Goal: Task Accomplishment & Management: Manage account settings

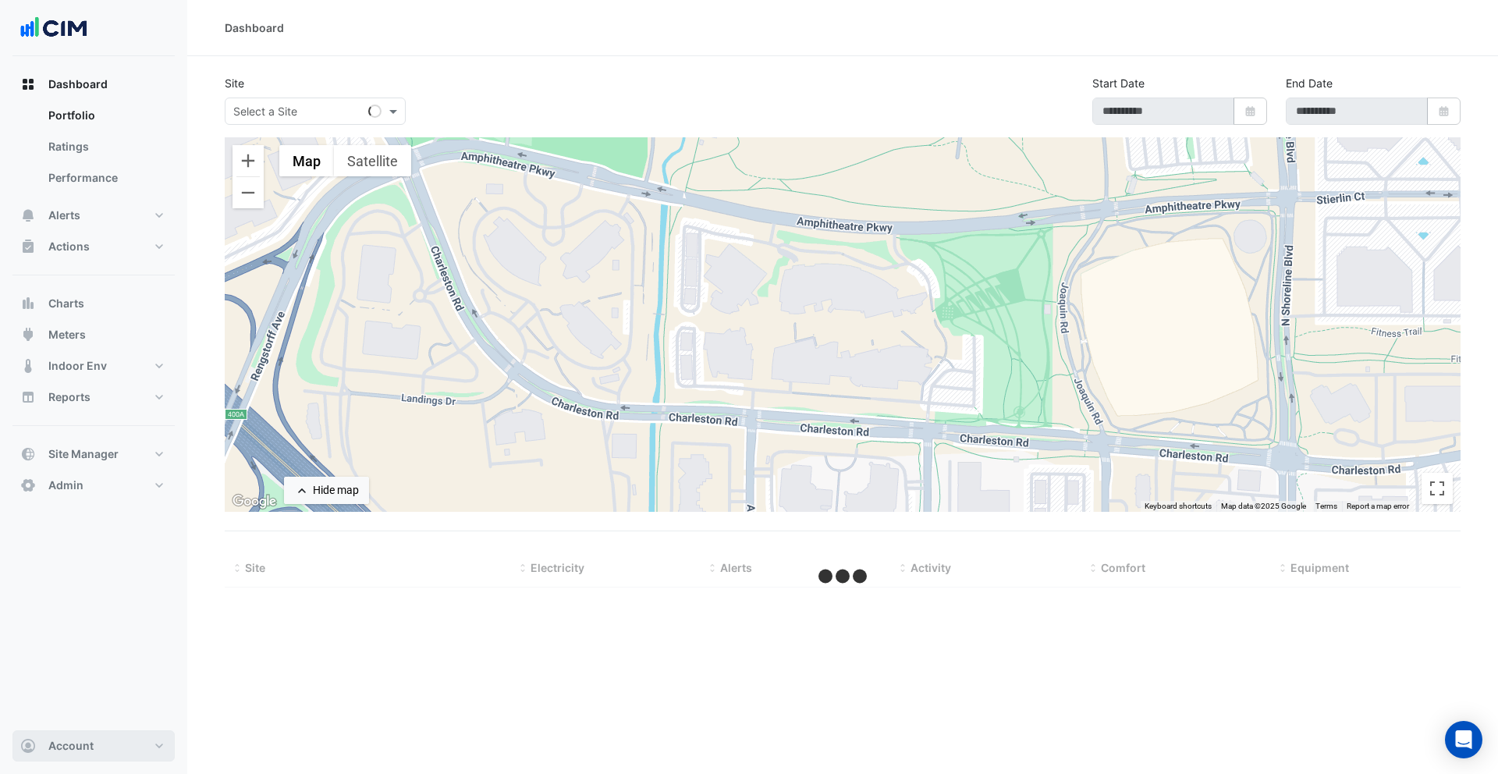
click at [112, 737] on button "Account" at bounding box center [93, 745] width 162 height 31
click at [91, 713] on link "Sign Out" at bounding box center [94, 706] width 148 height 31
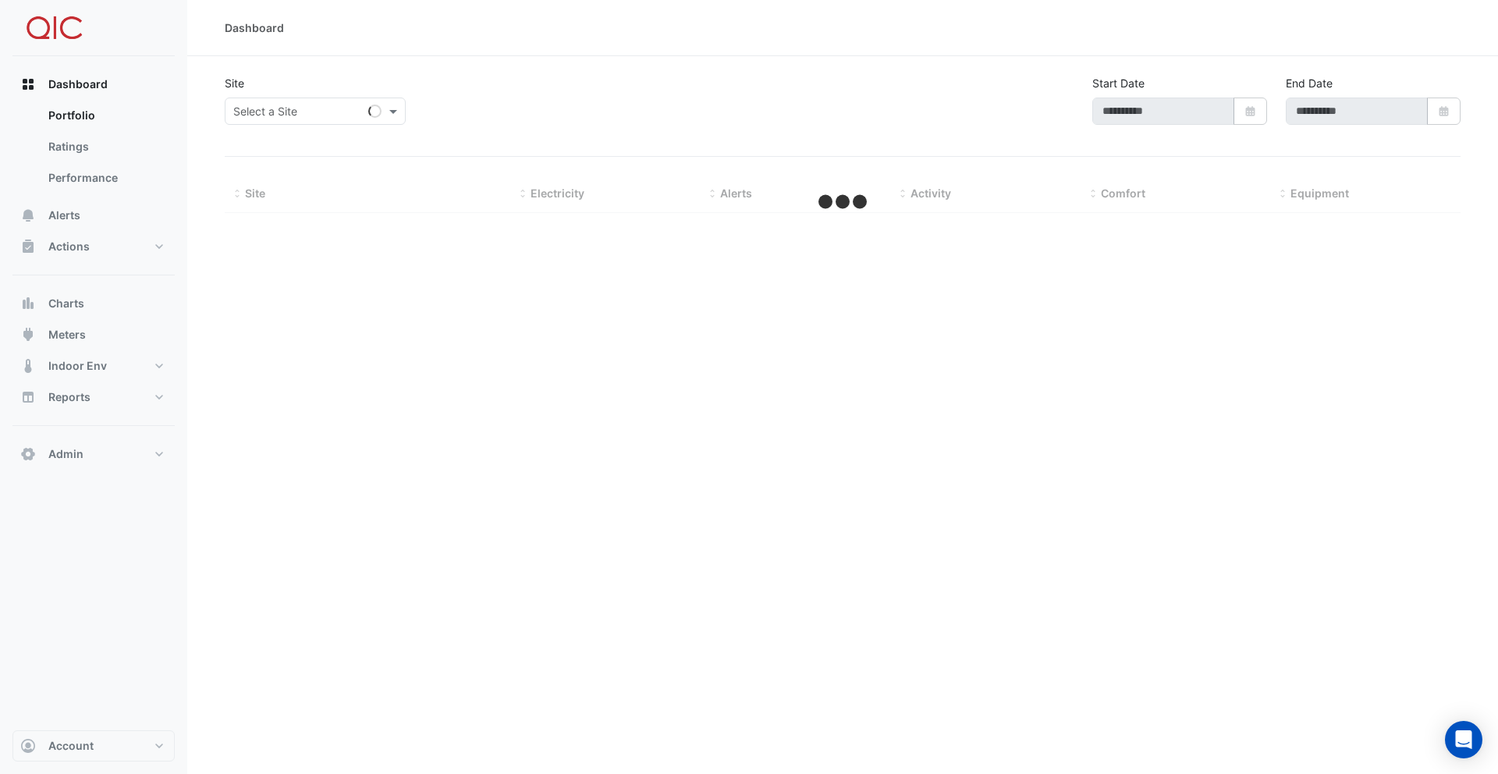
type input "**********"
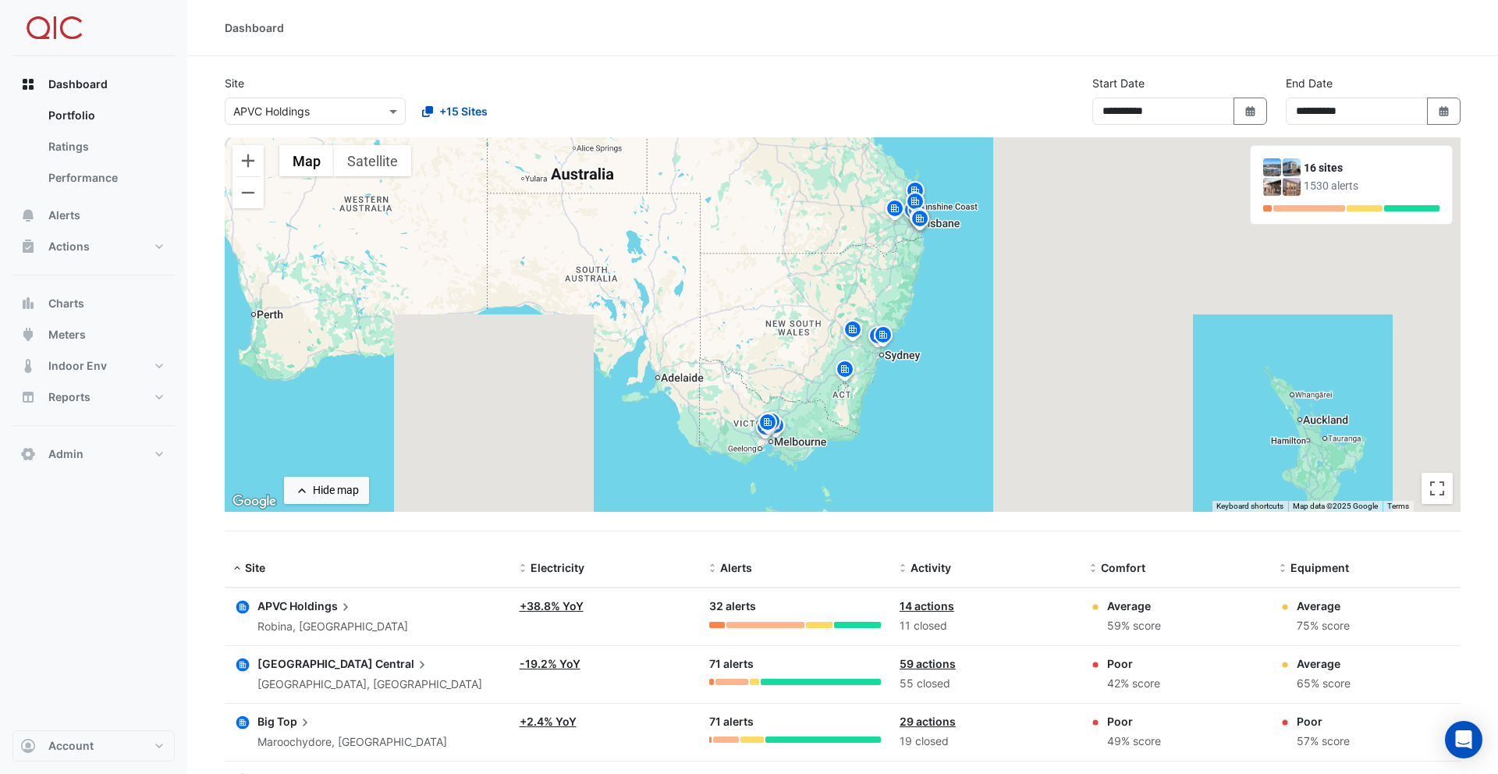
click at [235, 609] on circle "button" at bounding box center [243, 607] width 16 height 16
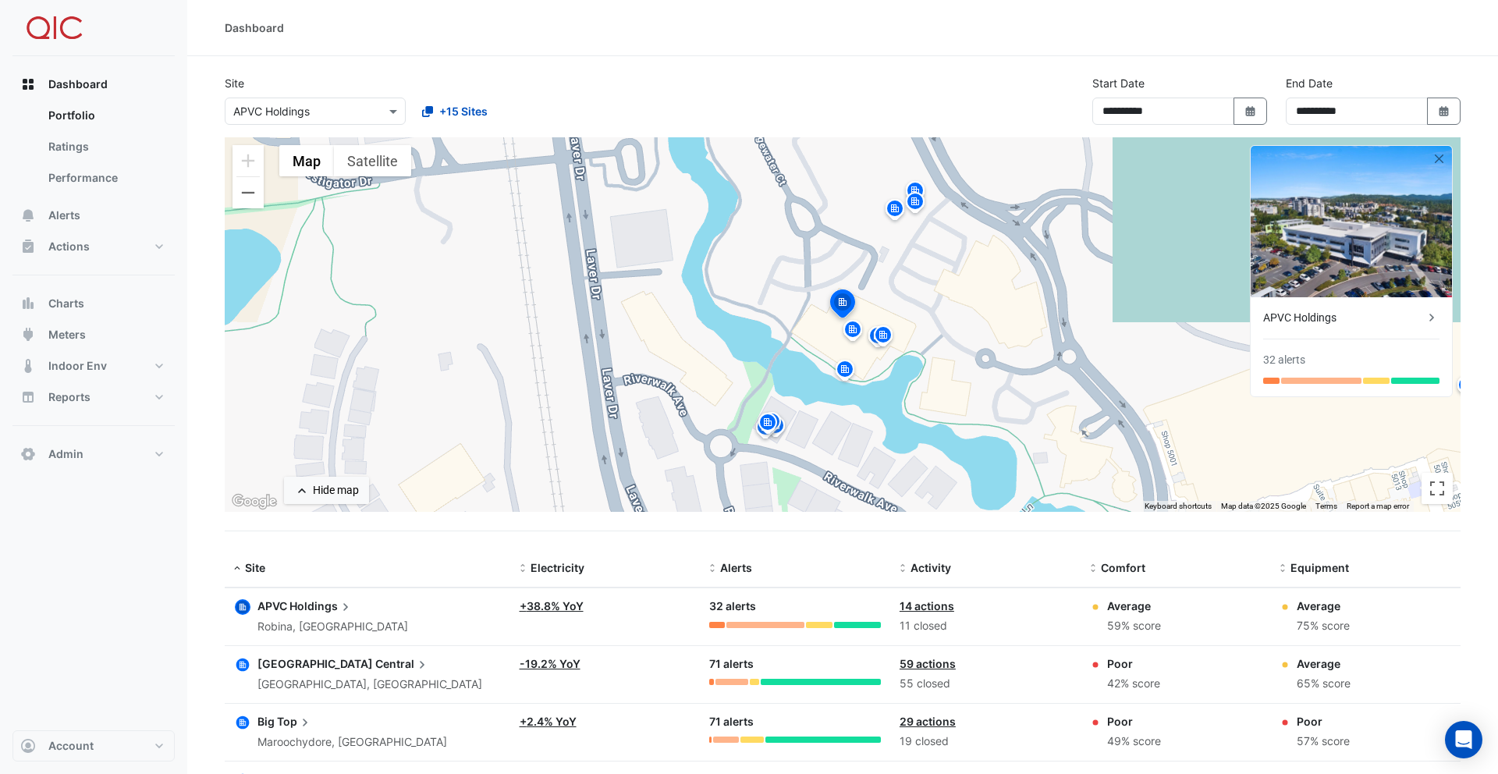
click at [246, 603] on icon "button" at bounding box center [242, 607] width 13 height 13
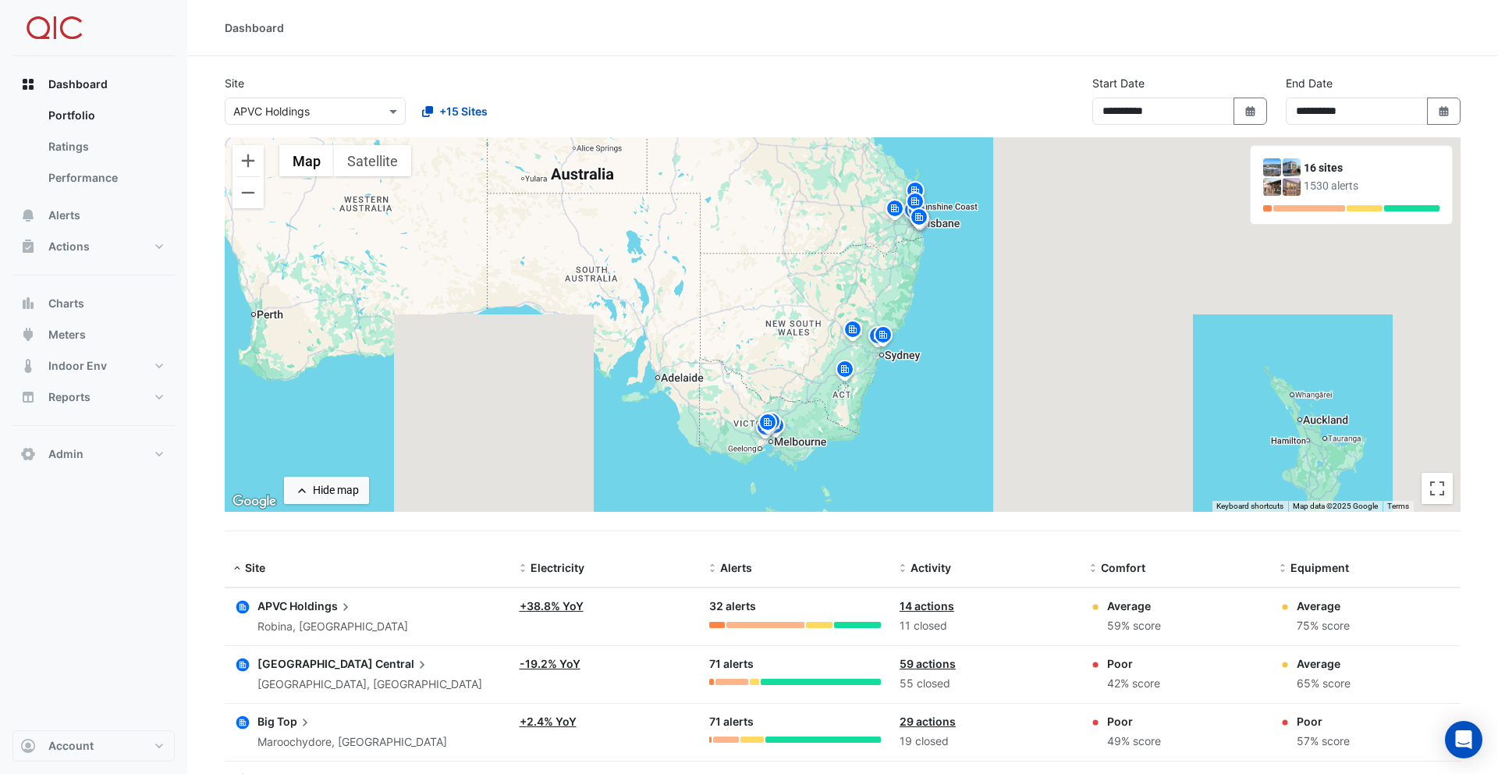
click at [248, 657] on icon "button" at bounding box center [243, 665] width 16 height 16
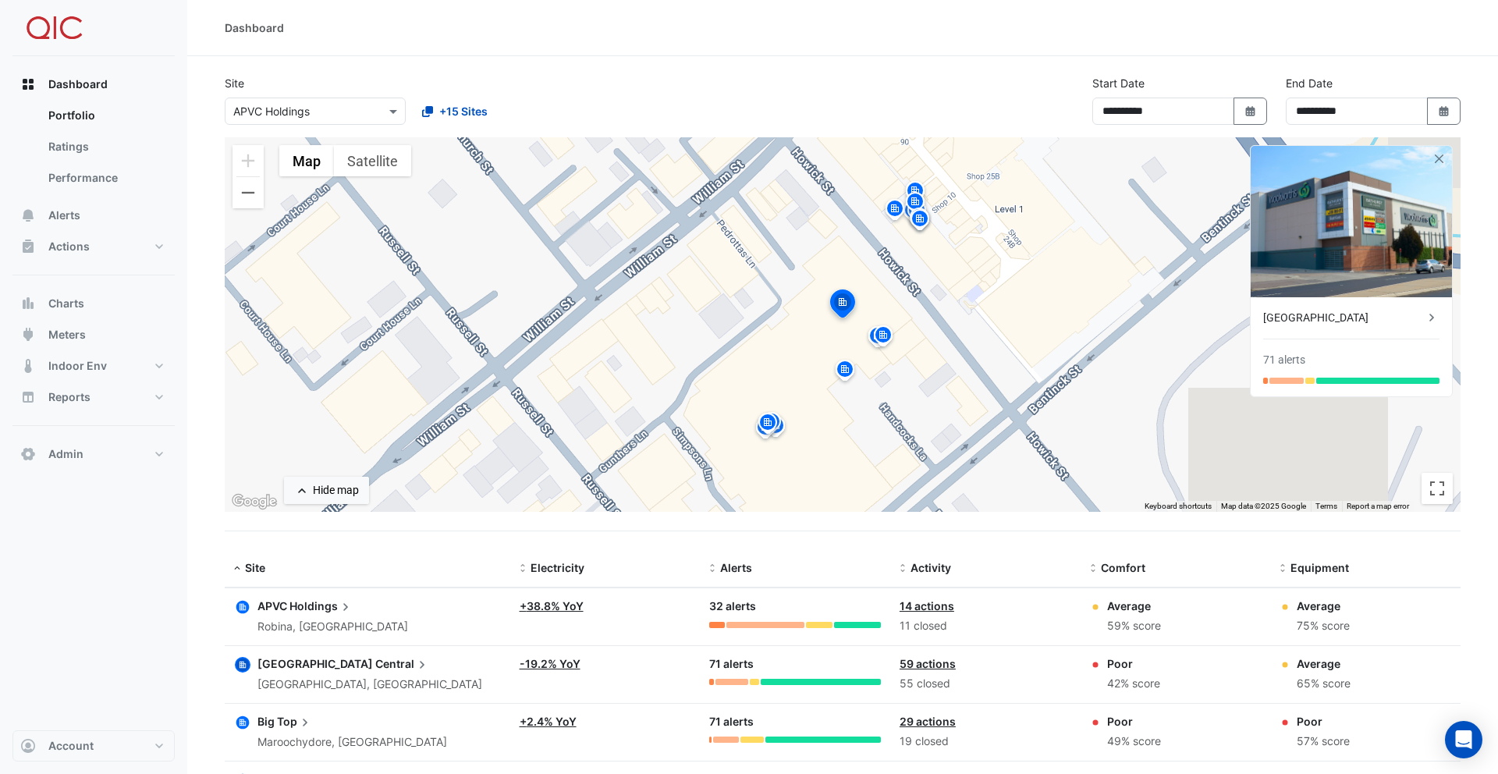
click at [247, 718] on icon "button" at bounding box center [242, 722] width 13 height 13
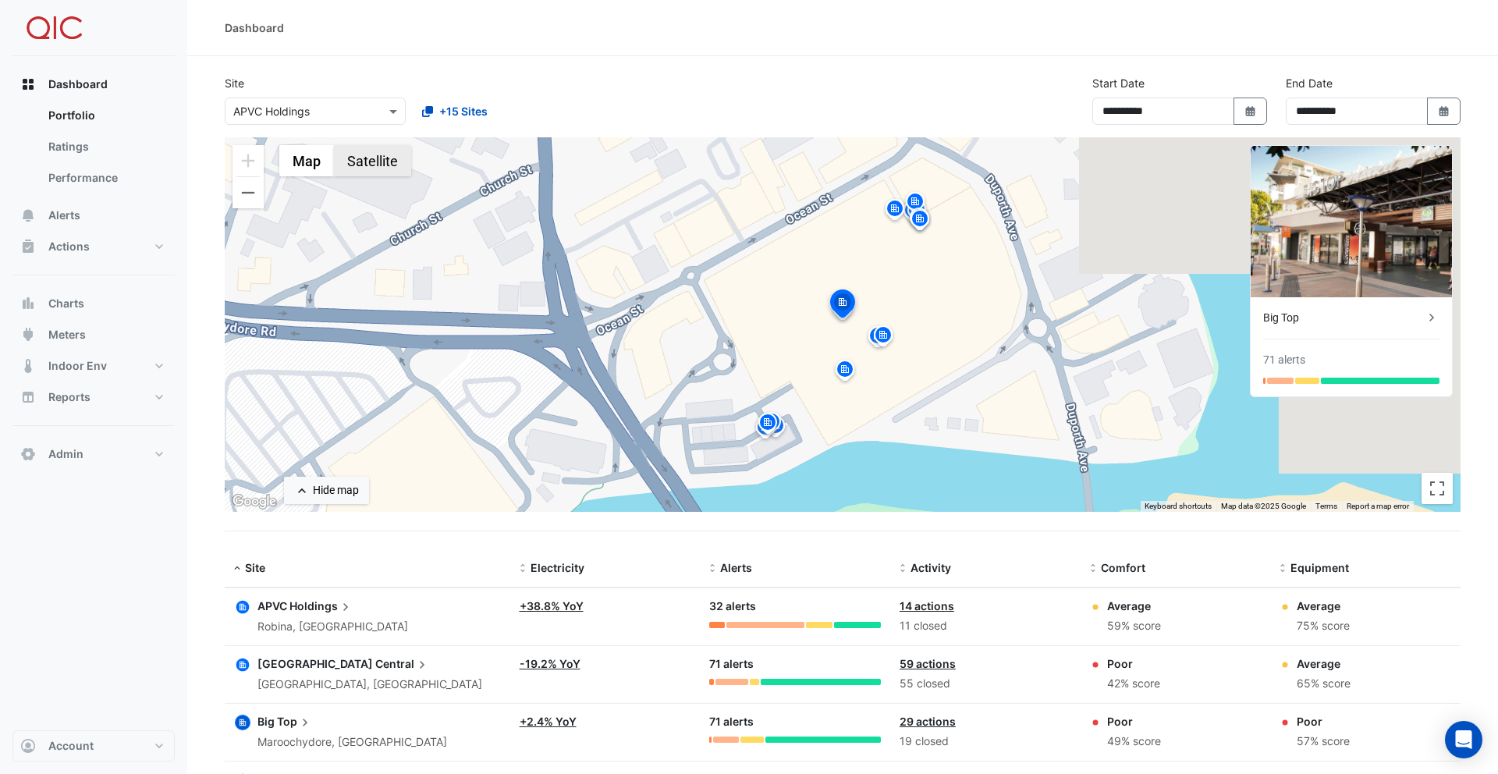
drag, startPoint x: 377, startPoint y: 168, endPoint x: 376, endPoint y: 176, distance: 8.6
click at [377, 169] on button "Satellite" at bounding box center [372, 160] width 77 height 31
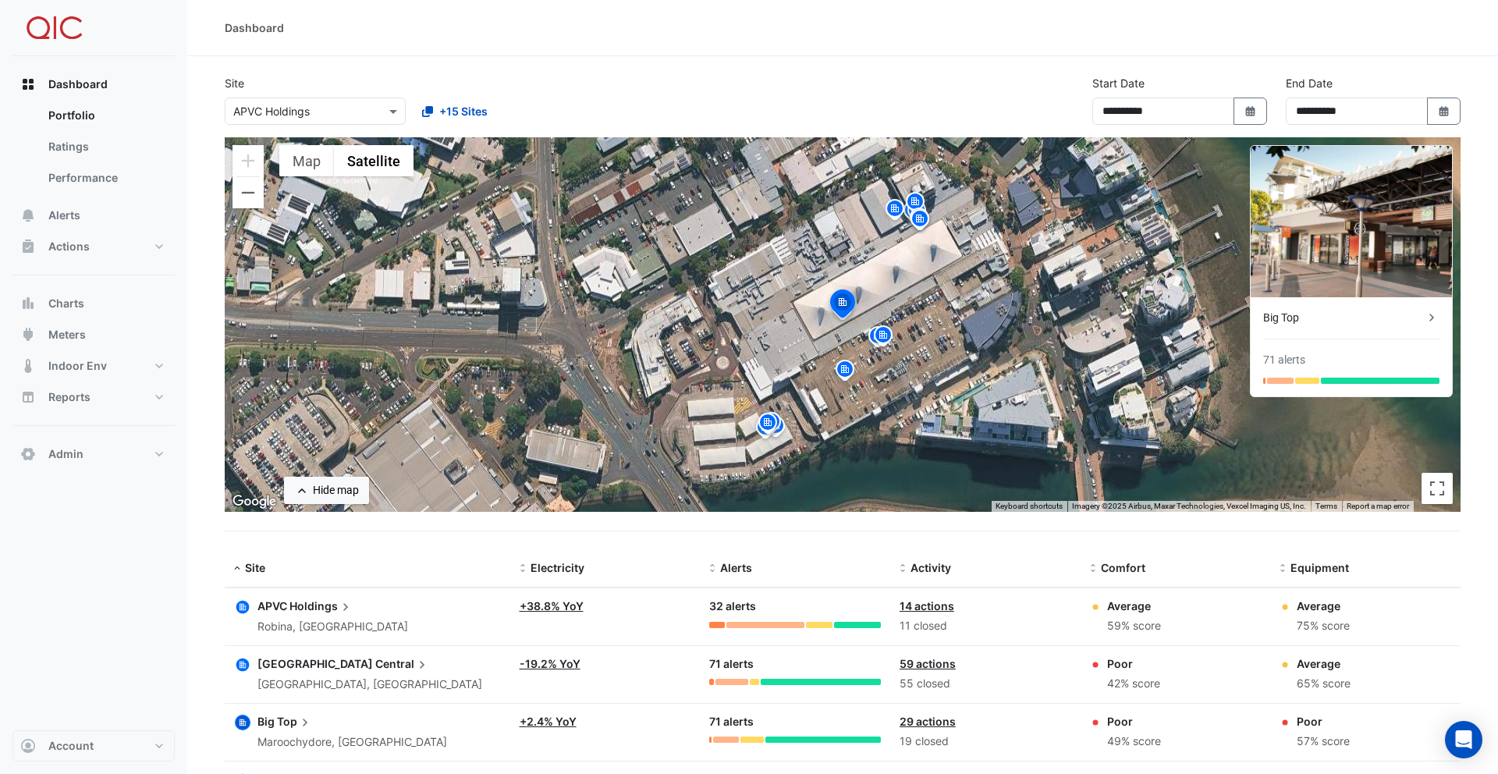
click at [250, 602] on icon "button" at bounding box center [243, 607] width 16 height 16
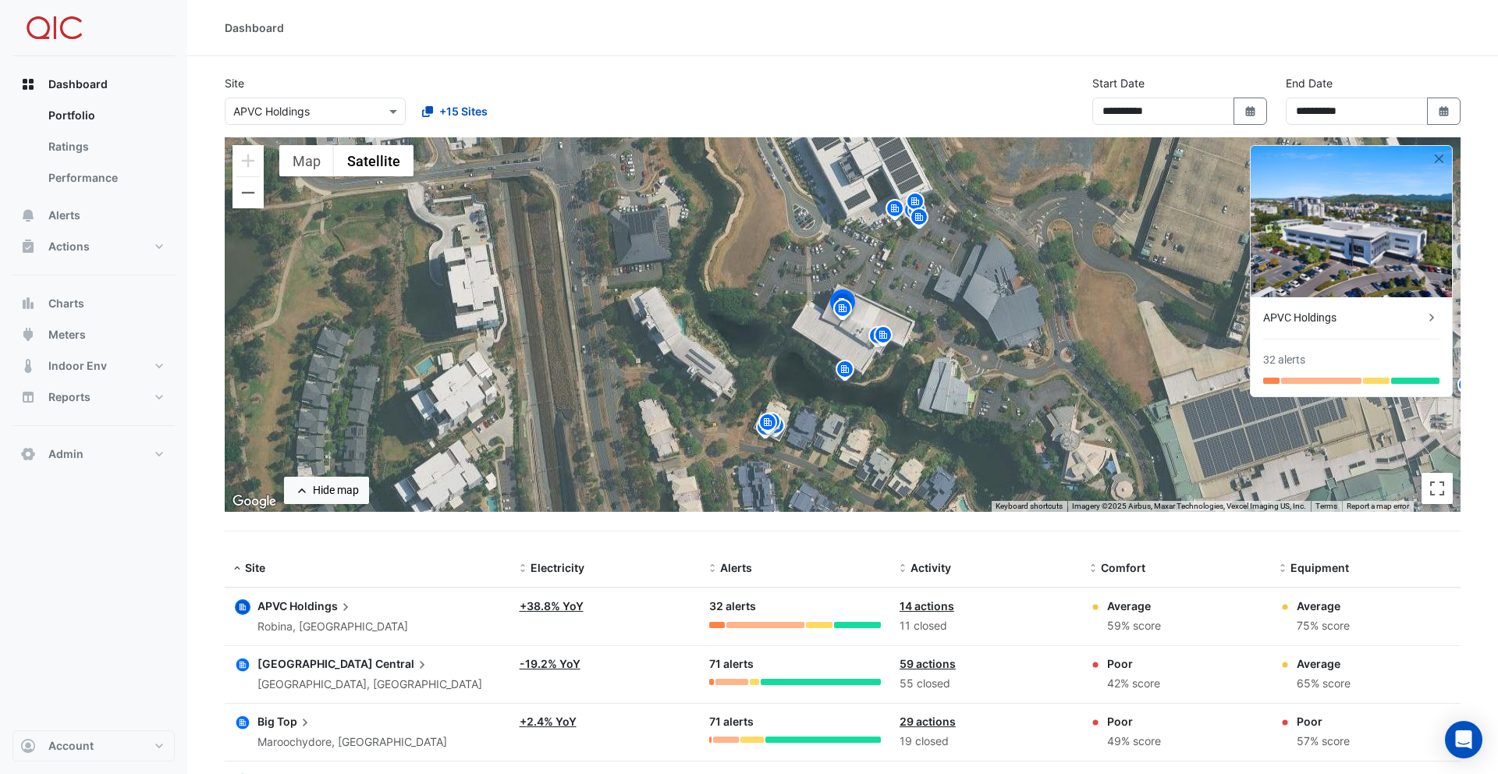
click at [241, 665] on icon "button" at bounding box center [243, 665] width 6 height 6
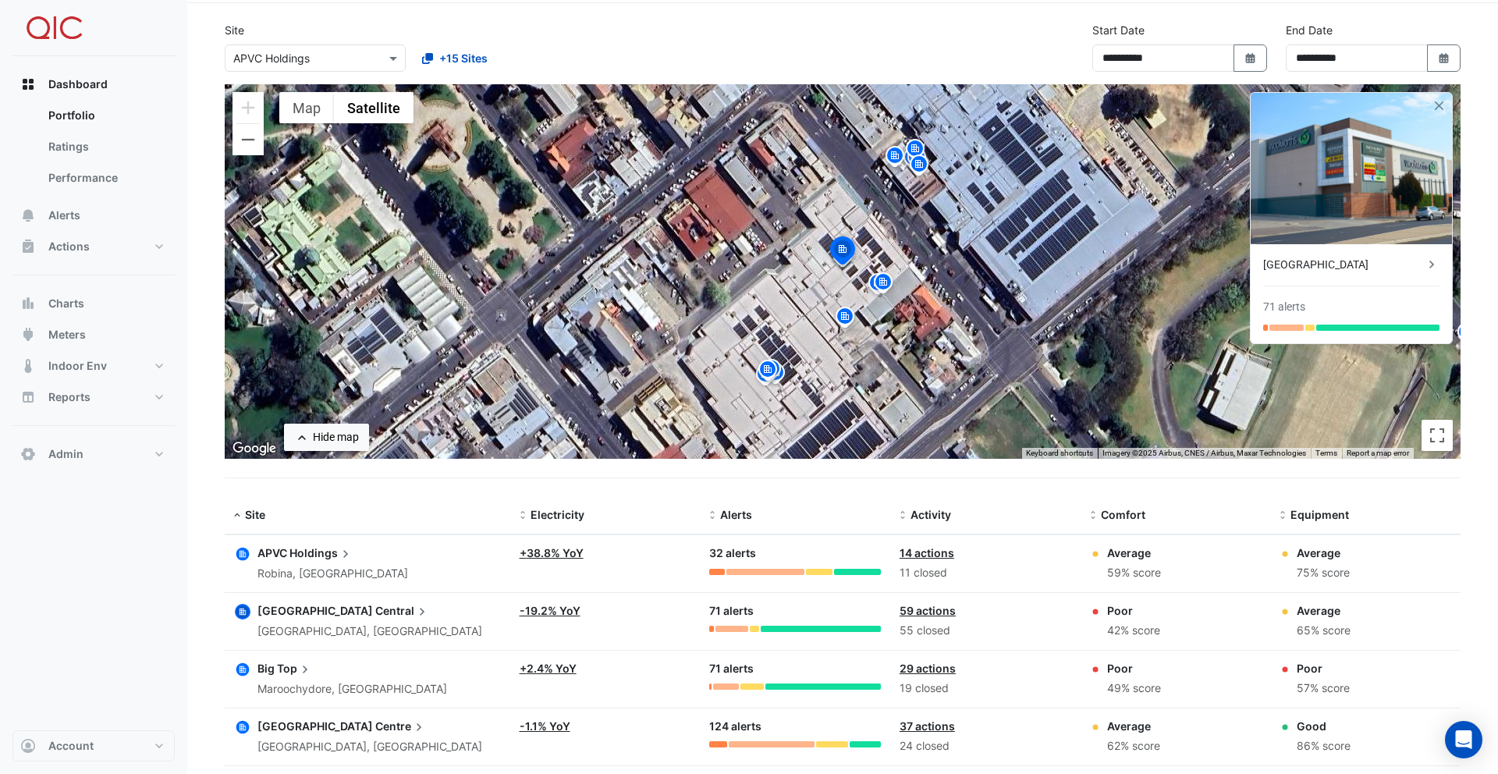
scroll to position [147, 0]
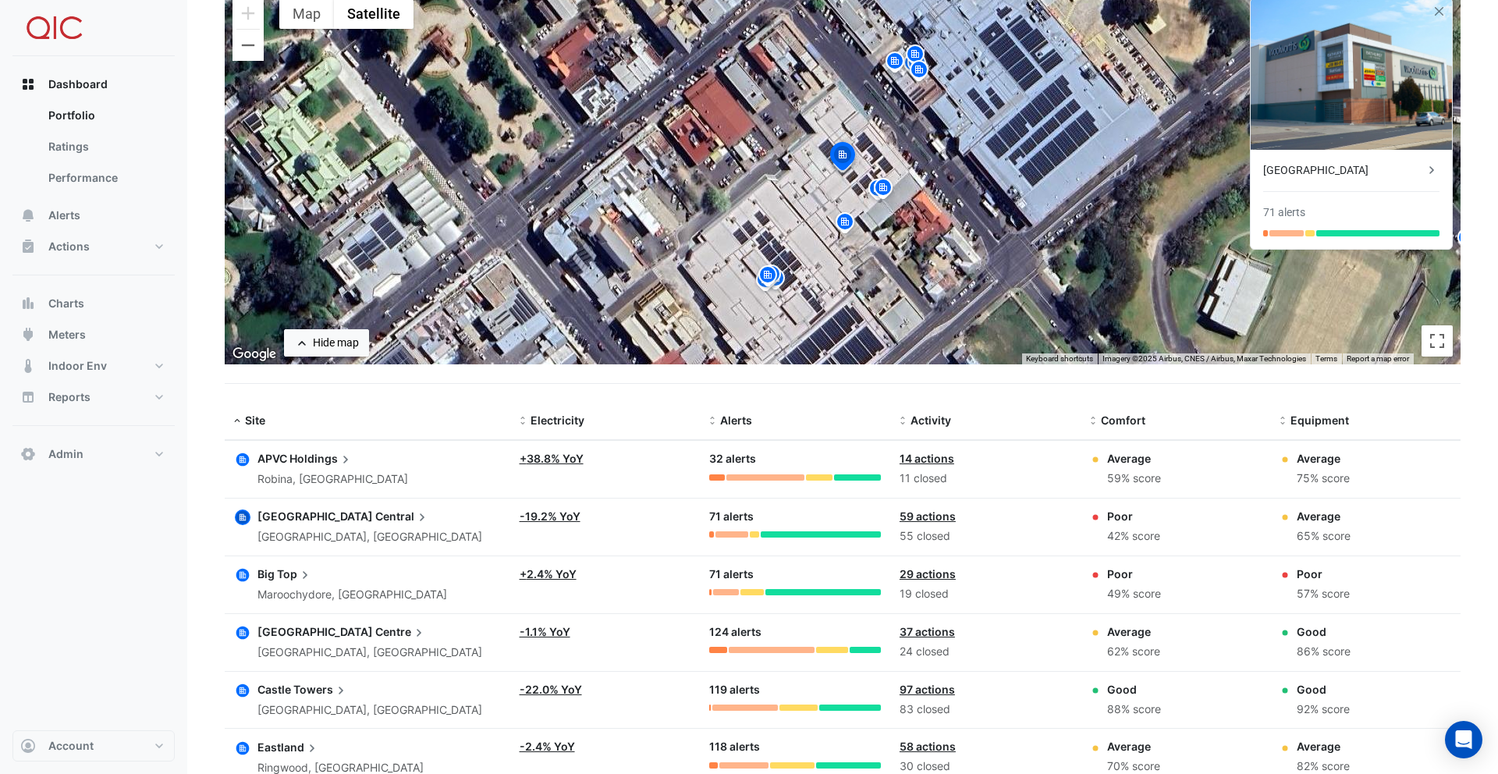
click at [248, 625] on icon "button" at bounding box center [243, 633] width 16 height 16
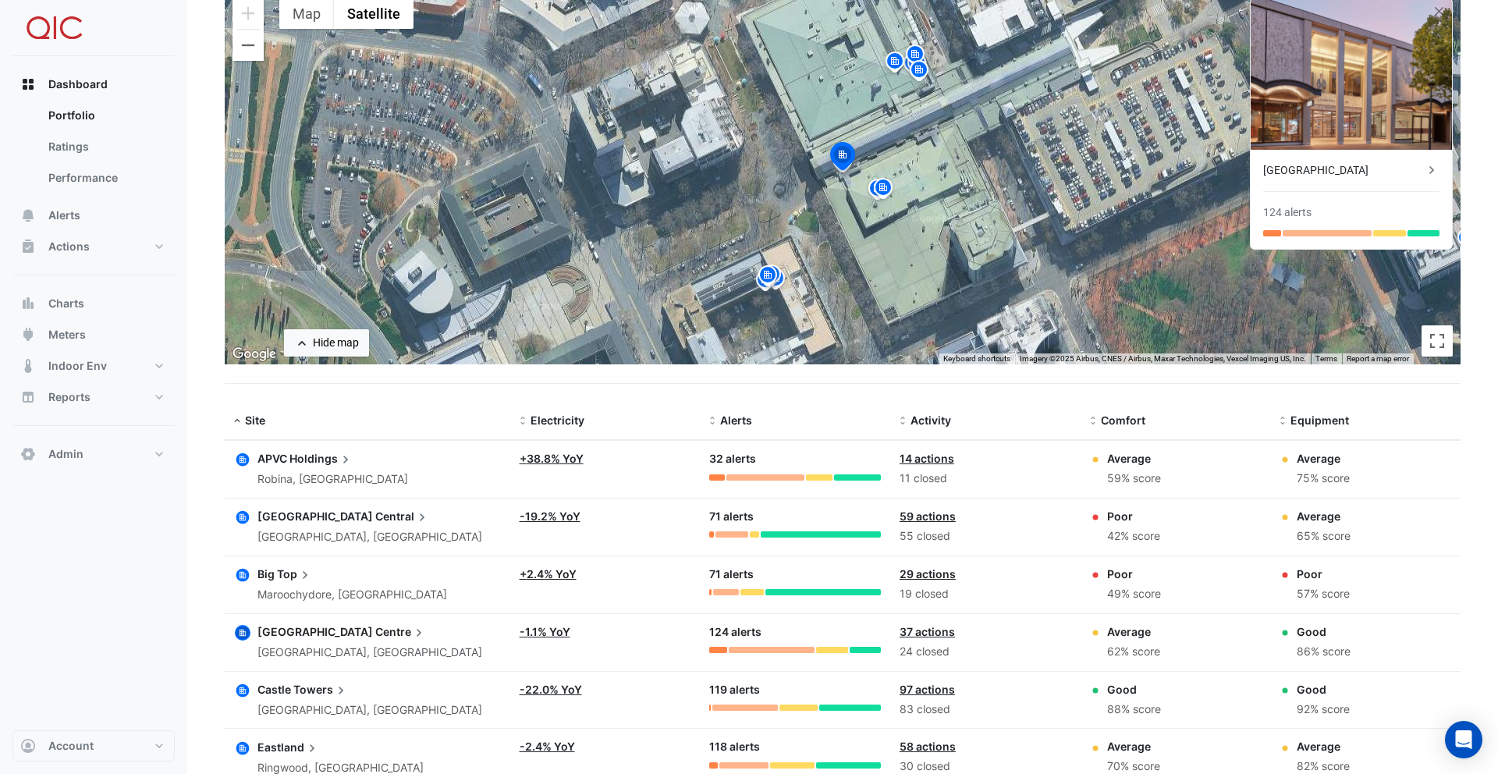
click at [242, 677] on datatable-body-cell "Site: Castle Towers Castle Hill, New South Wales" at bounding box center [368, 700] width 286 height 57
click at [241, 688] on icon "button" at bounding box center [243, 691] width 6 height 6
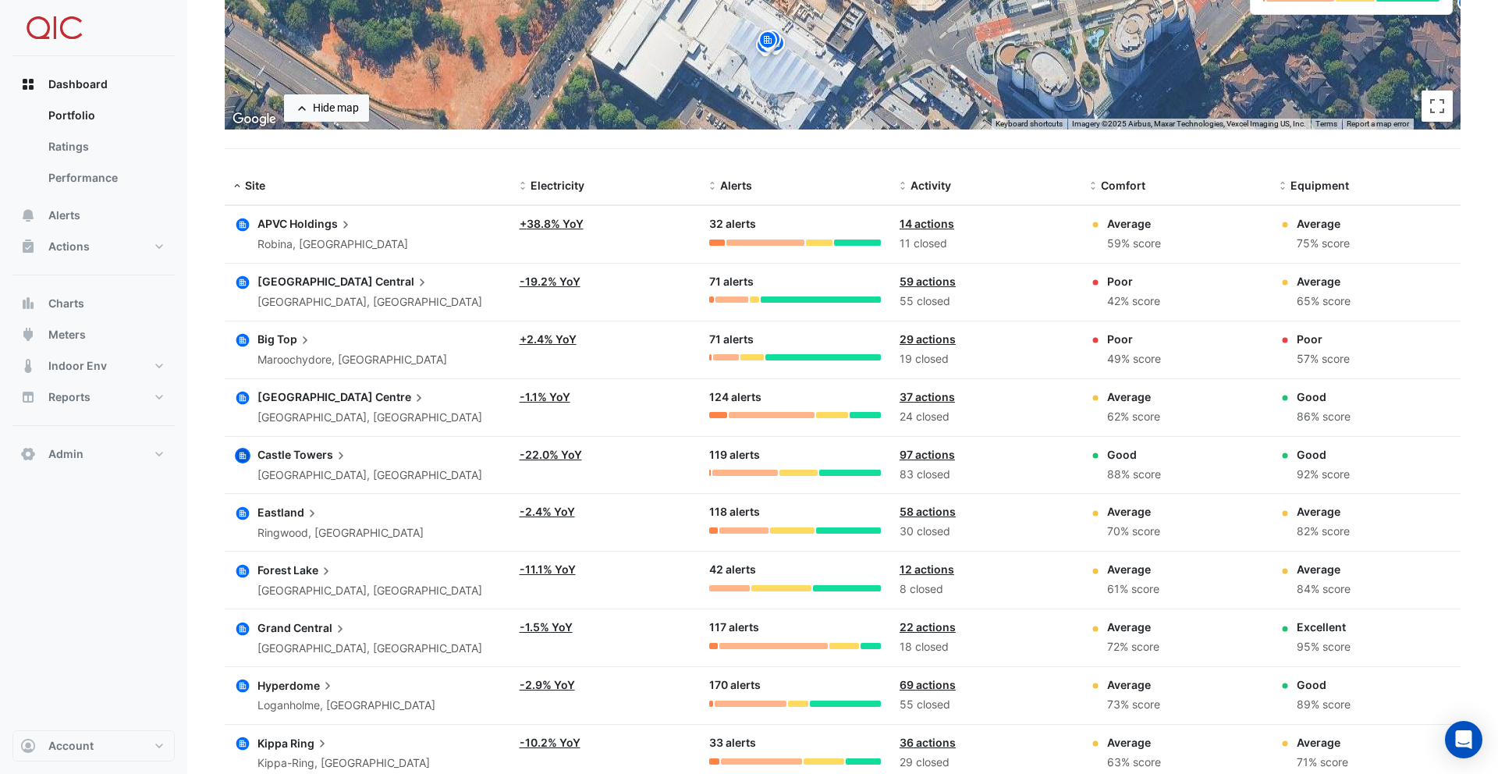
scroll to position [482, 0]
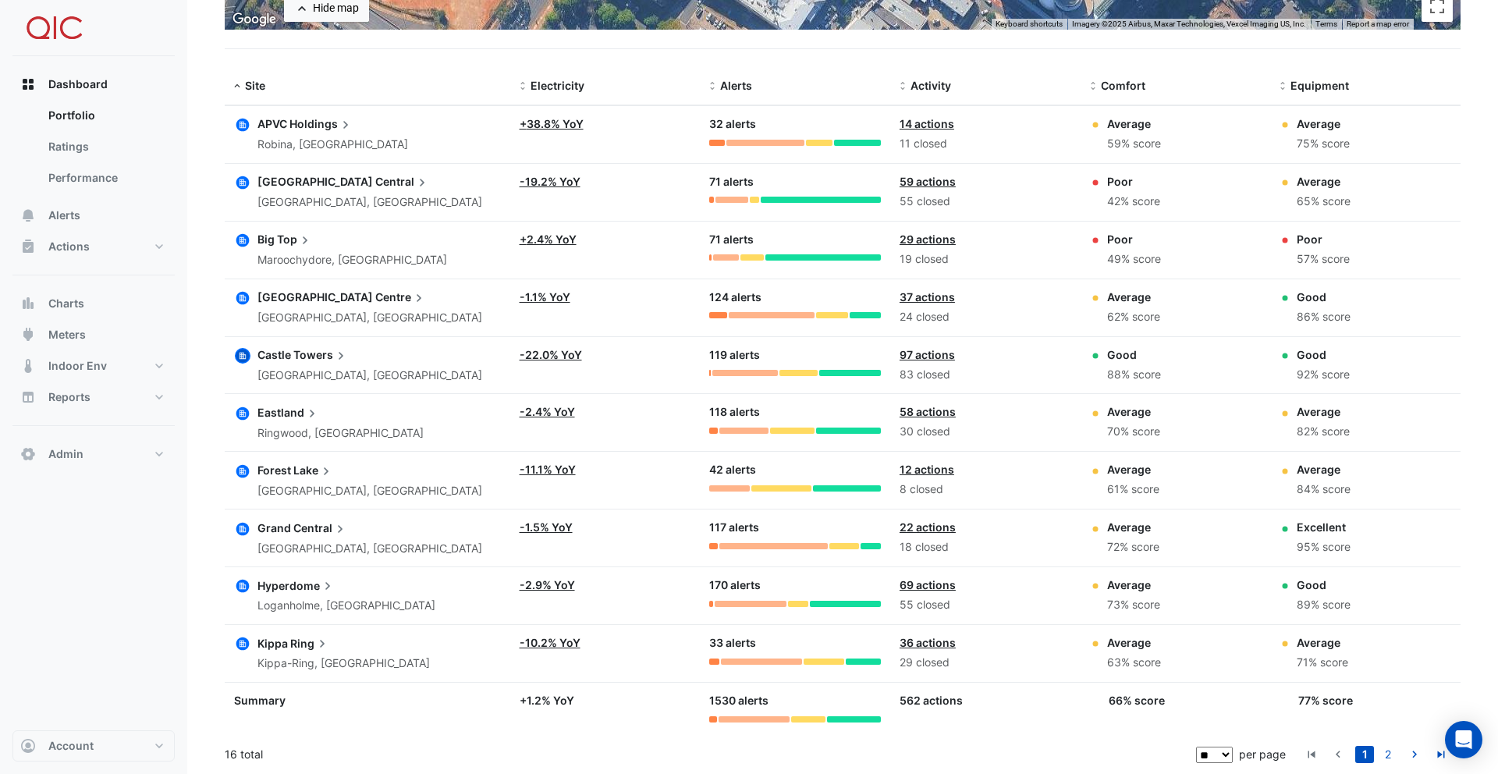
click at [247, 590] on icon "button" at bounding box center [242, 586] width 13 height 13
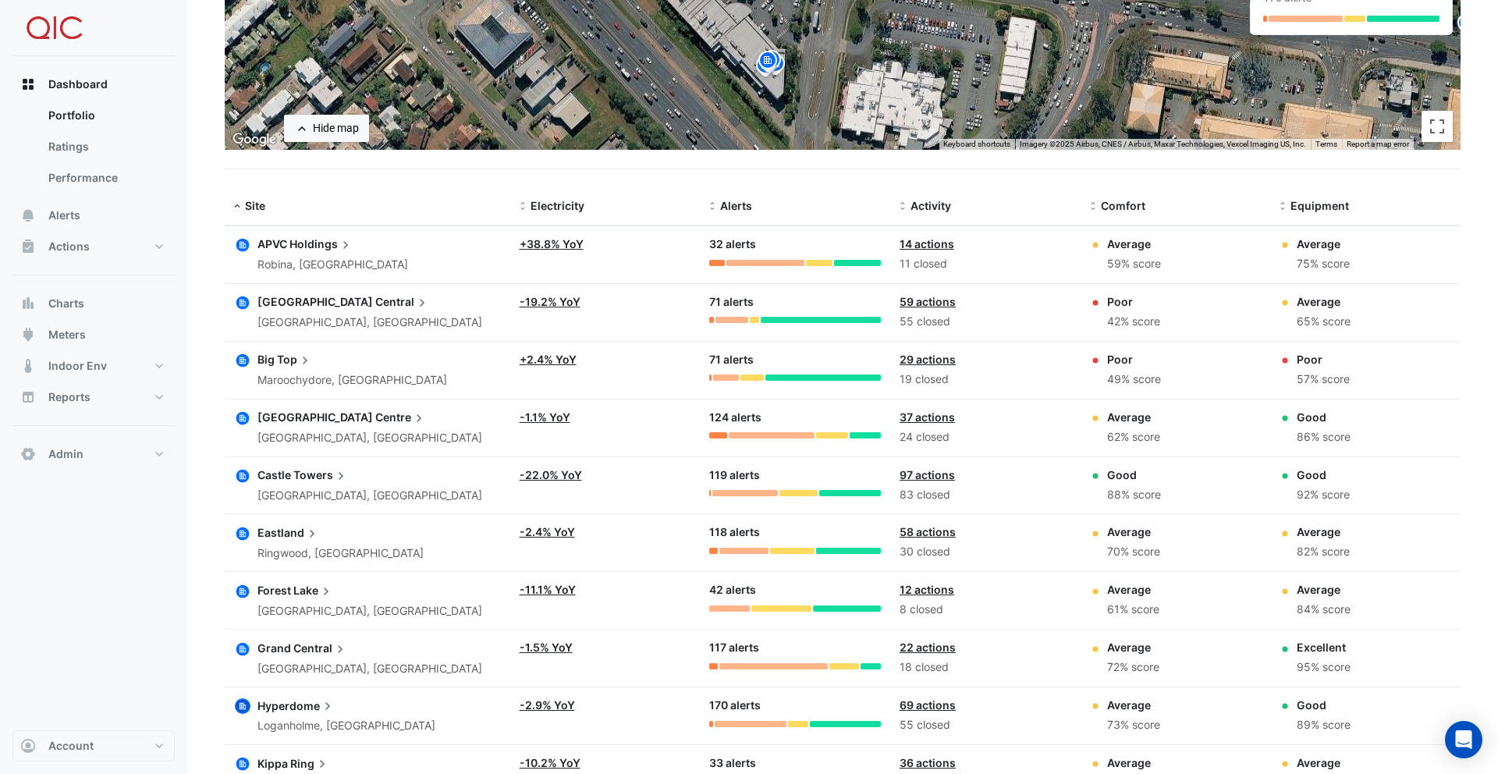
scroll to position [285, 0]
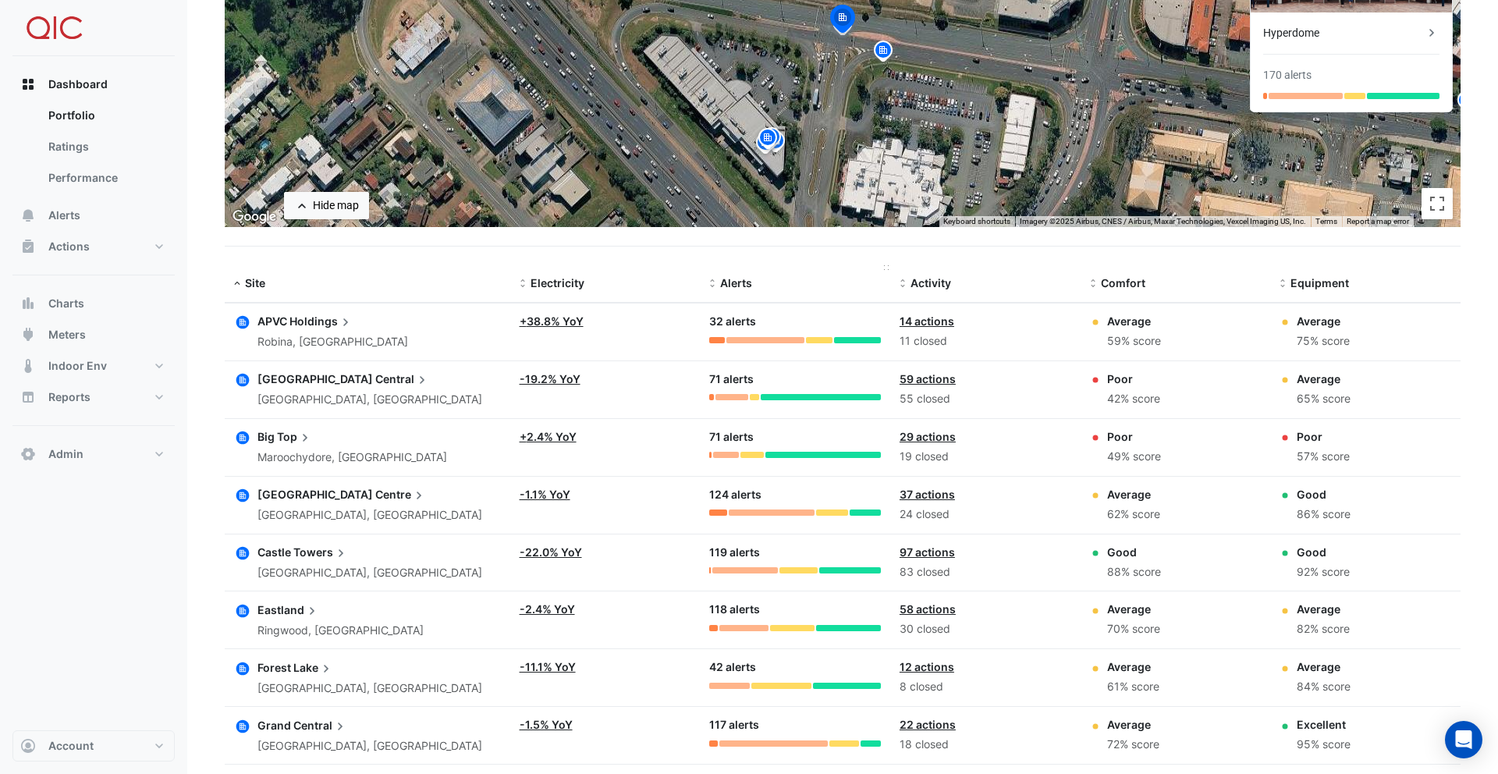
click at [743, 291] on div "Alerts" at bounding box center [795, 284] width 172 height 18
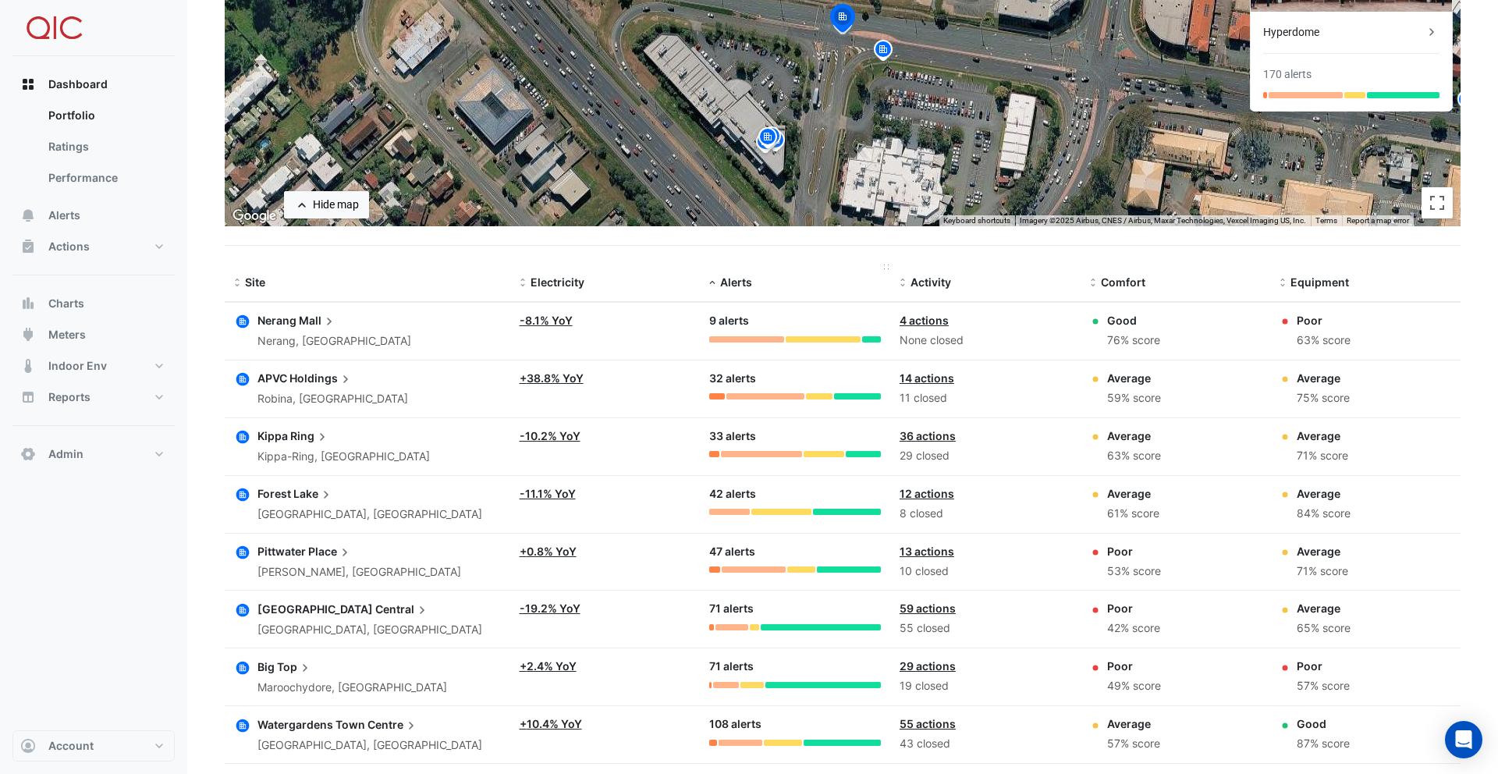
click at [733, 288] on span "Alerts" at bounding box center [736, 281] width 32 height 13
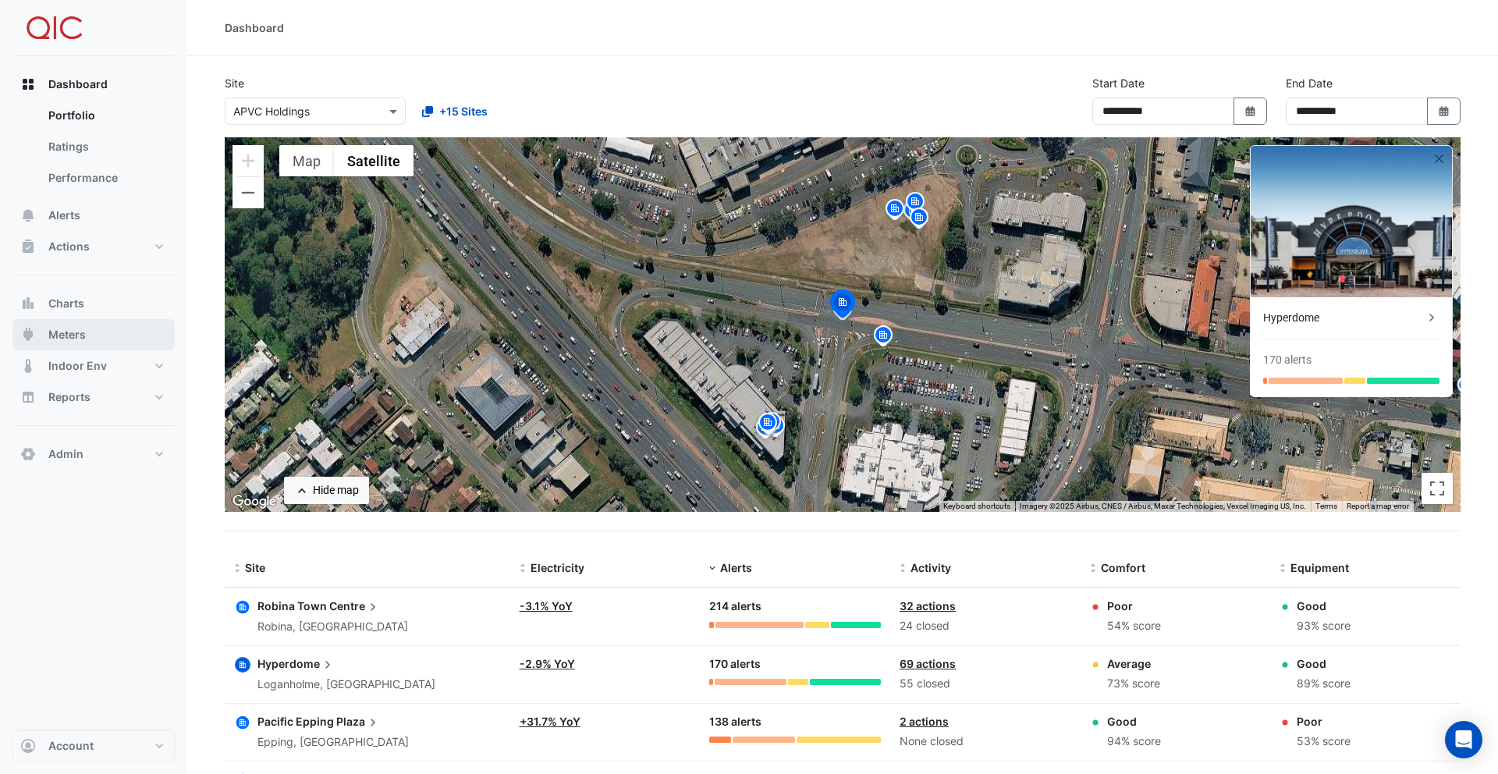
click at [91, 325] on button "Meters" at bounding box center [93, 334] width 162 height 31
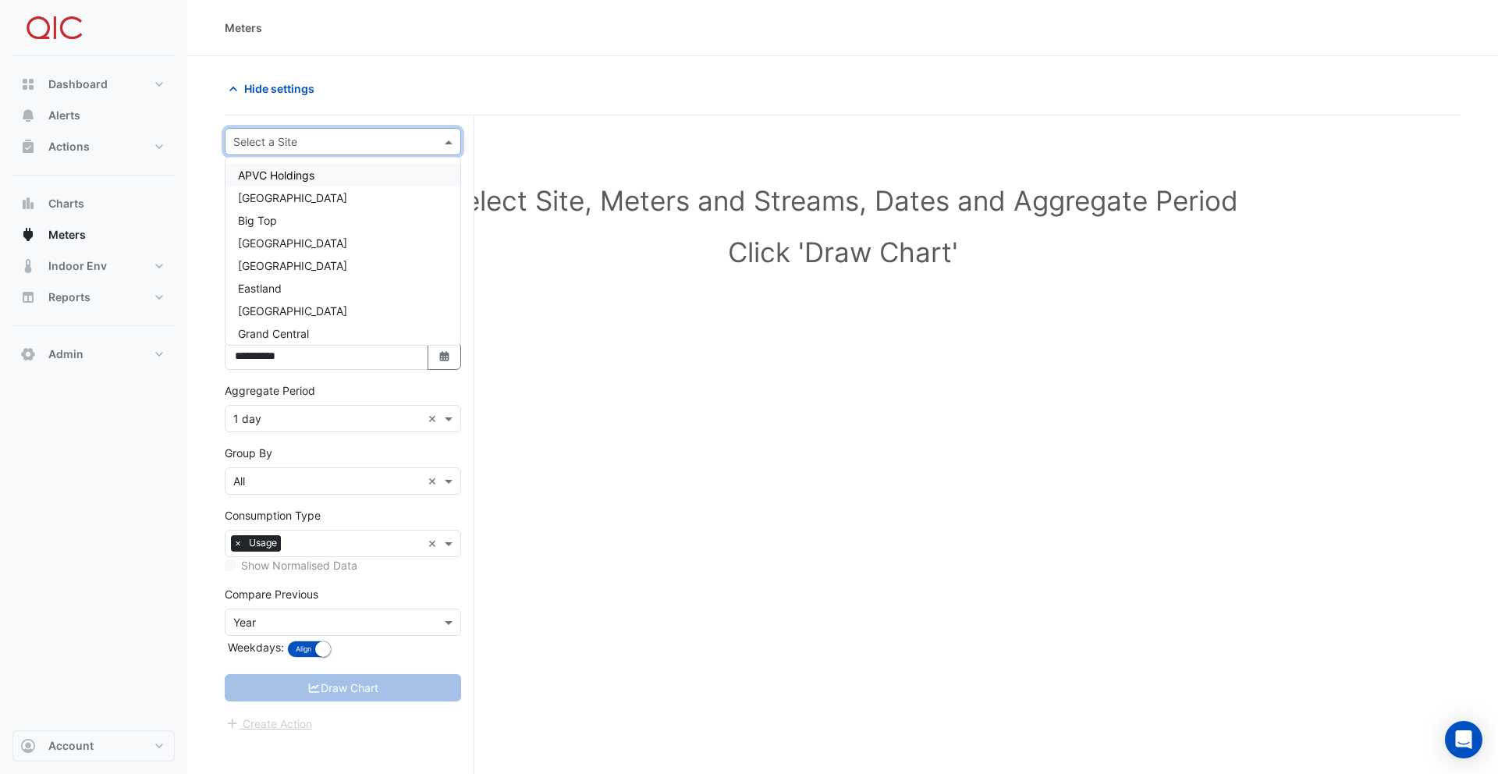
click at [304, 150] on div "Select a Site" at bounding box center [343, 141] width 236 height 27
type input "*****"
click at [310, 191] on span "Watergardens Town Centre" at bounding box center [292, 197] width 109 height 13
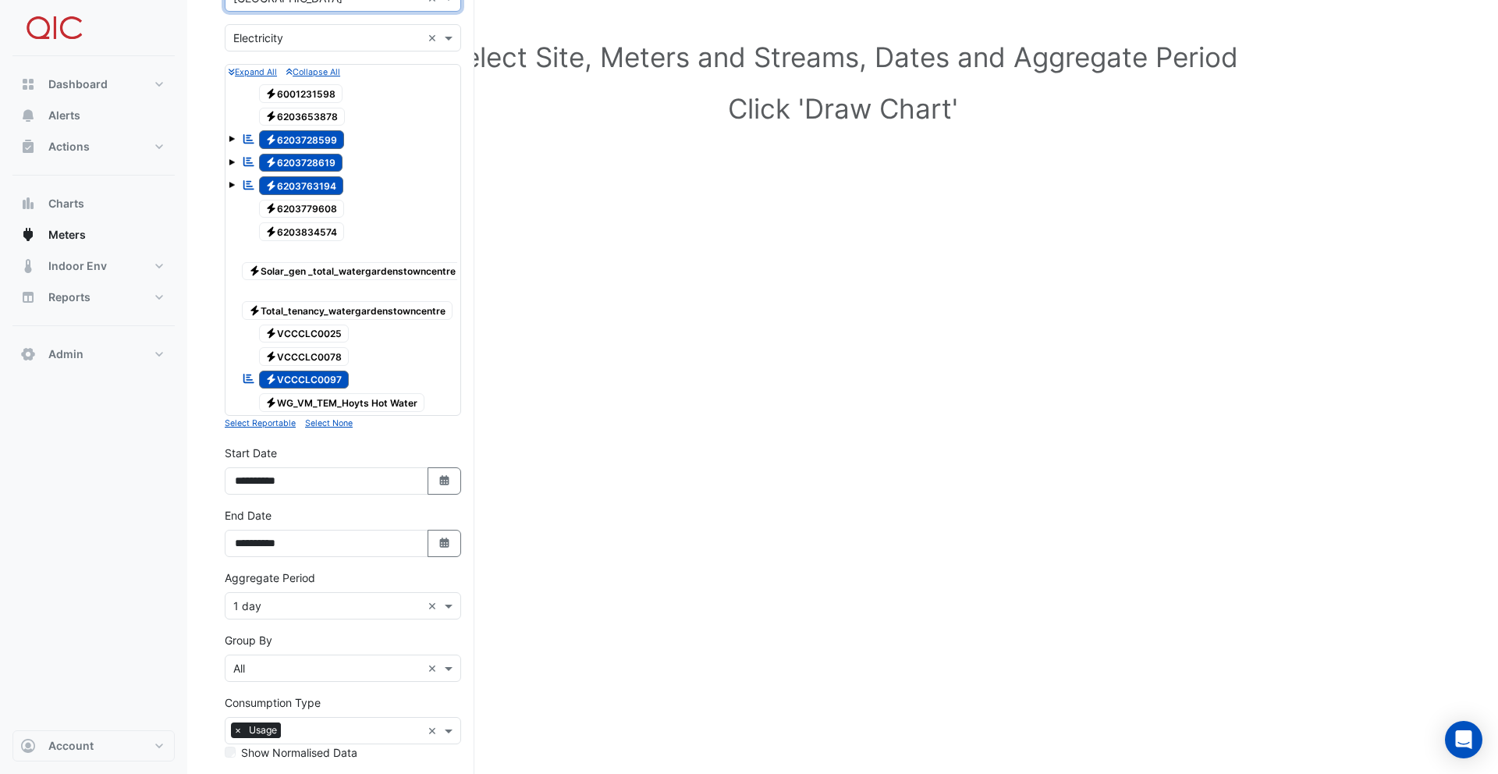
scroll to position [301, 0]
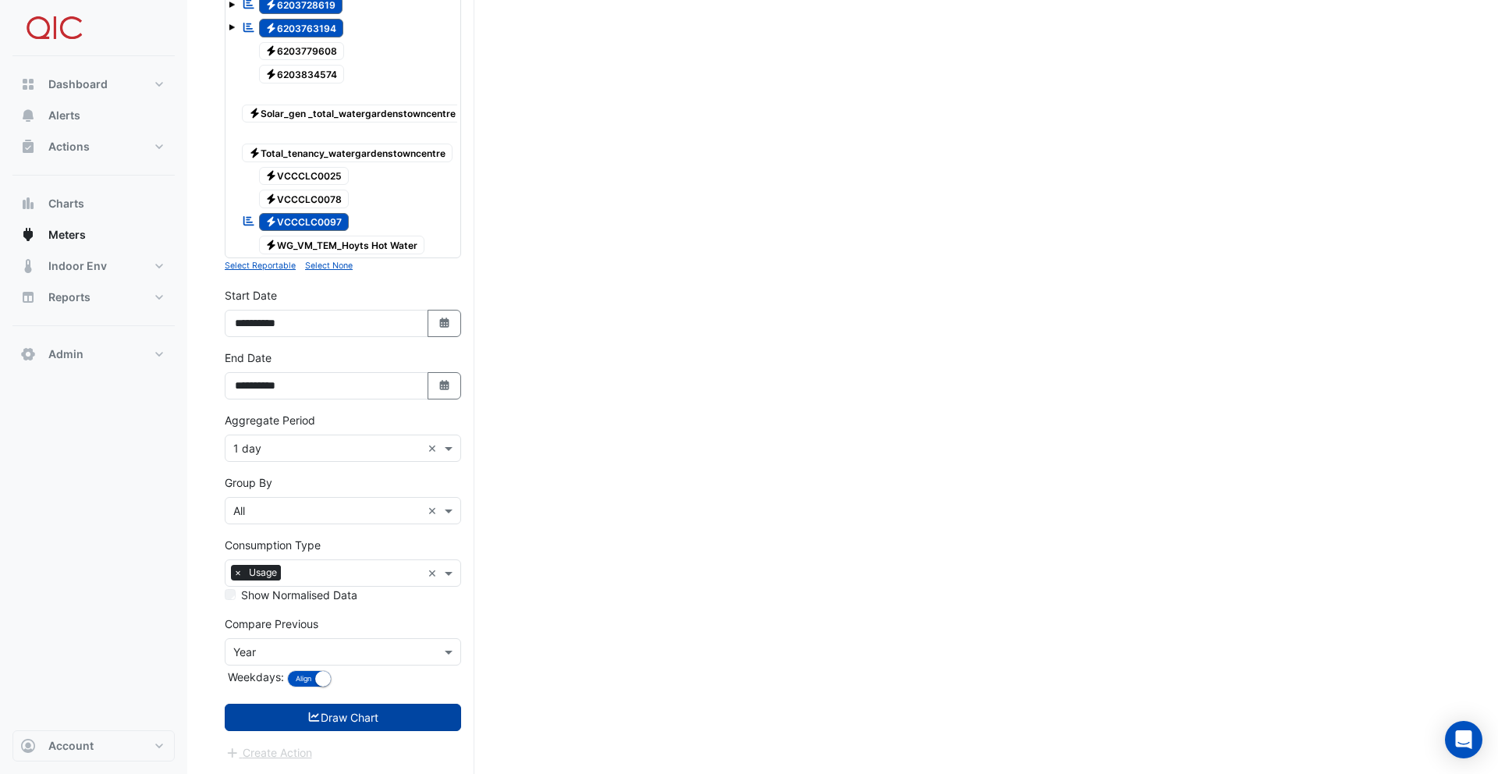
click at [358, 705] on button "Draw Chart" at bounding box center [343, 717] width 236 height 27
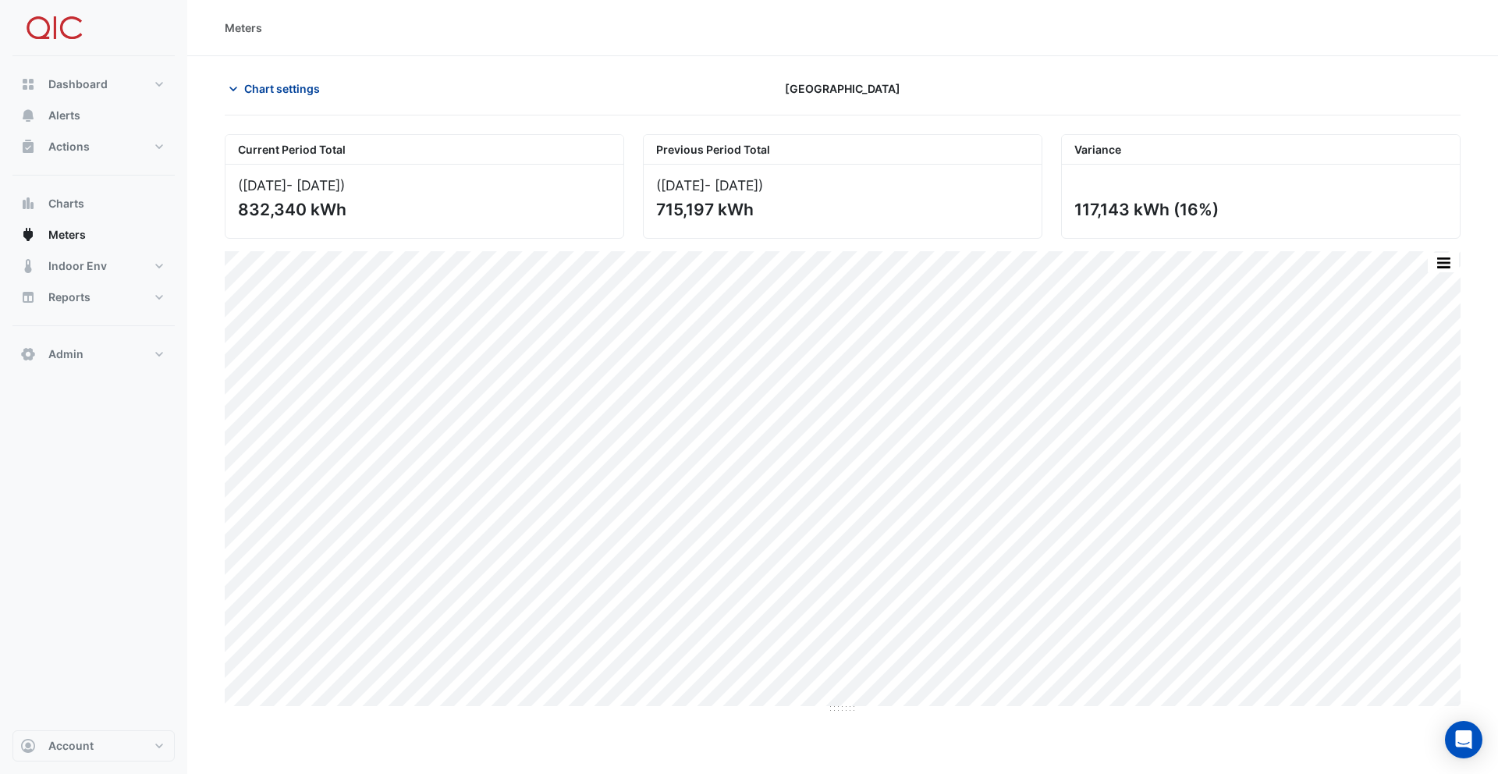
click at [275, 85] on span "Chart settings" at bounding box center [282, 88] width 76 height 16
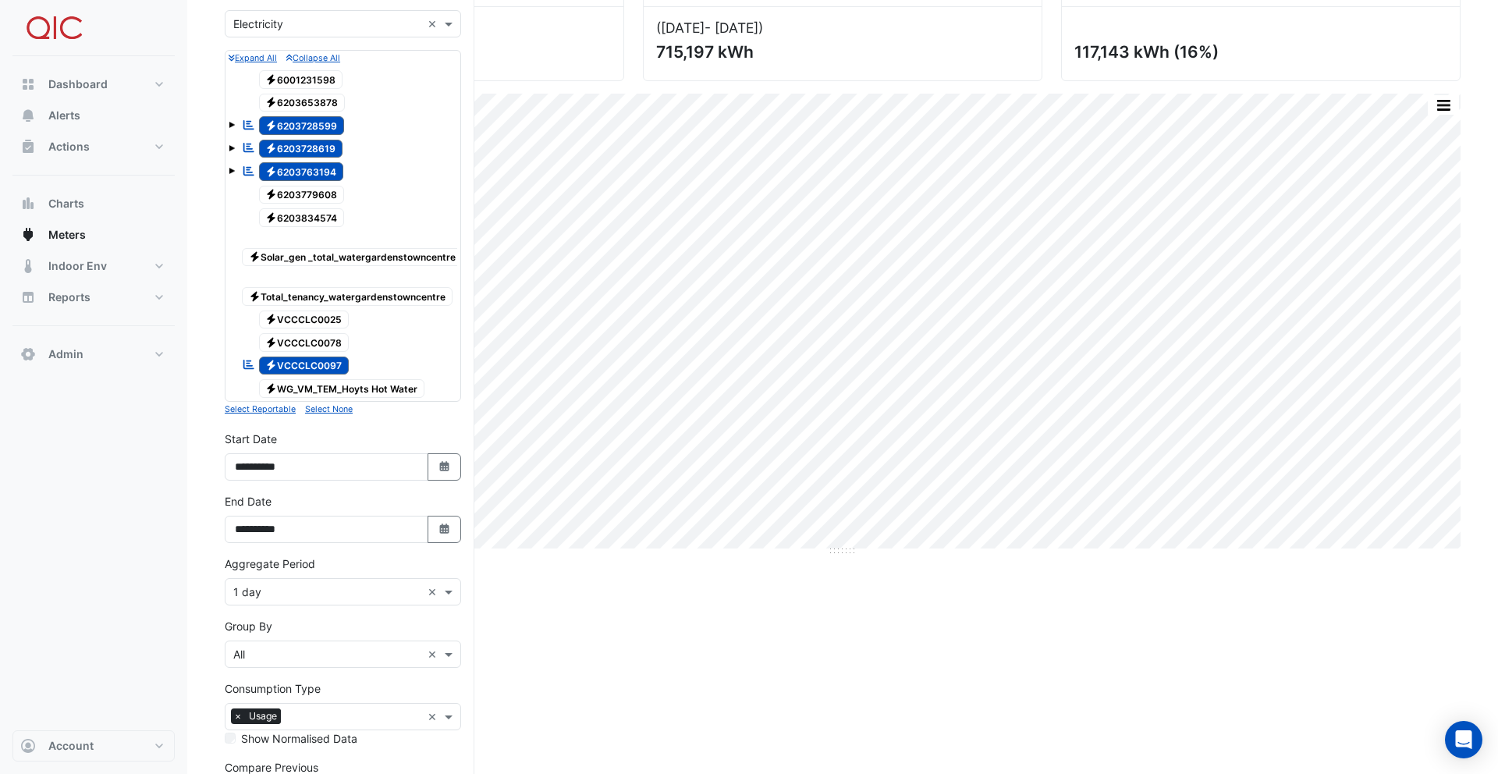
scroll to position [301, 0]
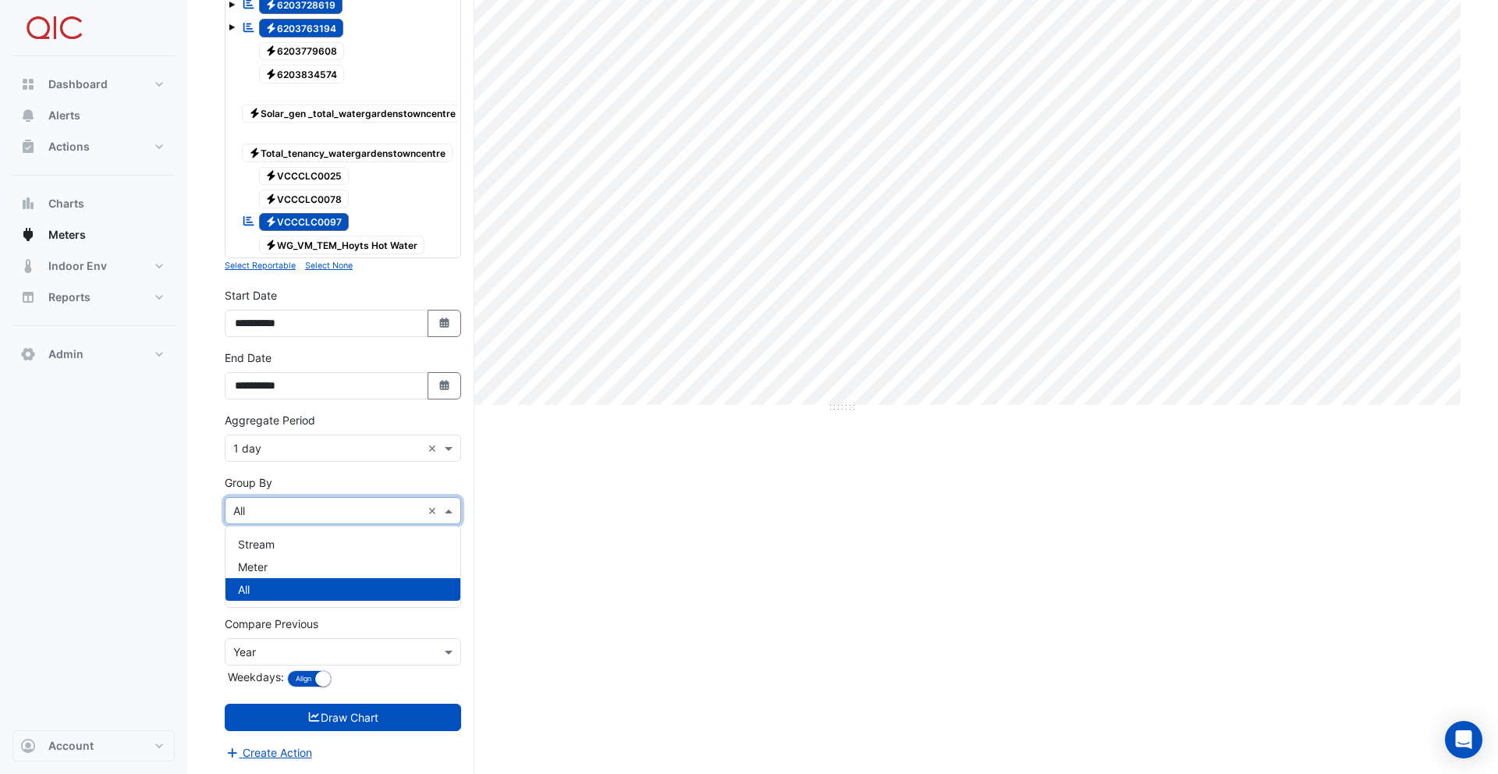
click at [290, 503] on input "text" at bounding box center [327, 511] width 188 height 16
drag, startPoint x: 275, startPoint y: 560, endPoint x: 269, endPoint y: 492, distance: 69.0
click at [275, 560] on div "Meter" at bounding box center [343, 567] width 235 height 23
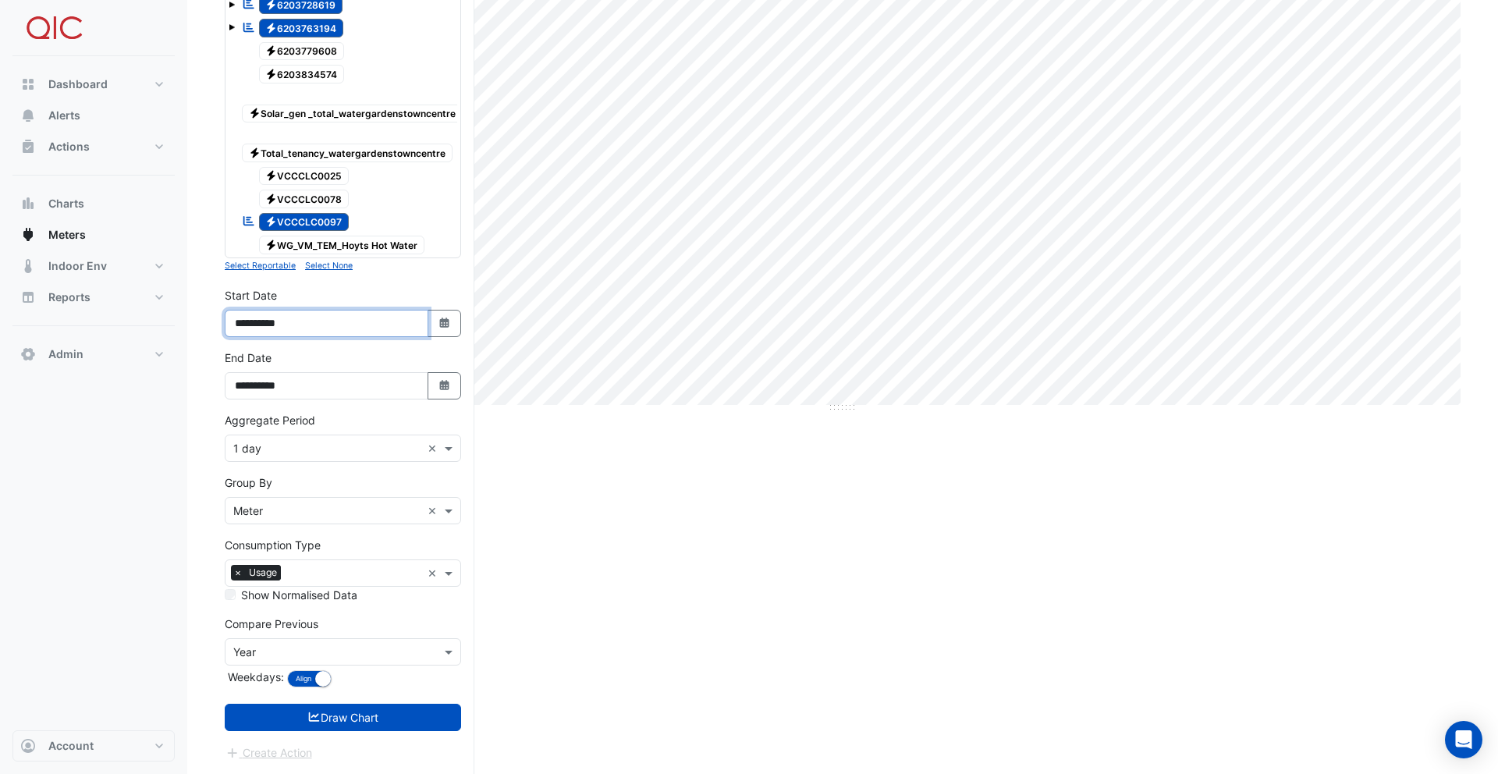
click at [258, 325] on input "**********" at bounding box center [327, 323] width 204 height 27
click at [407, 713] on button "Draw Chart" at bounding box center [343, 717] width 236 height 27
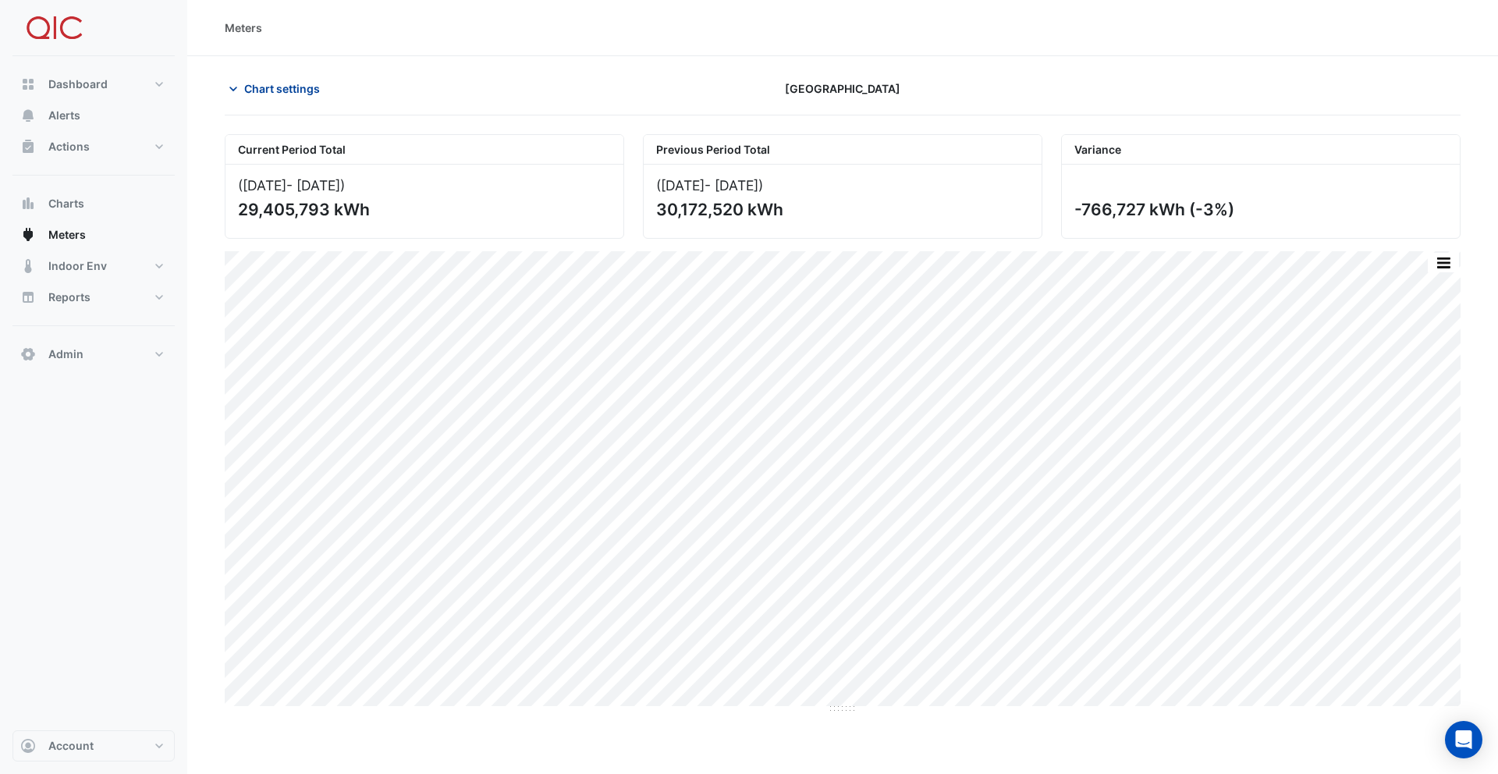
click at [270, 93] on span "Chart settings" at bounding box center [282, 88] width 76 height 16
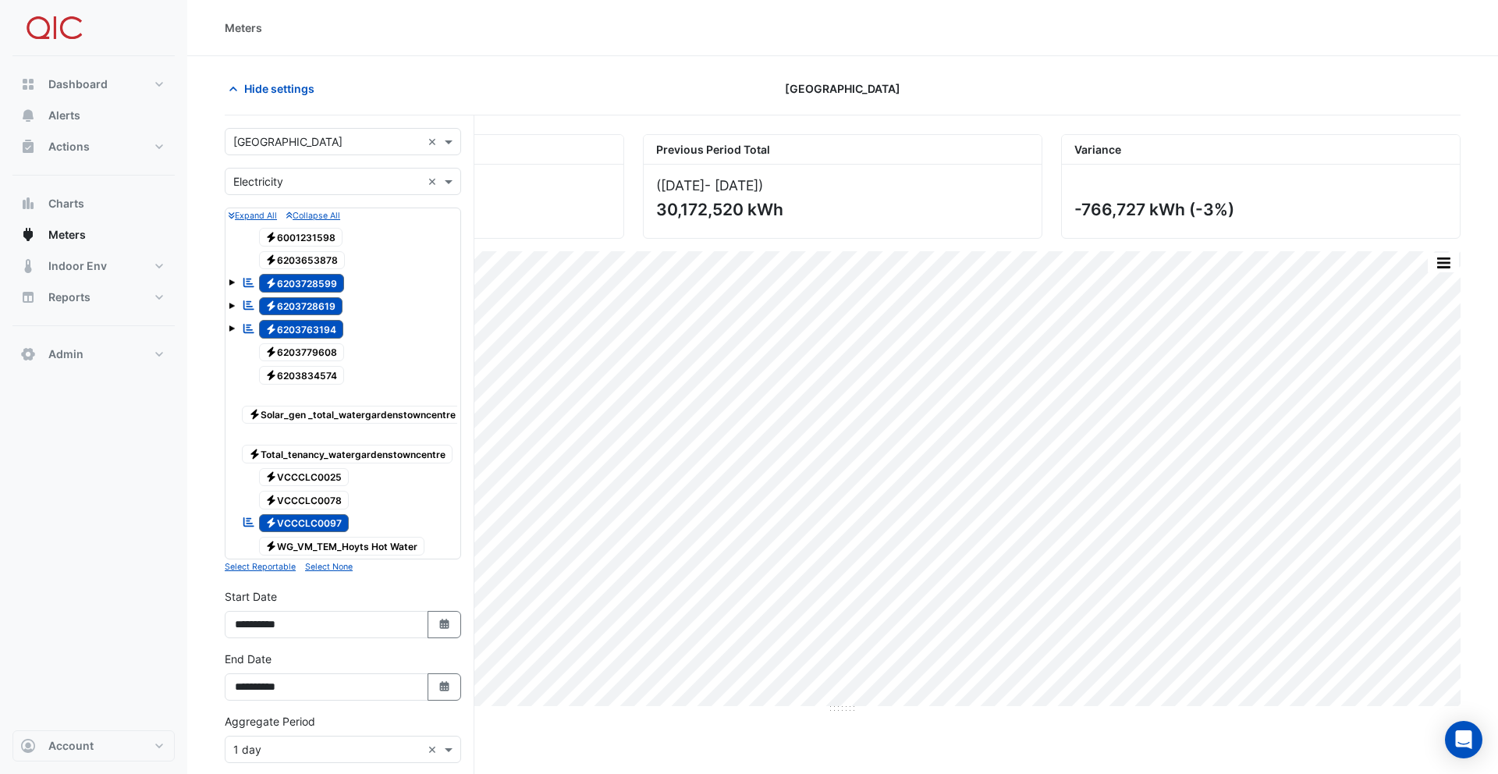
click at [295, 194] on div "× Electricity ×" at bounding box center [343, 181] width 236 height 27
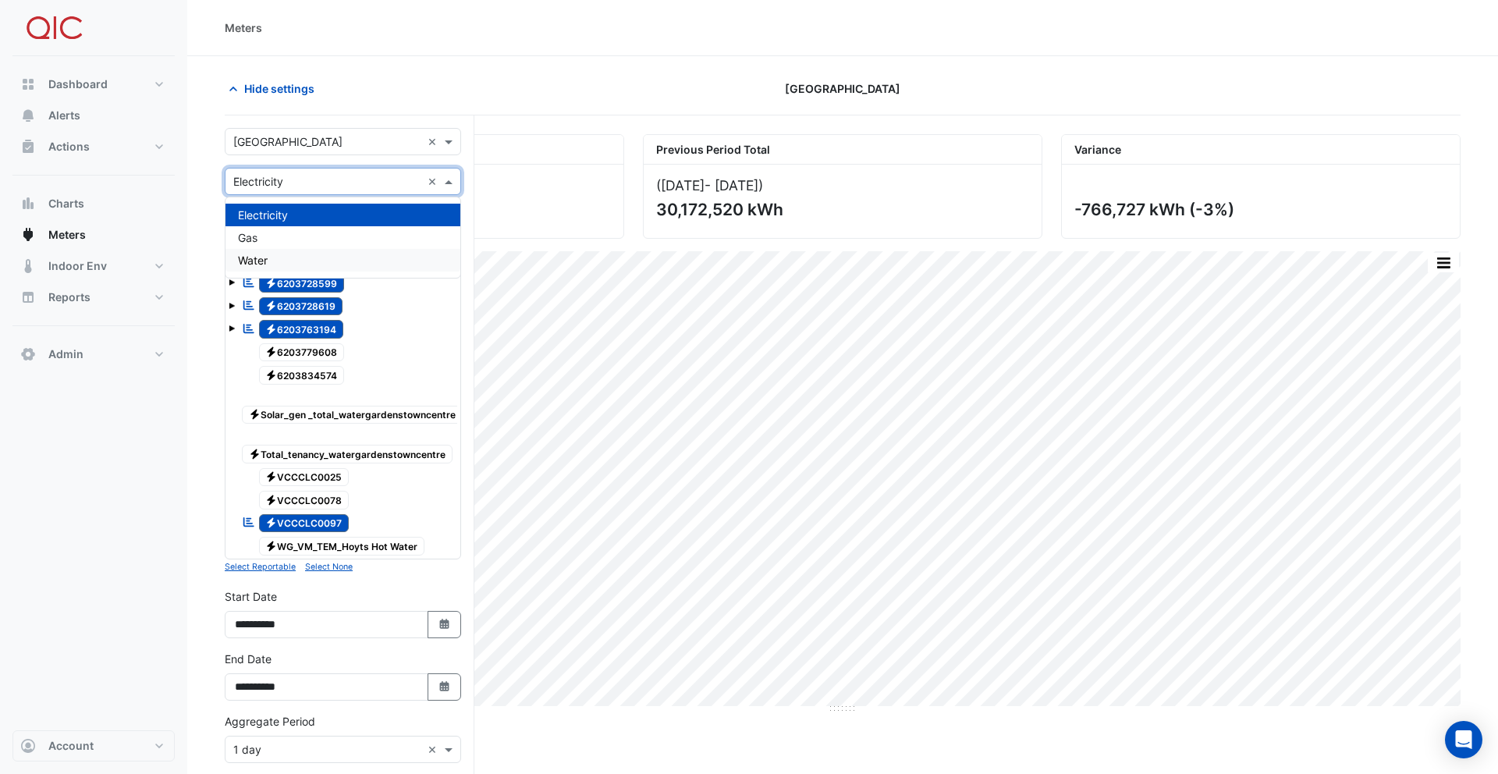
click at [286, 256] on div "Water" at bounding box center [343, 260] width 235 height 23
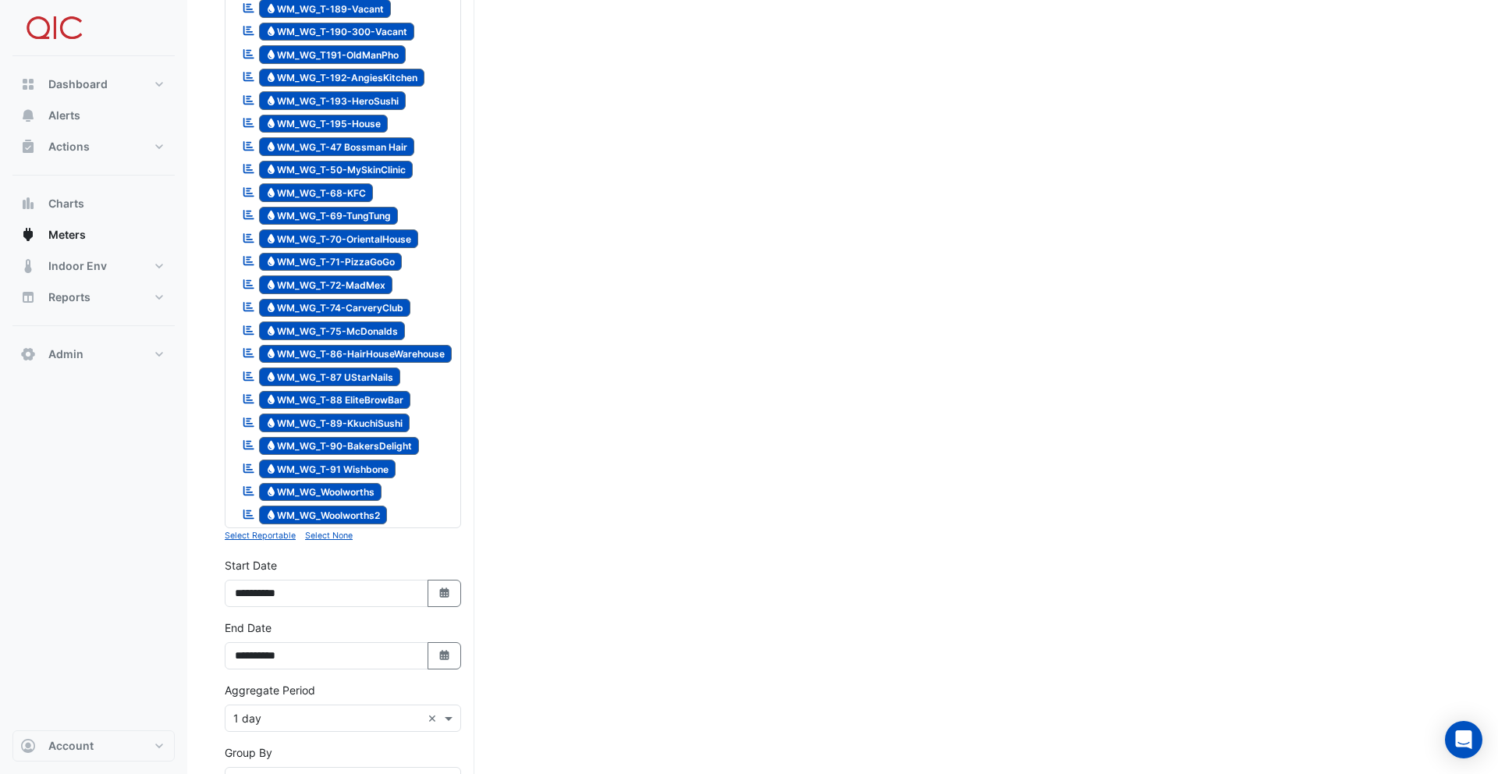
scroll to position [1875, 0]
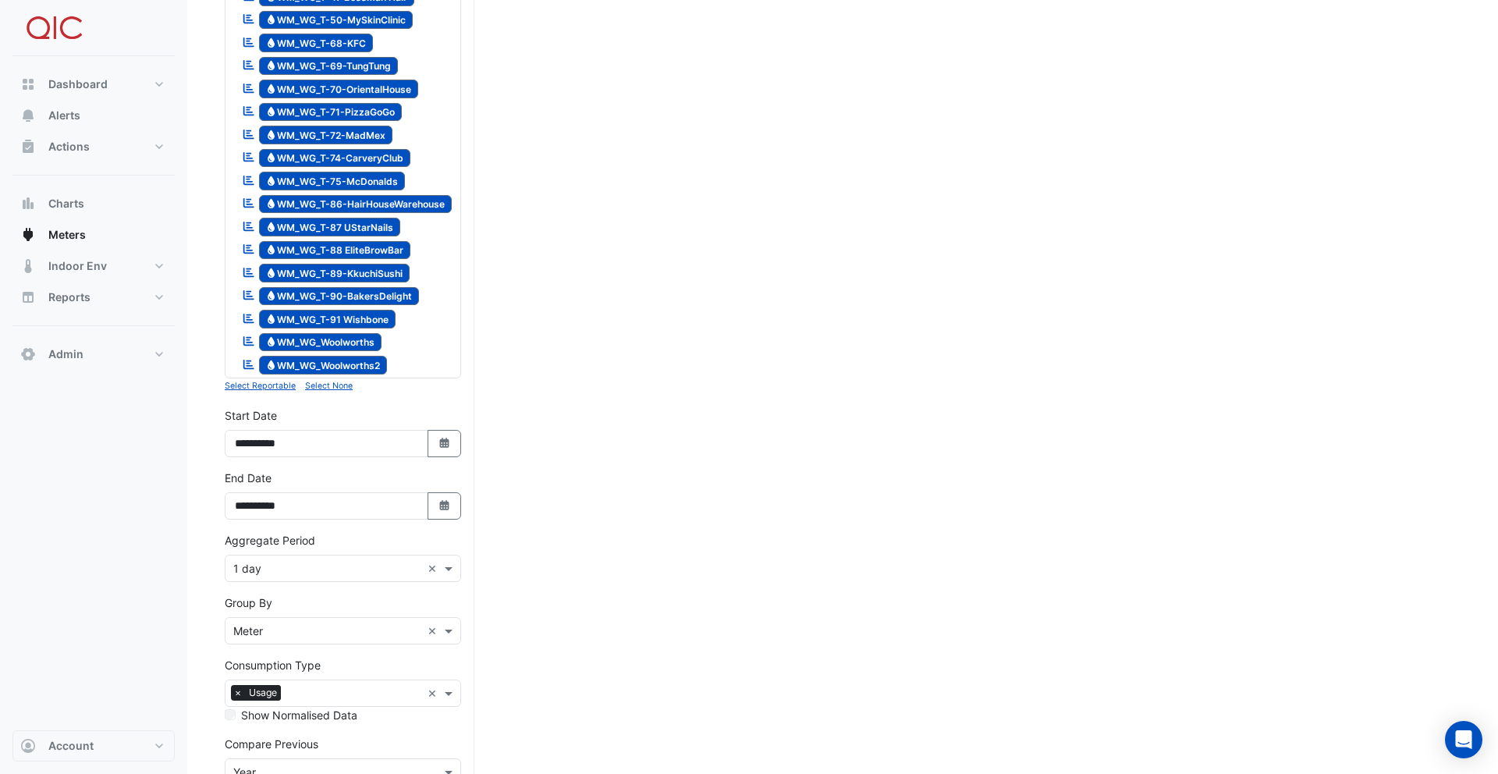
click at [279, 561] on input "text" at bounding box center [327, 569] width 188 height 16
click at [286, 696] on div "1 month" at bounding box center [343, 705] width 235 height 23
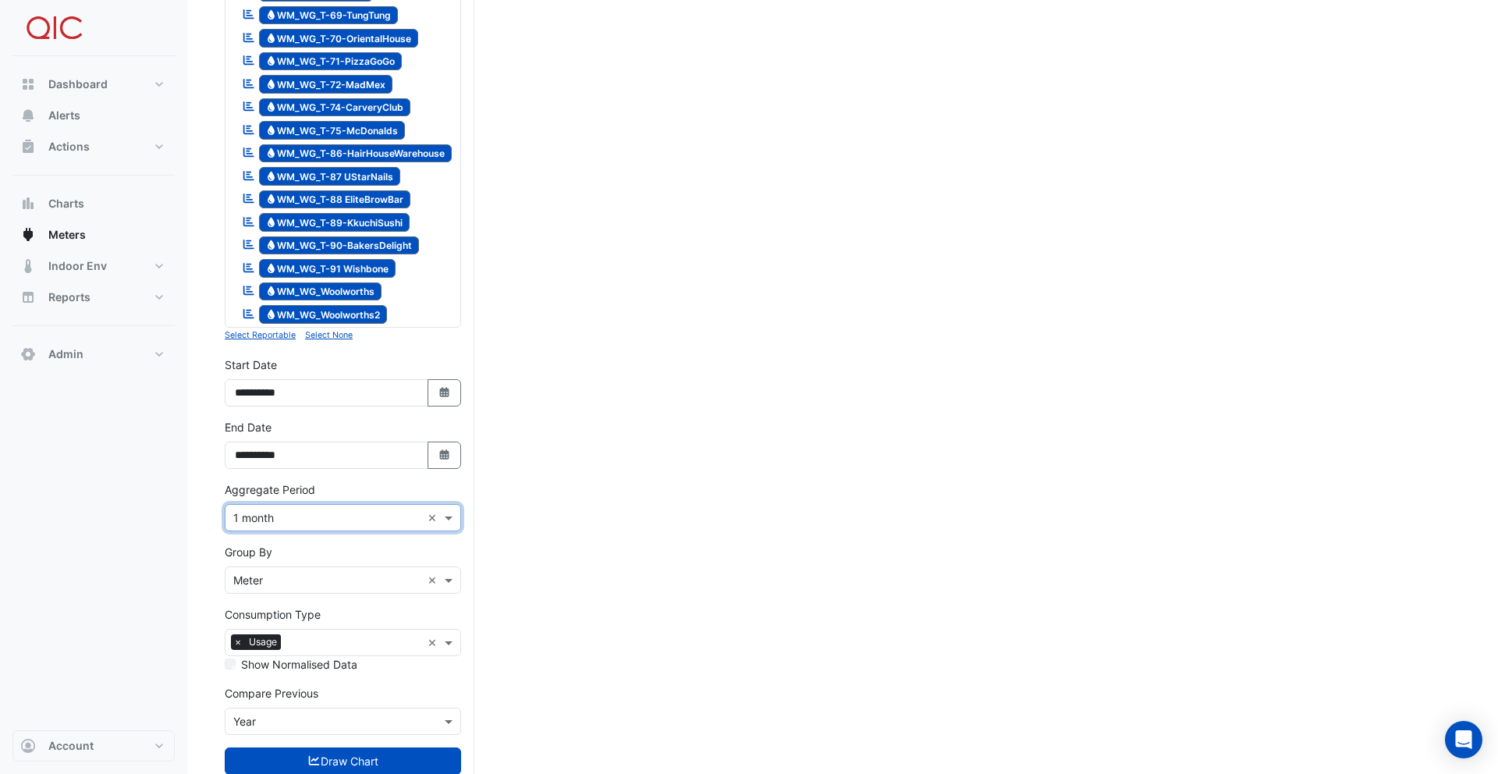
scroll to position [1928, 0]
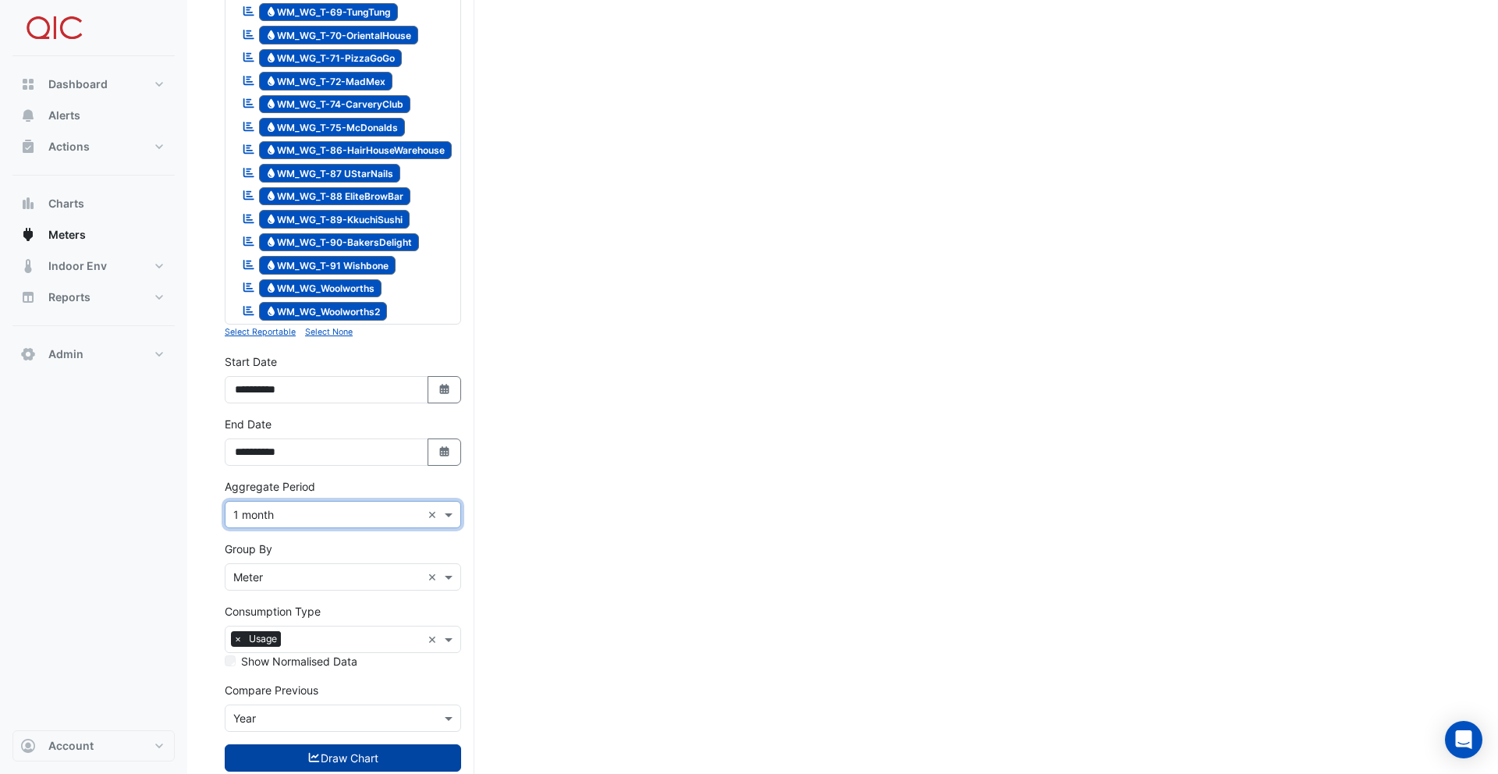
click at [350, 744] on button "Draw Chart" at bounding box center [343, 757] width 236 height 27
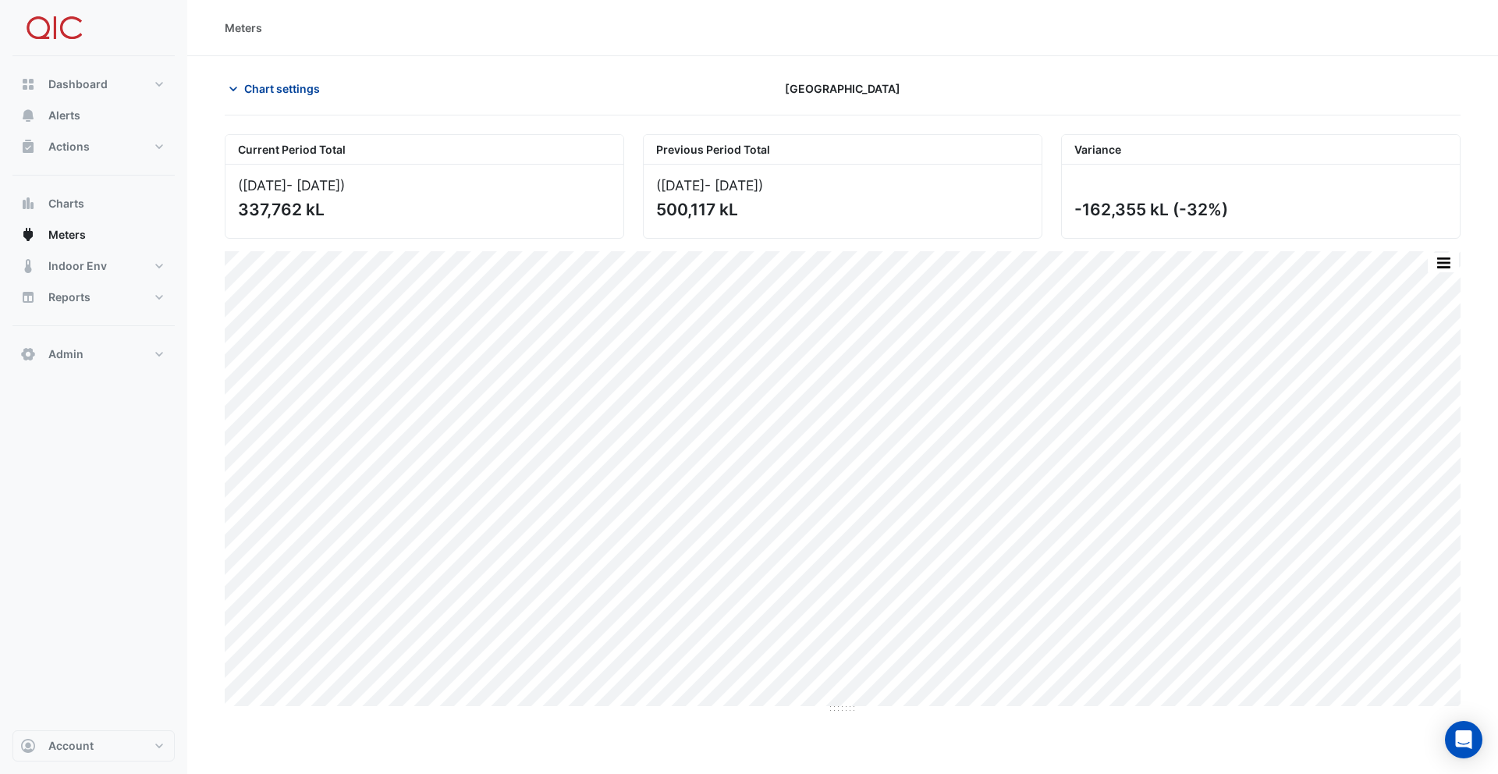
click at [285, 85] on span "Chart settings" at bounding box center [282, 88] width 76 height 16
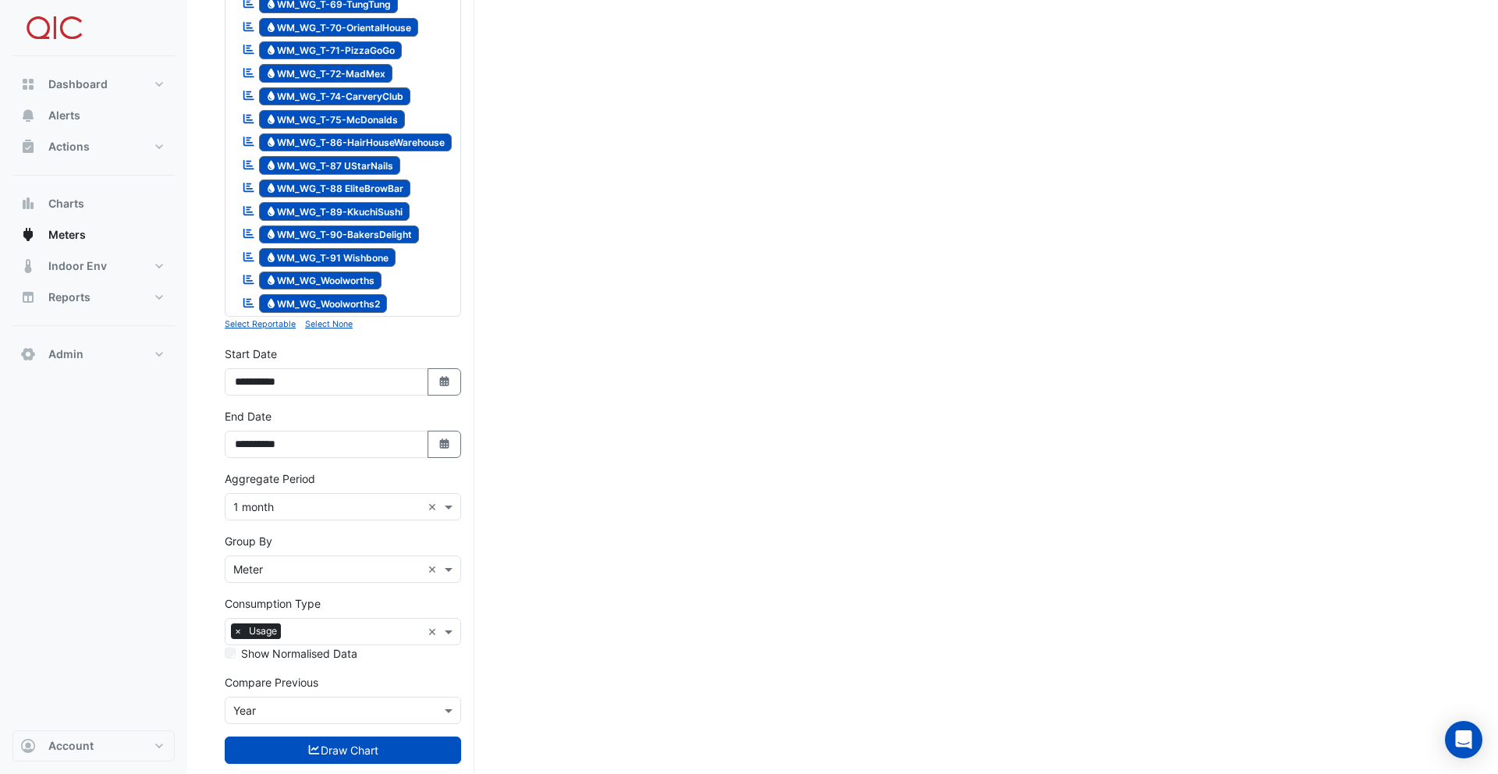
scroll to position [1935, 0]
click at [291, 704] on input "text" at bounding box center [327, 712] width 188 height 16
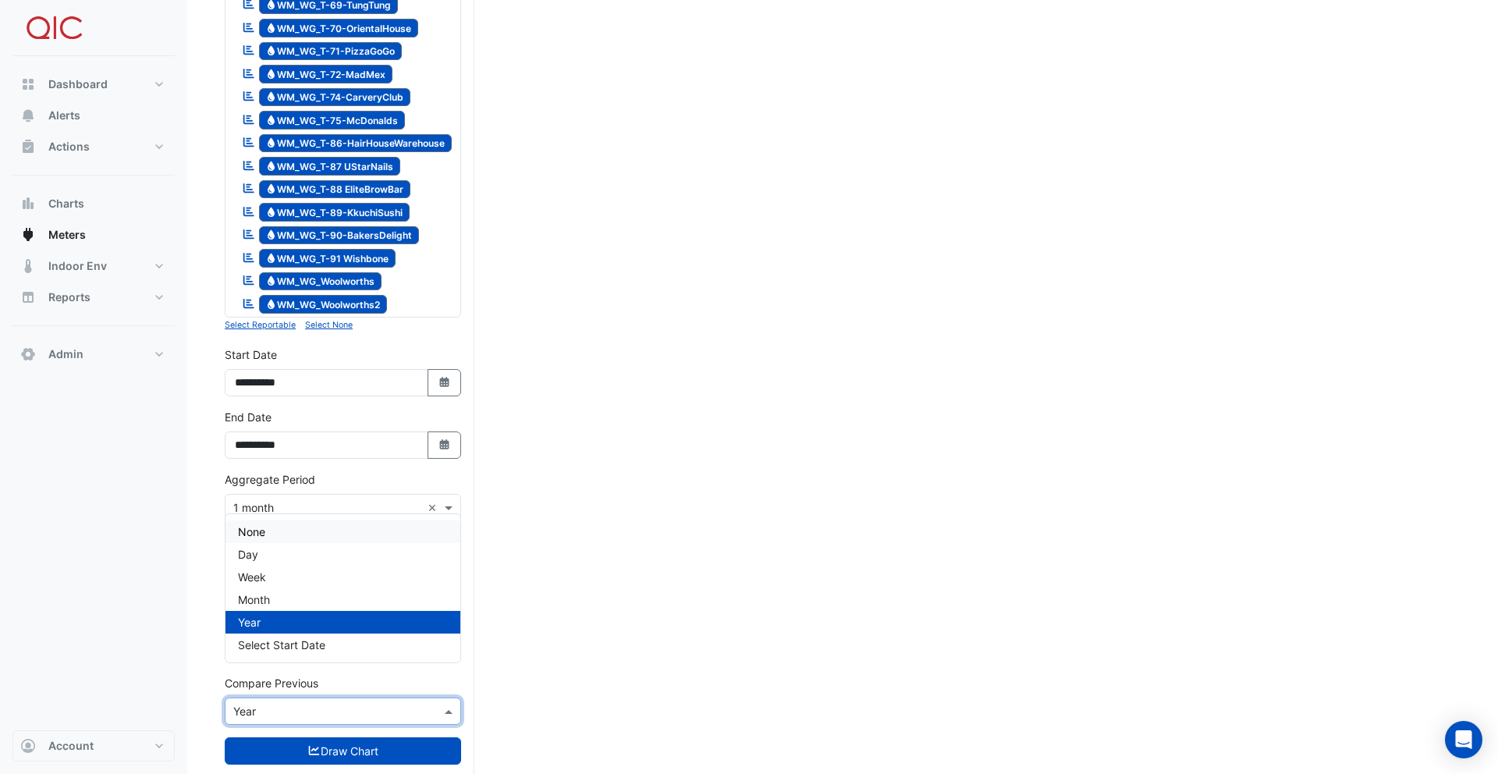
click at [283, 534] on div "None" at bounding box center [343, 532] width 235 height 23
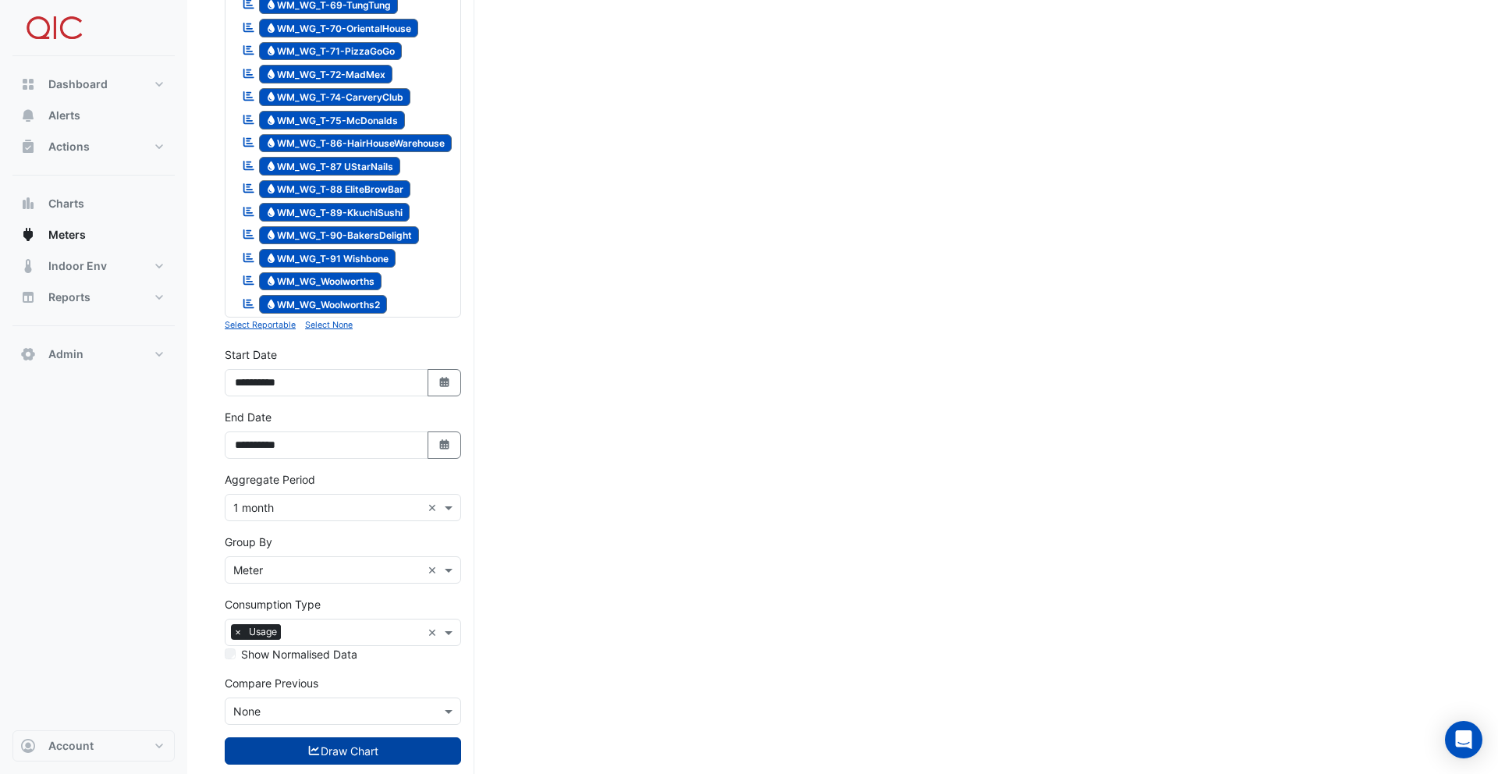
click at [368, 737] on button "Draw Chart" at bounding box center [343, 750] width 236 height 27
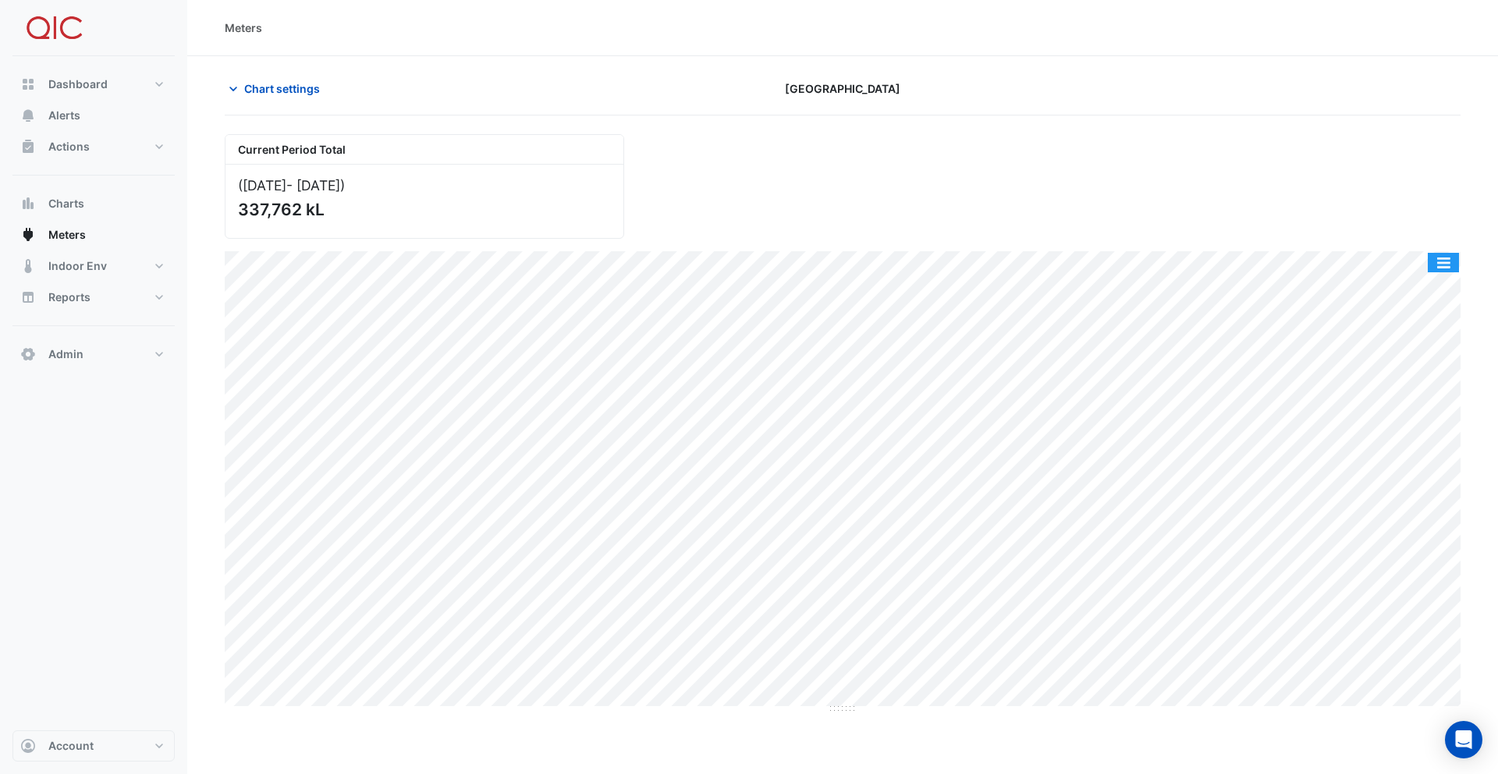
click at [1448, 265] on button "button" at bounding box center [1443, 263] width 31 height 20
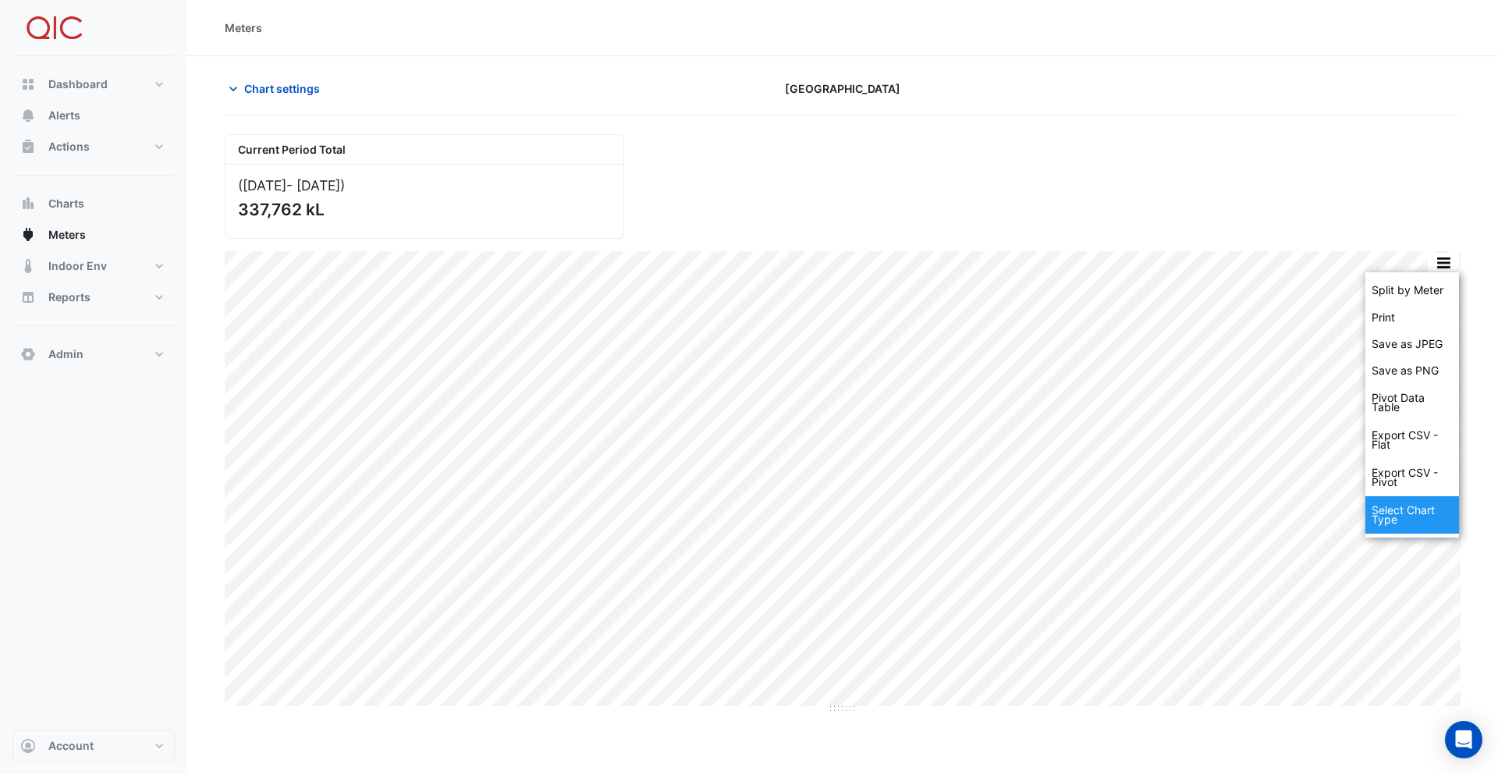
click at [1415, 511] on div "Select Chart Type" at bounding box center [1413, 514] width 94 height 37
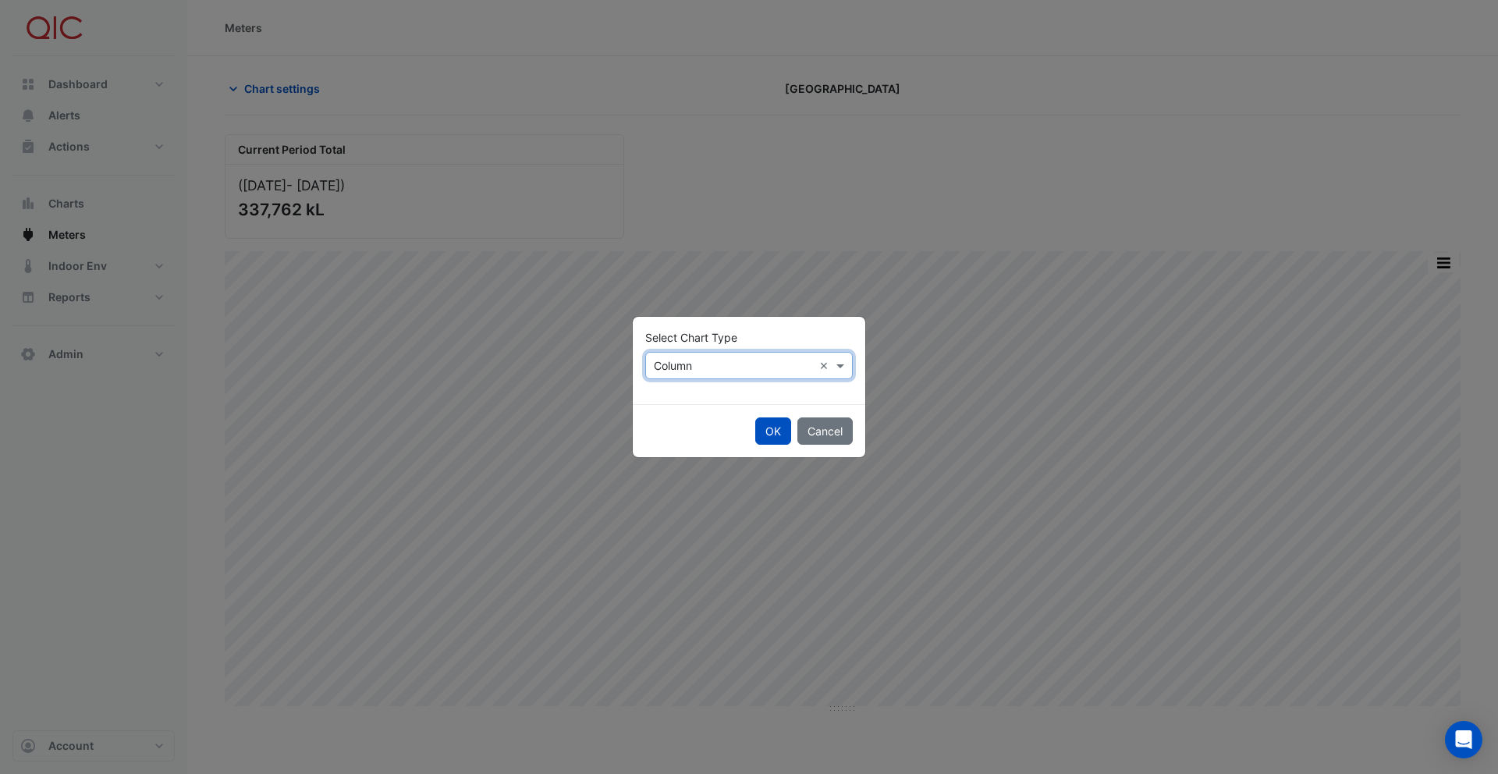
click at [734, 364] on input "text" at bounding box center [733, 366] width 159 height 16
drag, startPoint x: 687, startPoint y: 440, endPoint x: 744, endPoint y: 438, distance: 57.8
click at [691, 440] on span "Stacked" at bounding box center [680, 444] width 43 height 13
click at [769, 431] on button "OK" at bounding box center [773, 431] width 36 height 27
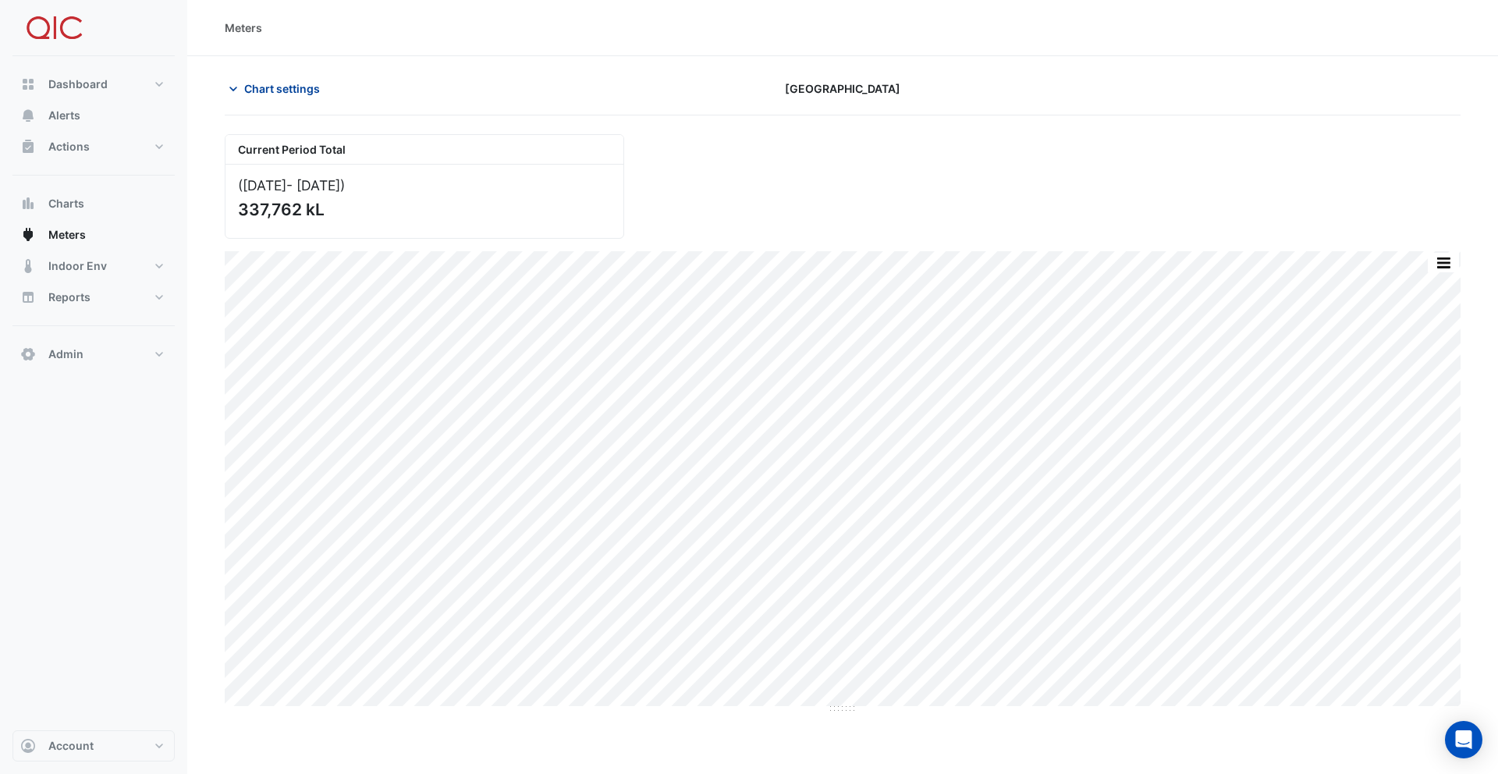
click at [281, 91] on span "Chart settings" at bounding box center [282, 88] width 76 height 16
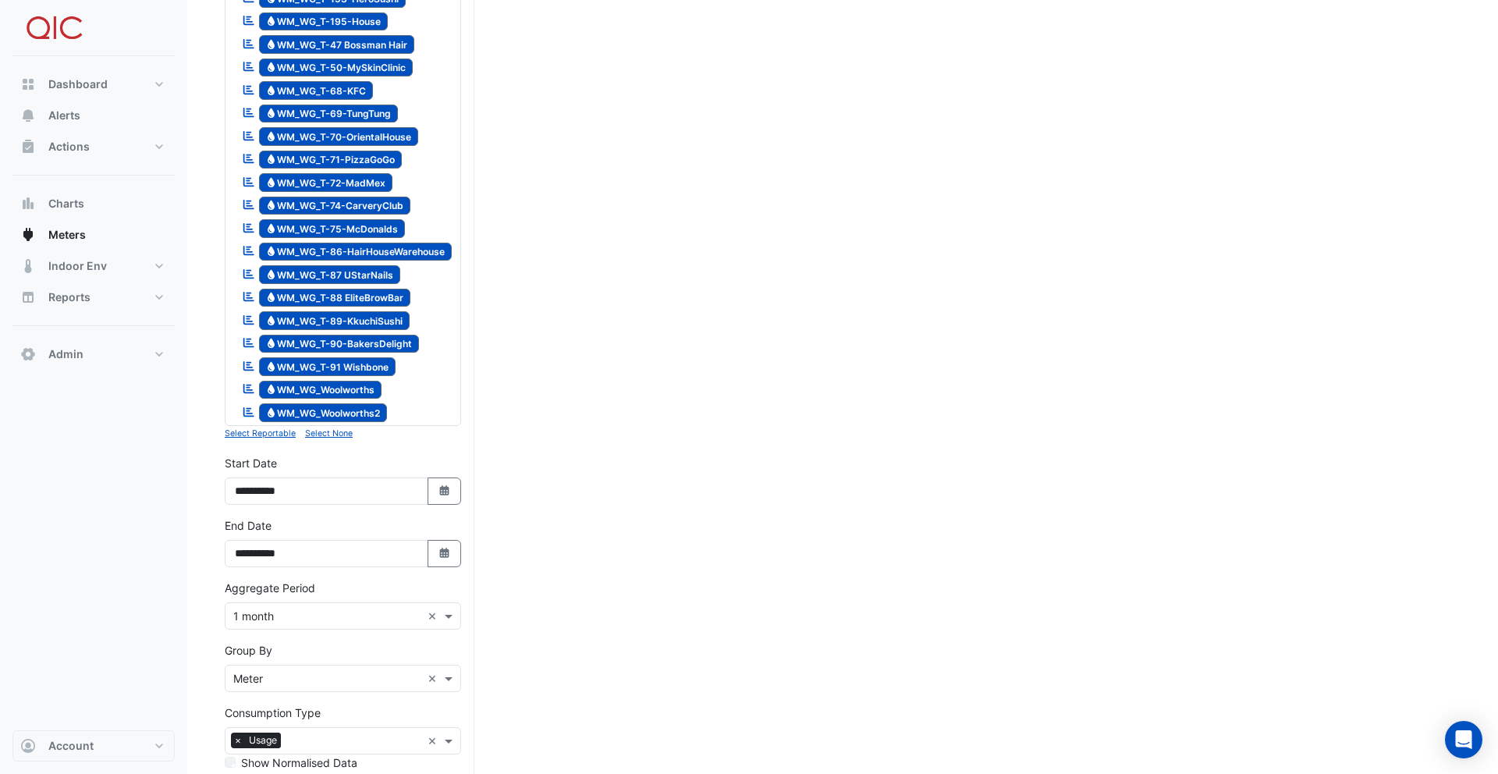
scroll to position [1936, 0]
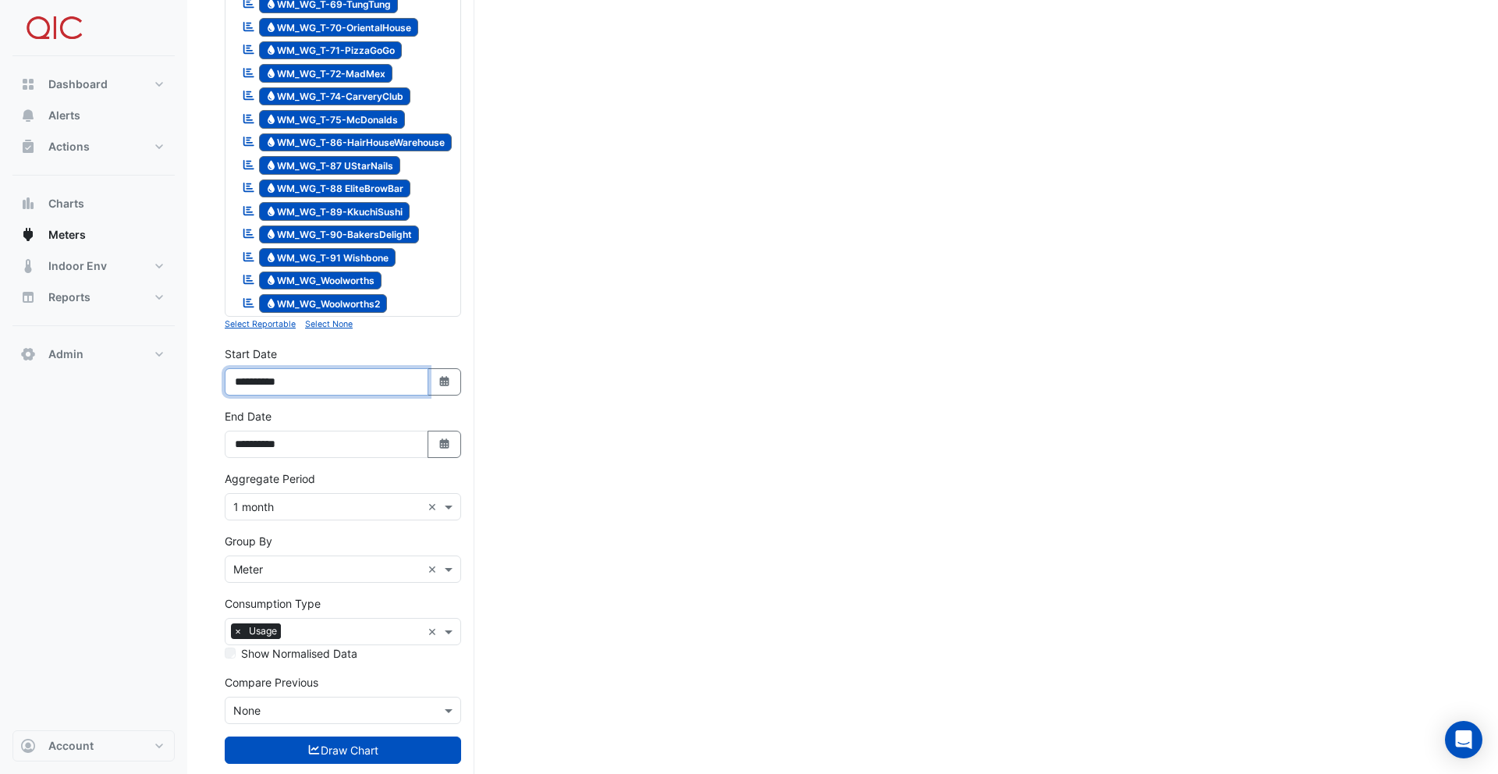
click at [258, 368] on input "**********" at bounding box center [327, 381] width 204 height 27
type input "**********"
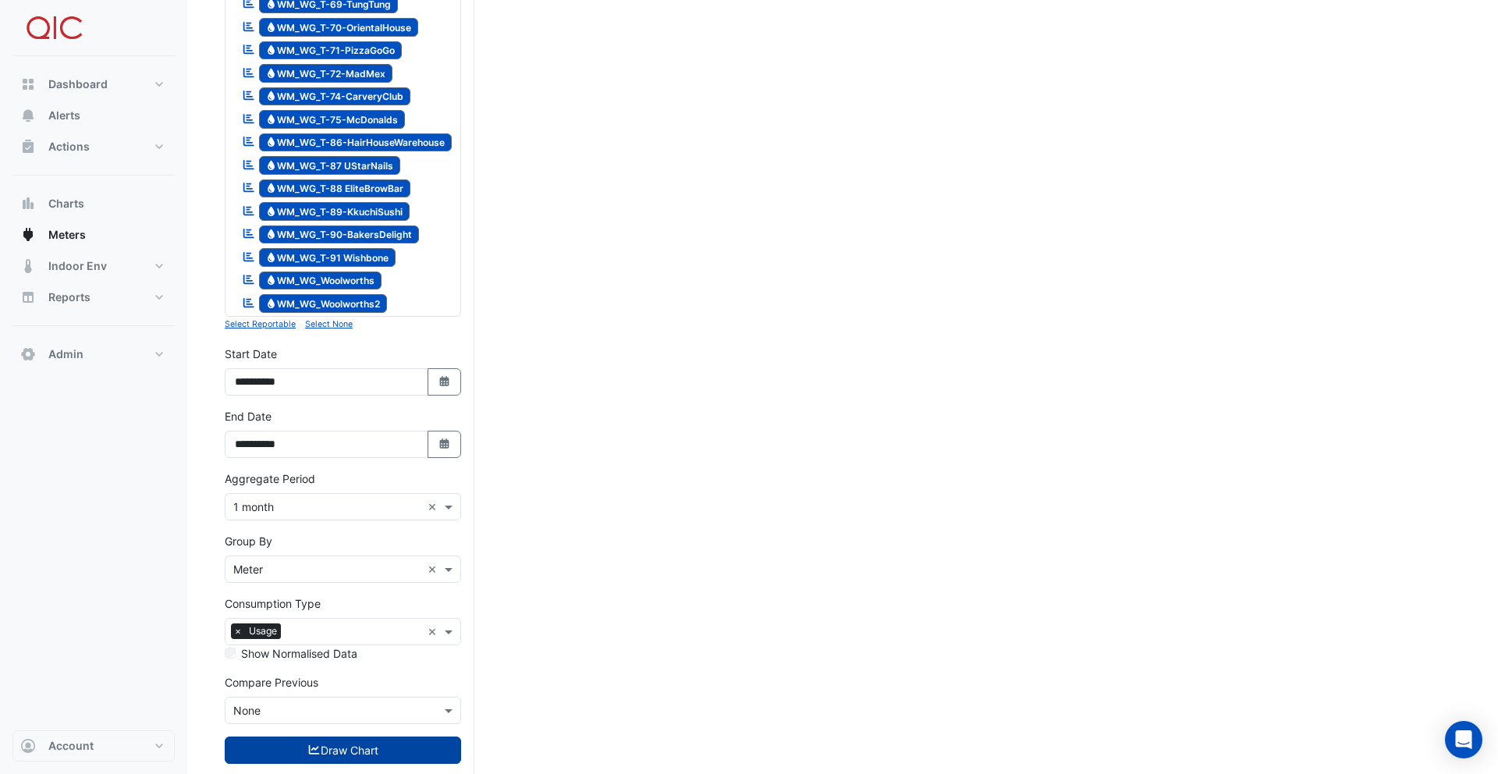
click at [377, 737] on button "Draw Chart" at bounding box center [343, 750] width 236 height 27
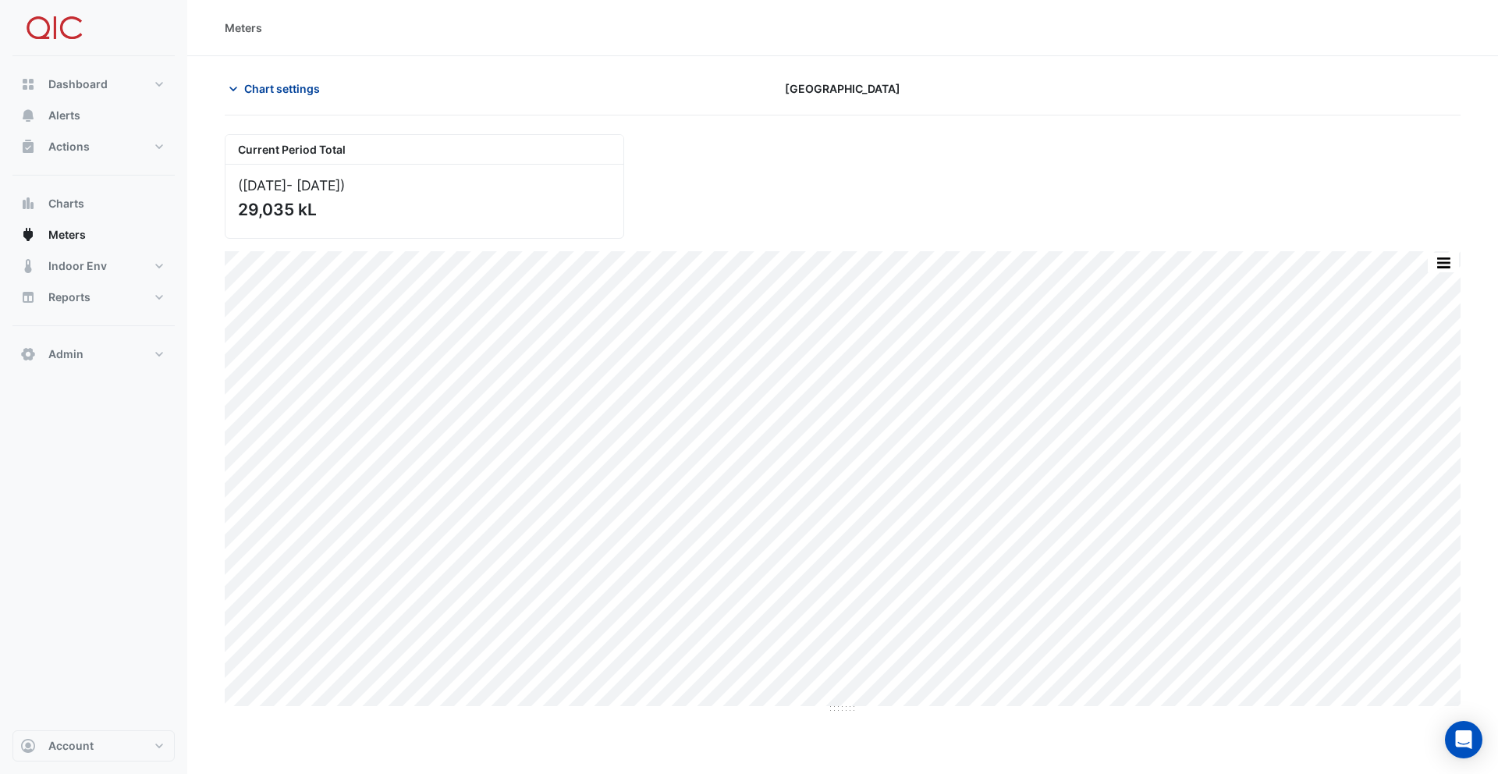
click at [279, 83] on span "Chart settings" at bounding box center [282, 88] width 76 height 16
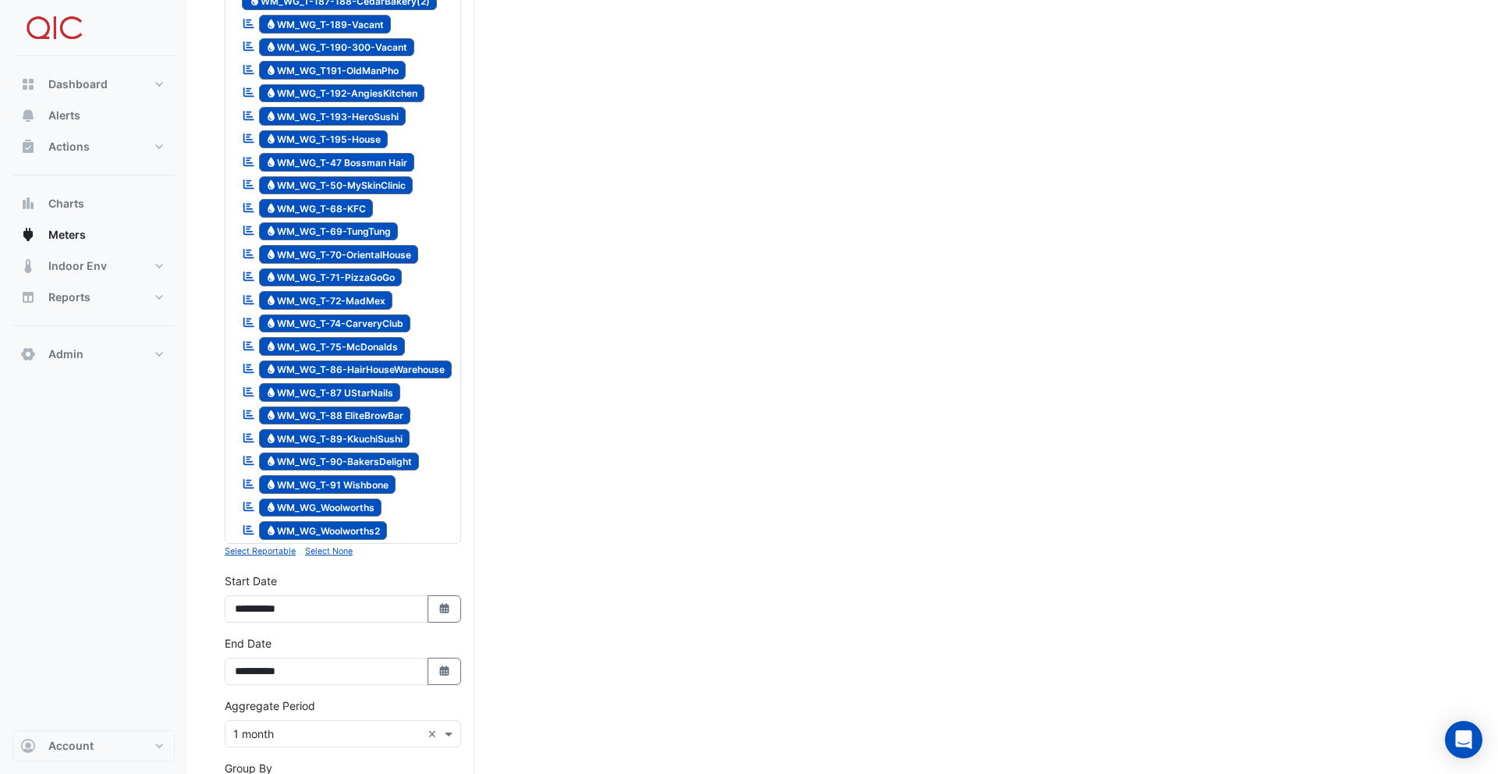
scroll to position [1936, 0]
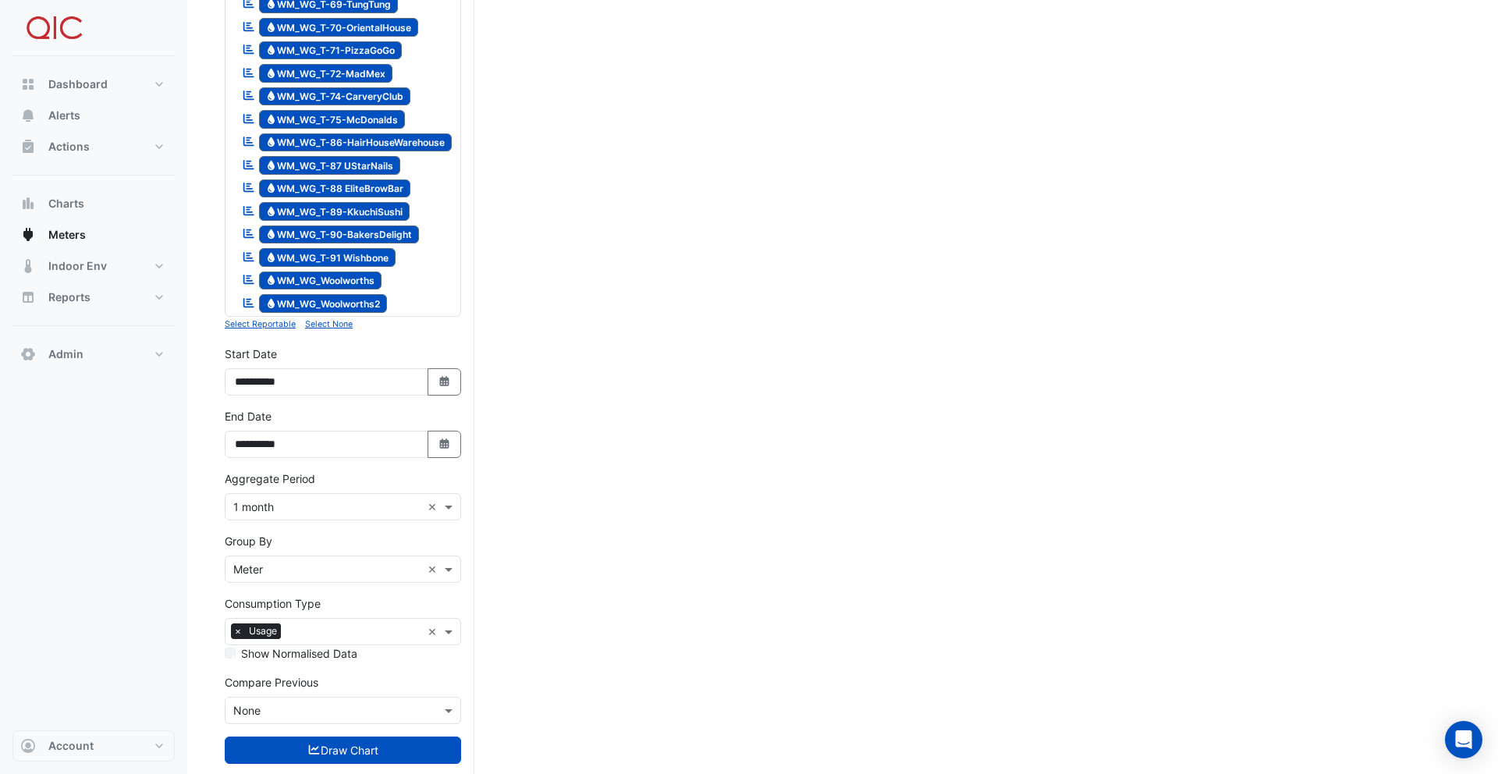
click at [283, 556] on div "× Meter ×" at bounding box center [343, 569] width 236 height 27
click at [271, 607] on div "All" at bounding box center [343, 615] width 235 height 23
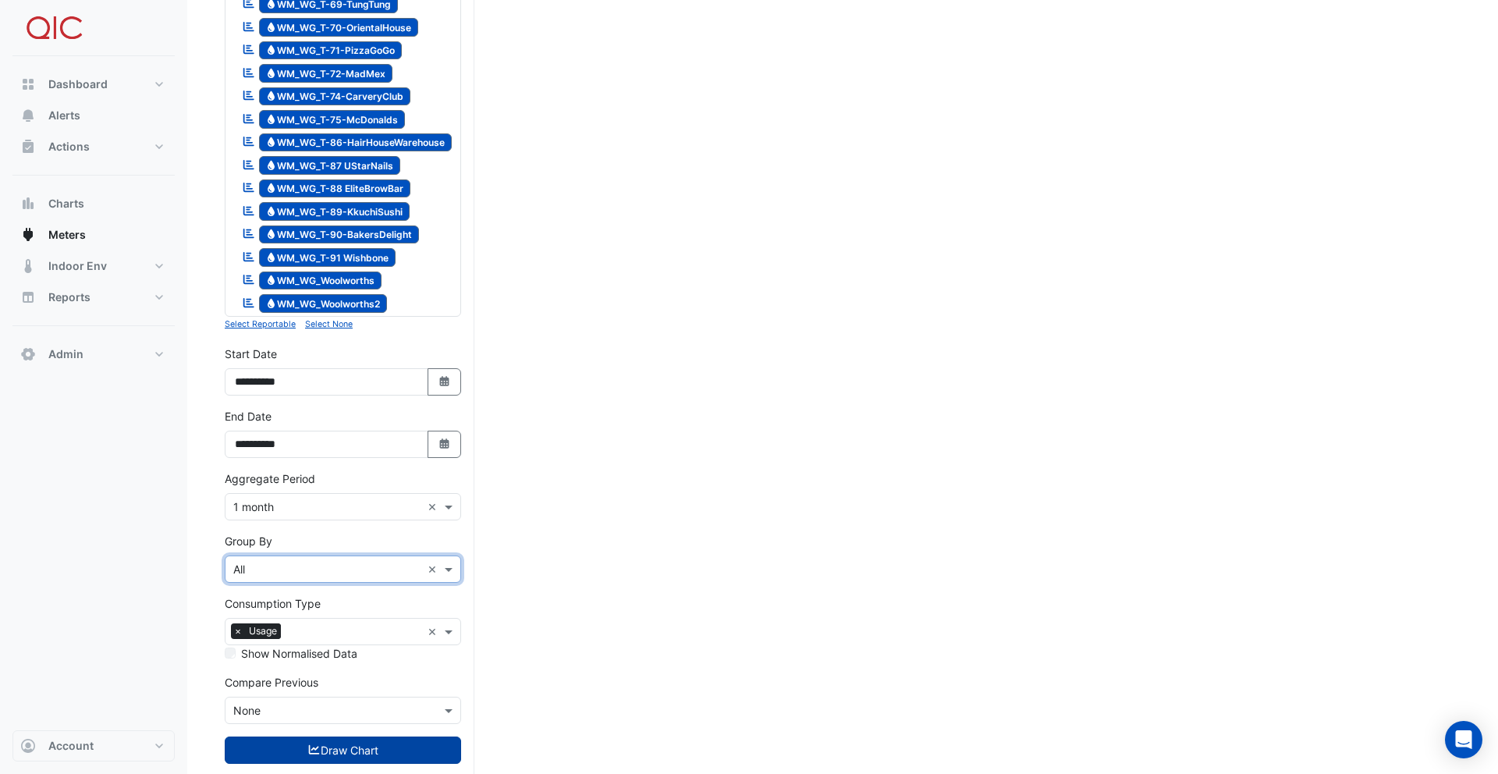
click at [364, 737] on button "Draw Chart" at bounding box center [343, 750] width 236 height 27
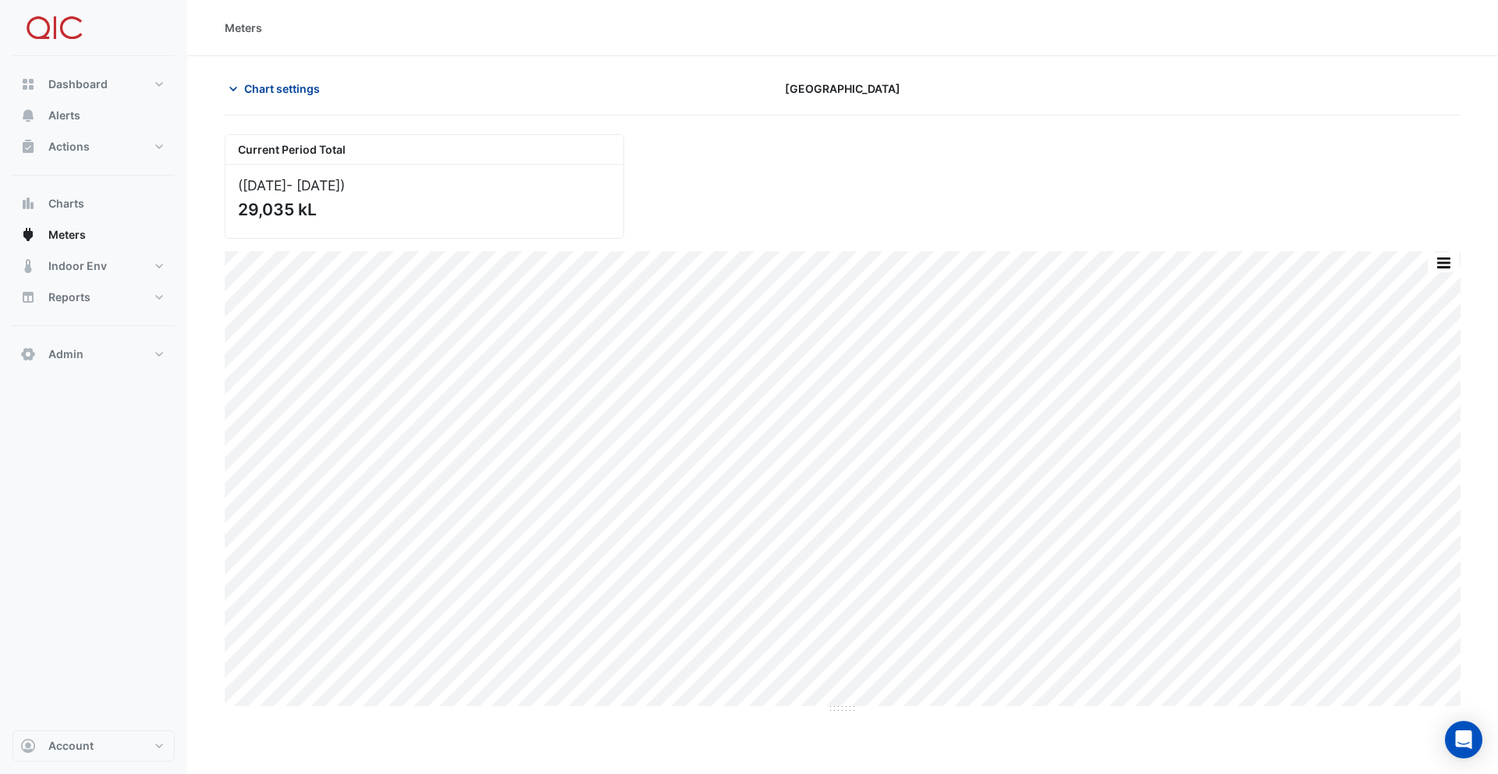
click at [283, 85] on span "Chart settings" at bounding box center [282, 88] width 76 height 16
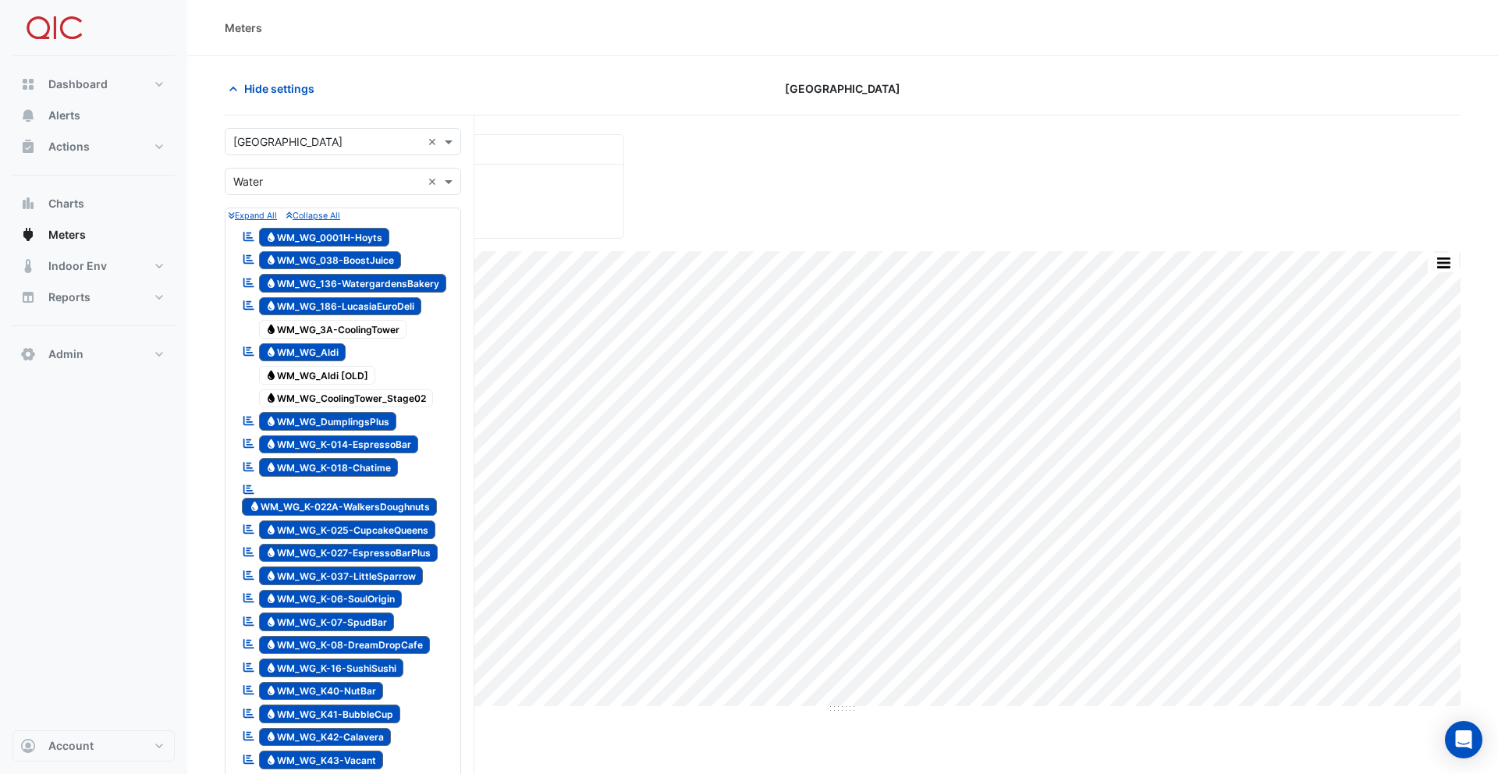
click at [277, 139] on input "text" at bounding box center [327, 142] width 188 height 16
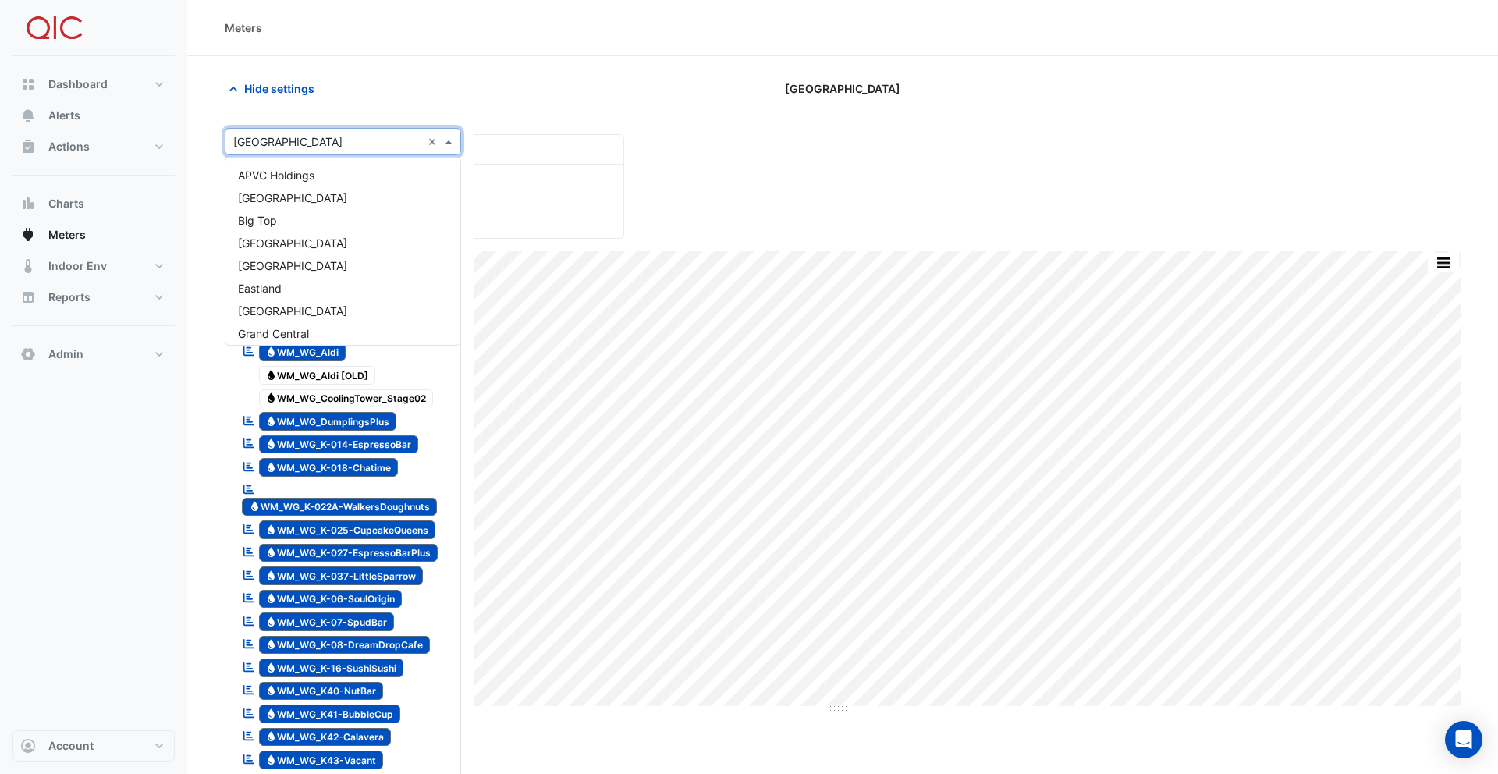
scroll to position [187, 0]
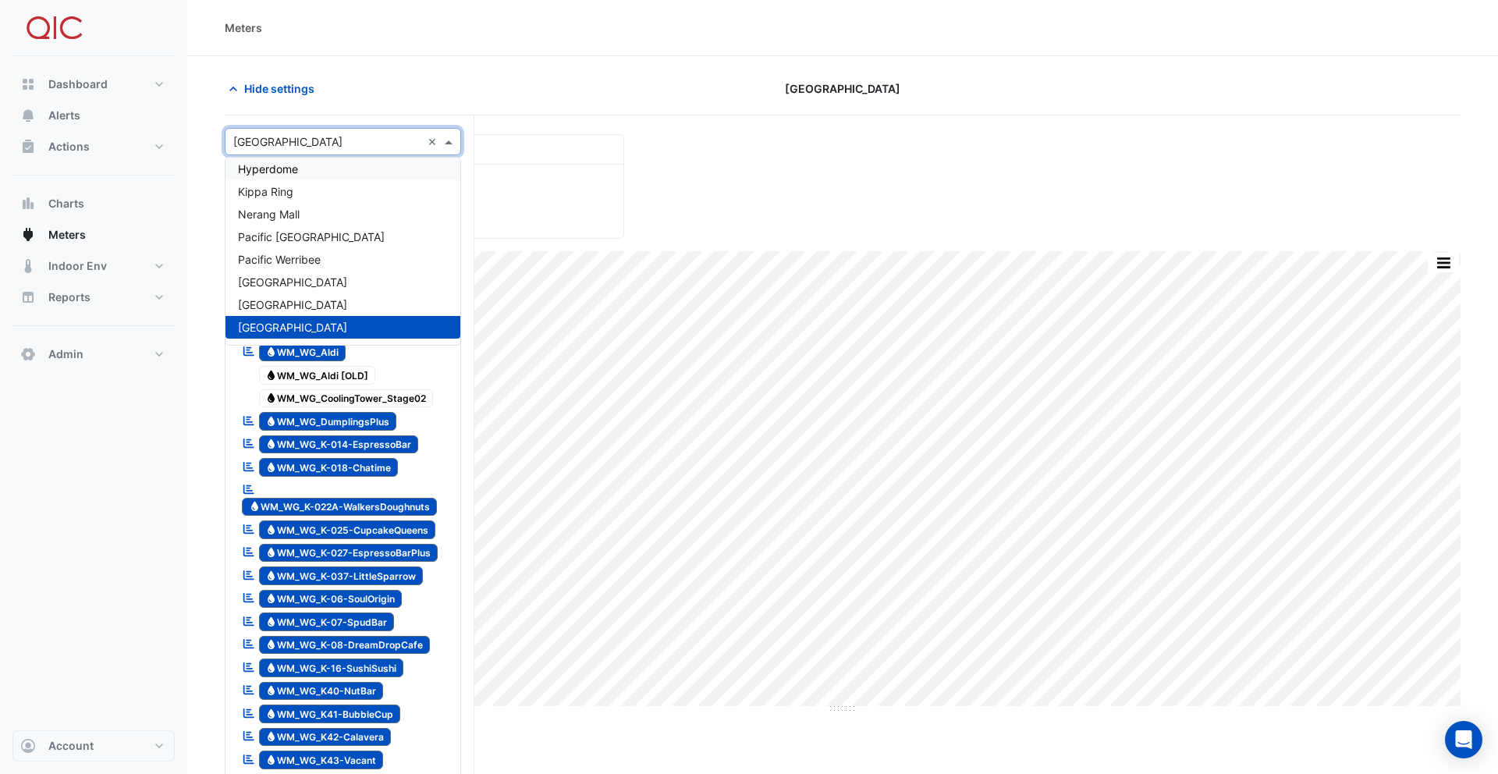
click at [273, 169] on span "Hyperdome" at bounding box center [268, 168] width 60 height 13
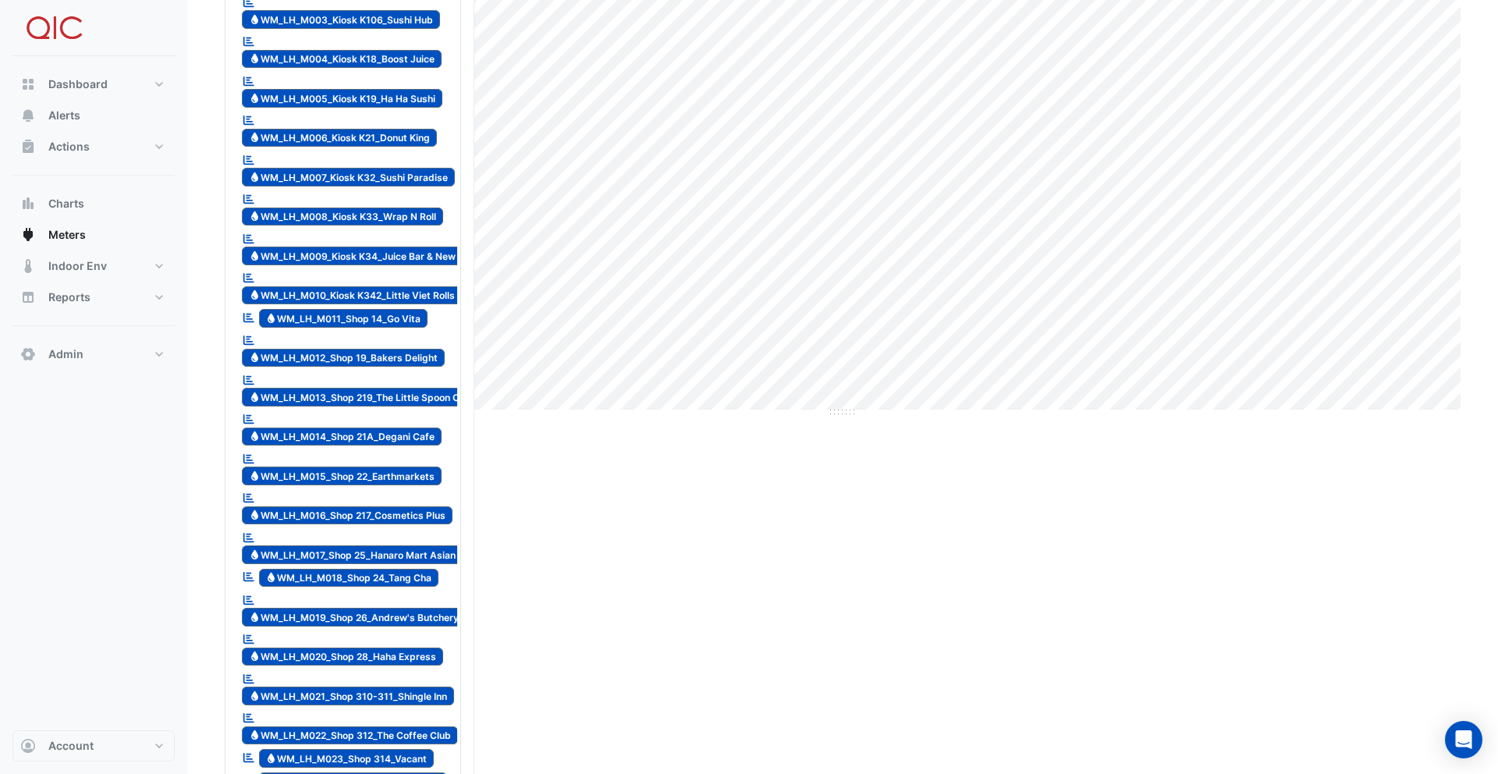
scroll to position [281, 0]
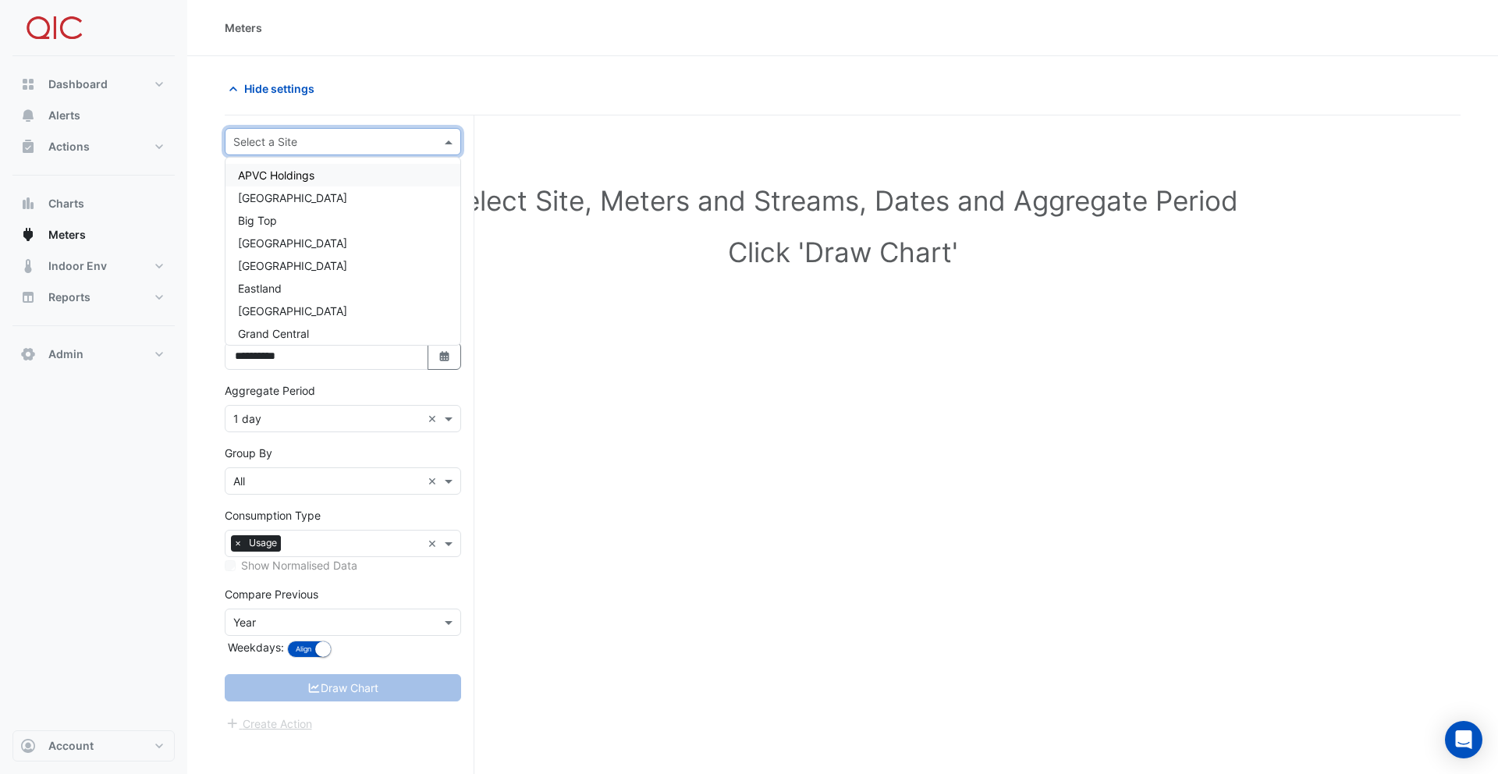
click at [314, 144] on input "text" at bounding box center [327, 142] width 188 height 16
type input "*****"
click at [286, 189] on div "[GEOGRAPHIC_DATA]" at bounding box center [343, 198] width 235 height 23
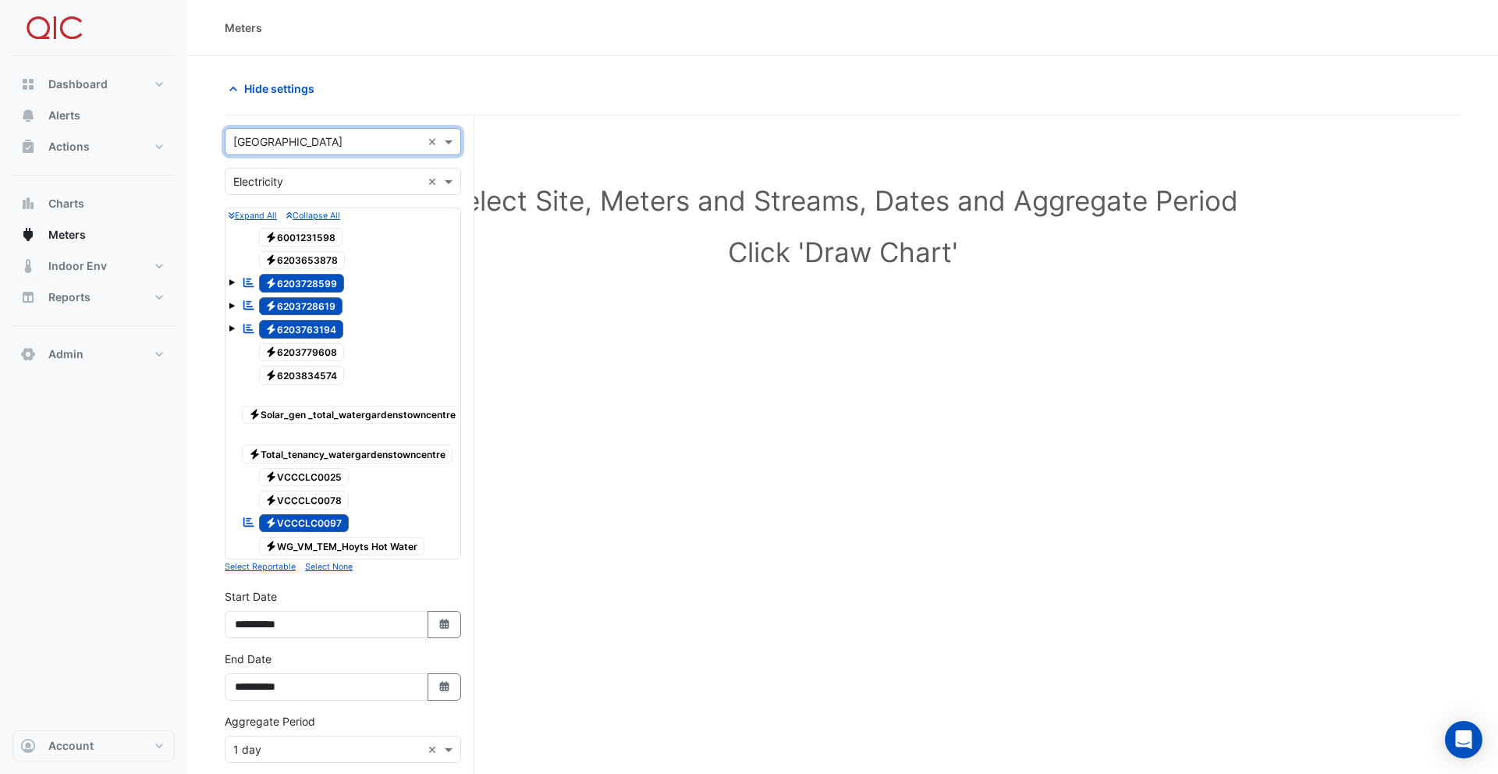
click at [296, 178] on input "text" at bounding box center [327, 182] width 188 height 16
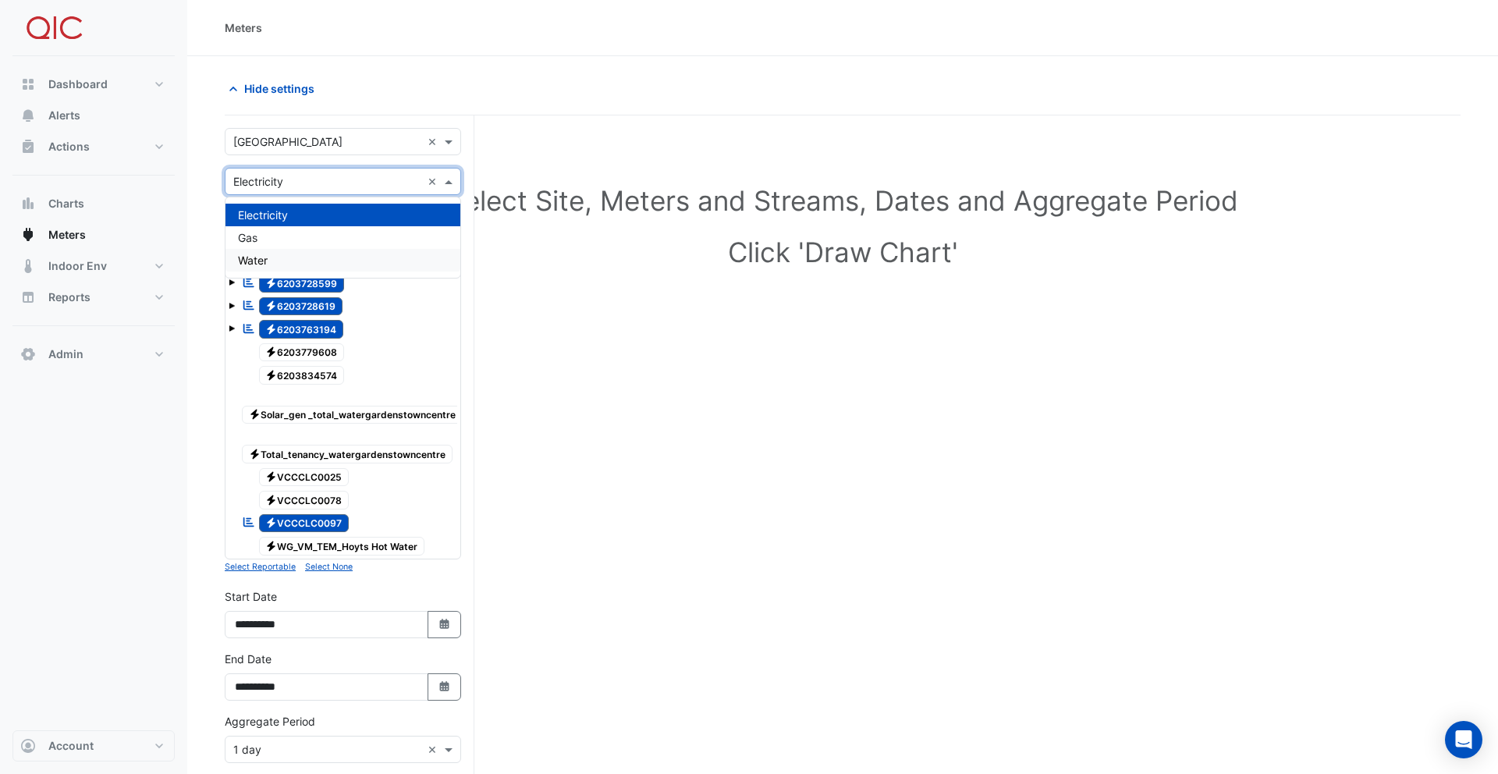
click at [279, 254] on div "Water" at bounding box center [343, 260] width 235 height 23
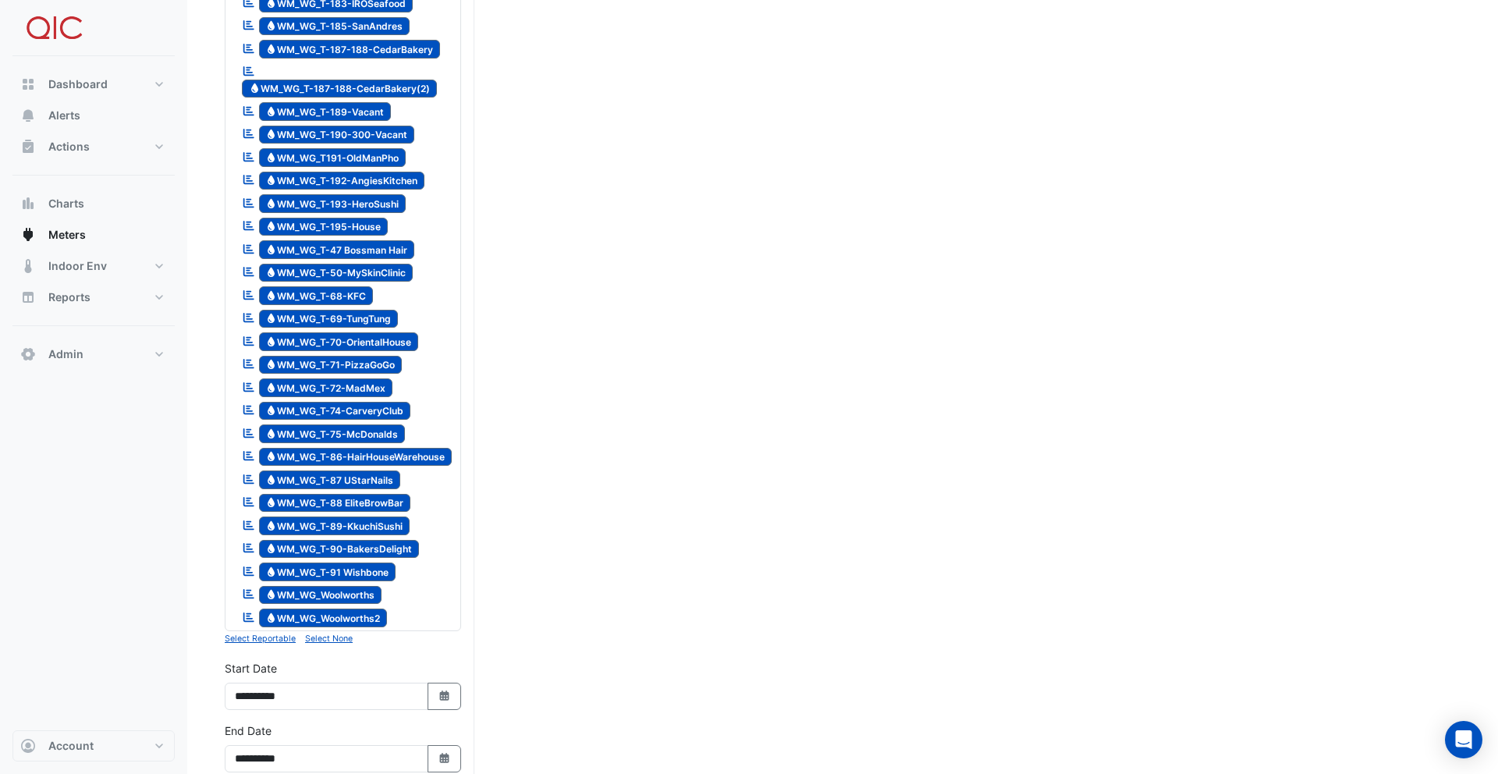
scroll to position [1962, 0]
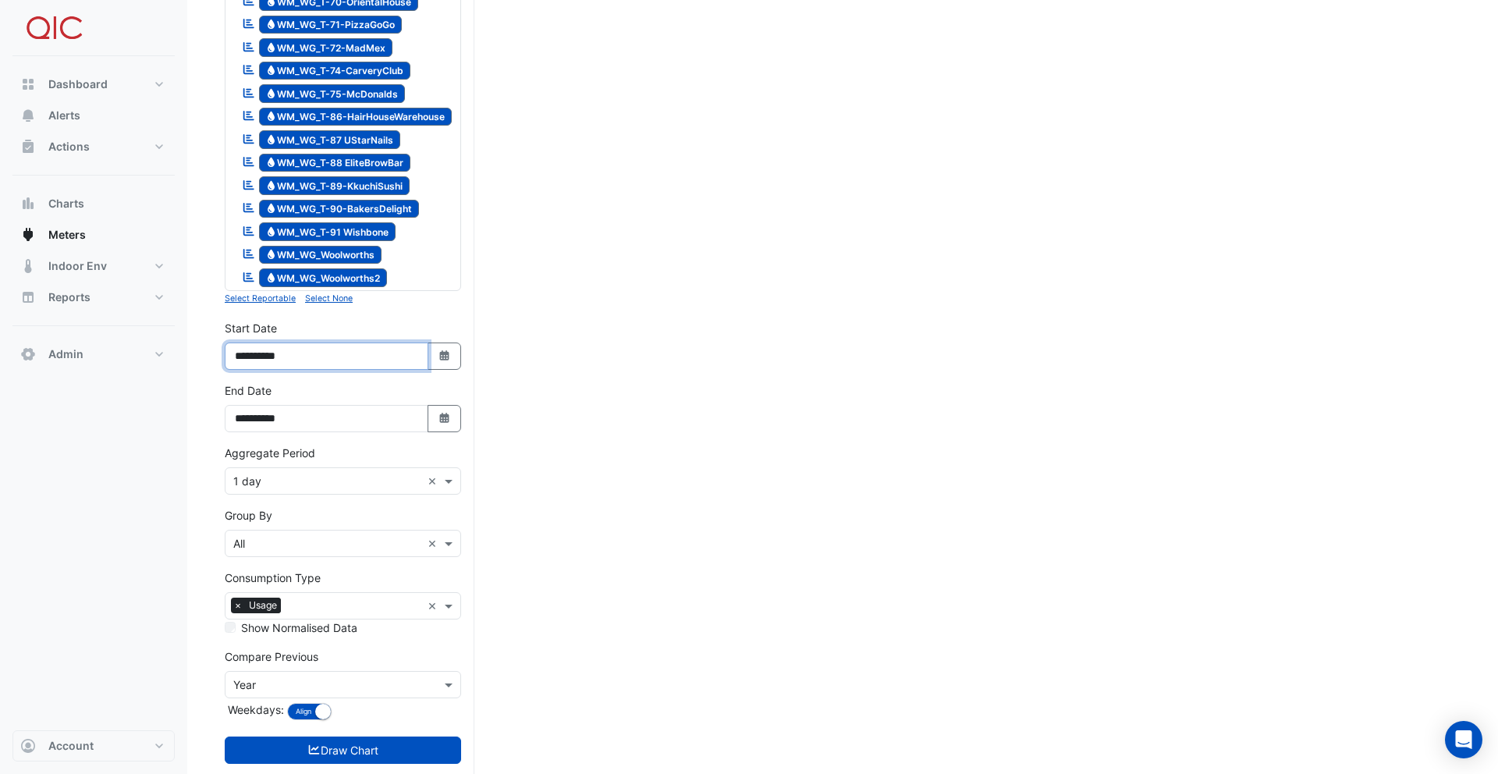
click at [259, 343] on input "**********" at bounding box center [327, 356] width 204 height 27
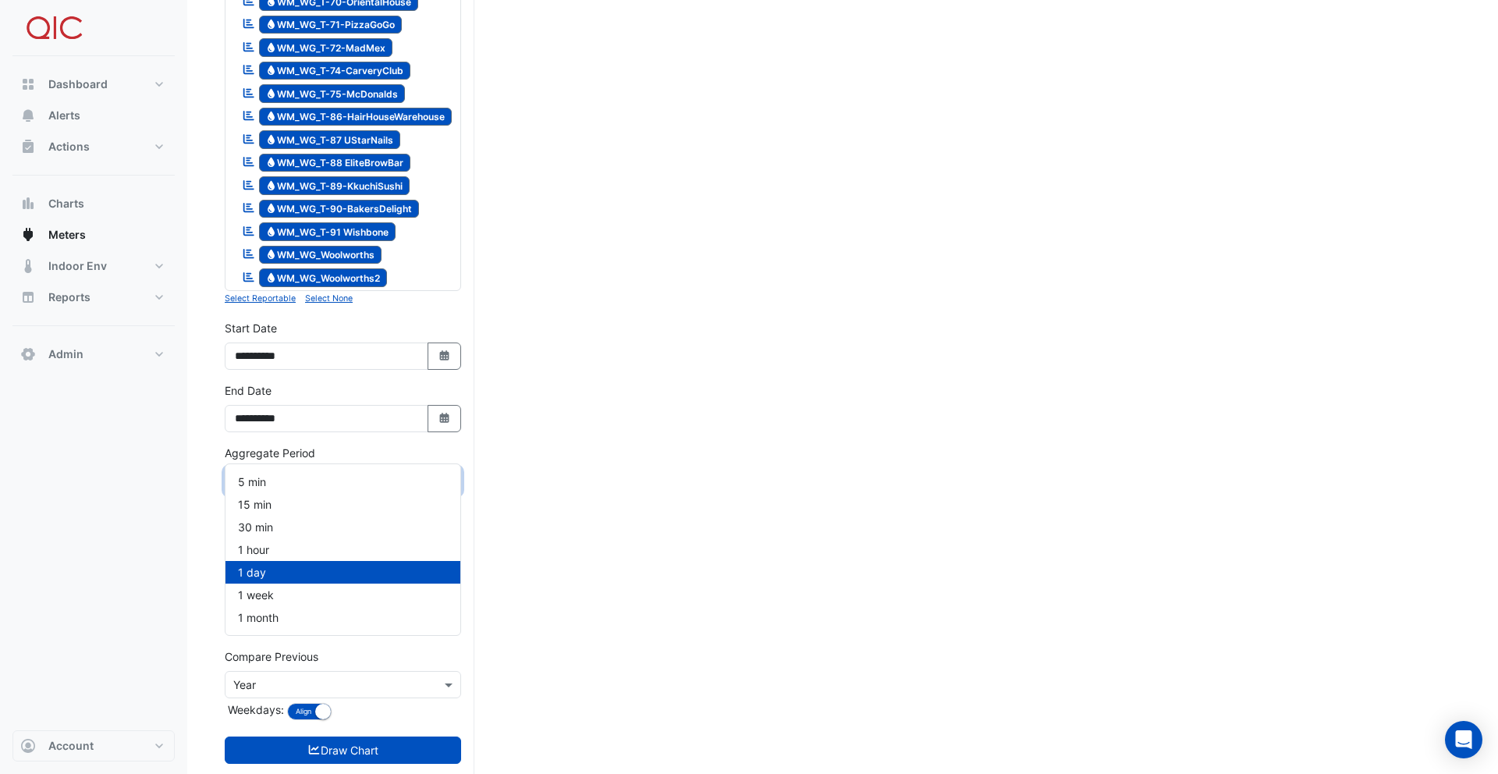
click at [280, 474] on input "text" at bounding box center [327, 482] width 188 height 16
click at [268, 609] on div "1 month" at bounding box center [343, 617] width 235 height 23
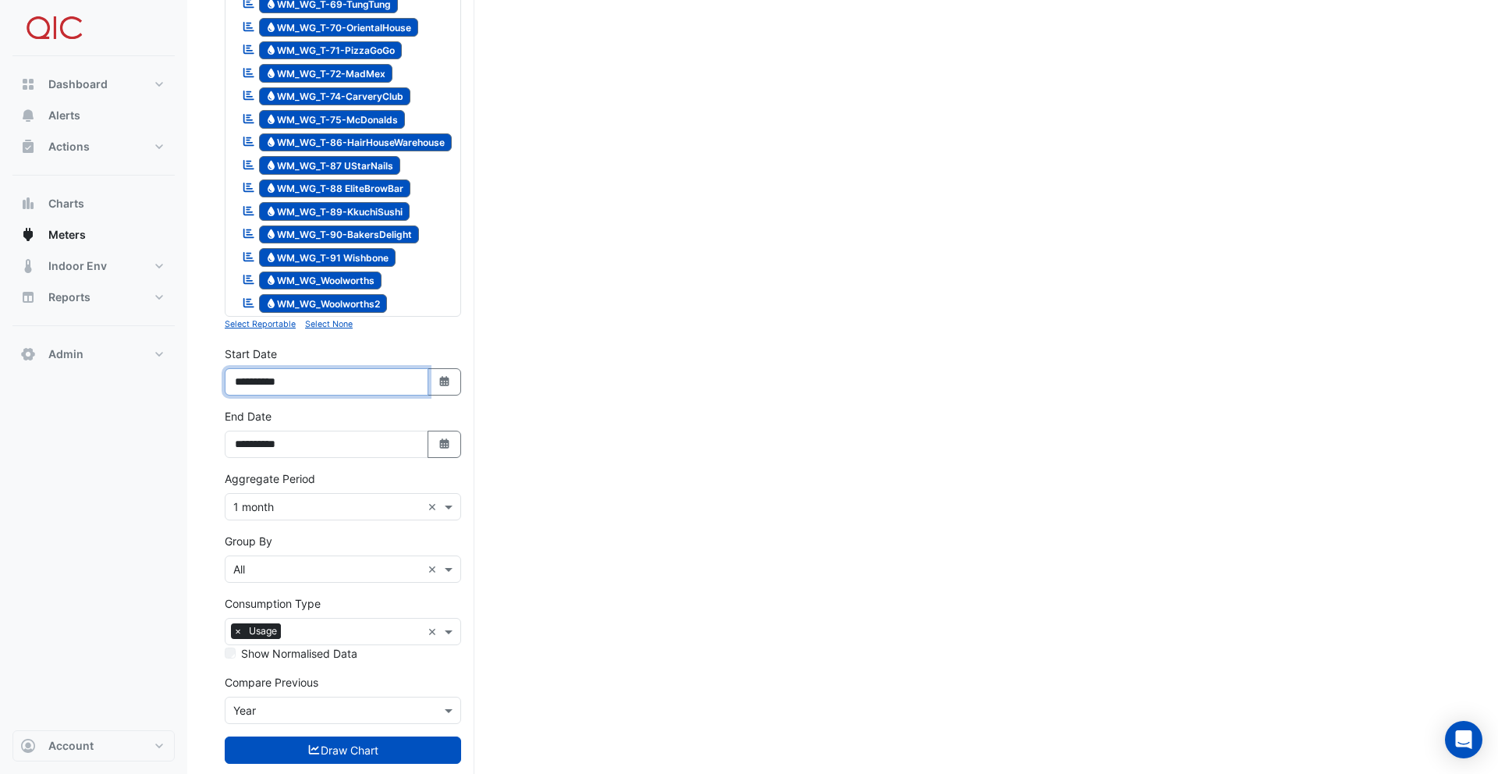
click at [261, 368] on input "**********" at bounding box center [327, 381] width 204 height 27
type input "**********"
click at [279, 703] on input "text" at bounding box center [327, 711] width 188 height 16
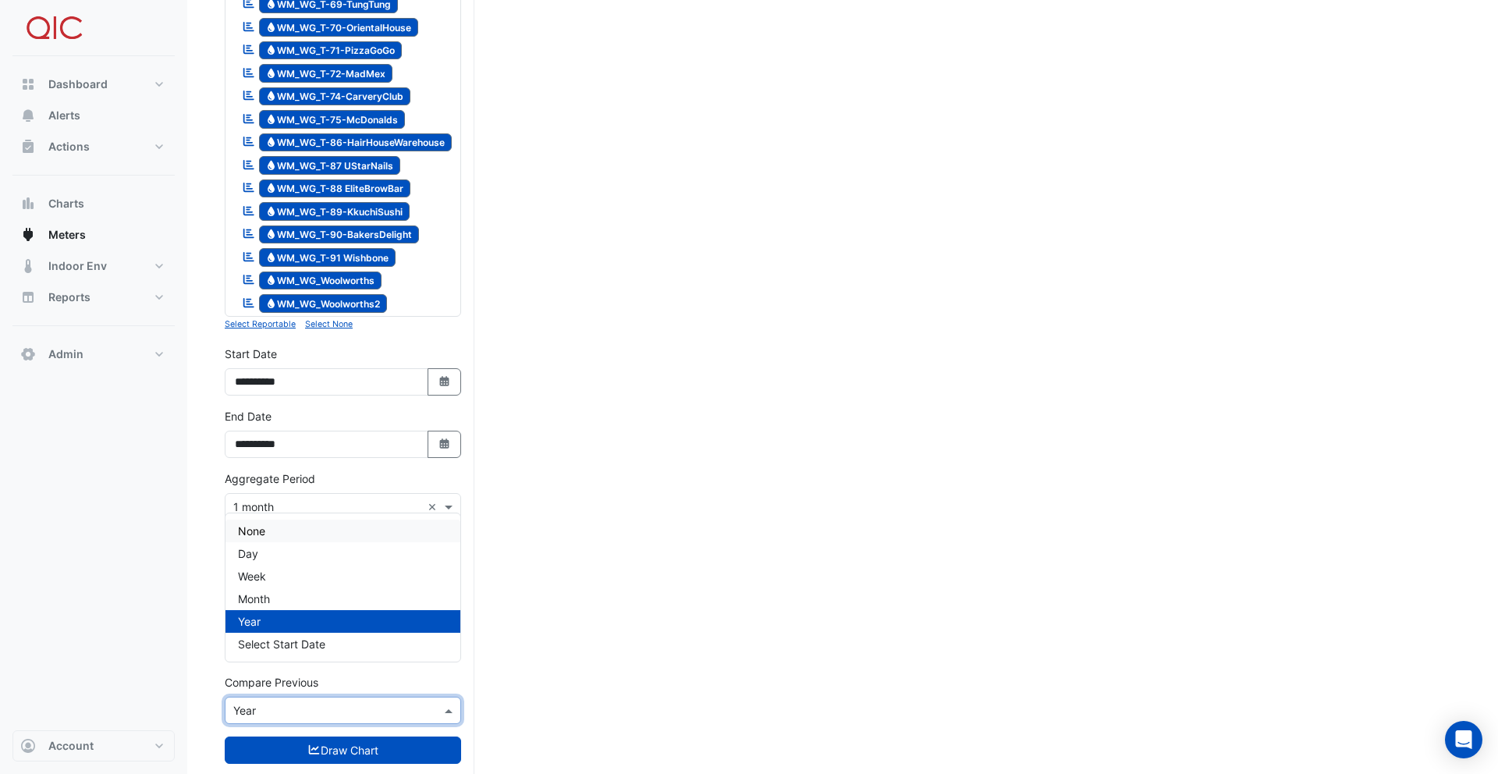
click at [256, 532] on span "None" at bounding box center [251, 530] width 27 height 13
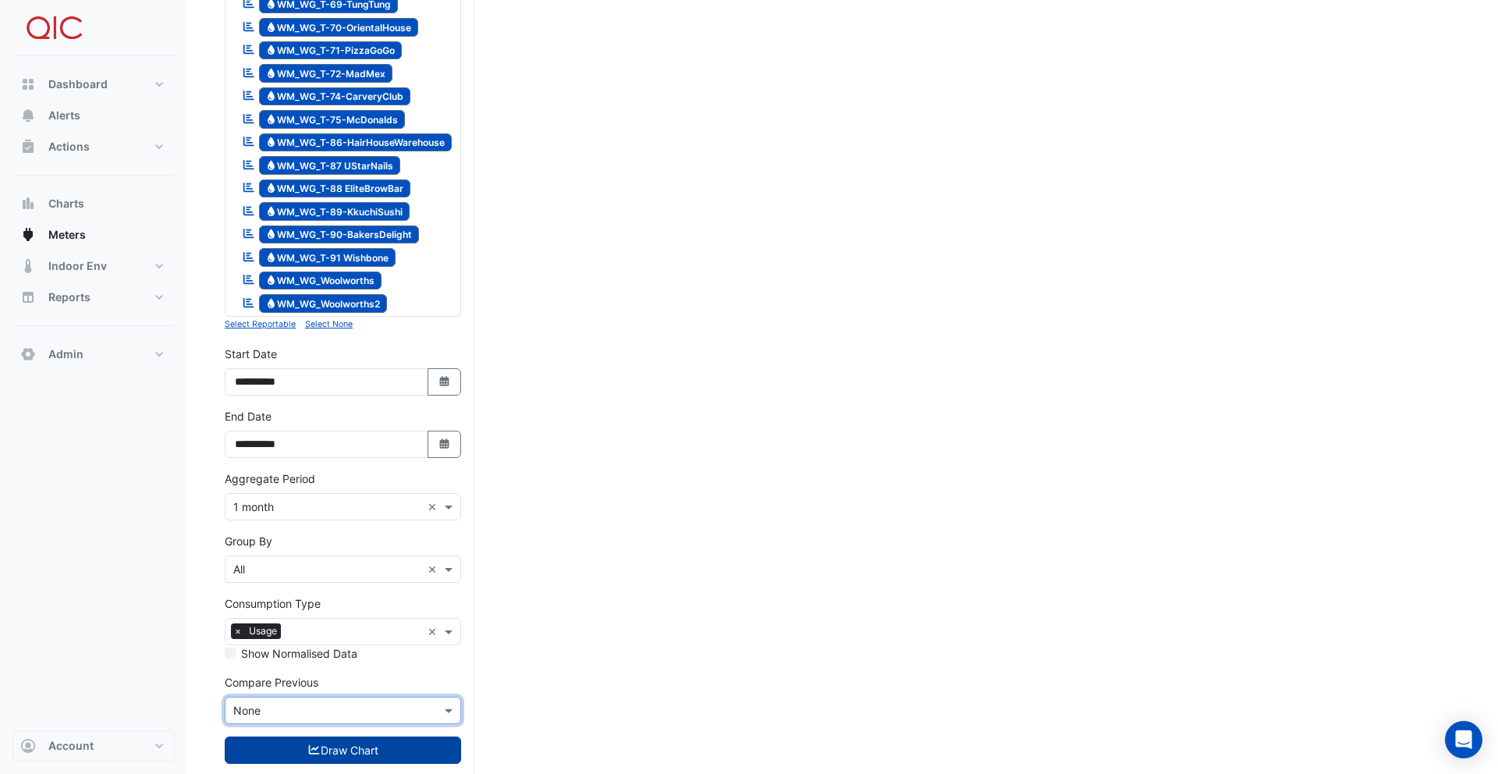
click at [339, 737] on button "Draw Chart" at bounding box center [343, 750] width 236 height 27
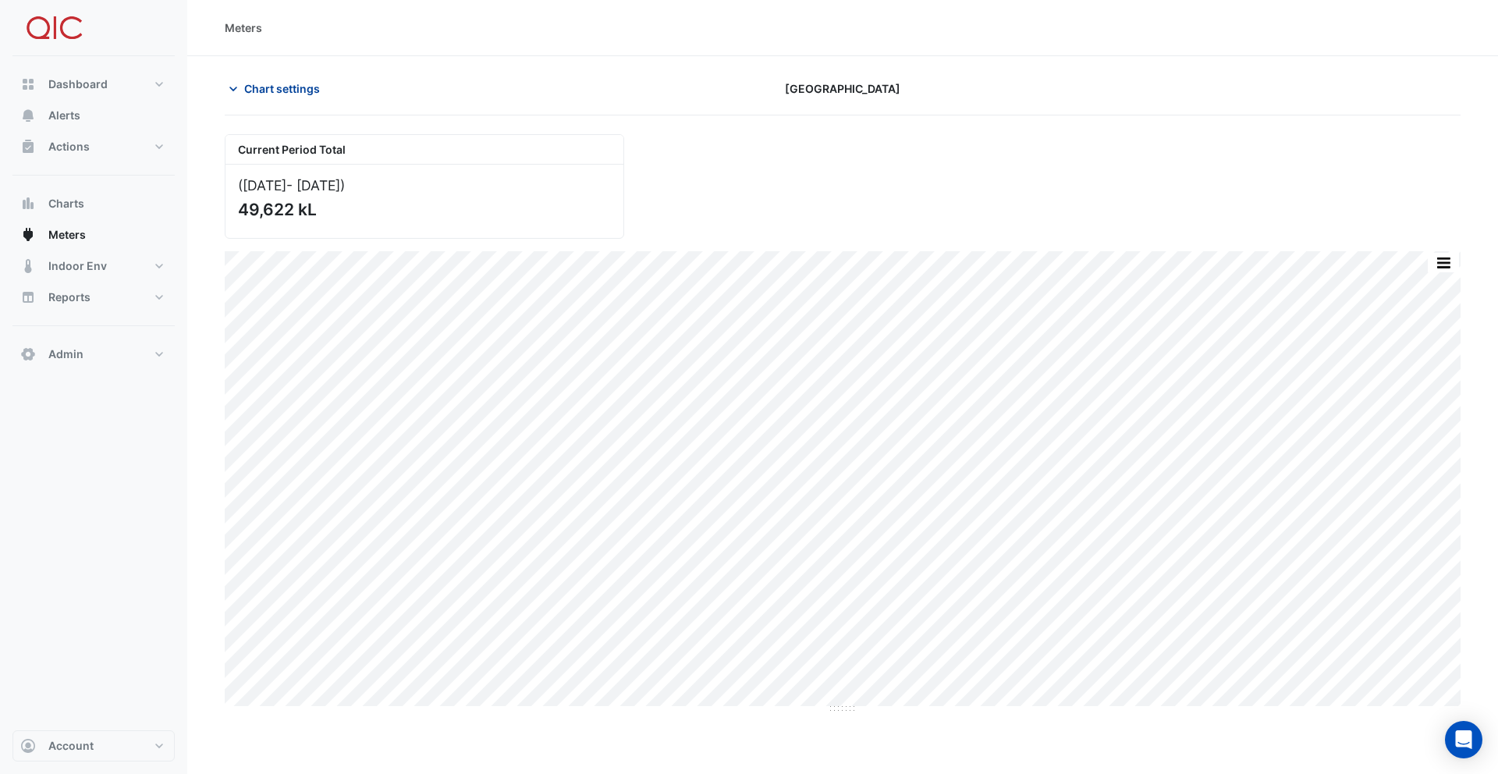
click at [275, 83] on span "Chart settings" at bounding box center [282, 88] width 76 height 16
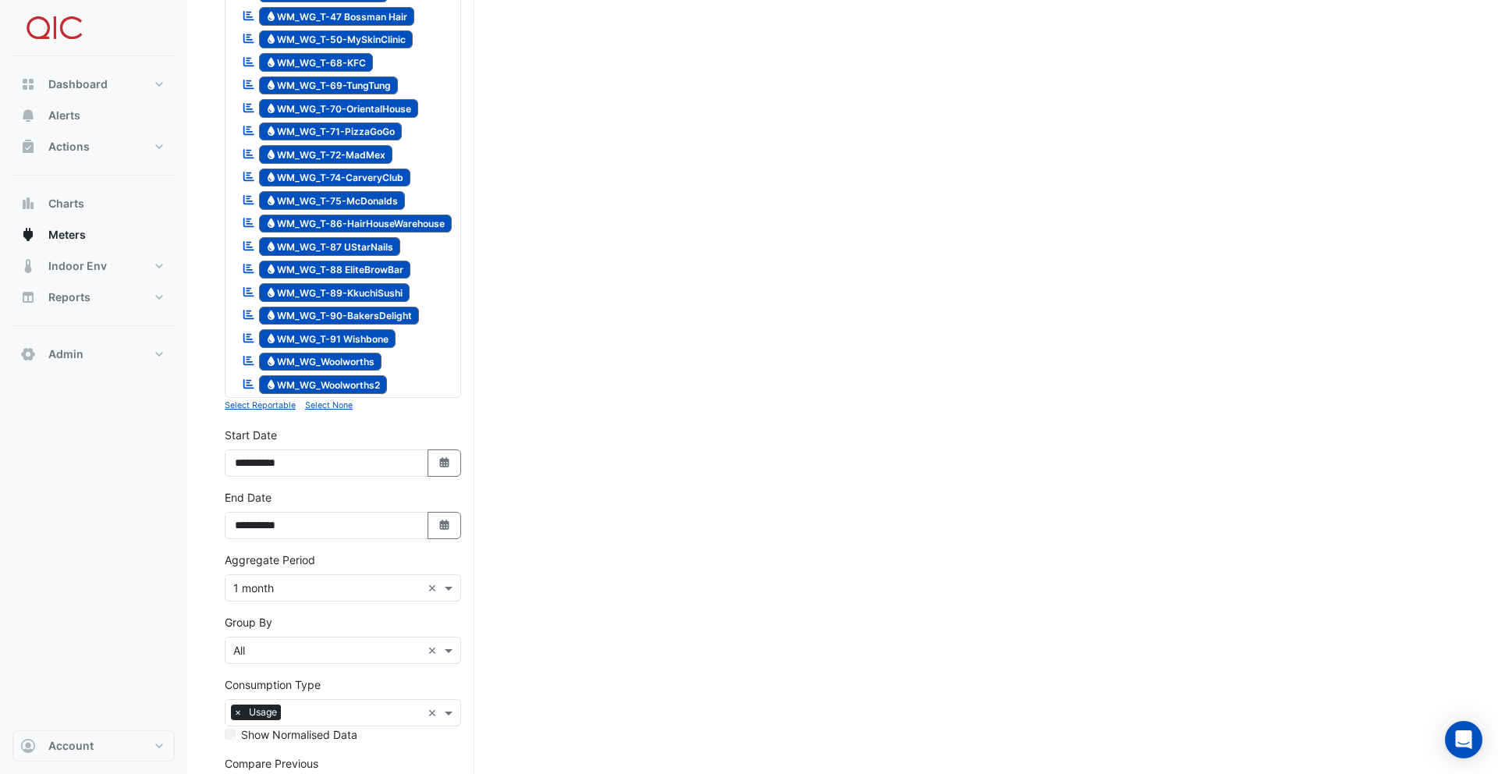
scroll to position [1936, 0]
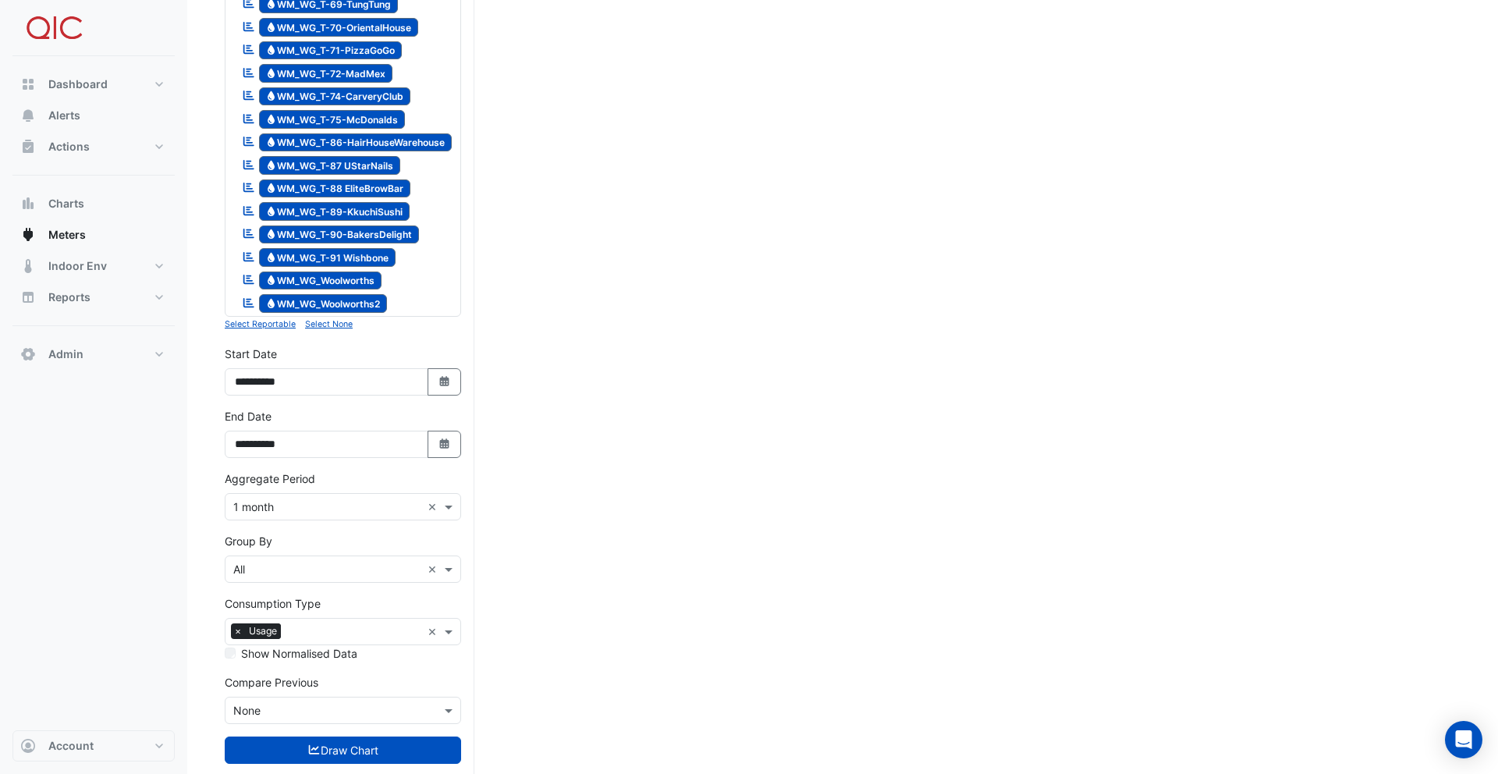
click at [294, 562] on input "text" at bounding box center [327, 570] width 188 height 16
click at [276, 587] on div "Meter" at bounding box center [343, 592] width 235 height 23
drag, startPoint x: 376, startPoint y: 712, endPoint x: 578, endPoint y: 503, distance: 290.9
click at [376, 737] on button "Draw Chart" at bounding box center [343, 750] width 236 height 27
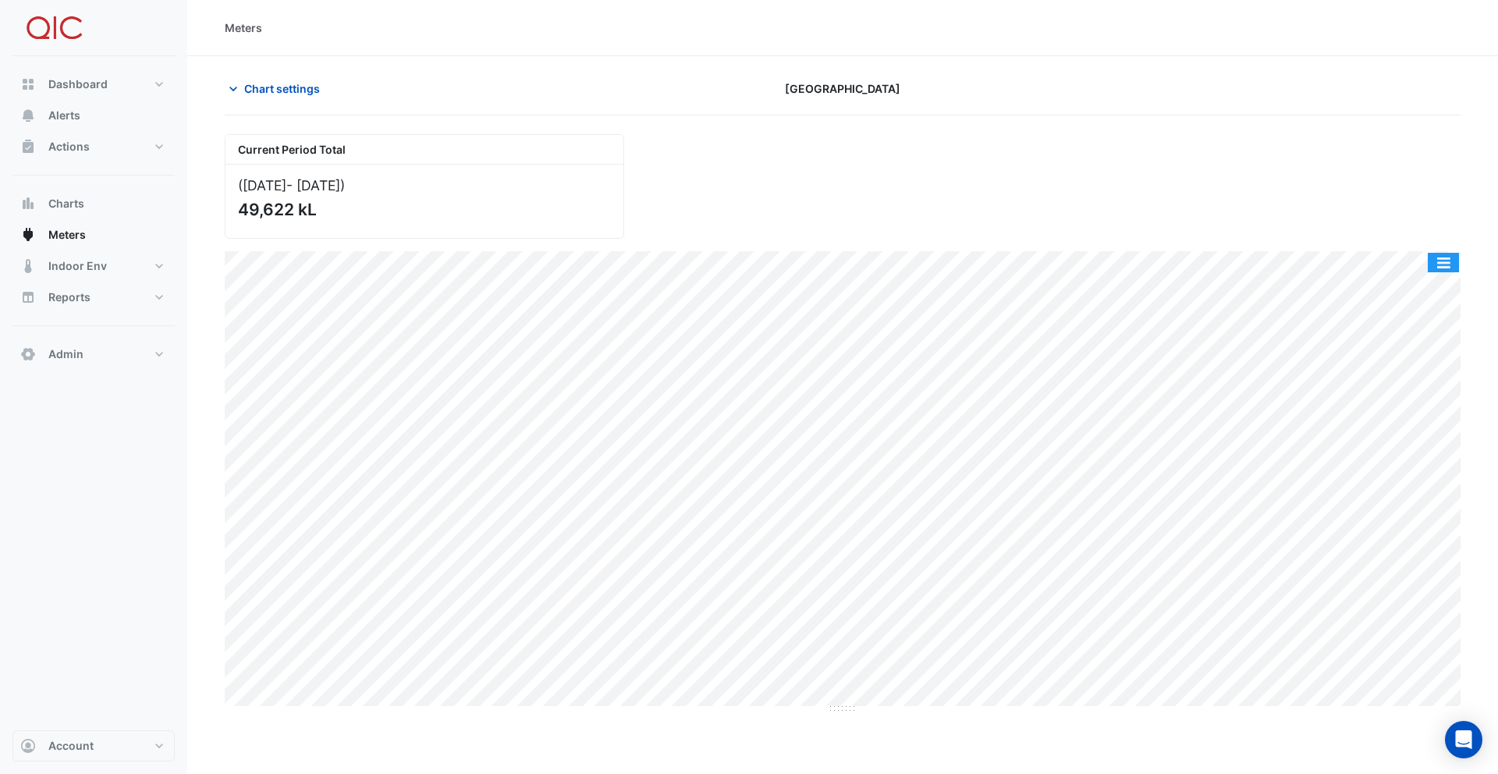
click at [1437, 259] on button "button" at bounding box center [1443, 263] width 31 height 20
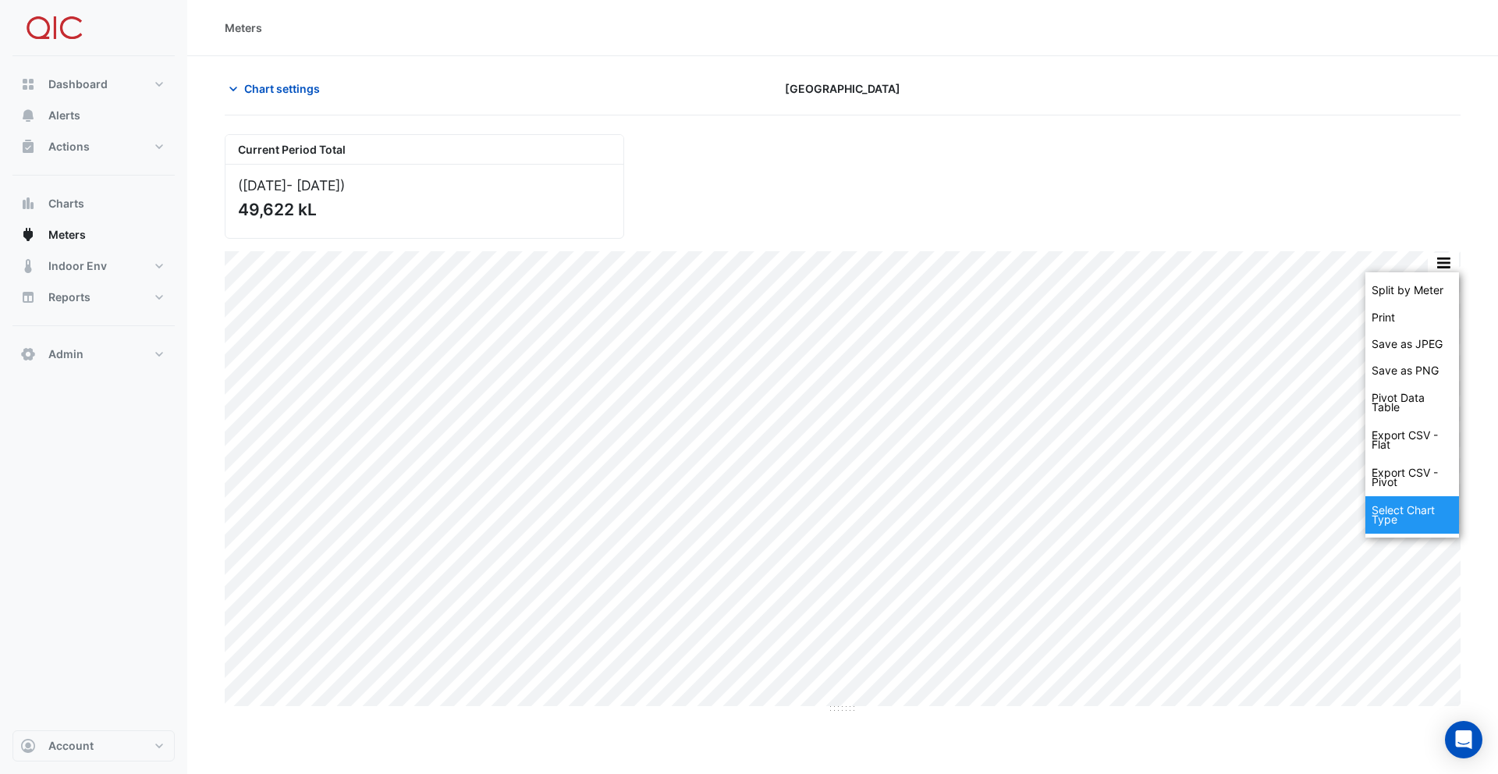
click at [1420, 508] on div "Select Chart Type" at bounding box center [1413, 514] width 94 height 37
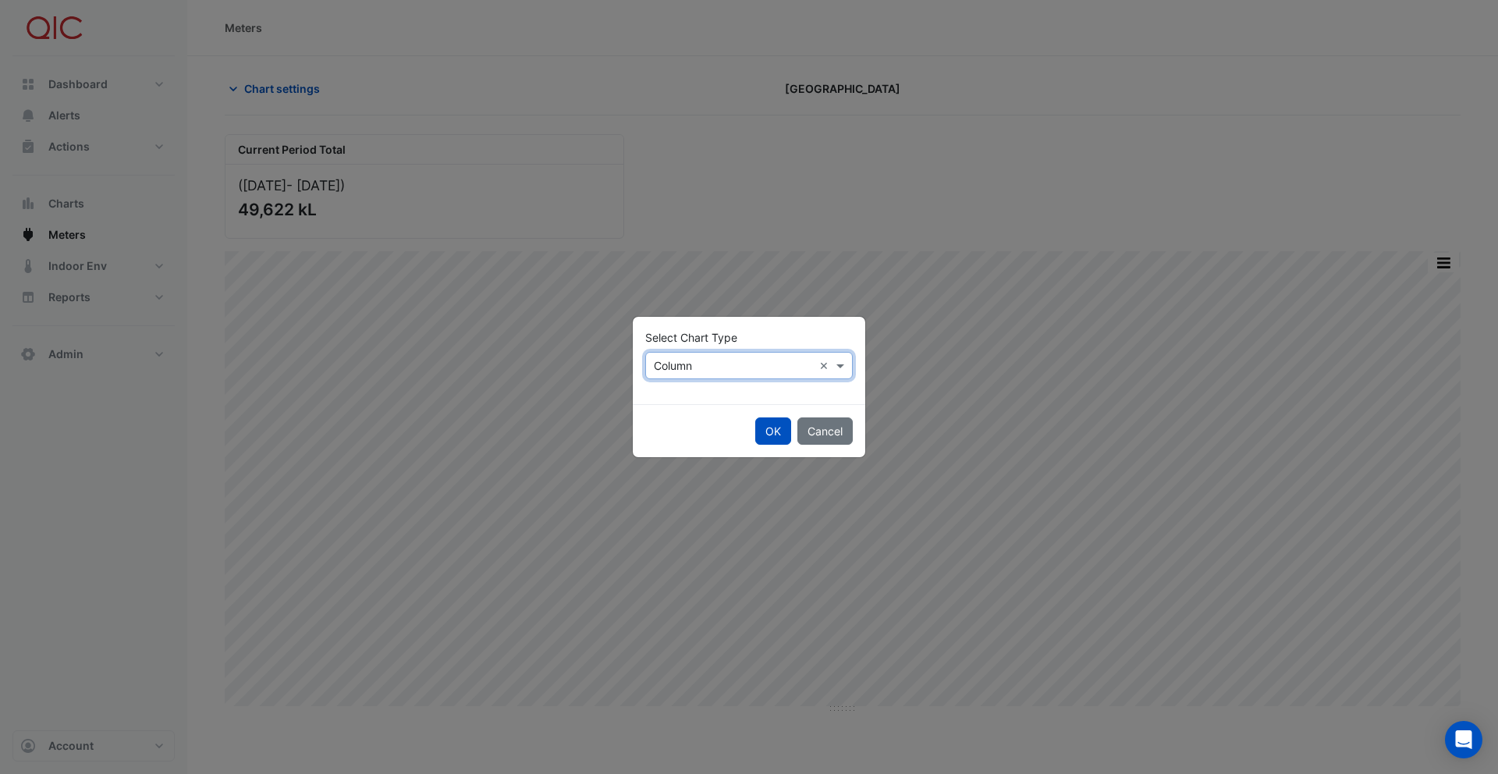
click at [703, 368] on input "text" at bounding box center [733, 366] width 159 height 16
drag, startPoint x: 678, startPoint y: 445, endPoint x: 722, endPoint y: 442, distance: 43.8
click at [684, 444] on span "Stacked" at bounding box center [680, 444] width 43 height 13
click at [769, 434] on button "OK" at bounding box center [773, 431] width 36 height 27
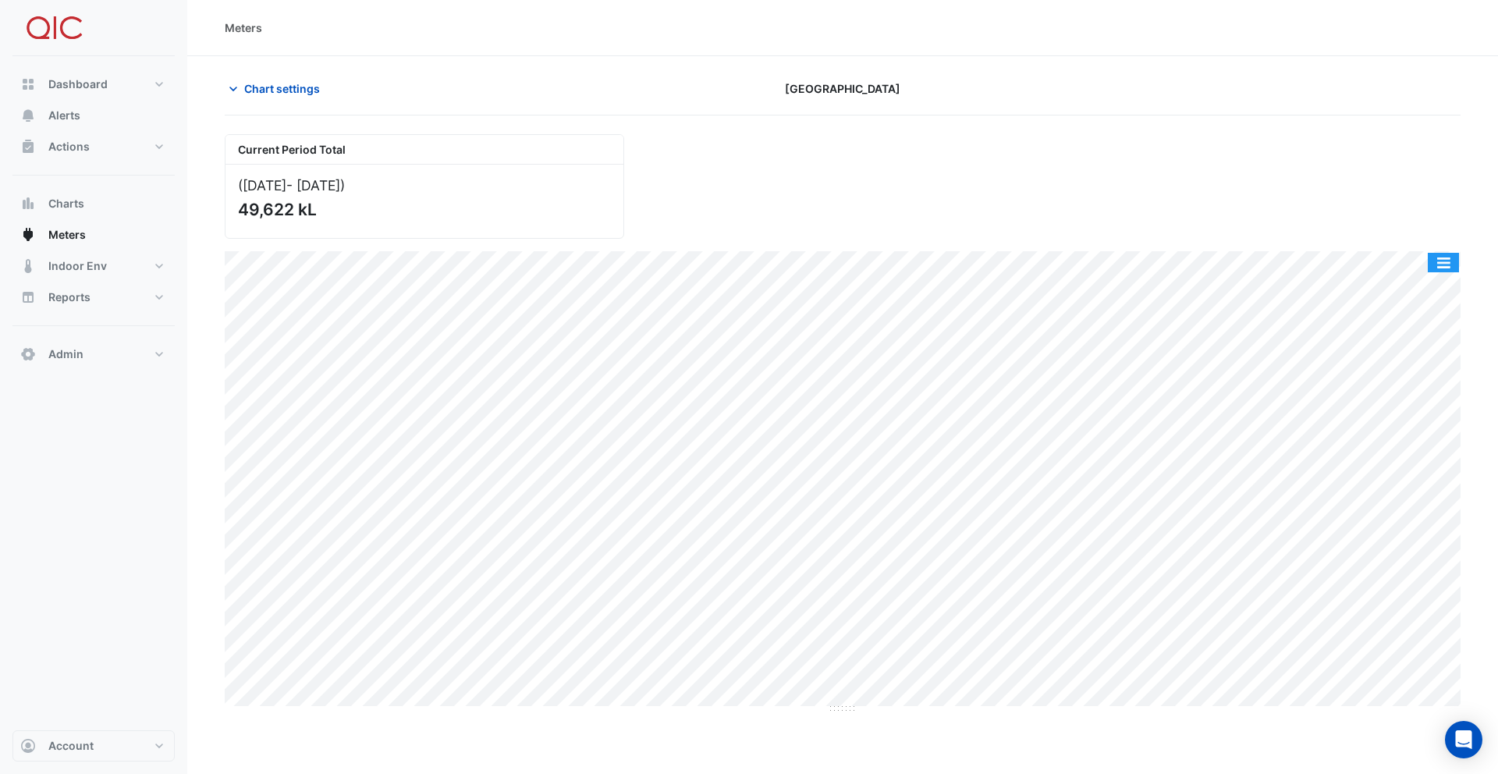
click at [1443, 258] on button "button" at bounding box center [1443, 263] width 31 height 20
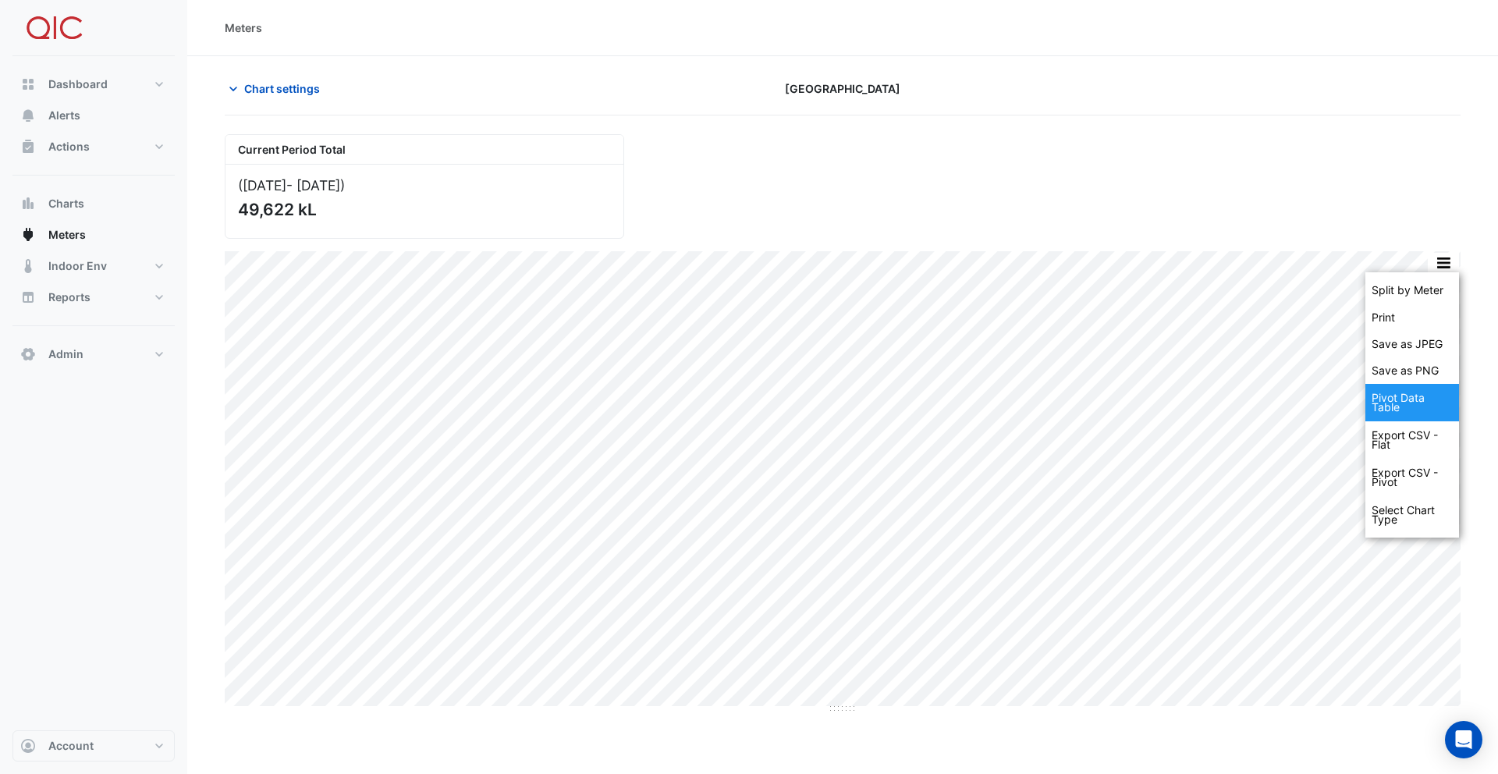
click at [1407, 402] on div "Pivot Data Table" at bounding box center [1413, 402] width 94 height 37
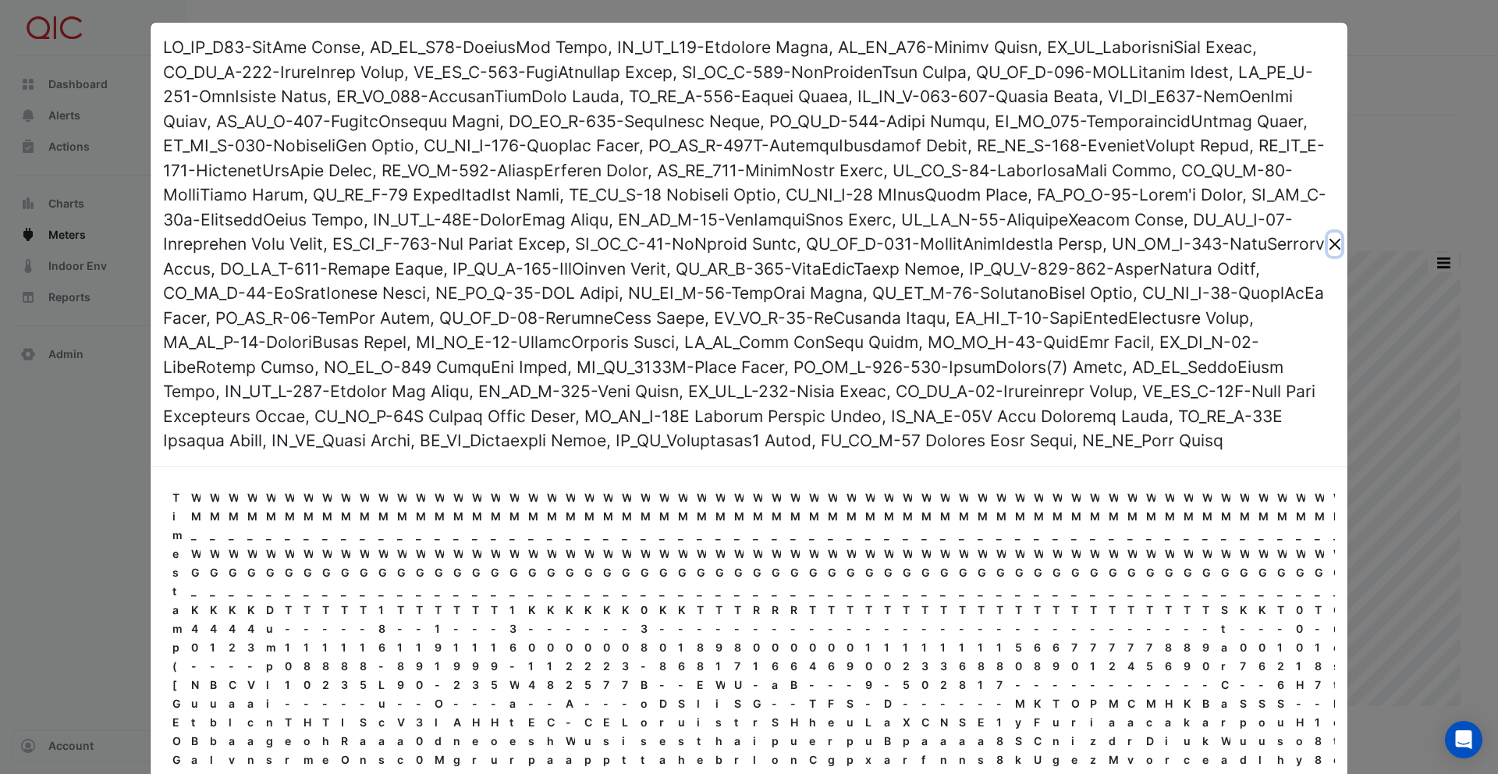
click at [1331, 256] on button "Close" at bounding box center [1334, 244] width 13 height 23
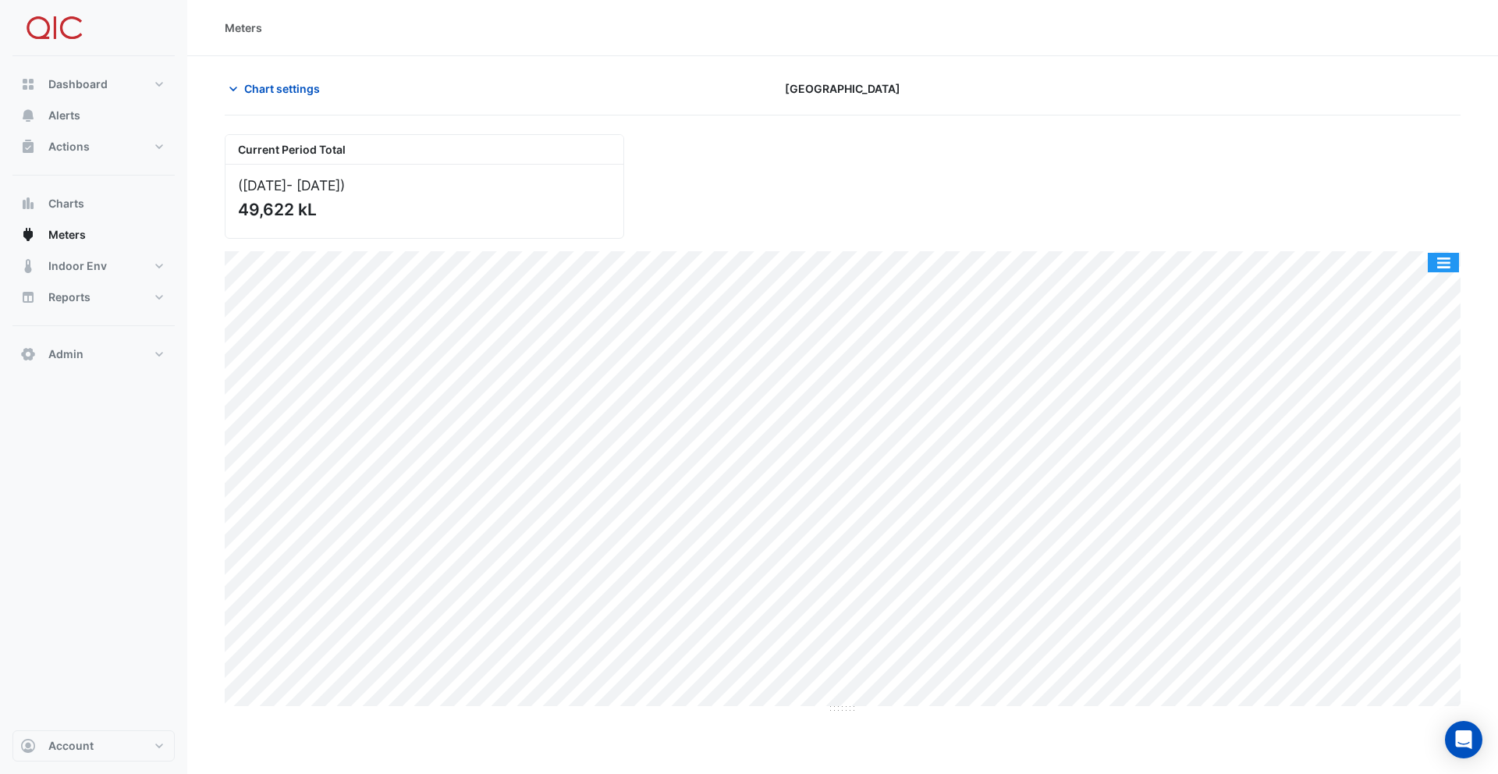
click at [1436, 267] on button "button" at bounding box center [1443, 263] width 31 height 20
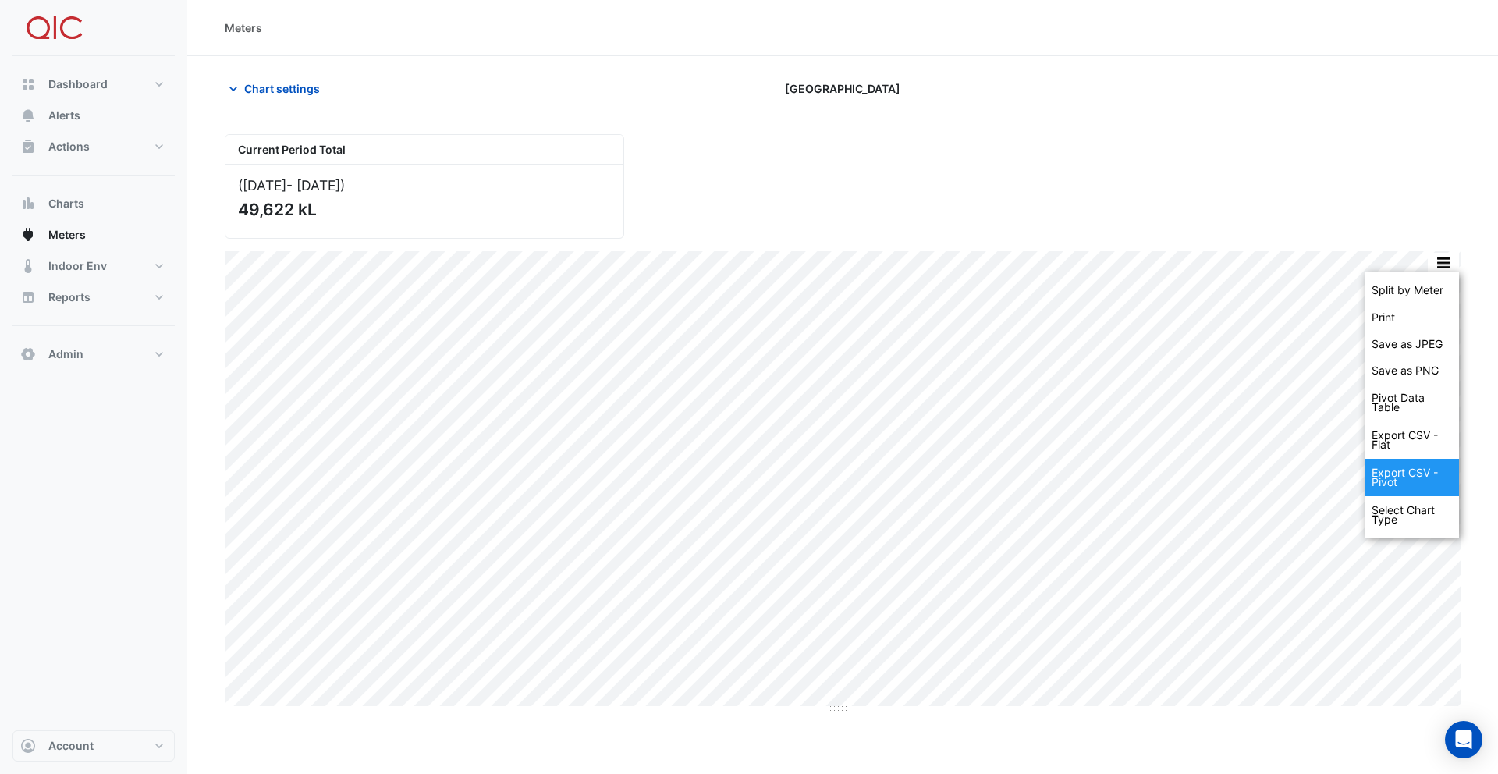
click at [1414, 466] on div "Export CSV - Pivot" at bounding box center [1413, 477] width 94 height 37
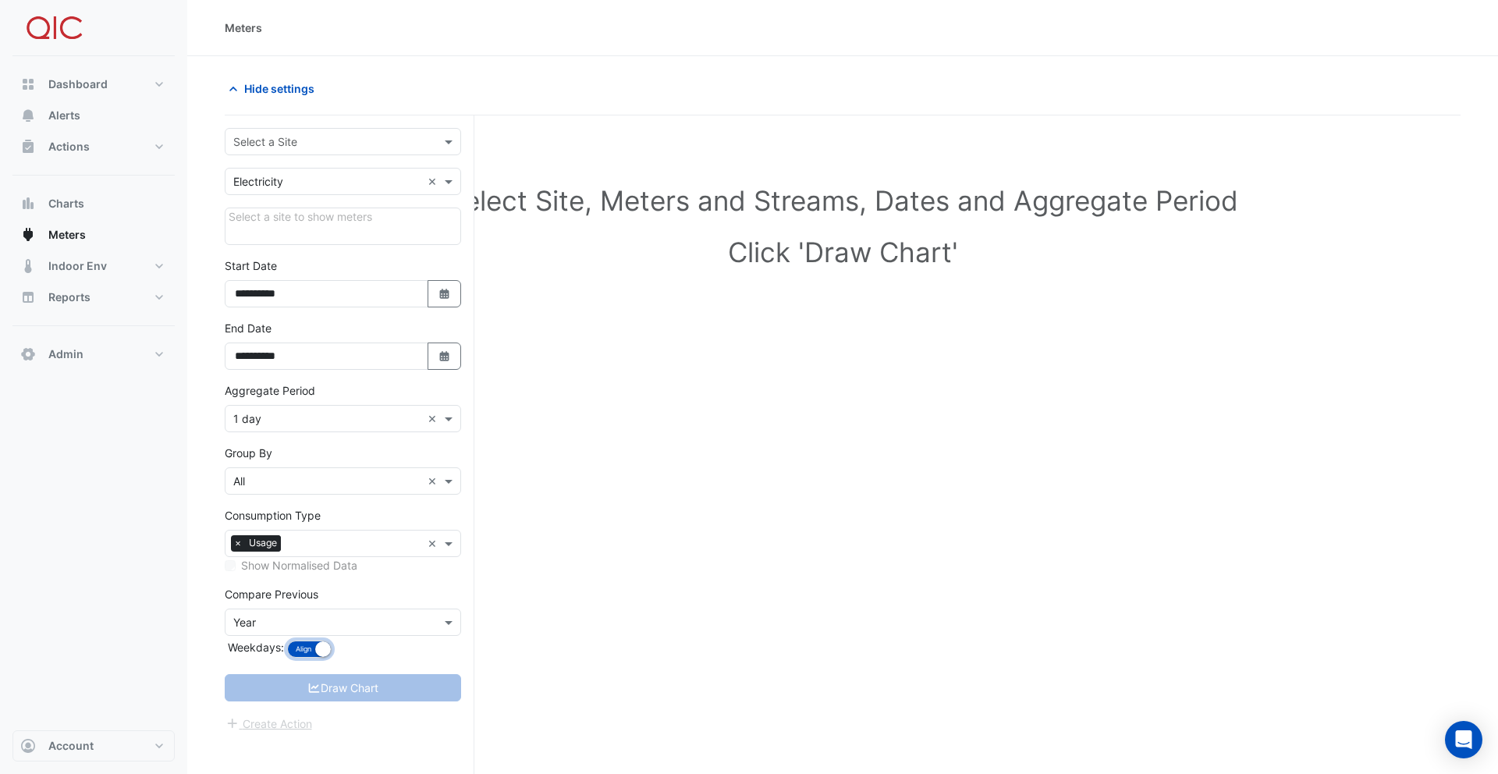
click at [307, 649] on button "Align Don't align" at bounding box center [309, 649] width 44 height 17
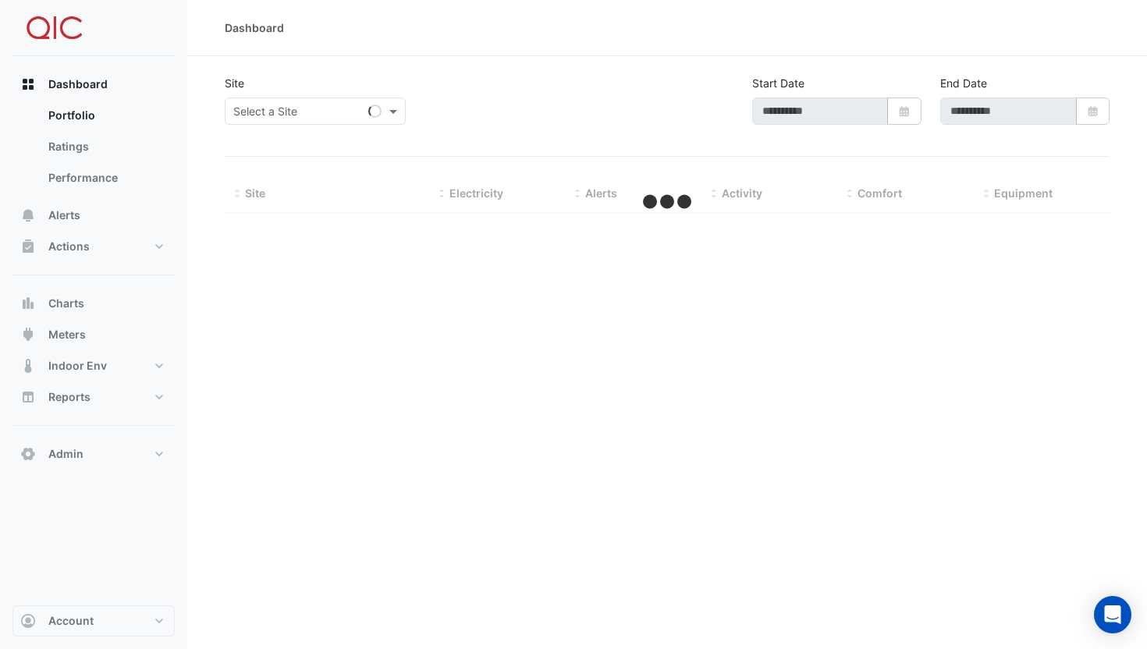
type input "**********"
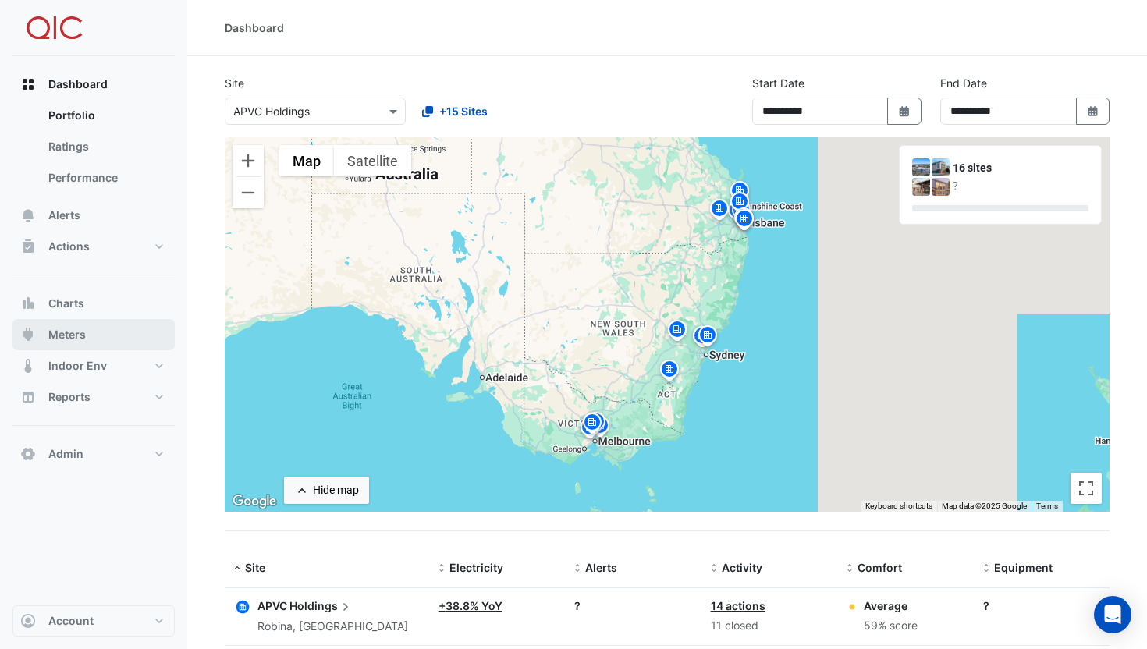
click at [117, 319] on button "Meters" at bounding box center [93, 334] width 162 height 31
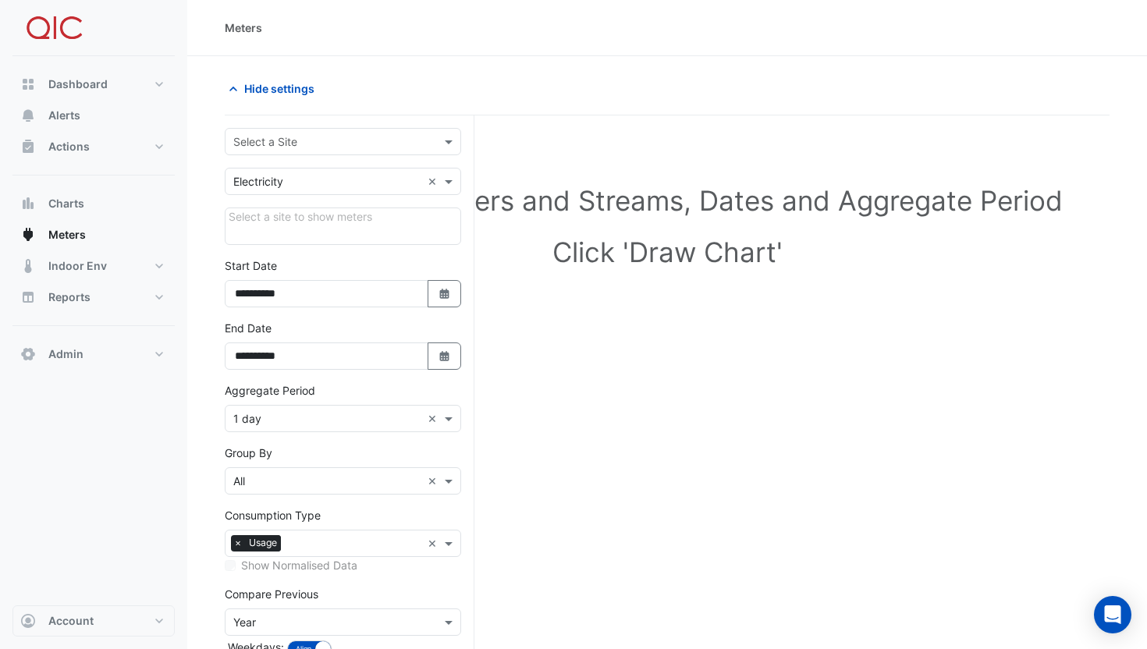
click at [535, 85] on div "Hide settings" at bounding box center [441, 88] width 452 height 27
click at [268, 297] on input "**********" at bounding box center [327, 293] width 204 height 27
type input "**********"
click at [272, 425] on input "text" at bounding box center [327, 419] width 188 height 16
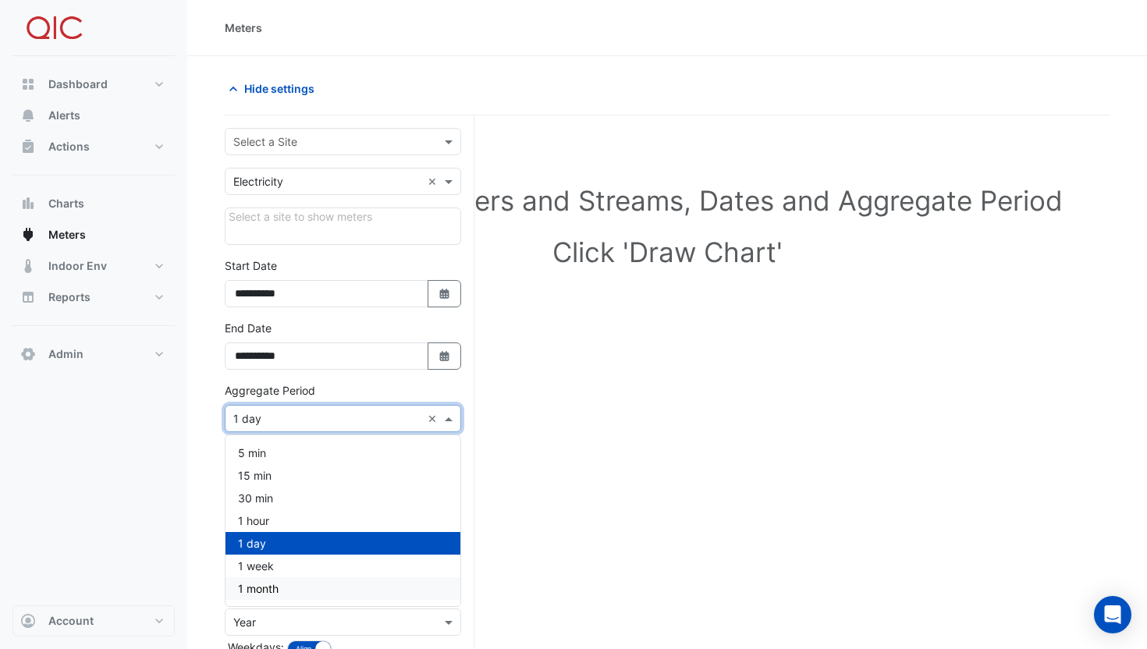
click at [273, 588] on span "1 month" at bounding box center [258, 588] width 41 height 13
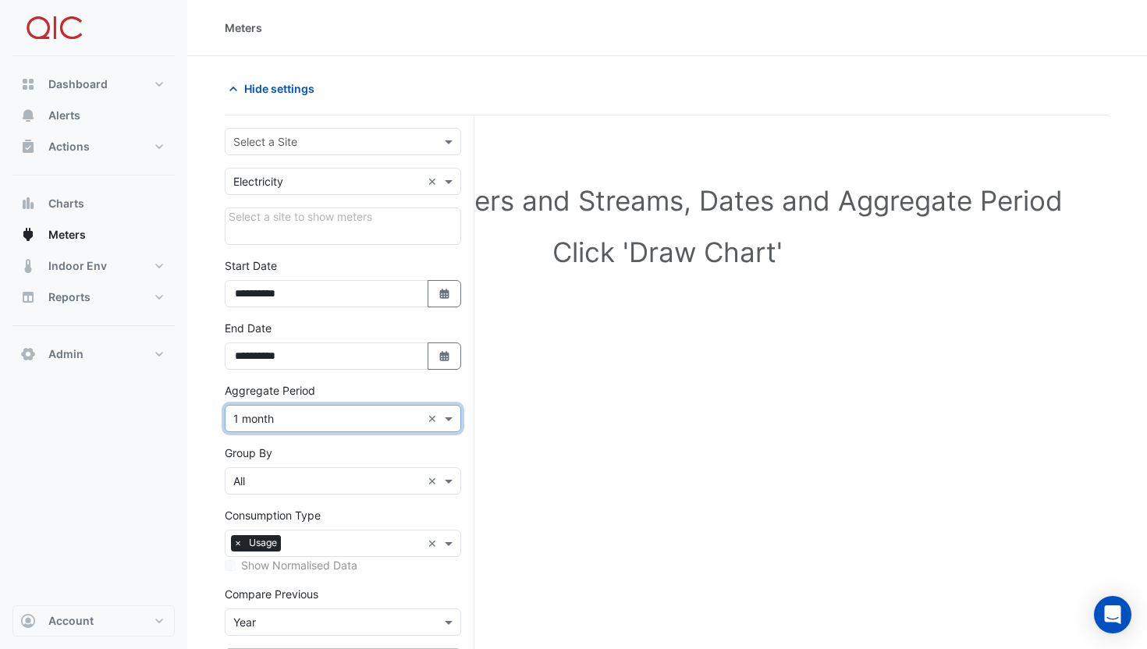
click at [300, 617] on input "text" at bounding box center [327, 623] width 188 height 16
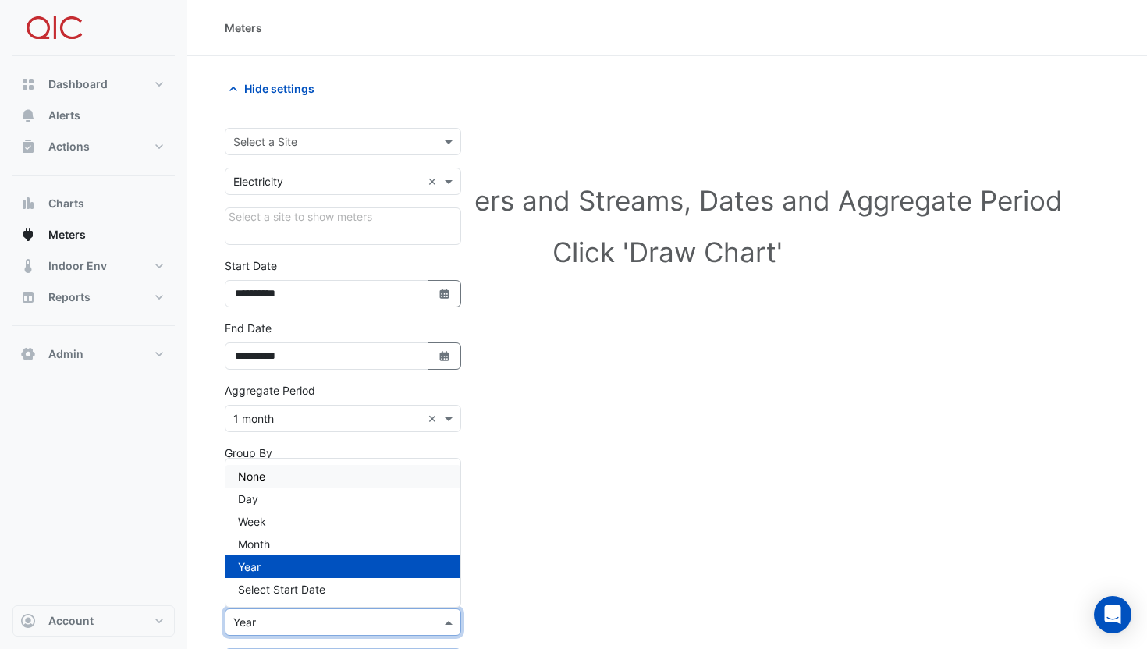
drag, startPoint x: 278, startPoint y: 478, endPoint x: 306, endPoint y: 476, distance: 28.1
click at [278, 478] on div "None" at bounding box center [343, 476] width 235 height 23
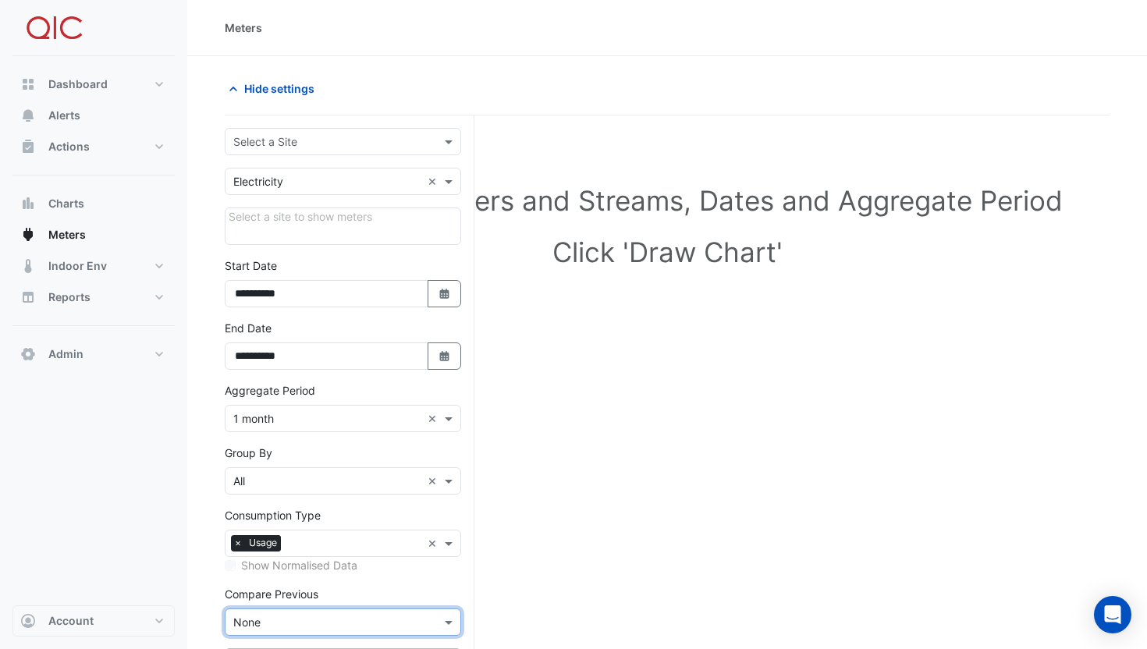
click at [302, 482] on input "text" at bounding box center [327, 482] width 188 height 16
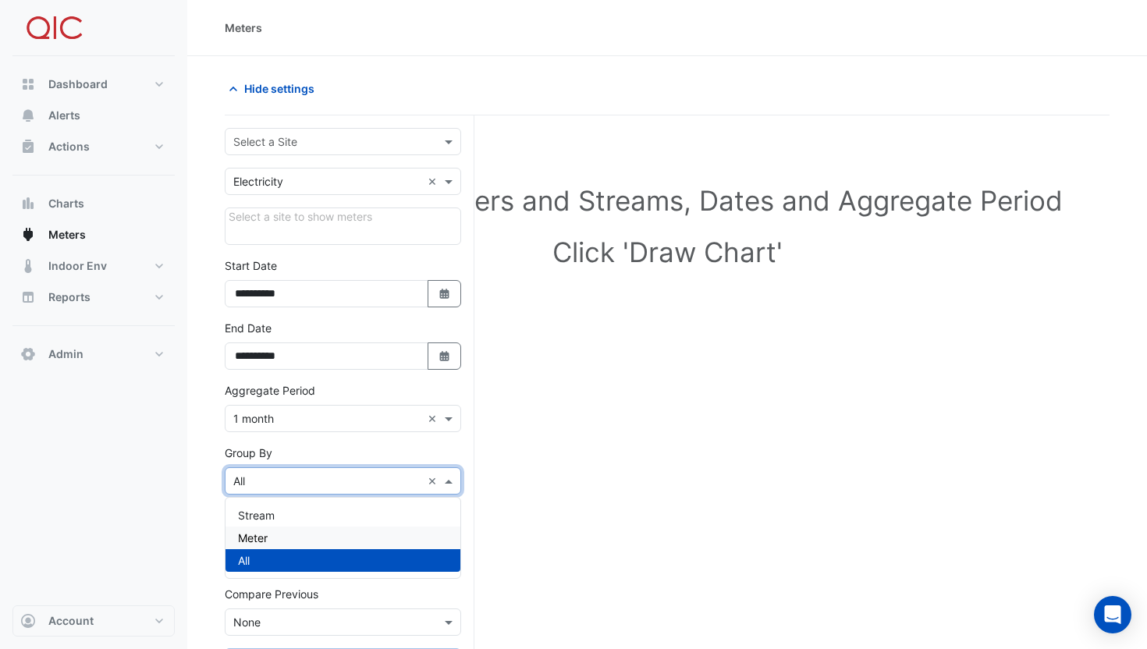
click at [275, 533] on div "Meter" at bounding box center [343, 538] width 235 height 23
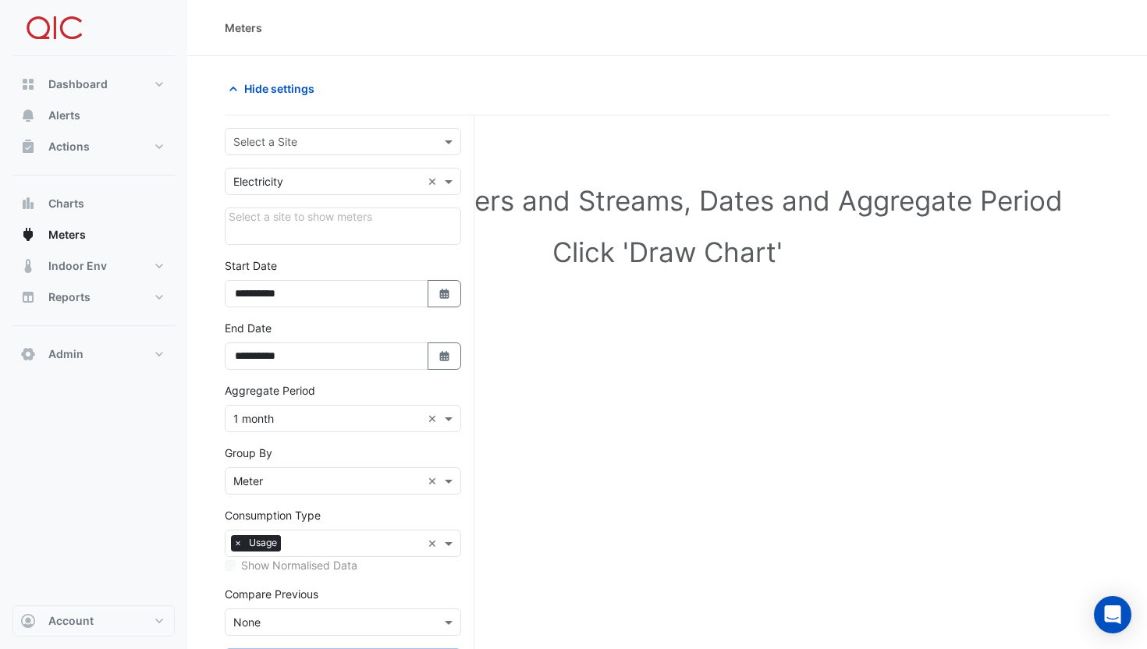
click at [324, 451] on div "Group By × Meter ×" at bounding box center [343, 470] width 236 height 50
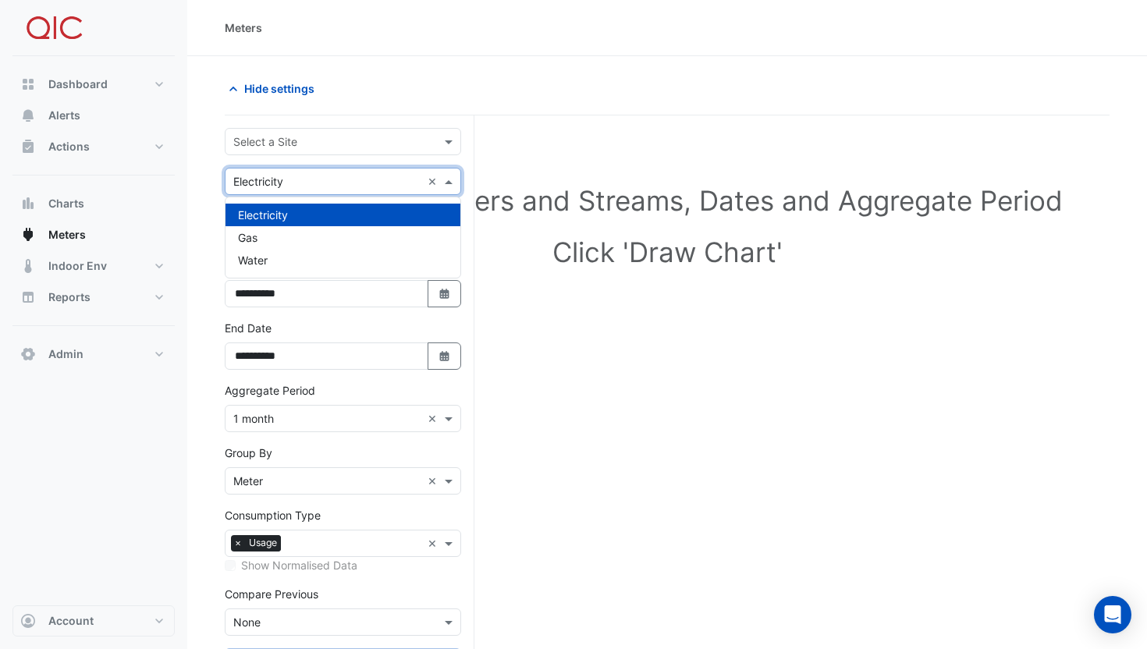
click at [307, 174] on input "text" at bounding box center [327, 182] width 188 height 16
click at [276, 253] on div "Water" at bounding box center [343, 260] width 235 height 23
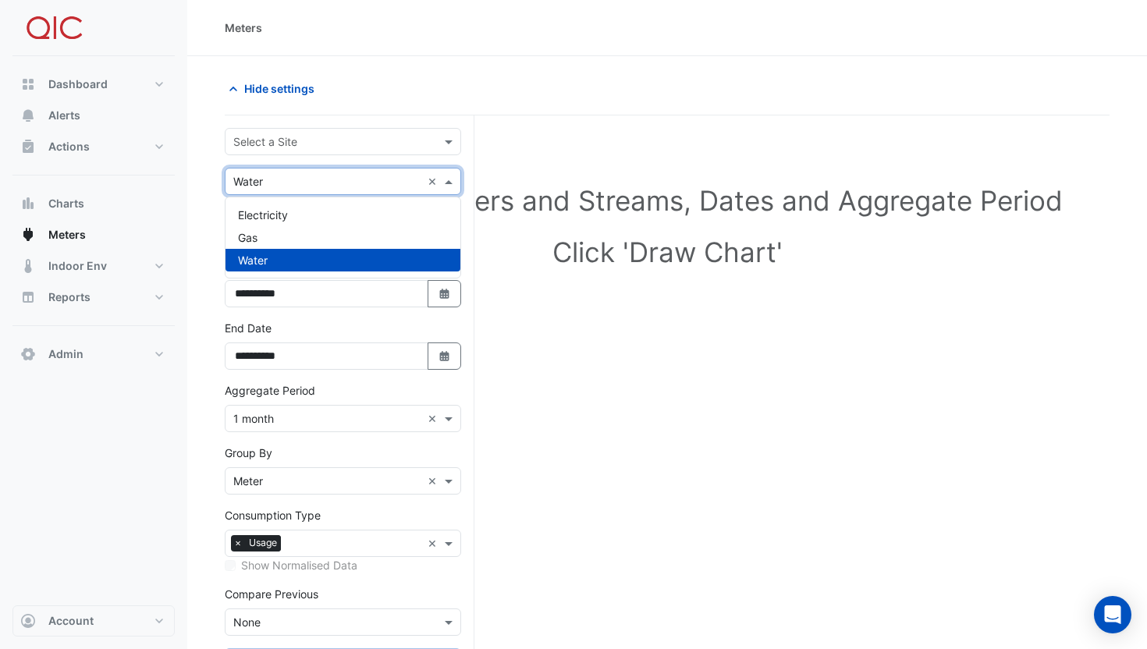
click at [275, 180] on input "text" at bounding box center [327, 182] width 188 height 16
drag, startPoint x: 272, startPoint y: 206, endPoint x: 243, endPoint y: 188, distance: 33.3
click at [272, 206] on div "Electricity" at bounding box center [343, 215] width 235 height 23
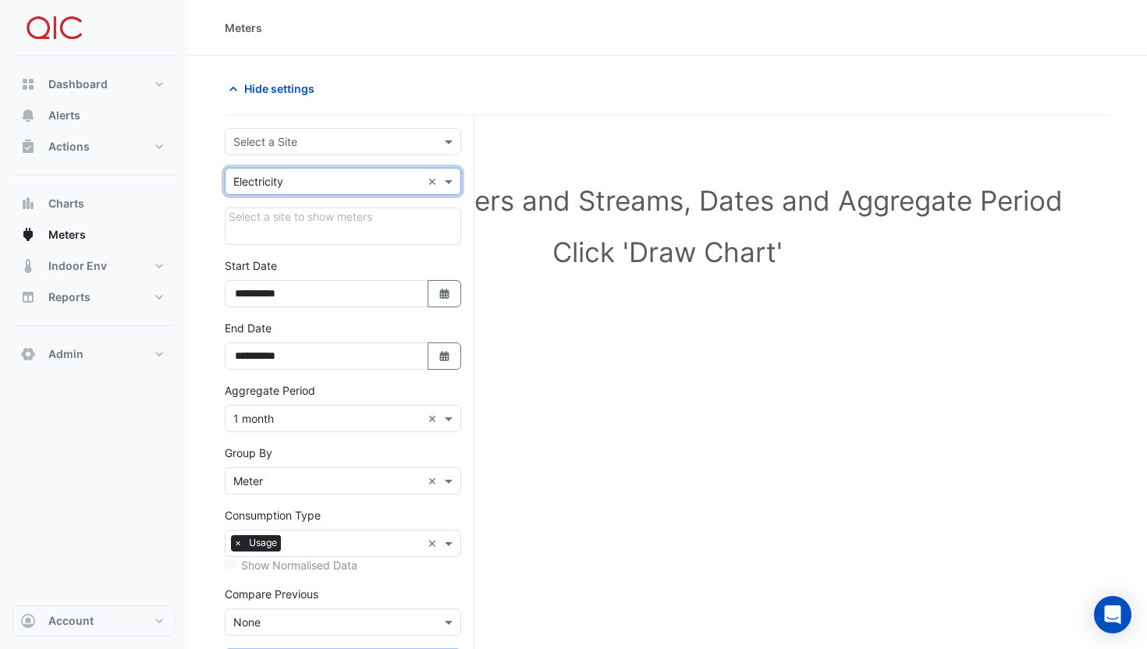
click at [212, 165] on section "**********" at bounding box center [667, 387] width 960 height 663
click at [286, 141] on input "text" at bounding box center [327, 142] width 188 height 16
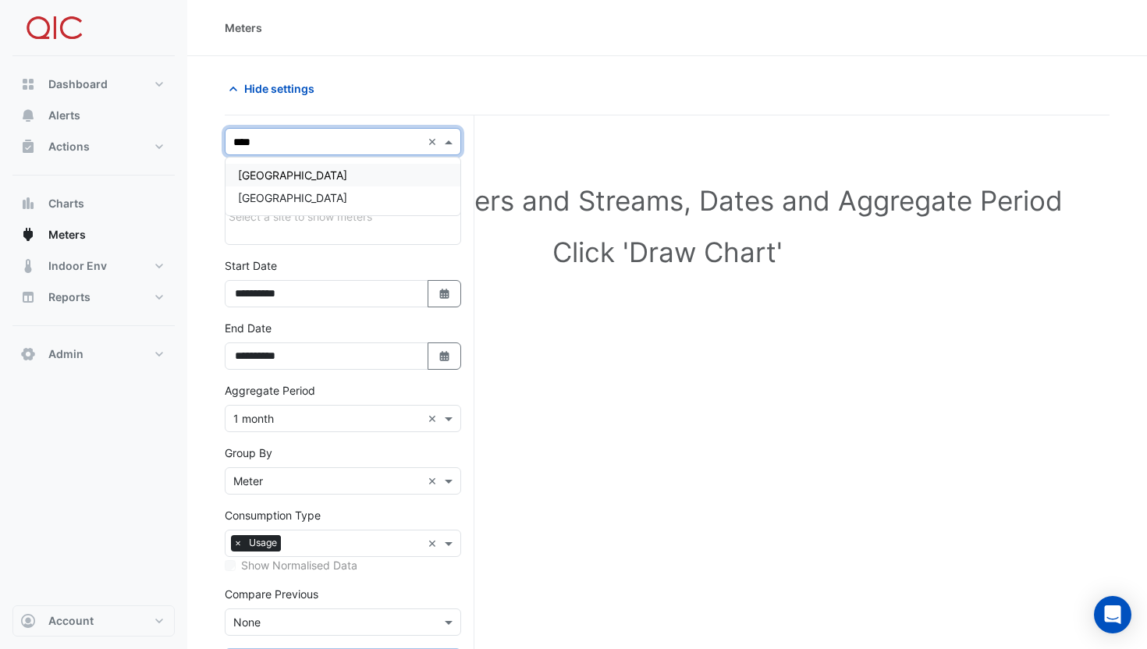
type input "*****"
click at [309, 192] on span "[GEOGRAPHIC_DATA]" at bounding box center [292, 197] width 109 height 13
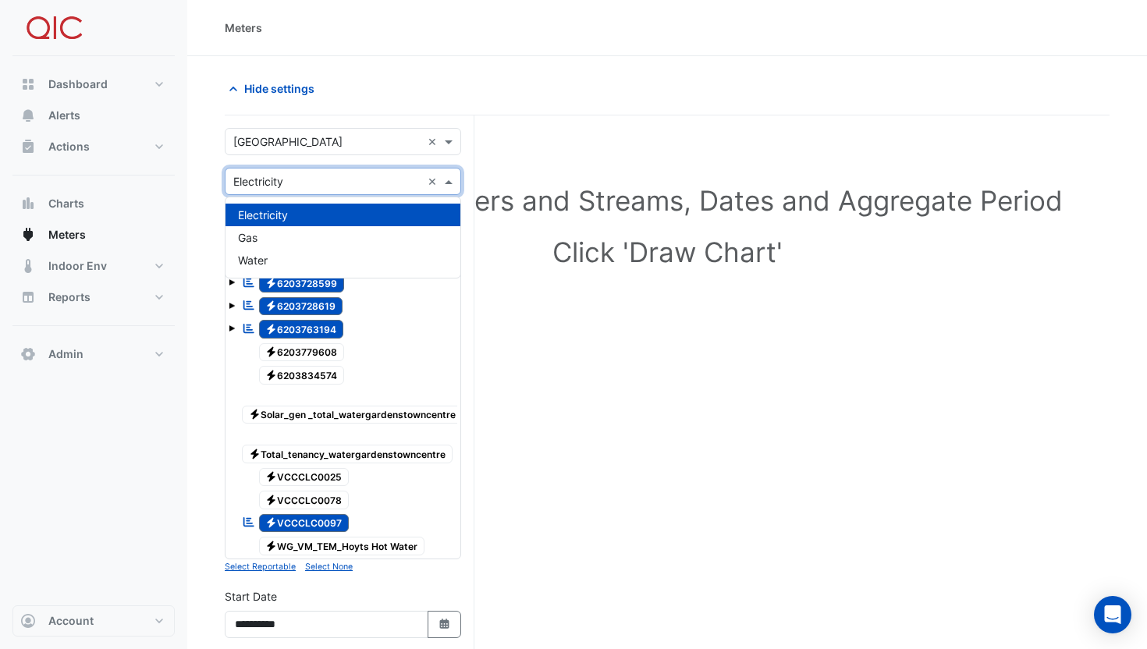
click at [308, 183] on input "text" at bounding box center [327, 182] width 188 height 16
click at [308, 251] on div "Water" at bounding box center [343, 260] width 235 height 23
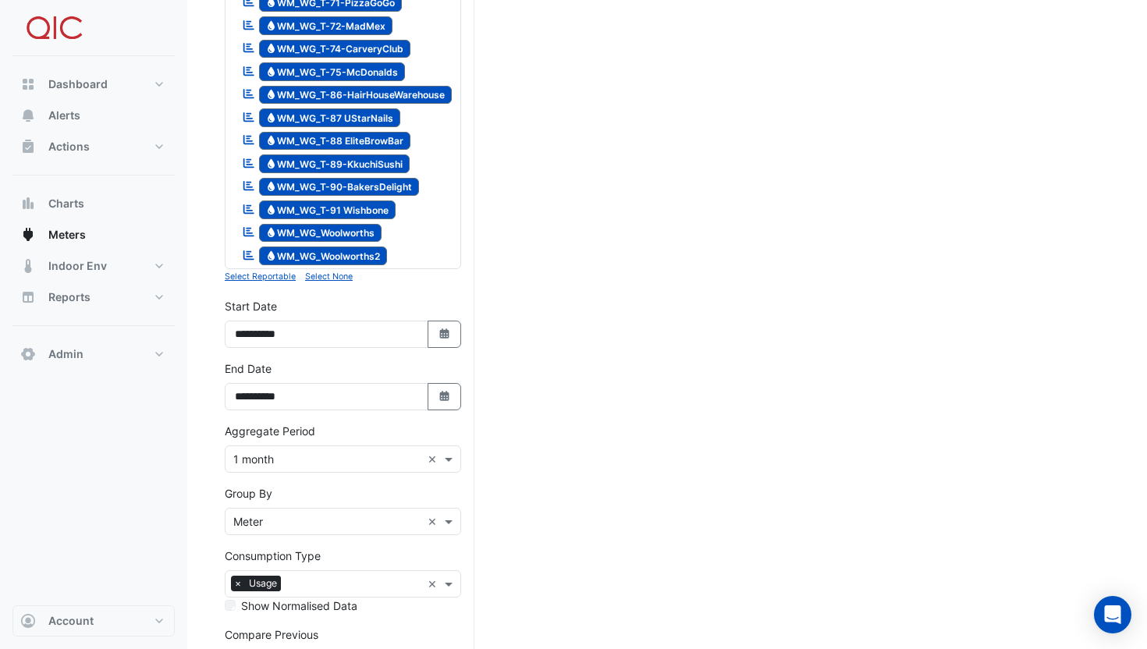
scroll to position [2007, 0]
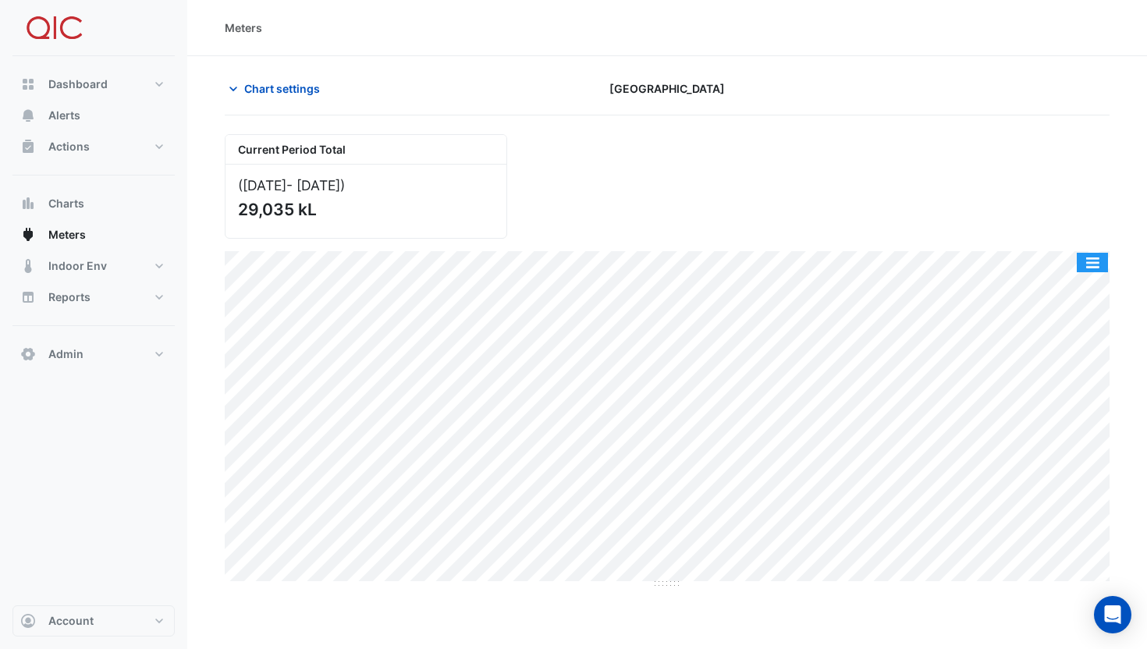
click at [1104, 262] on button "button" at bounding box center [1092, 263] width 31 height 20
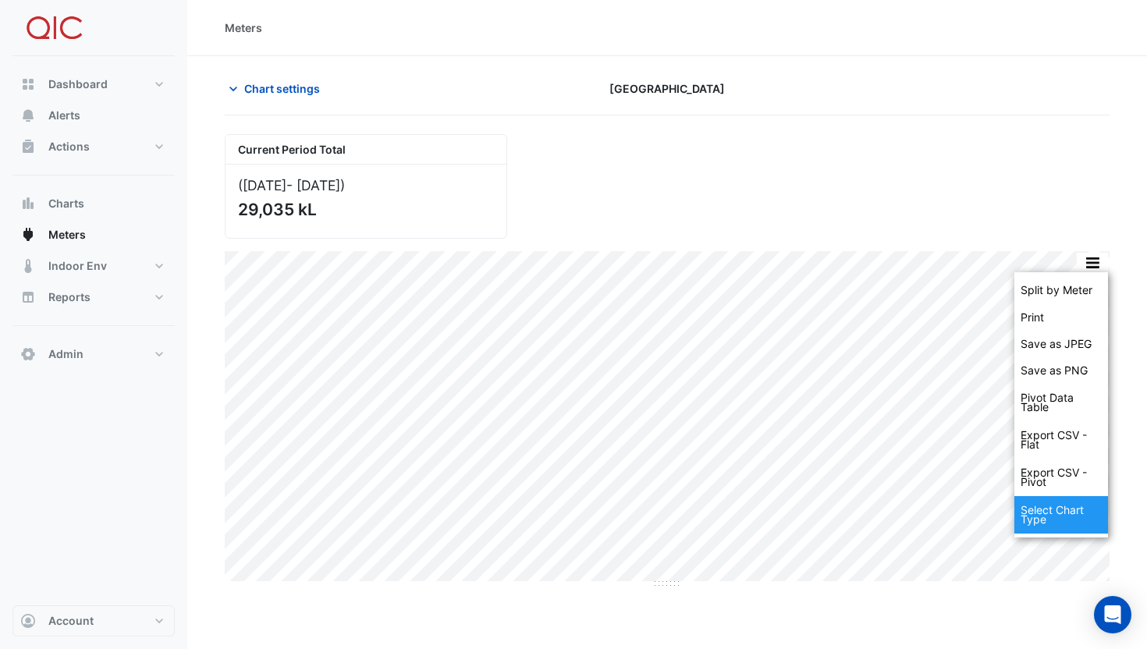
click at [1054, 503] on div "Select Chart Type" at bounding box center [1062, 514] width 94 height 37
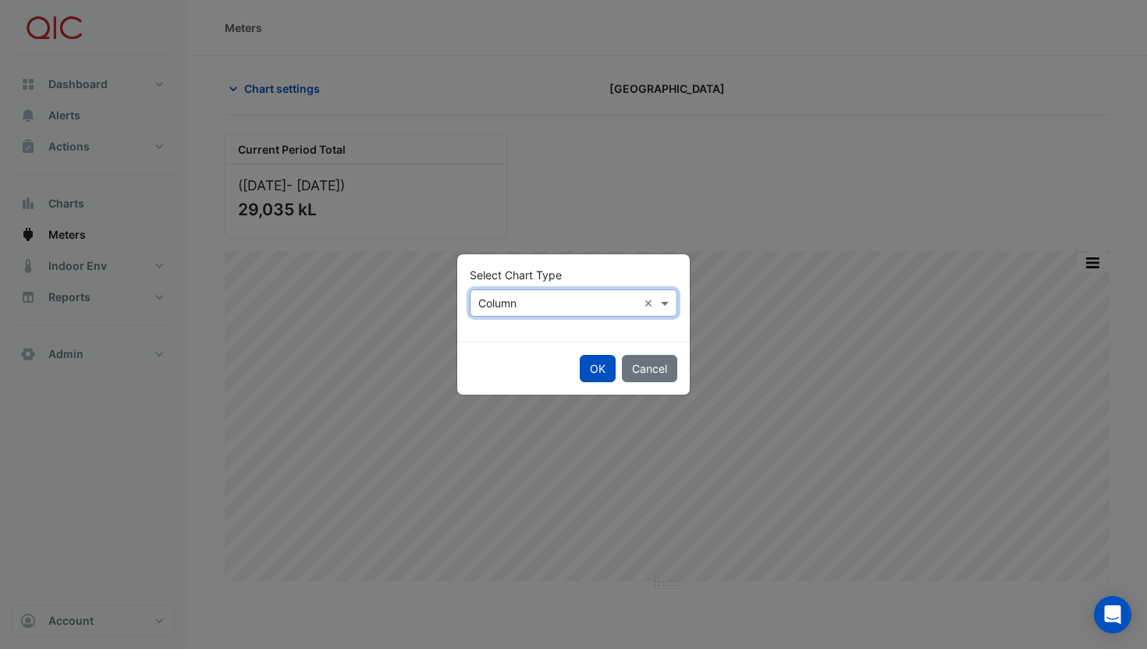
click at [524, 313] on div "× Column ×" at bounding box center [574, 303] width 208 height 27
click at [507, 377] on span "Stacked" at bounding box center [504, 381] width 43 height 13
click at [600, 366] on button "OK" at bounding box center [598, 368] width 36 height 27
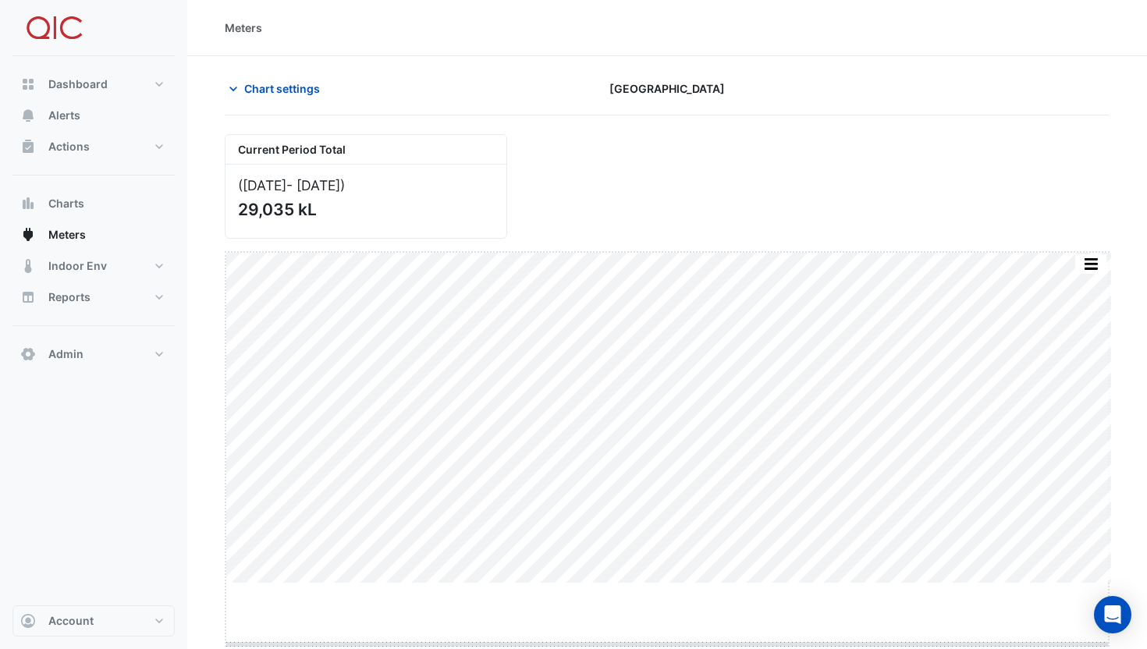
drag, startPoint x: 670, startPoint y: 583, endPoint x: 684, endPoint y: 649, distance: 67.0
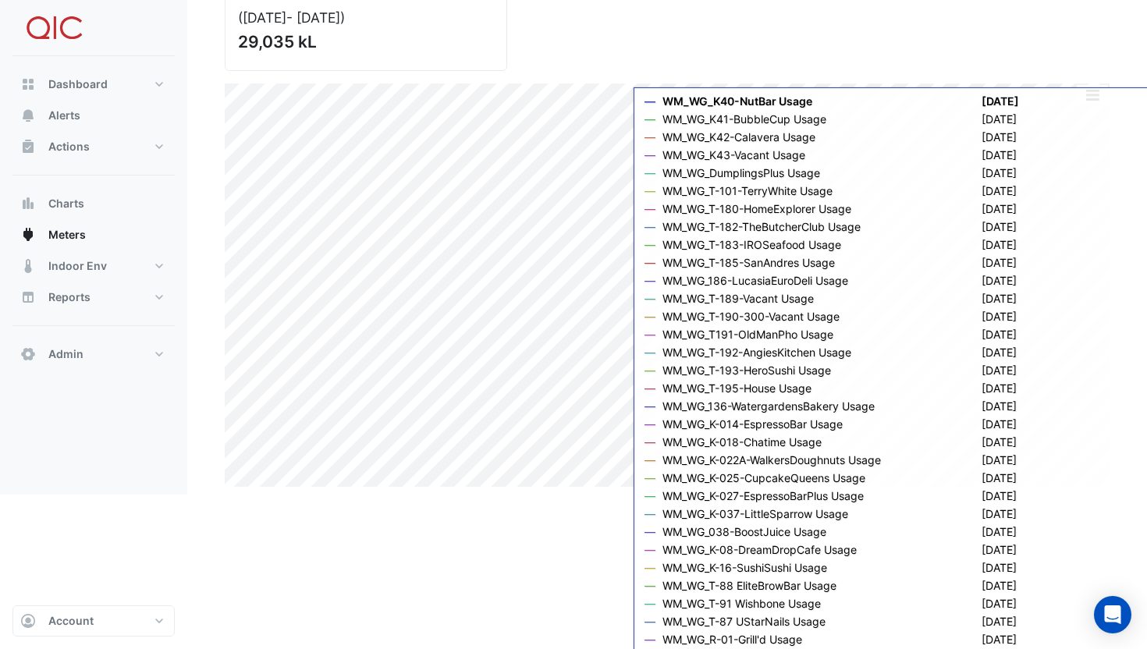
scroll to position [13, 0]
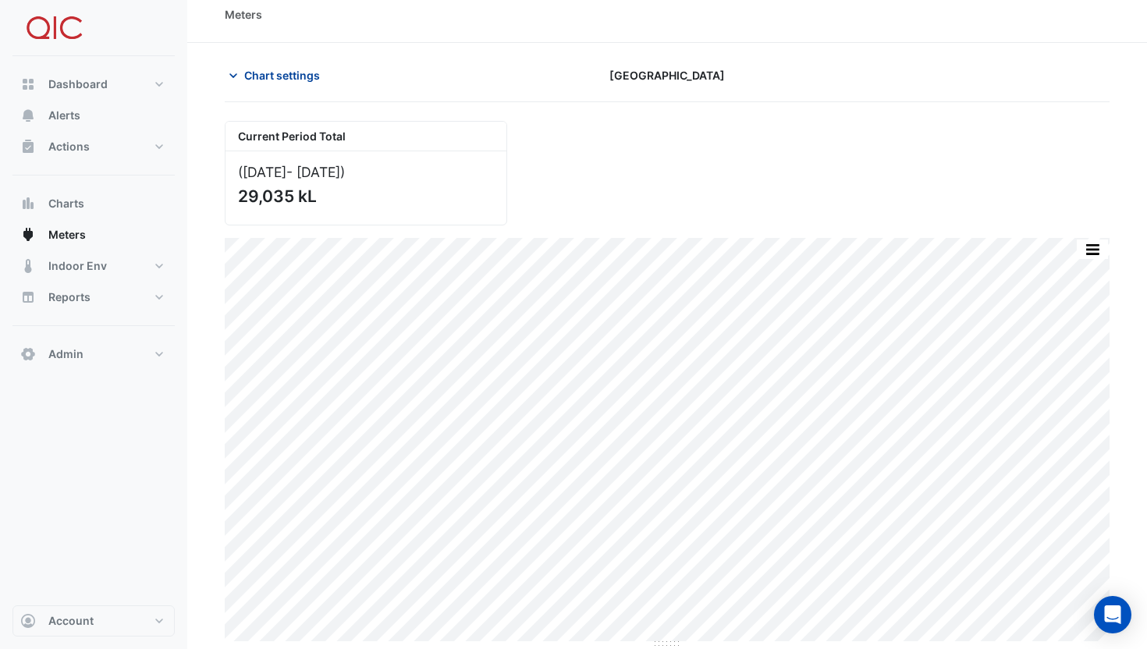
click at [289, 82] on span "Chart settings" at bounding box center [282, 75] width 76 height 16
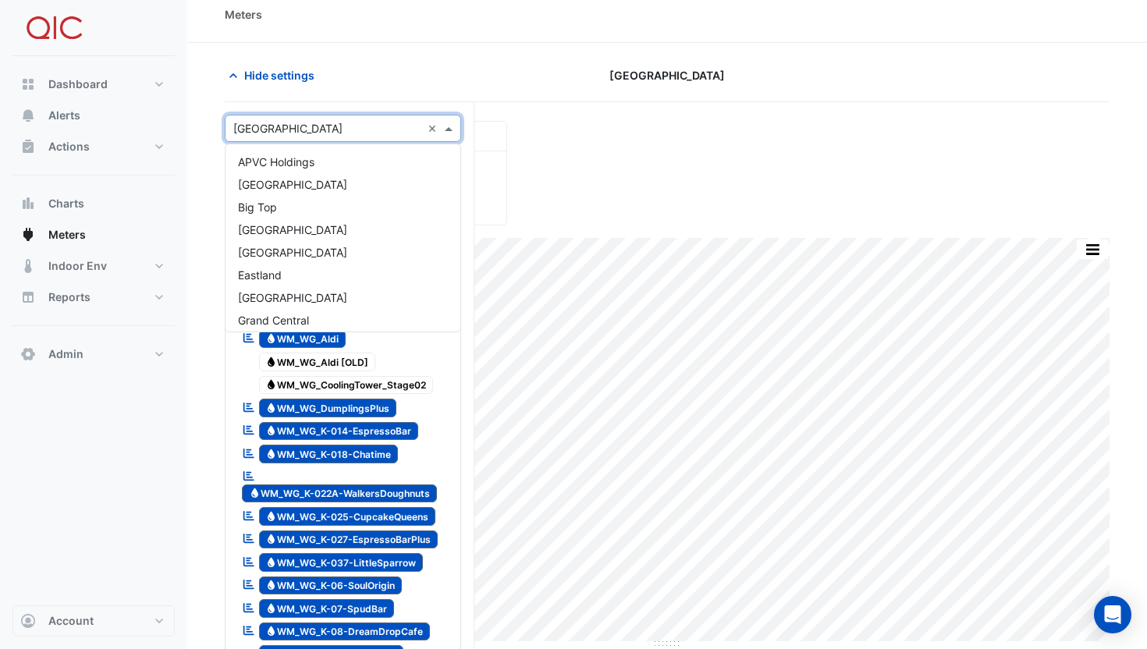
click at [317, 126] on input "text" at bounding box center [327, 129] width 188 height 16
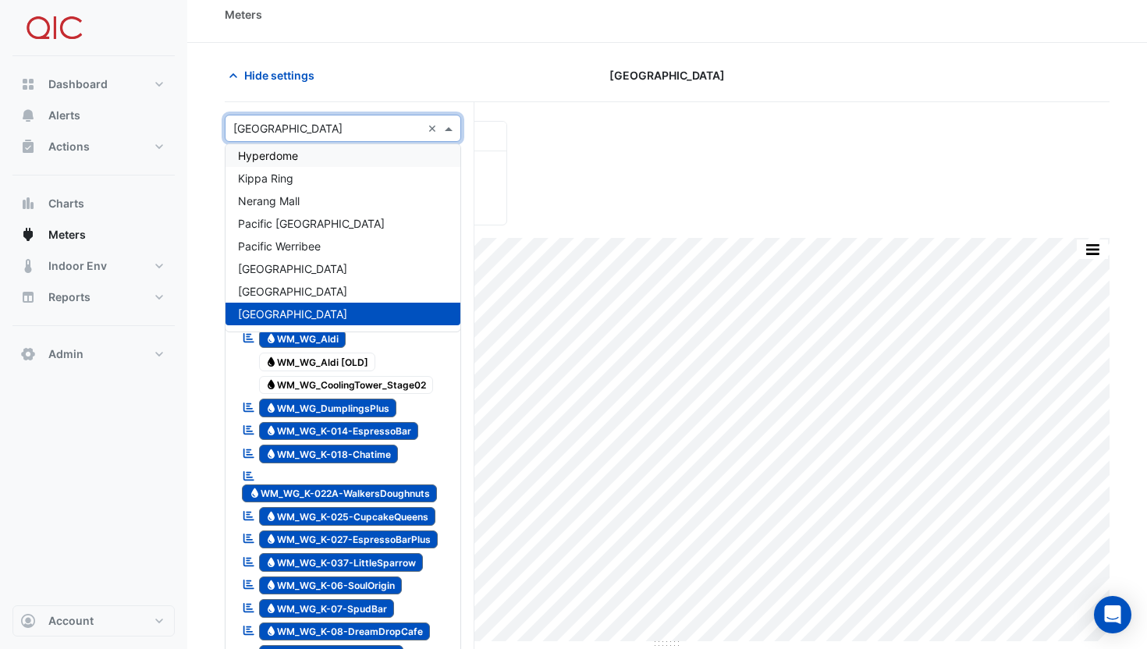
click at [307, 147] on div "Hyperdome" at bounding box center [343, 155] width 235 height 23
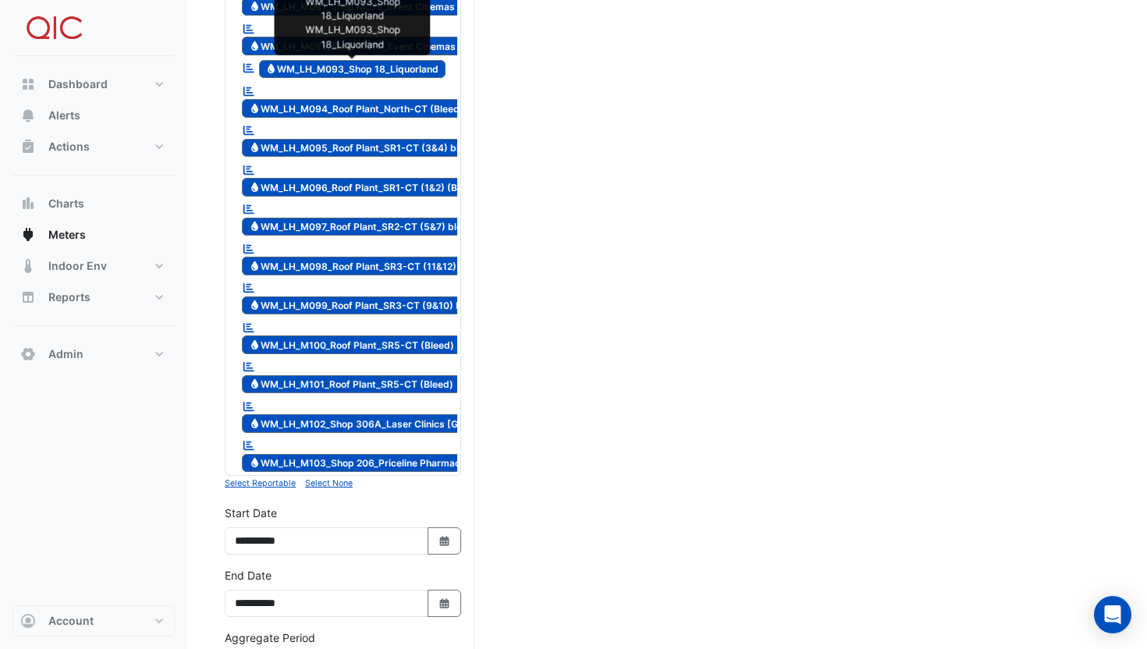
scroll to position [3583, 0]
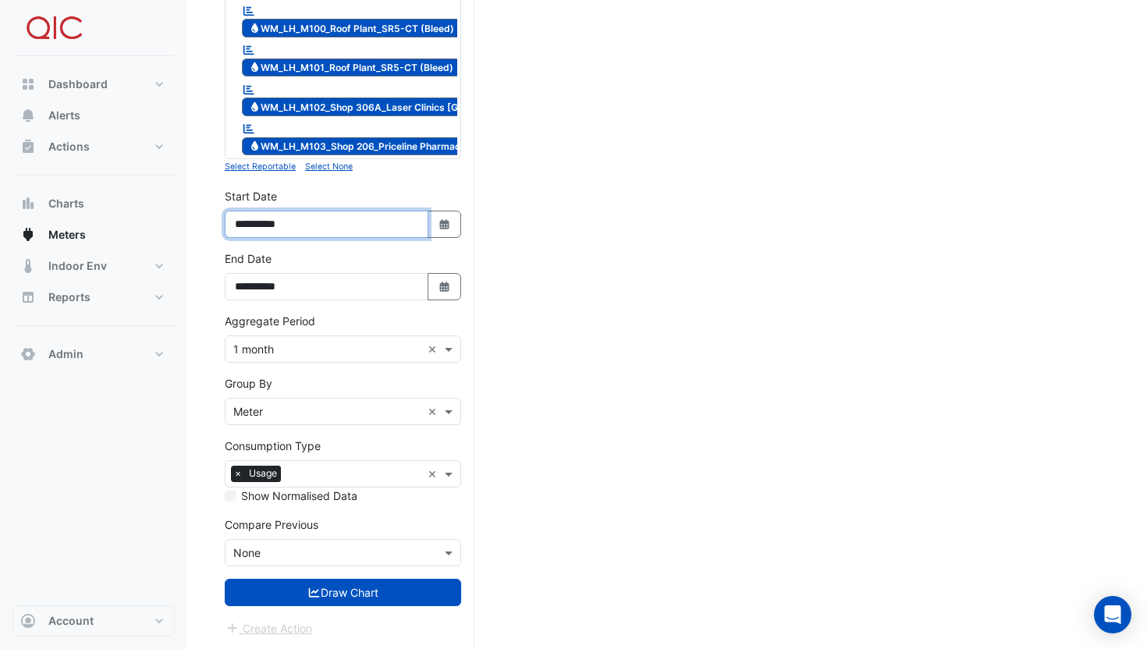
click at [257, 229] on input "**********" at bounding box center [327, 224] width 204 height 27
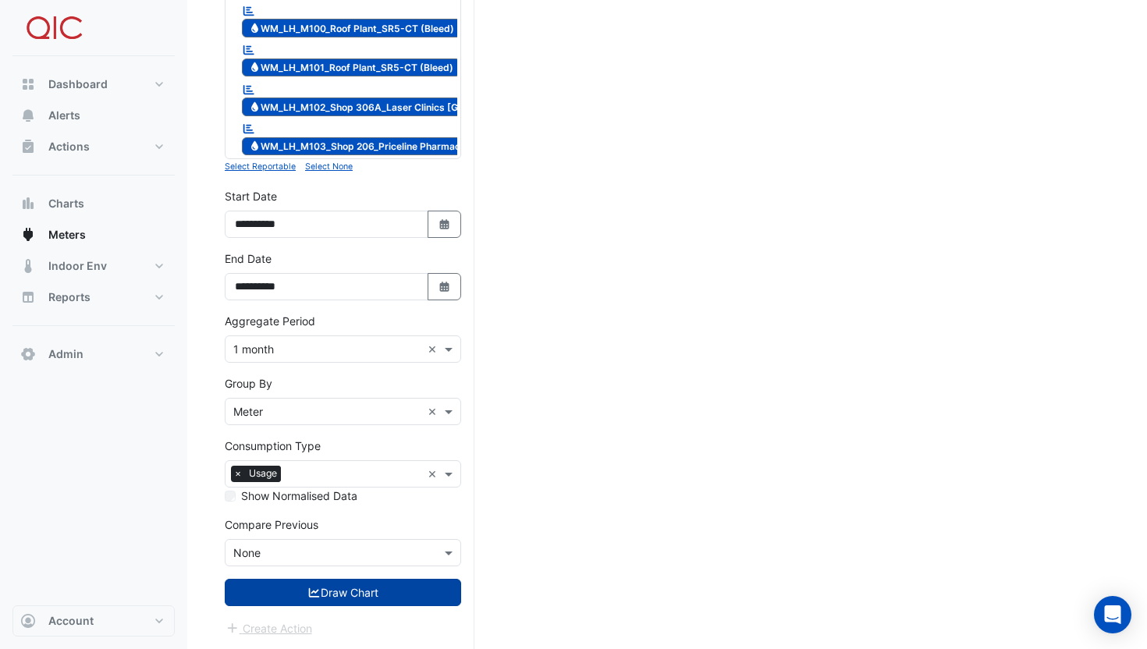
click at [391, 597] on button "Draw Chart" at bounding box center [343, 592] width 236 height 27
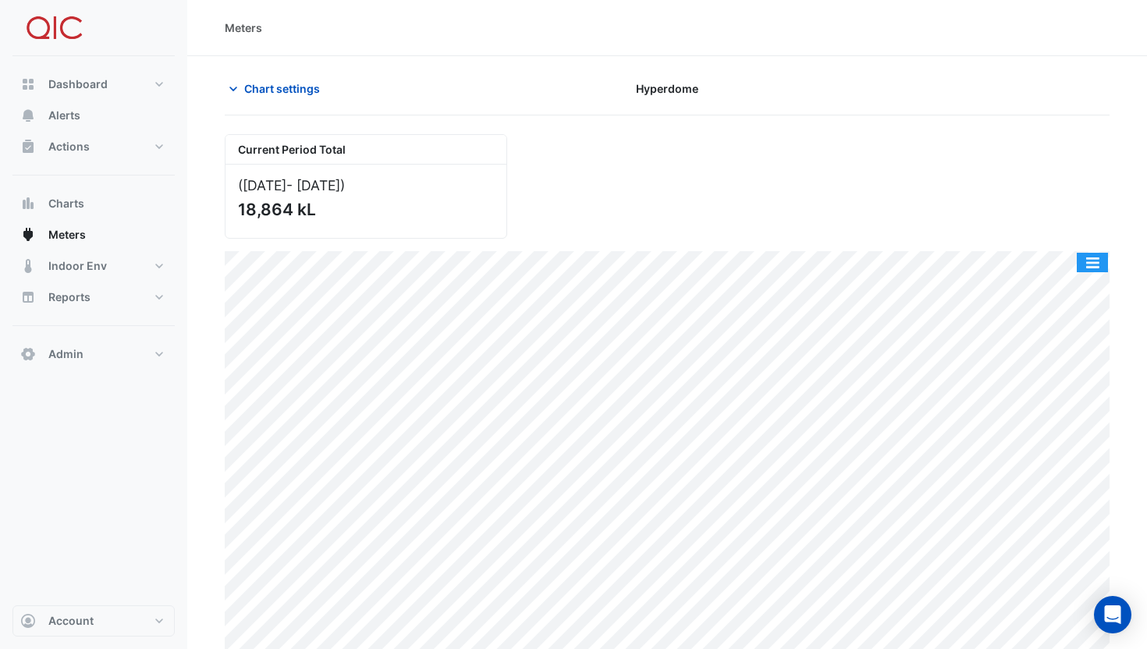
click at [1086, 259] on button "button" at bounding box center [1092, 263] width 31 height 20
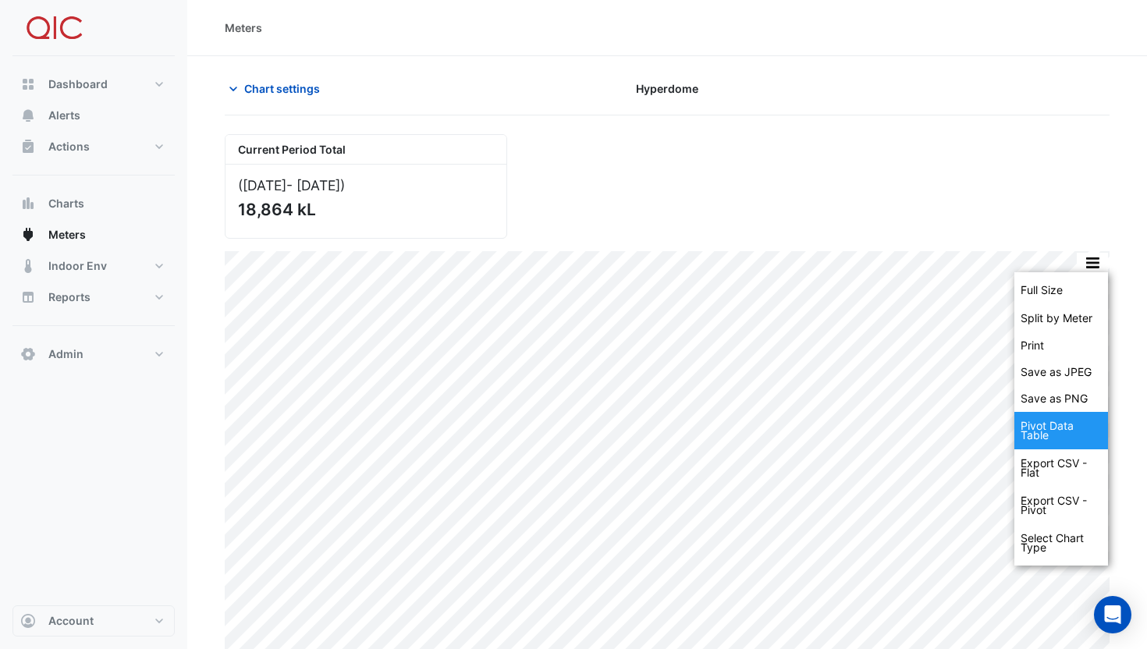
click at [1071, 440] on div "Pivot Data Table" at bounding box center [1062, 430] width 94 height 37
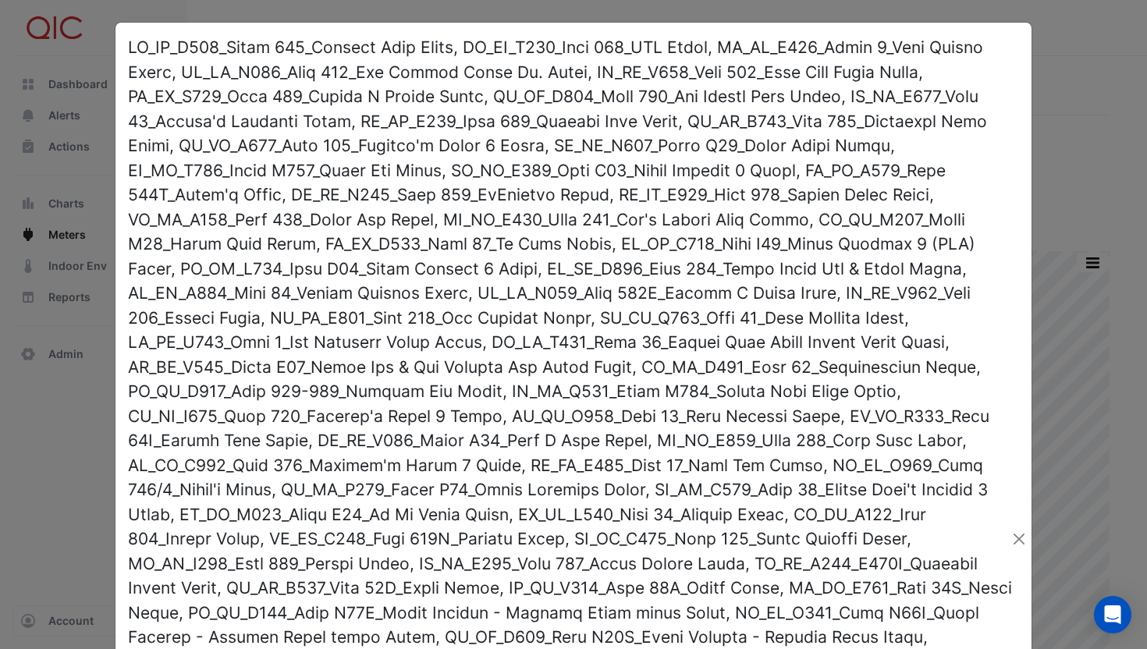
scroll to position [1061, 0]
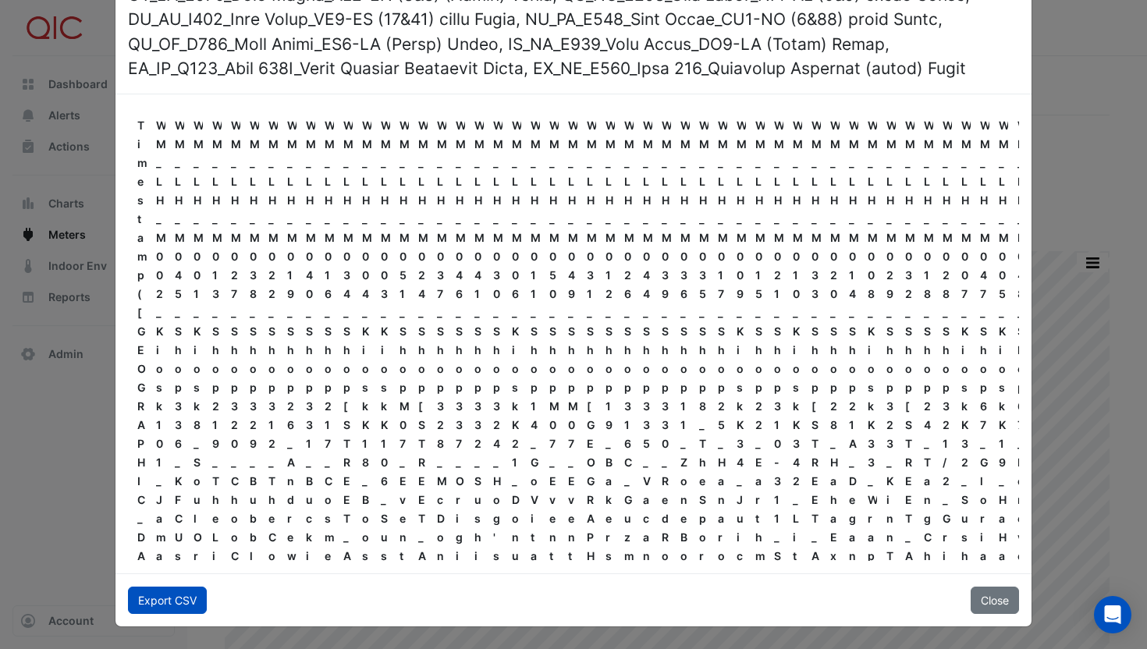
click at [163, 601] on button "Export CSV" at bounding box center [167, 600] width 79 height 27
click at [996, 592] on button "Close" at bounding box center [995, 600] width 48 height 27
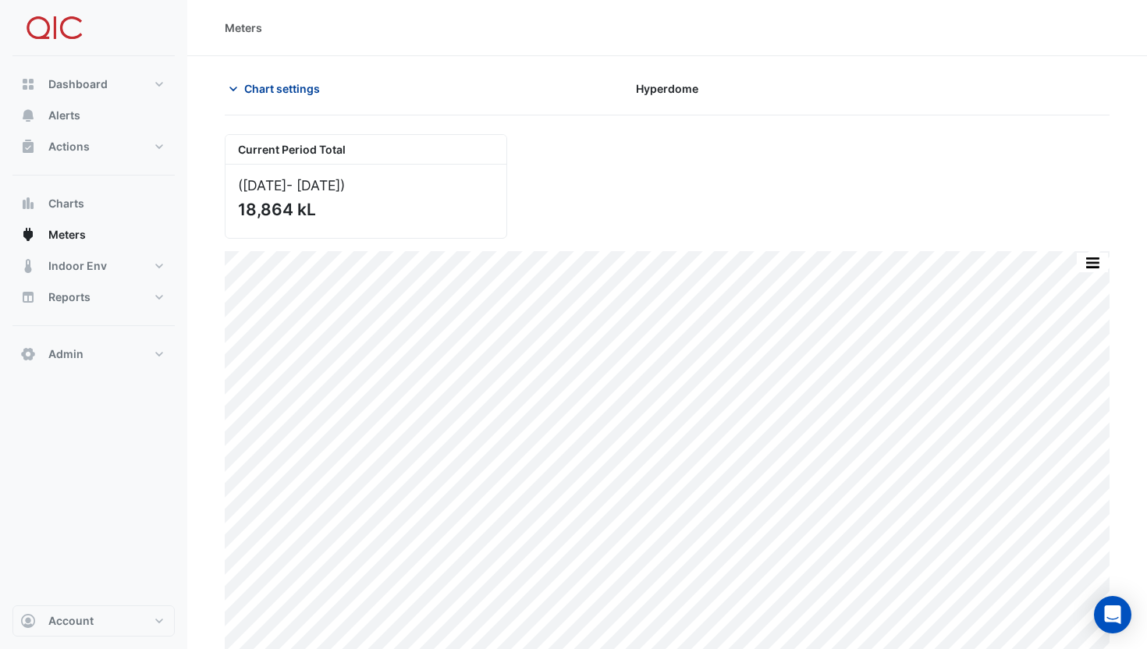
click at [290, 91] on span "Chart settings" at bounding box center [282, 88] width 76 height 16
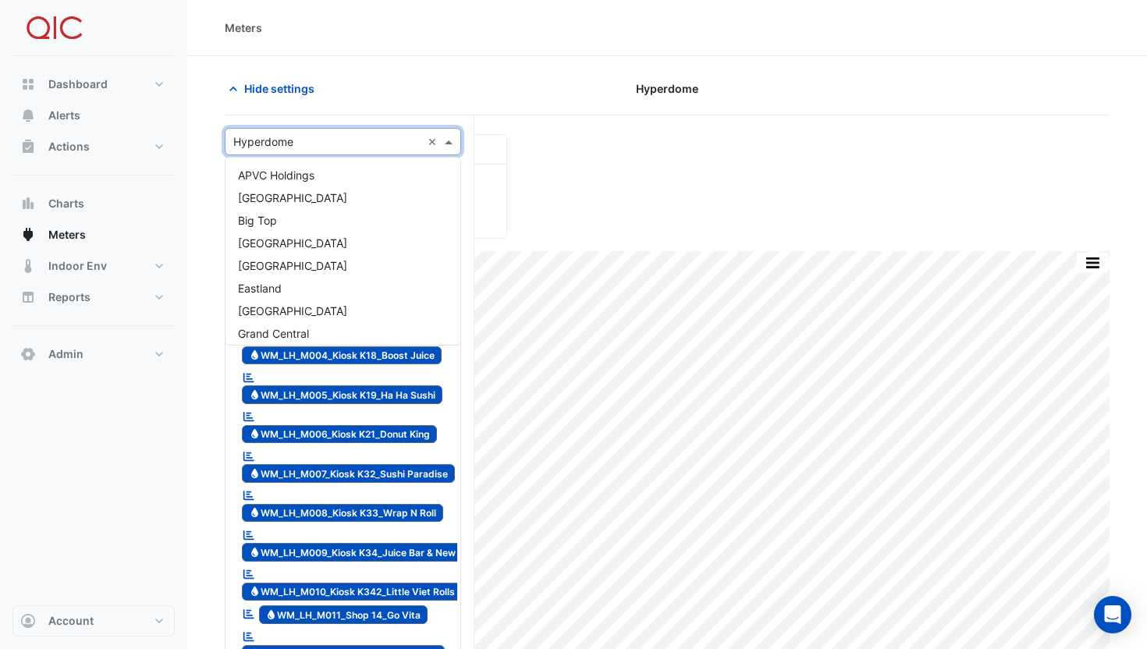
click at [325, 142] on input "text" at bounding box center [327, 142] width 188 height 16
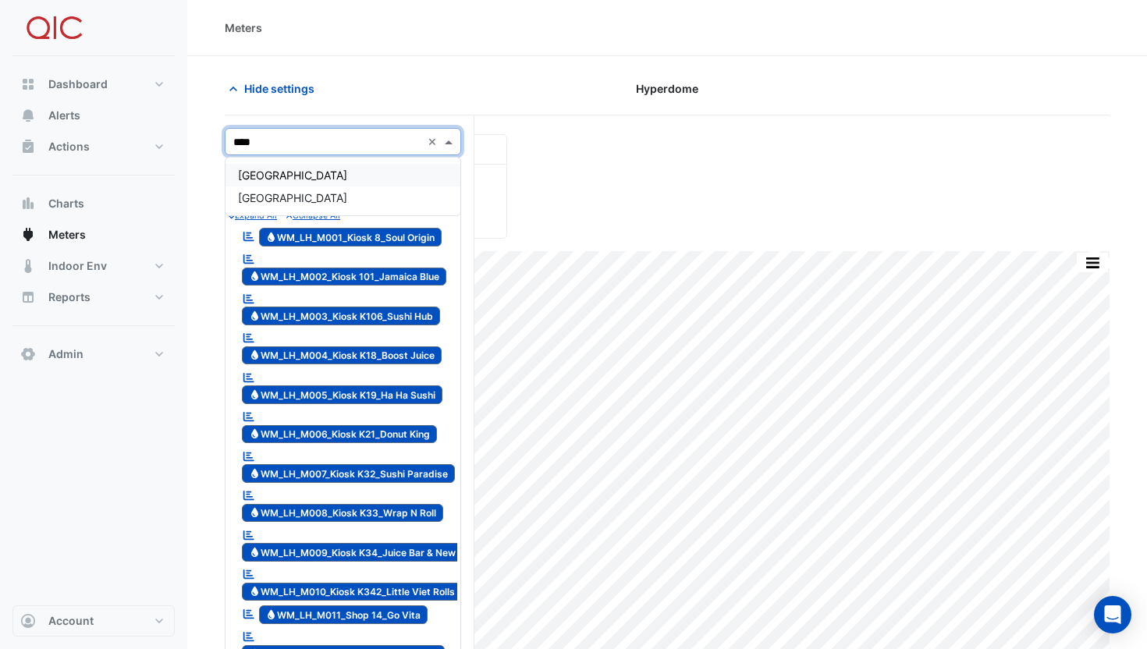
type input "*****"
click at [313, 195] on span "[GEOGRAPHIC_DATA]" at bounding box center [292, 197] width 109 height 13
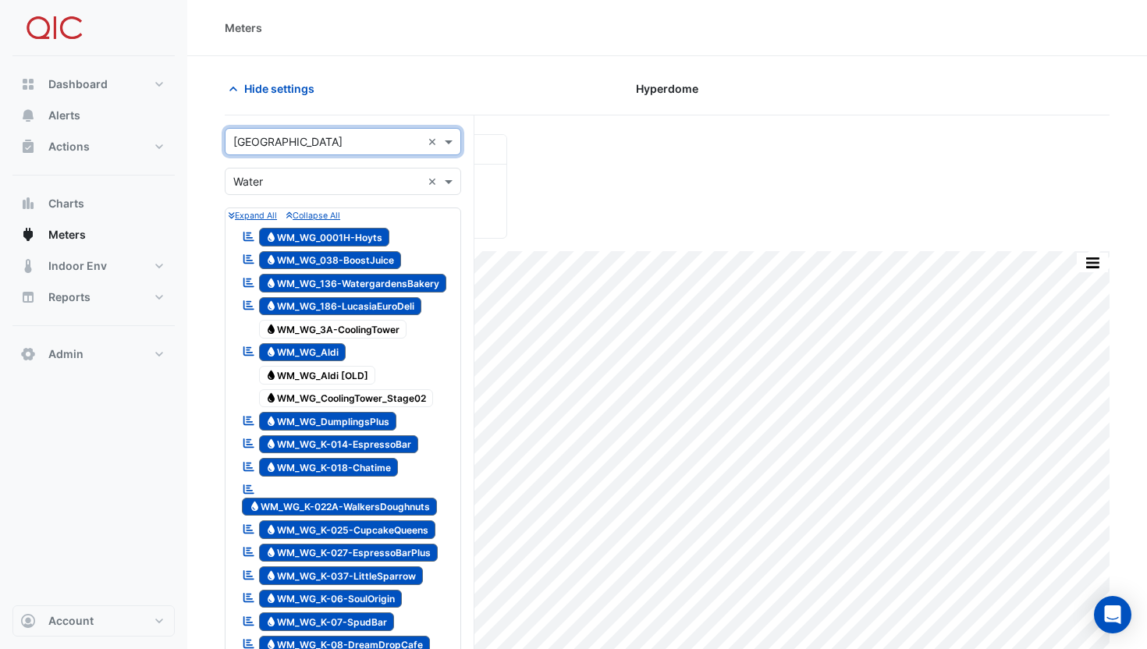
click at [310, 140] on input "text" at bounding box center [327, 142] width 188 height 16
type input "*****"
click at [320, 169] on div "Hyperdome" at bounding box center [343, 175] width 235 height 23
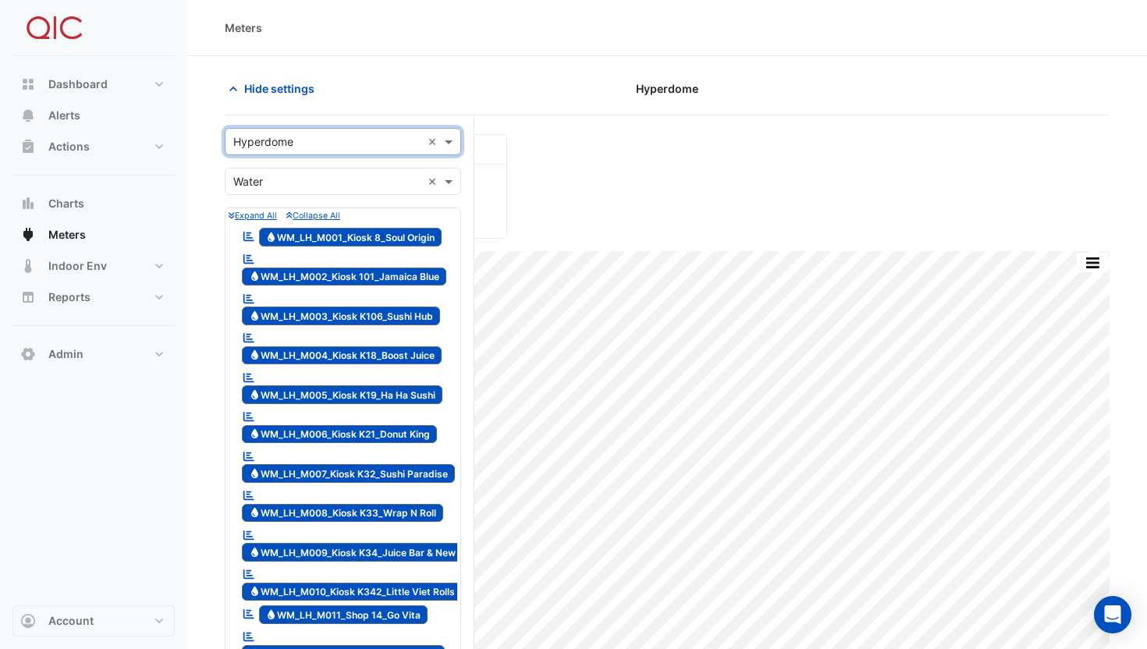
click at [292, 142] on input "text" at bounding box center [327, 142] width 188 height 16
type input "*****"
click at [300, 185] on div "Pittwater Place" at bounding box center [343, 175] width 235 height 23
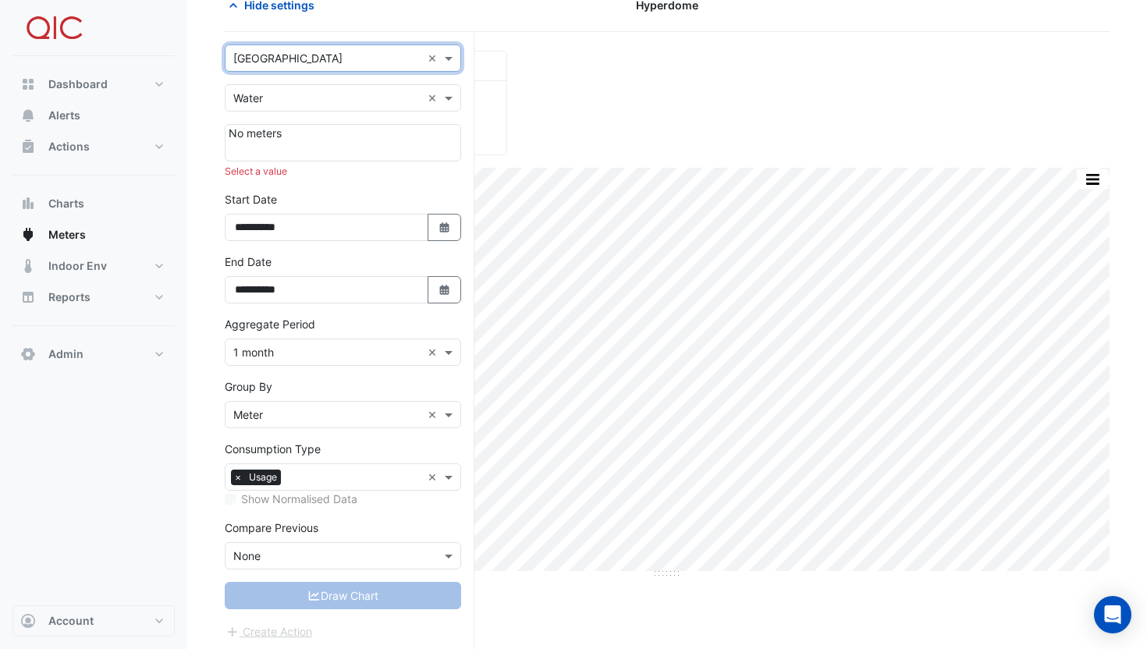
scroll to position [85, 0]
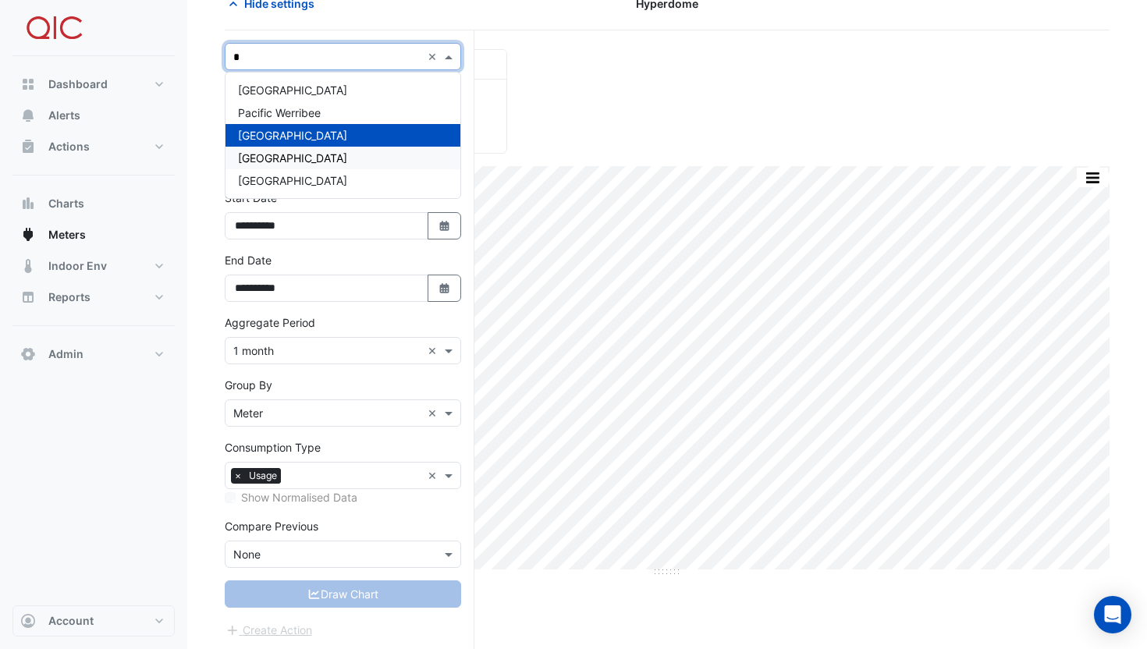
type input "*"
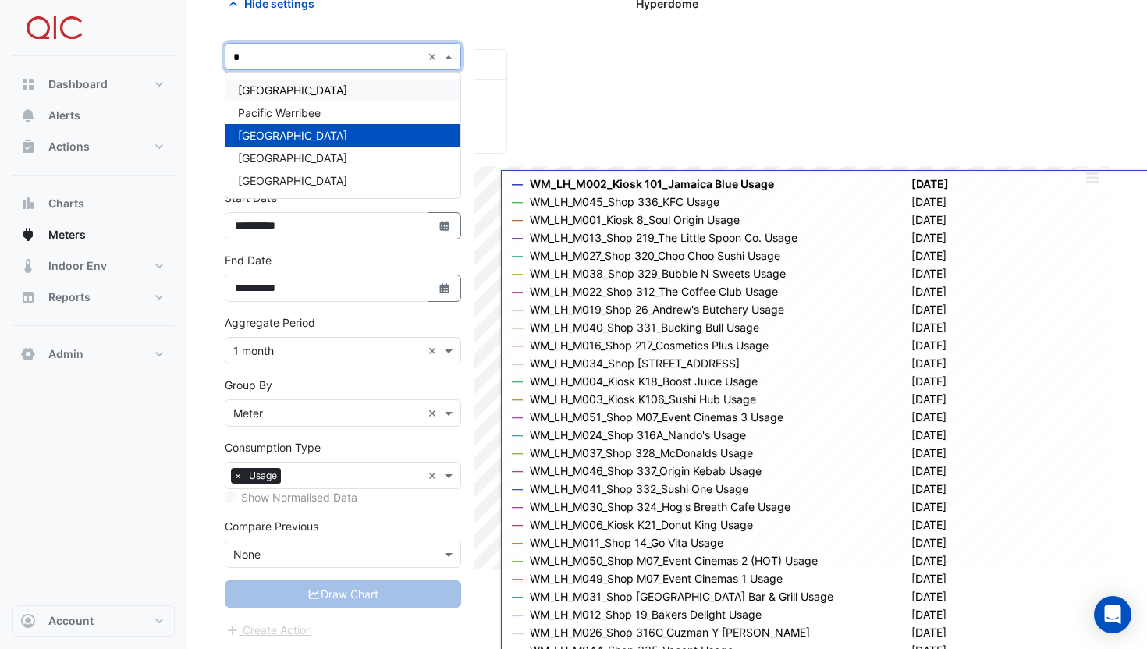
click at [314, 23] on div "Hide settings Hyperdome" at bounding box center [667, 10] width 885 height 41
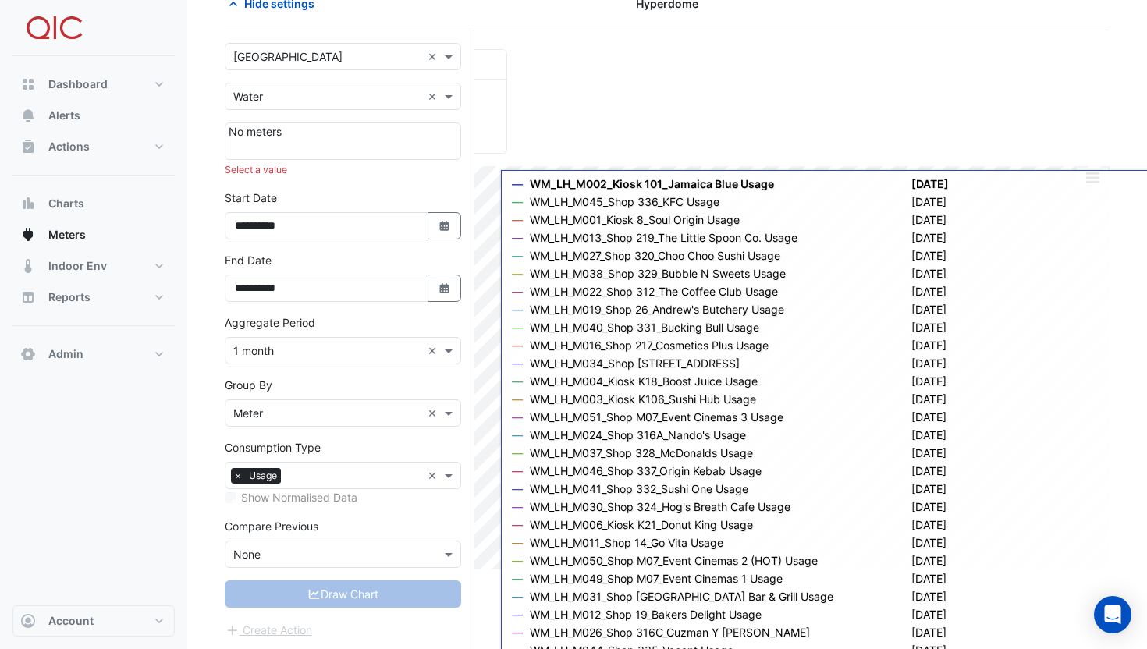
click at [298, 55] on input "text" at bounding box center [327, 57] width 188 height 16
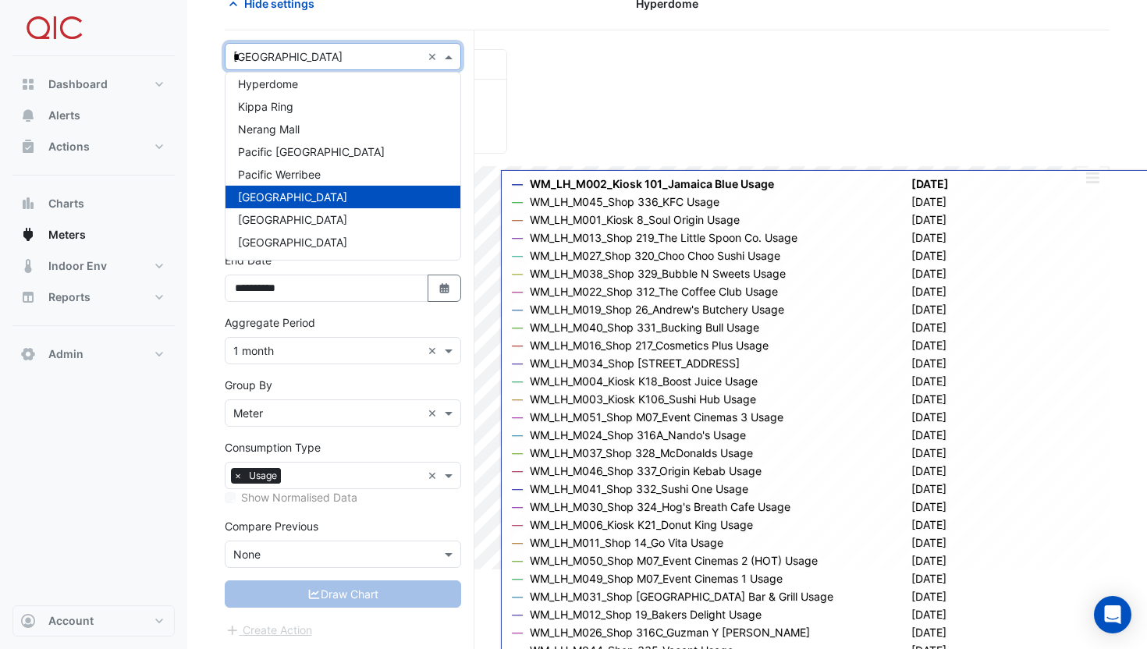
scroll to position [0, 0]
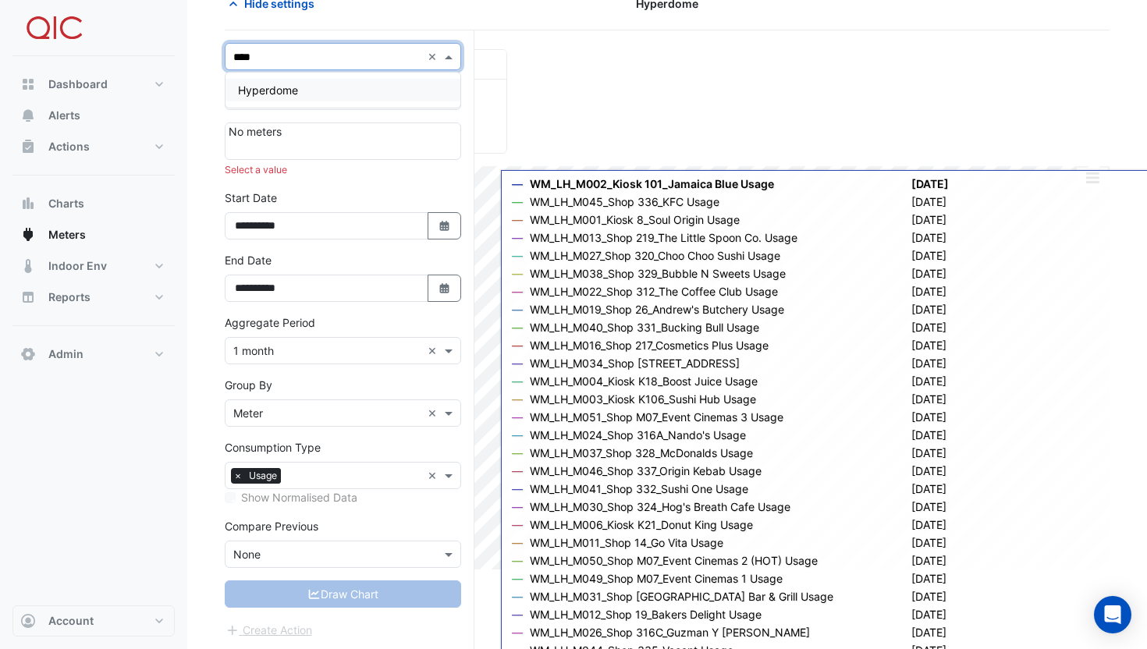
type input "*****"
click at [308, 86] on div "Hyperdome" at bounding box center [343, 90] width 235 height 23
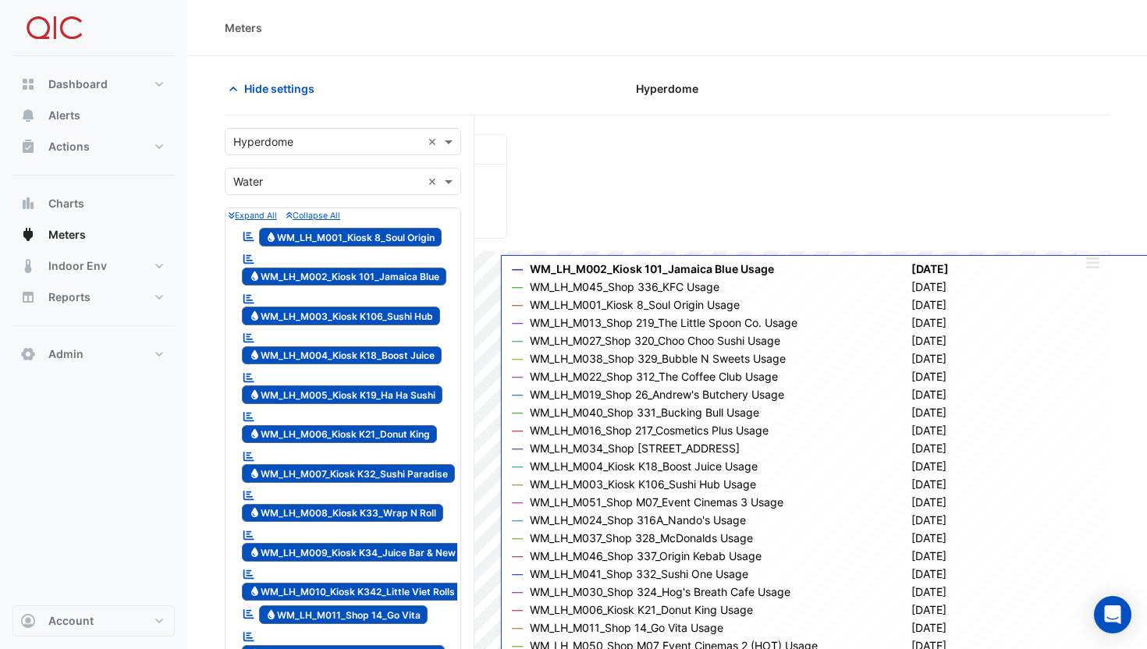
click at [531, 76] on div "Hyperdome" at bounding box center [667, 88] width 301 height 27
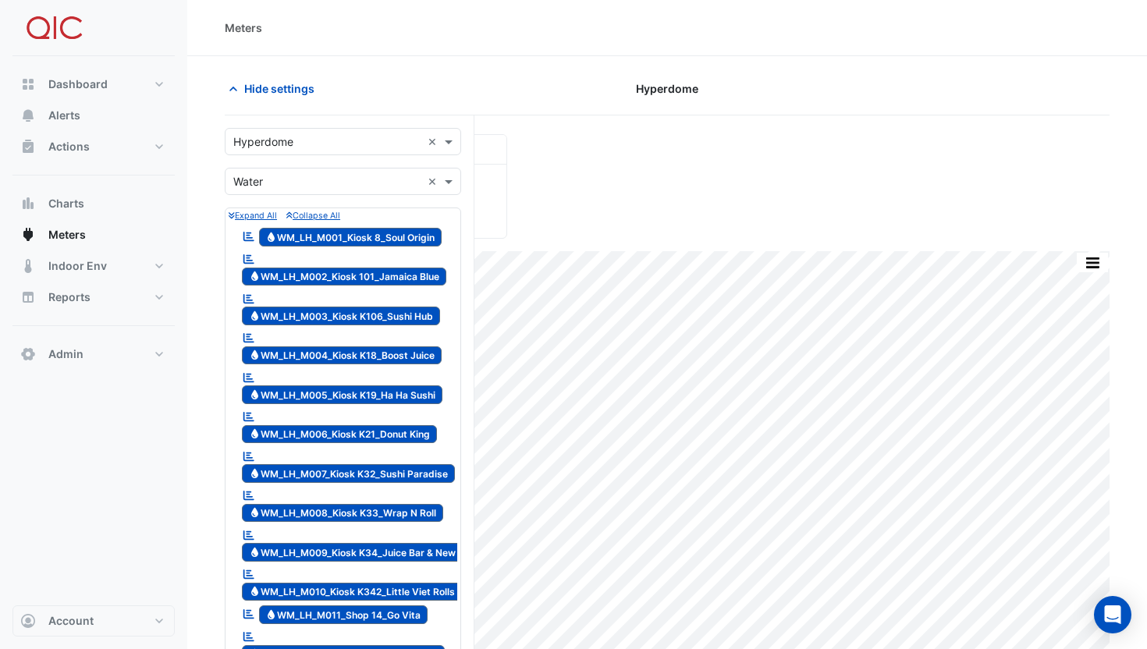
click at [290, 143] on input "text" at bounding box center [327, 142] width 188 height 16
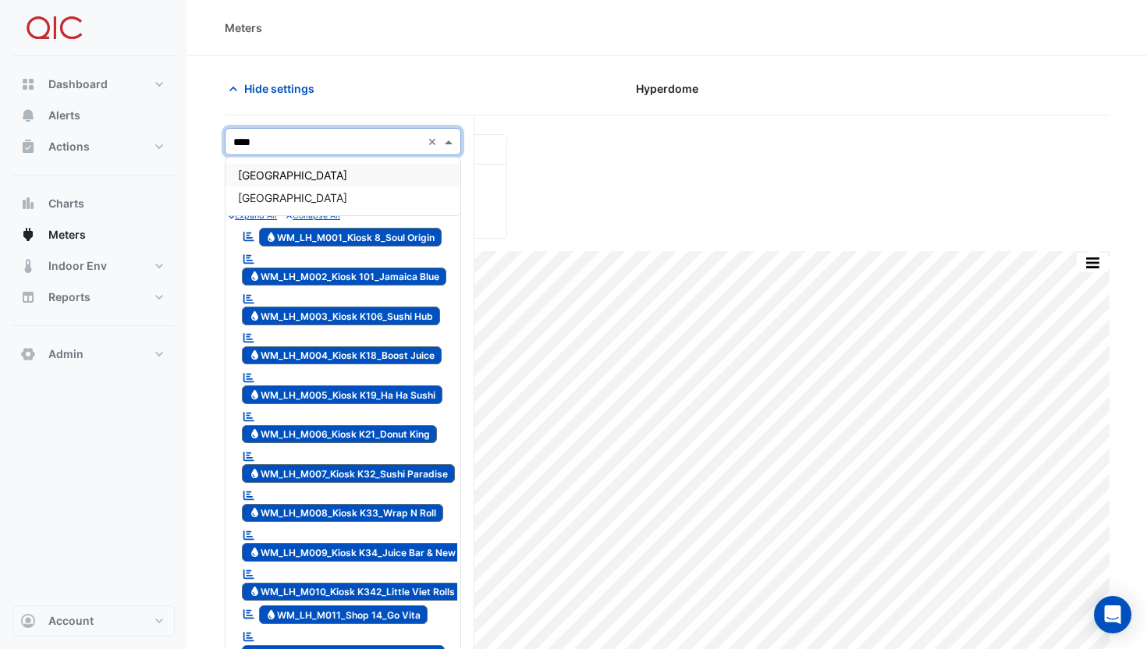
type input "*****"
click at [298, 191] on span "Watergardens Town Centre" at bounding box center [292, 197] width 109 height 13
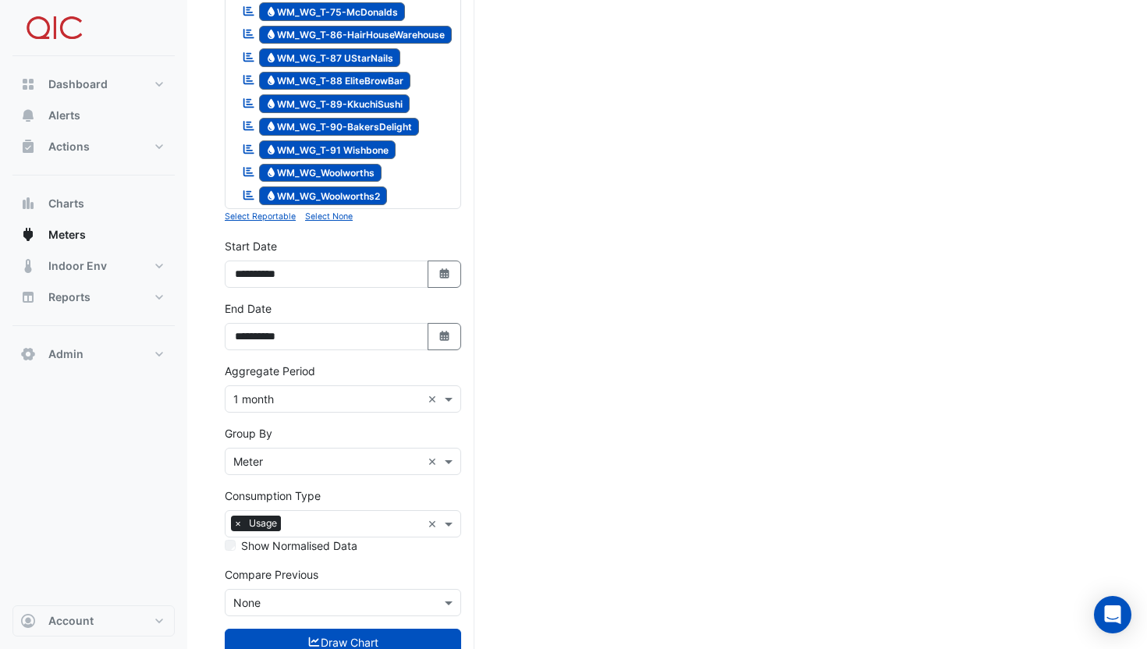
scroll to position [2060, 0]
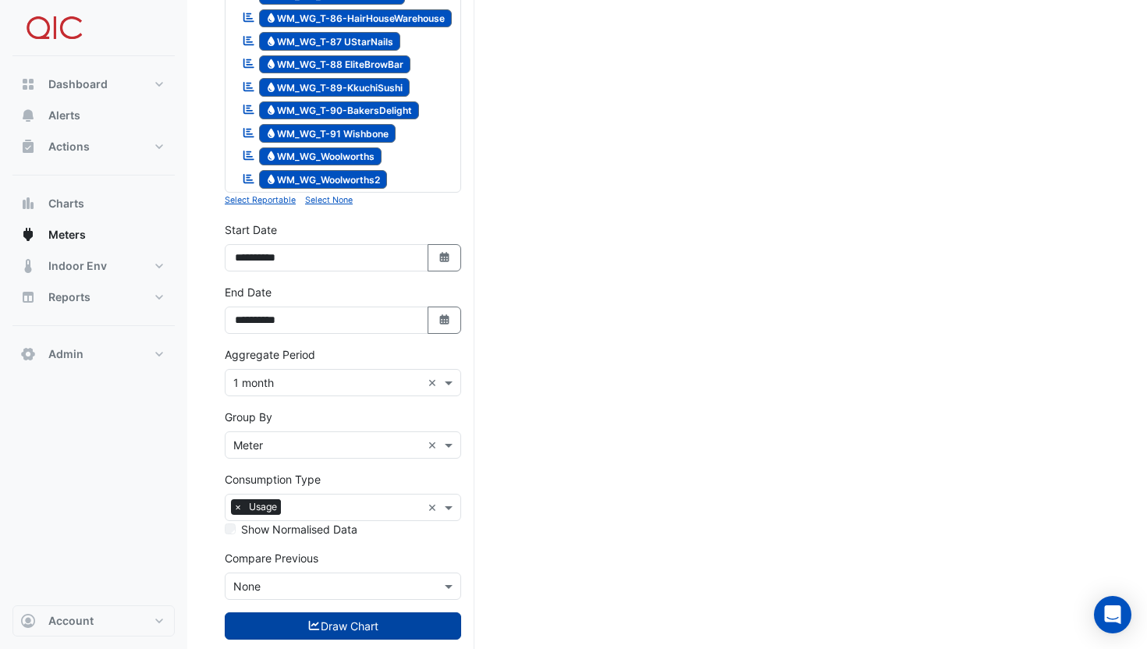
click at [309, 620] on fa-icon "submit" at bounding box center [314, 626] width 14 height 13
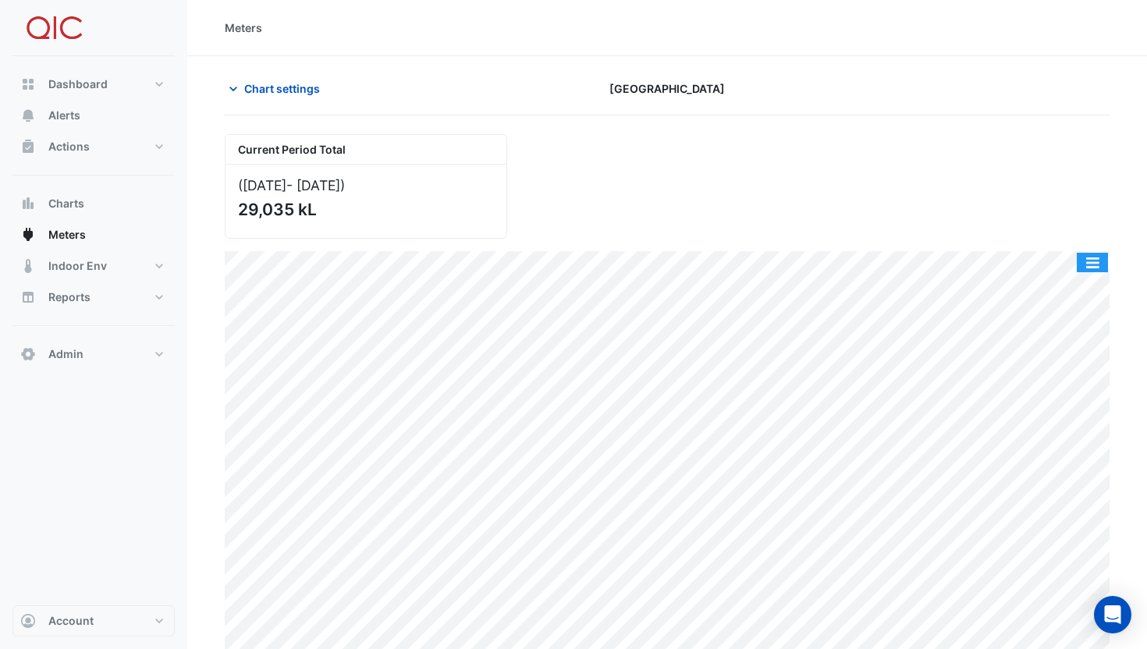
click at [1090, 268] on button "button" at bounding box center [1092, 263] width 31 height 20
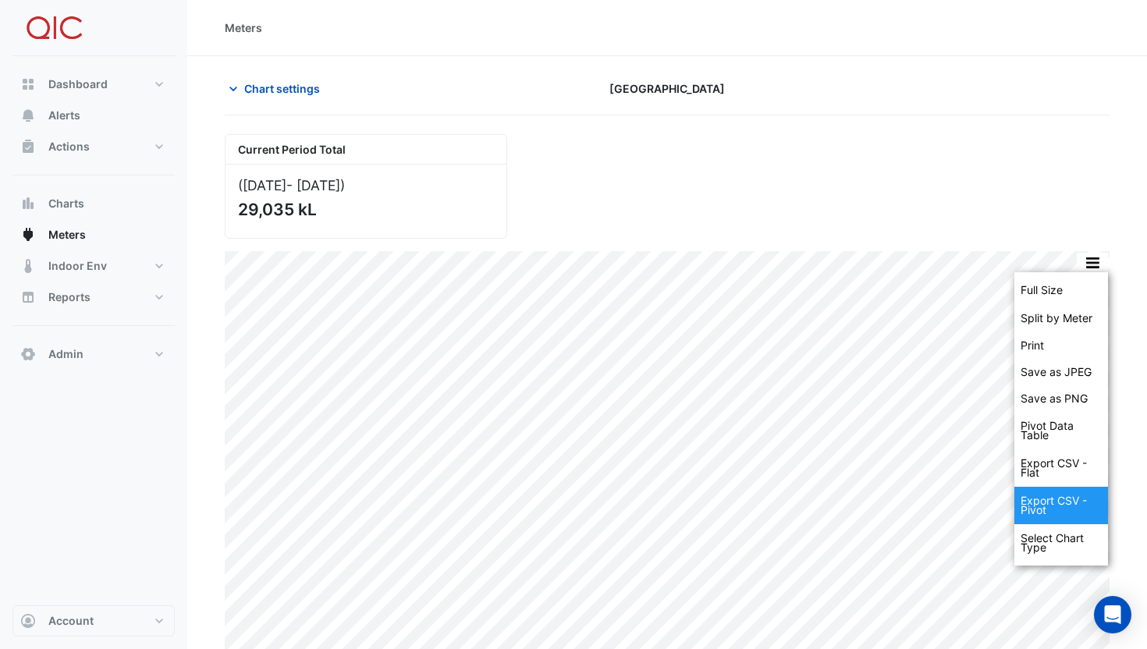
click at [1070, 496] on div "Export CSV - Pivot" at bounding box center [1062, 505] width 94 height 37
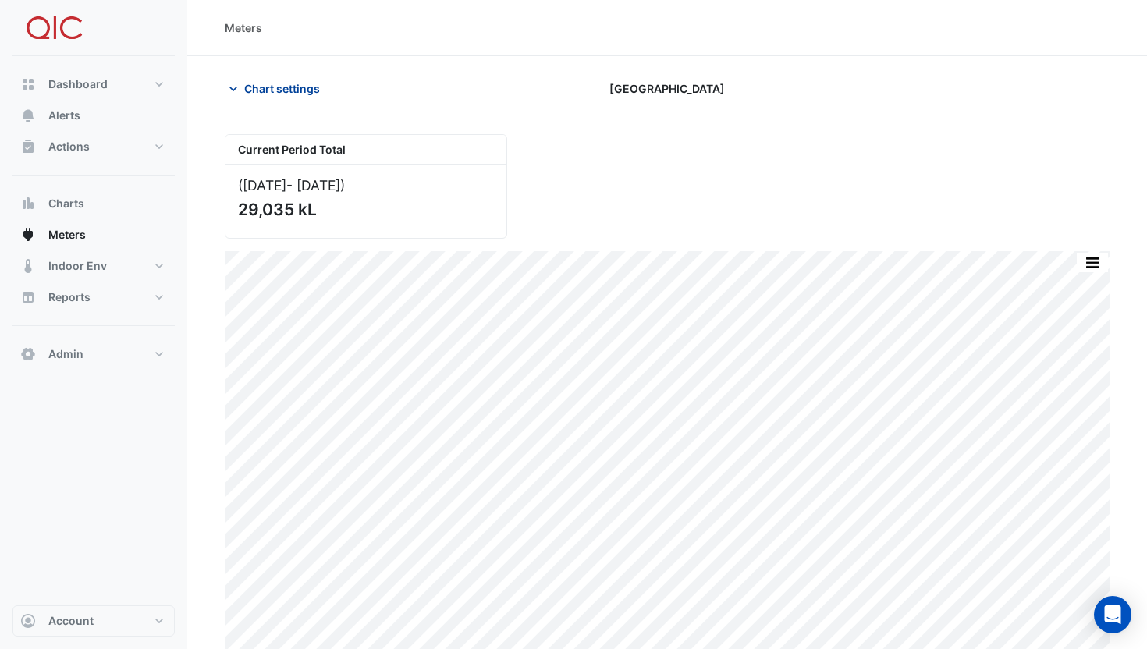
click at [251, 92] on span "Chart settings" at bounding box center [282, 88] width 76 height 16
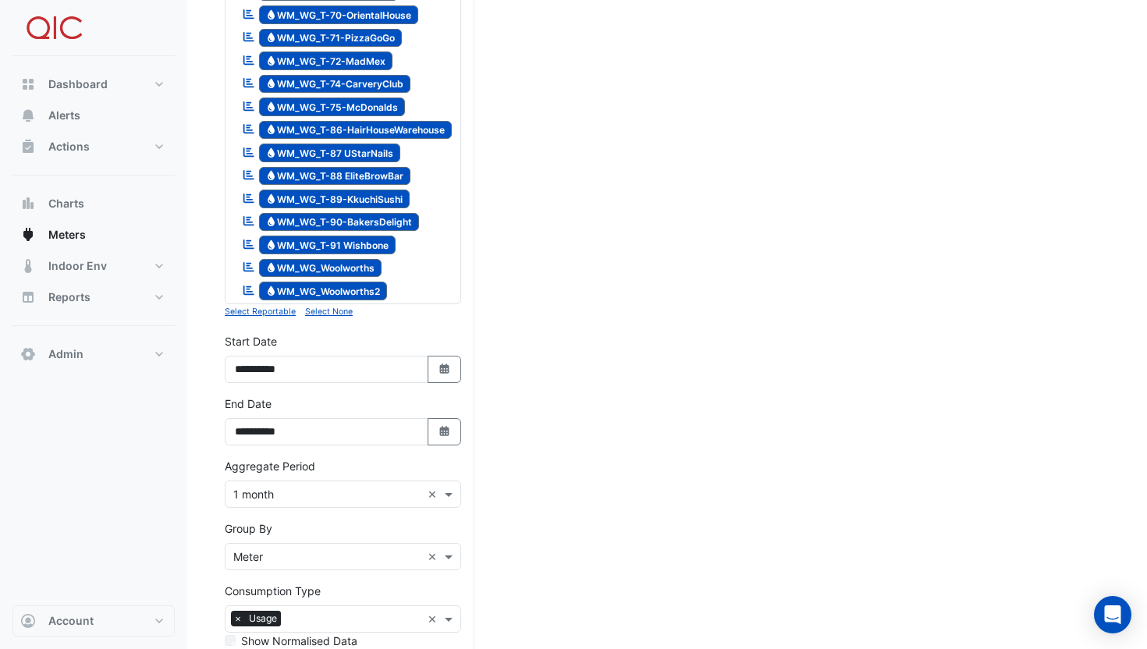
scroll to position [2060, 0]
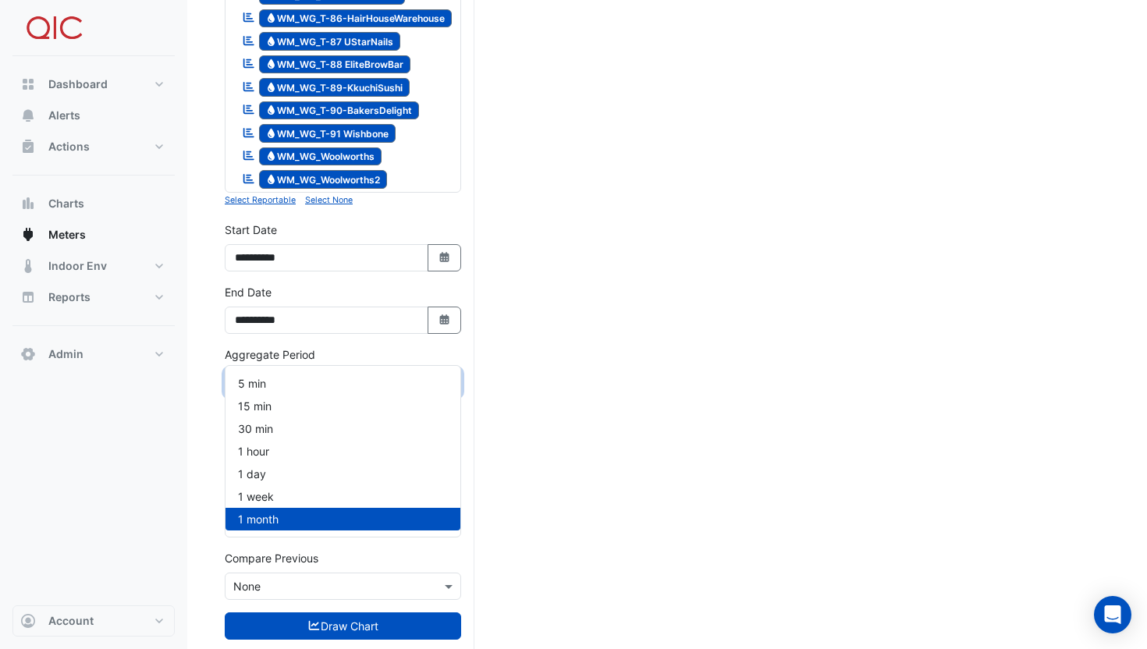
click at [280, 375] on input "text" at bounding box center [327, 383] width 188 height 16
click at [273, 464] on div "1 day" at bounding box center [343, 474] width 235 height 23
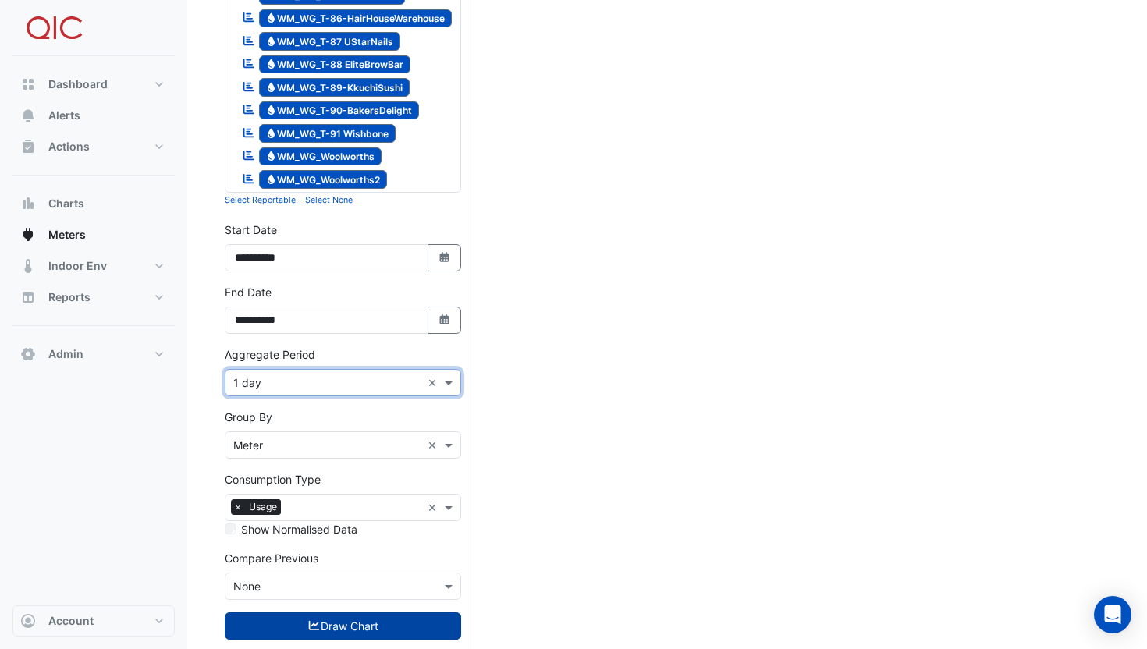
click at [343, 613] on button "Draw Chart" at bounding box center [343, 626] width 236 height 27
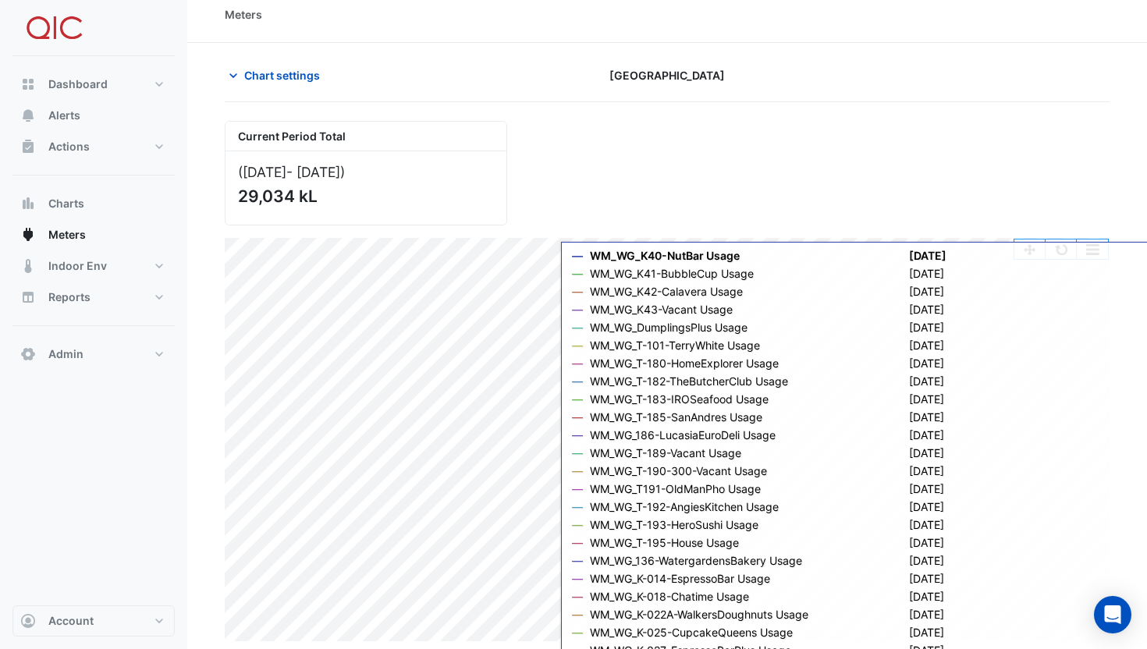
scroll to position [13, 0]
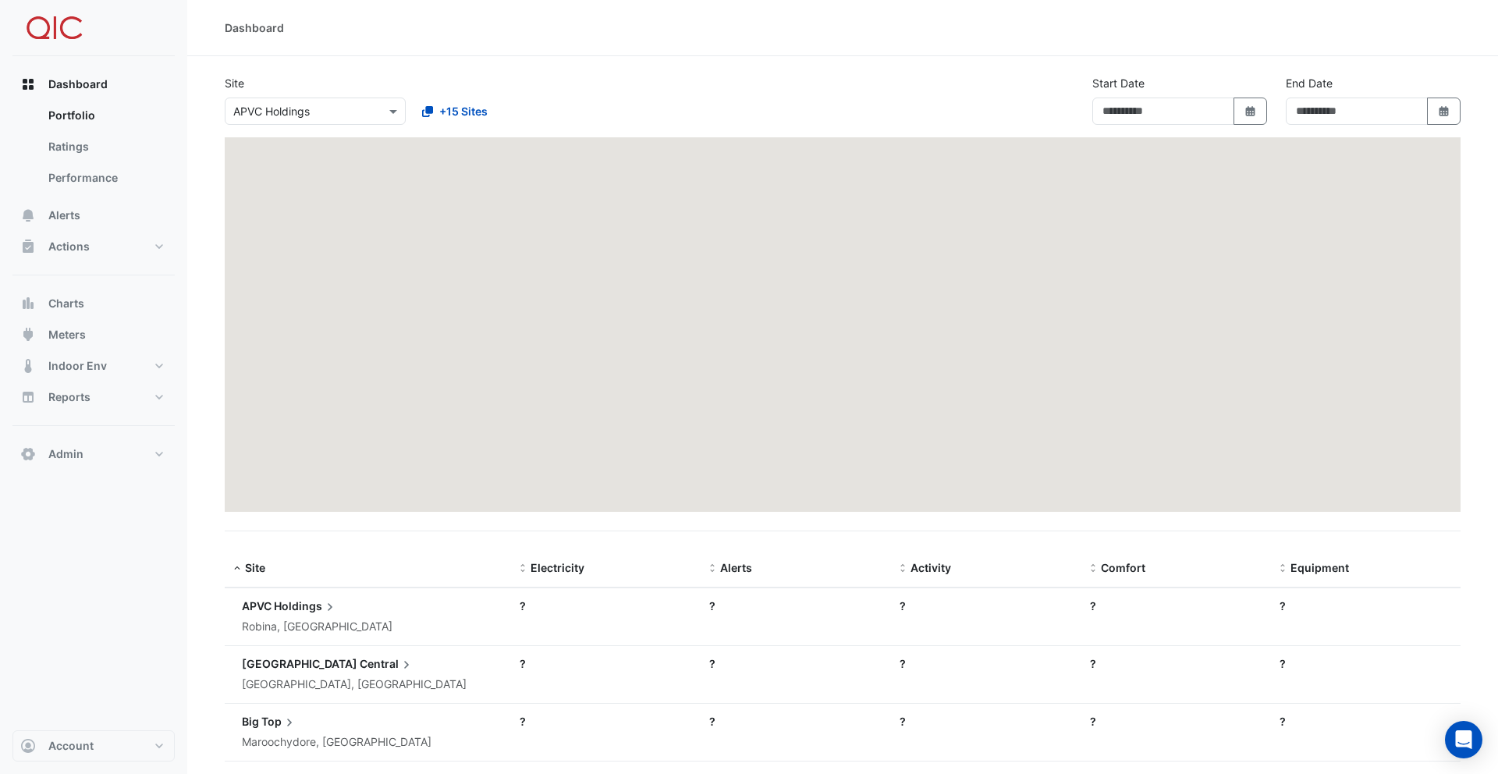
type input "**********"
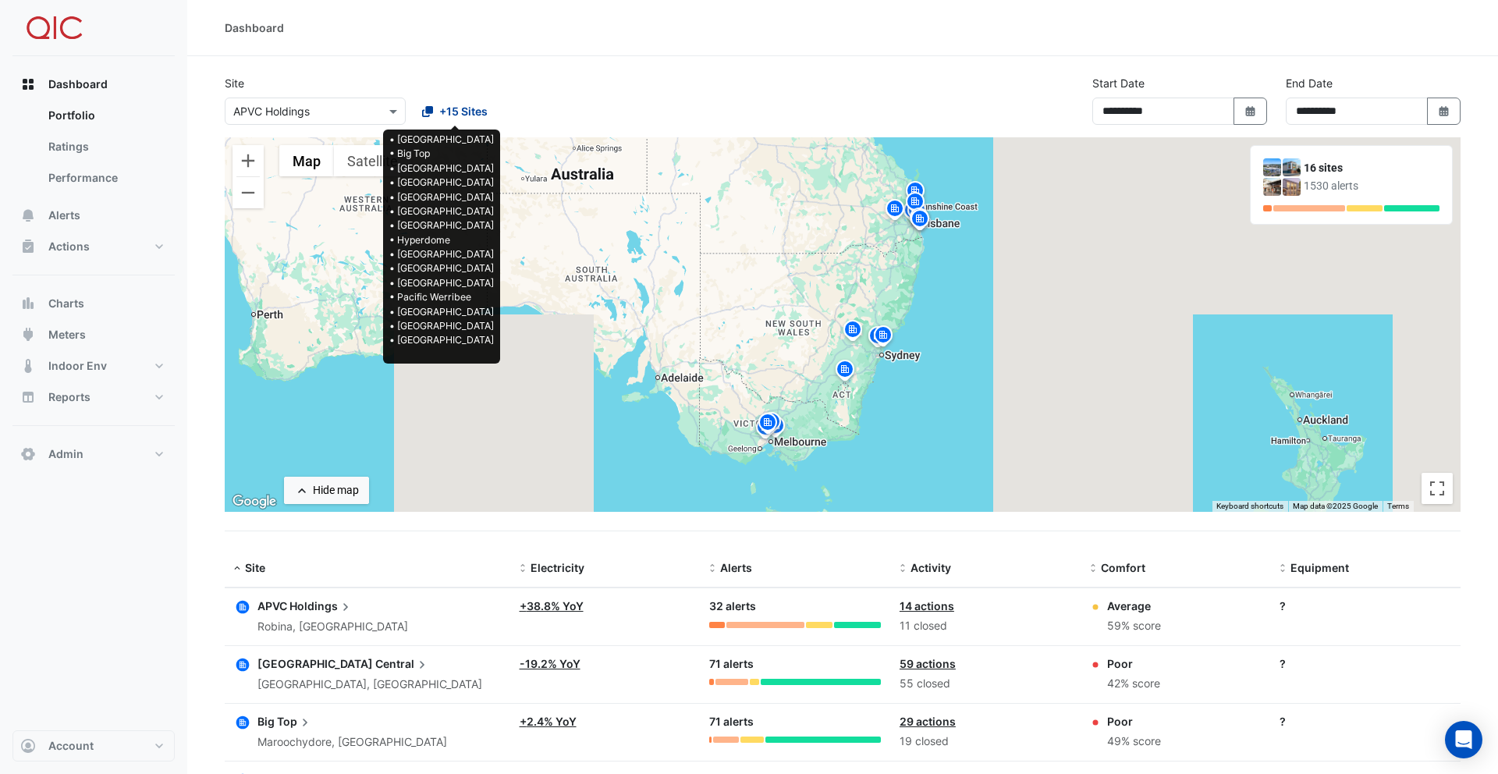
click at [454, 112] on span "+15 Sites" at bounding box center [463, 111] width 48 height 16
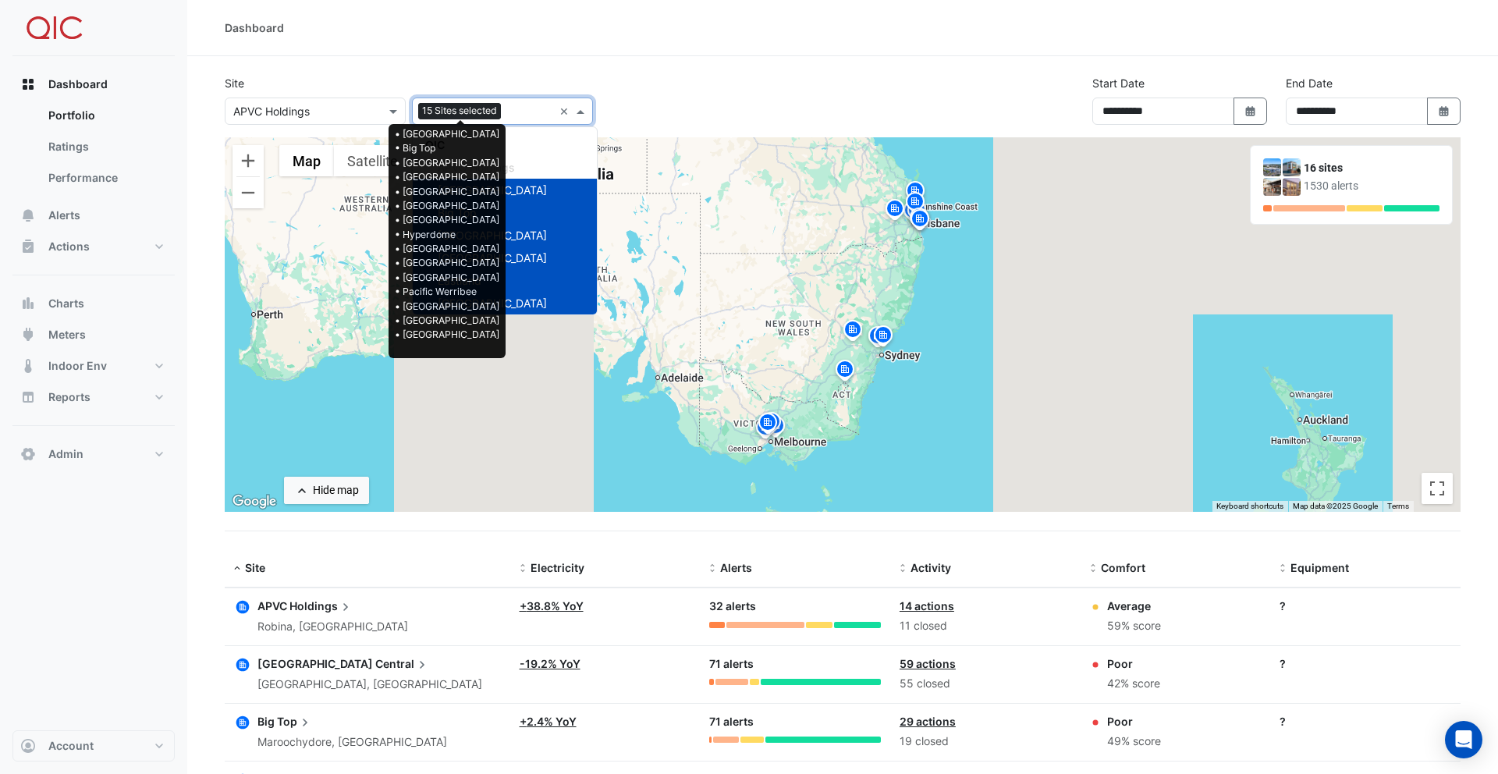
scroll to position [210, 0]
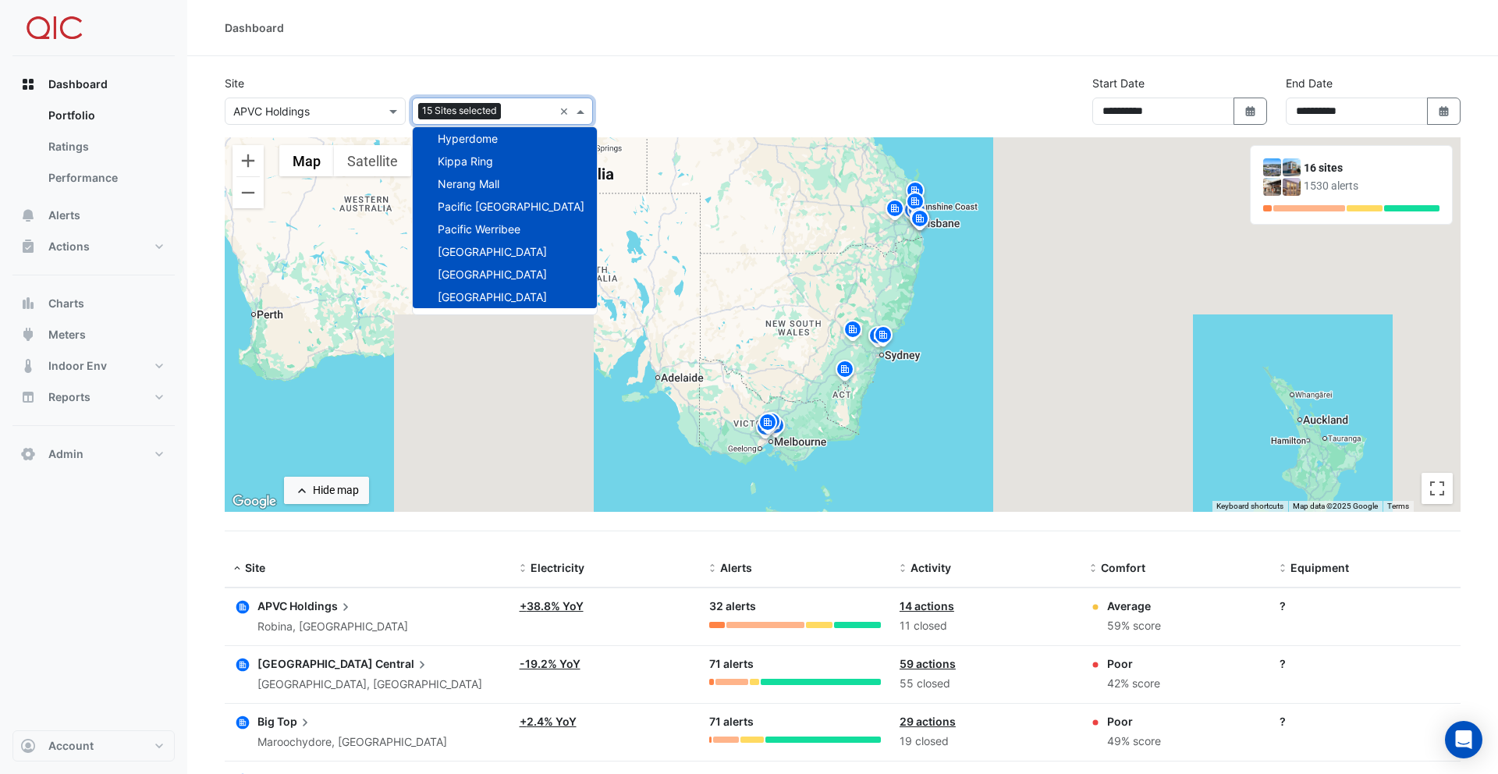
click at [464, 75] on div "Site × APVC Holdings 15 Sites selected × QIC APVC Holdings [GEOGRAPHIC_DATA] [G…" at bounding box center [408, 100] width 387 height 50
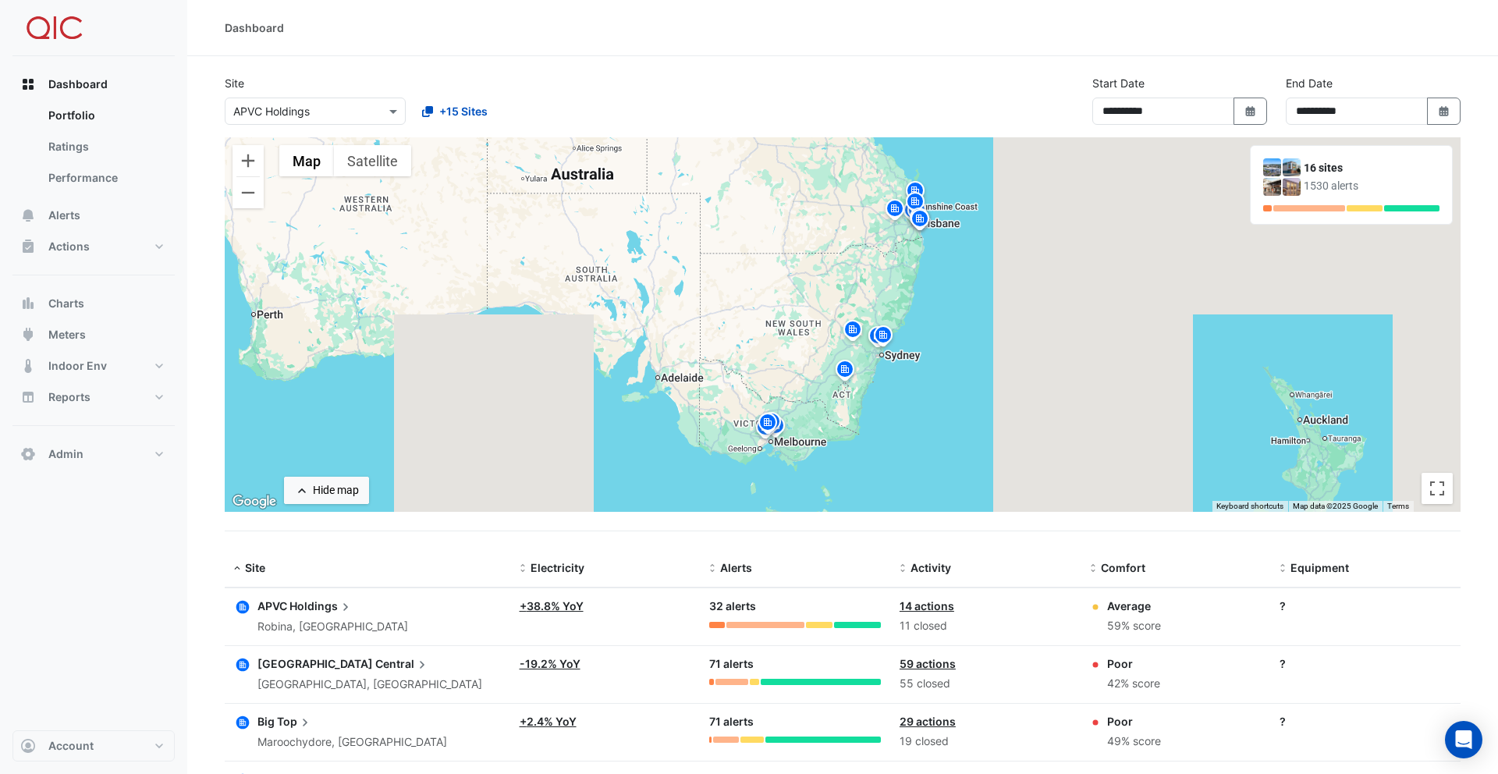
click at [242, 606] on icon "button" at bounding box center [243, 607] width 16 height 16
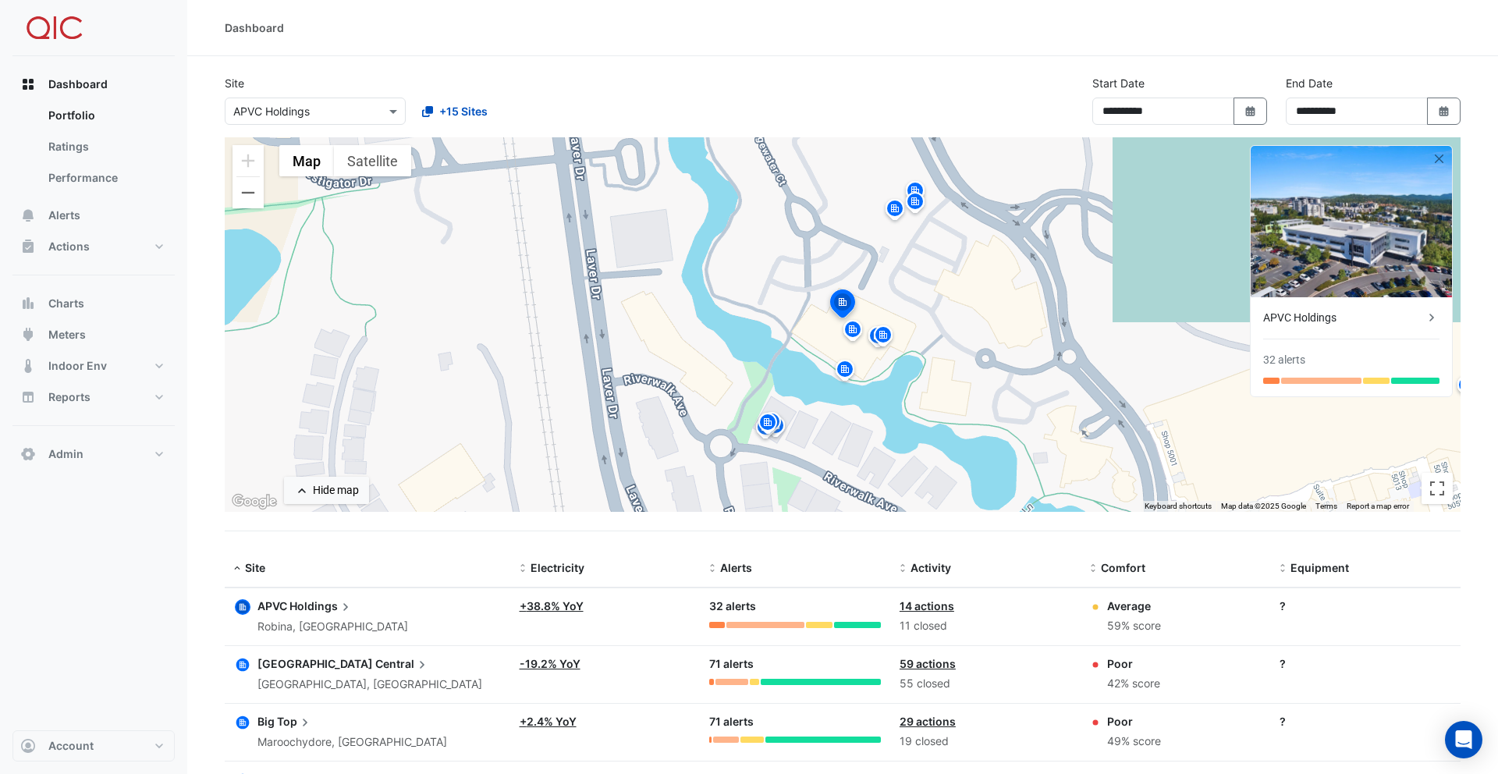
click at [239, 660] on icon "button" at bounding box center [242, 665] width 13 height 13
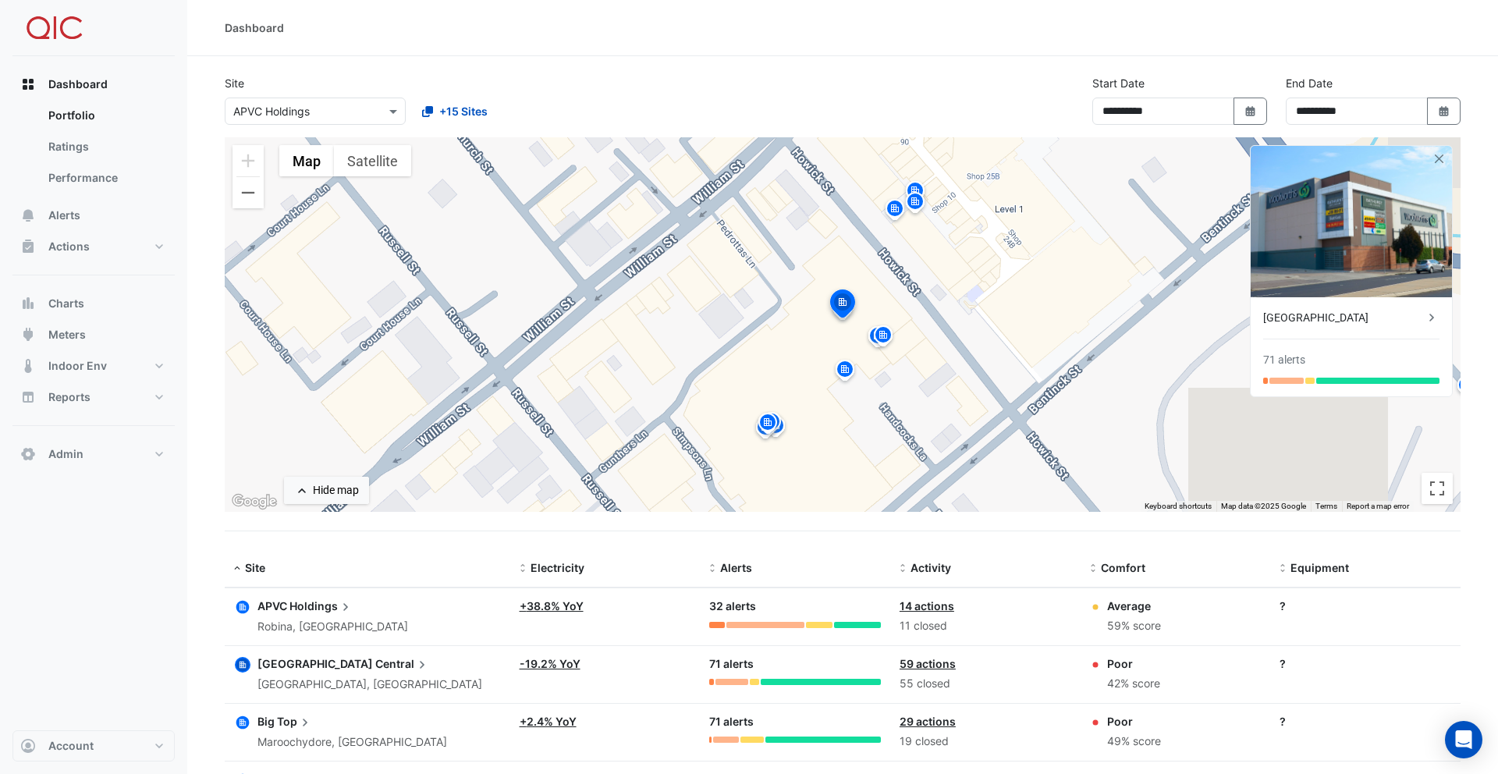
click at [240, 726] on icon "button" at bounding box center [242, 722] width 13 height 13
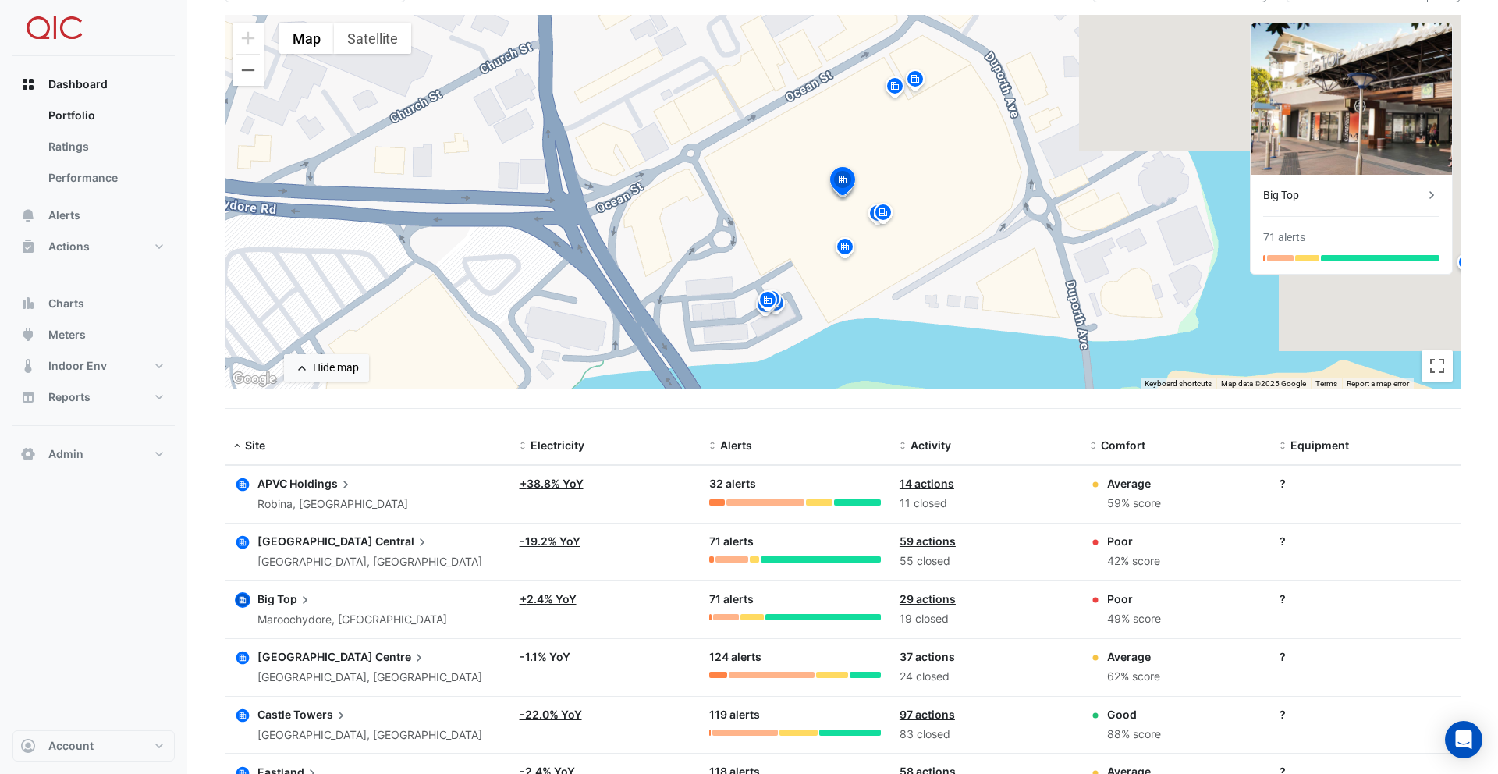
scroll to position [247, 0]
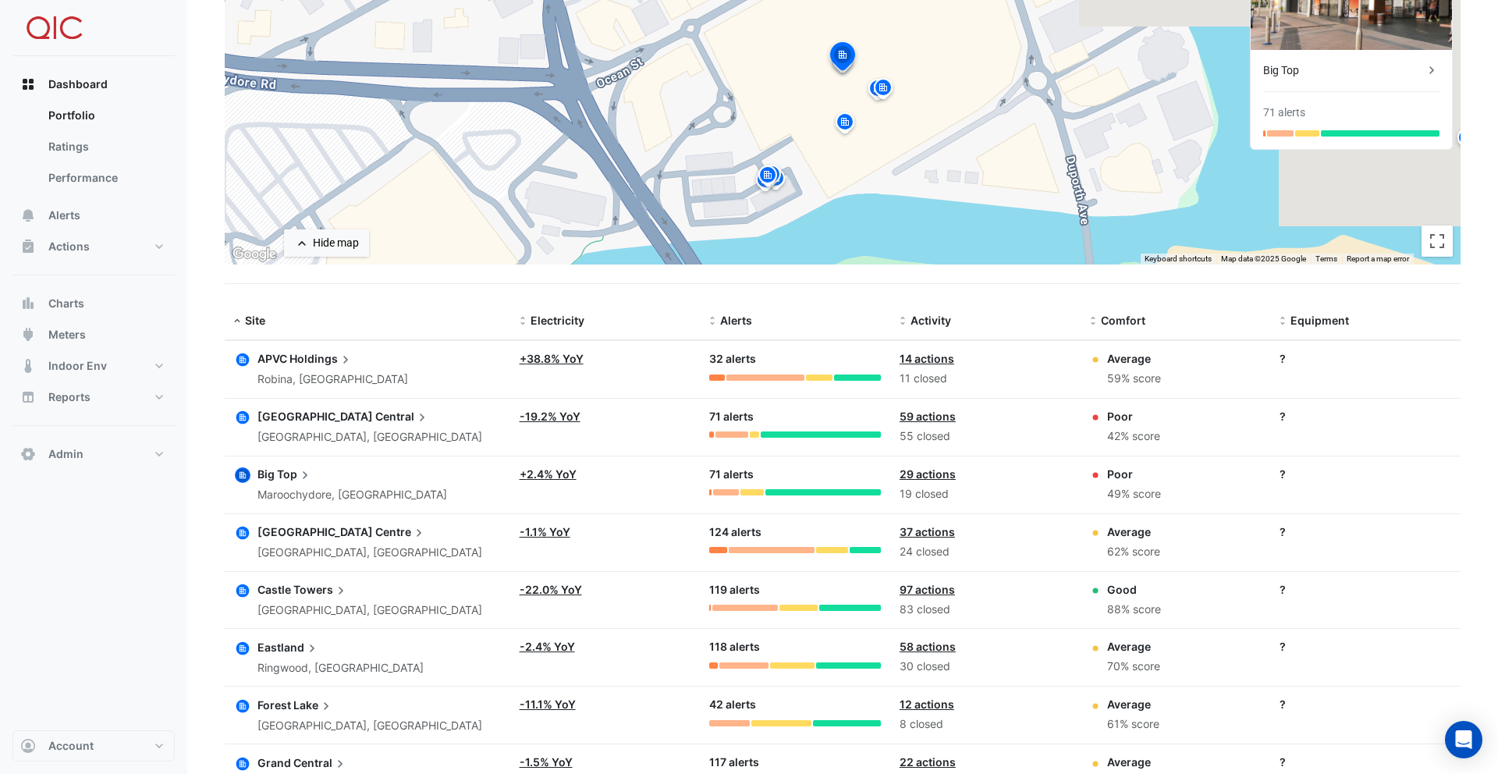
click at [244, 591] on icon "button" at bounding box center [242, 590] width 13 height 13
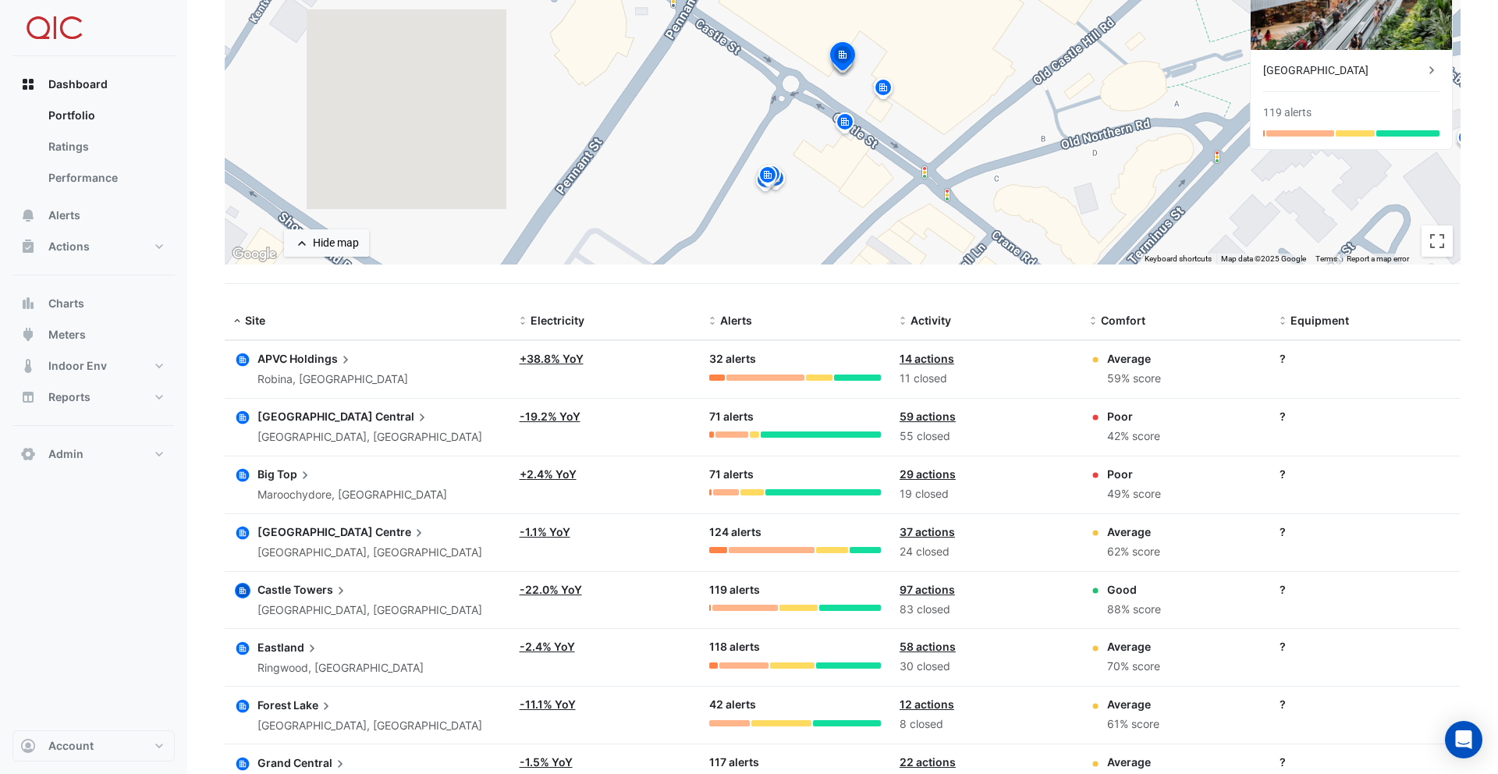
click at [237, 645] on icon "button" at bounding box center [242, 647] width 13 height 13
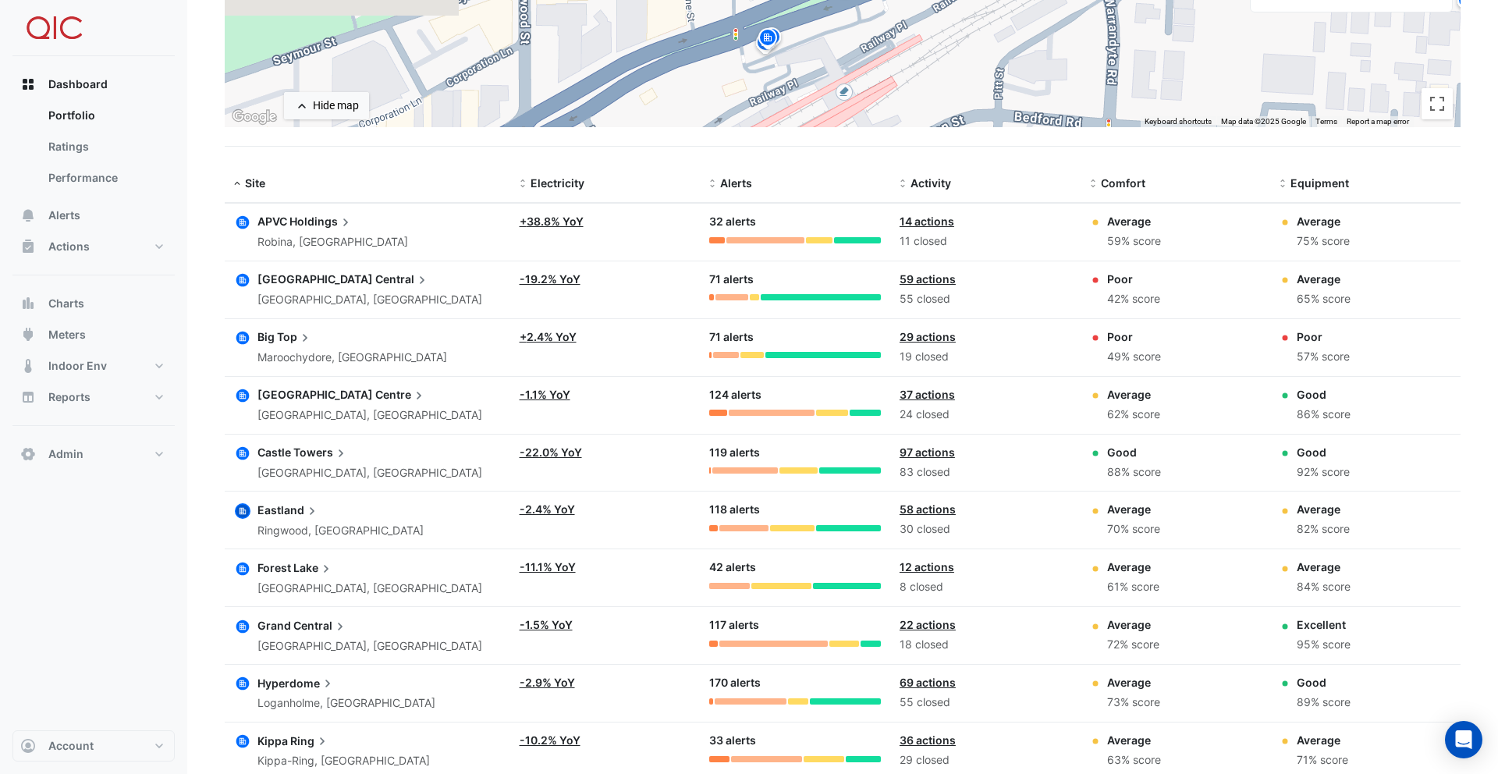
scroll to position [482, 0]
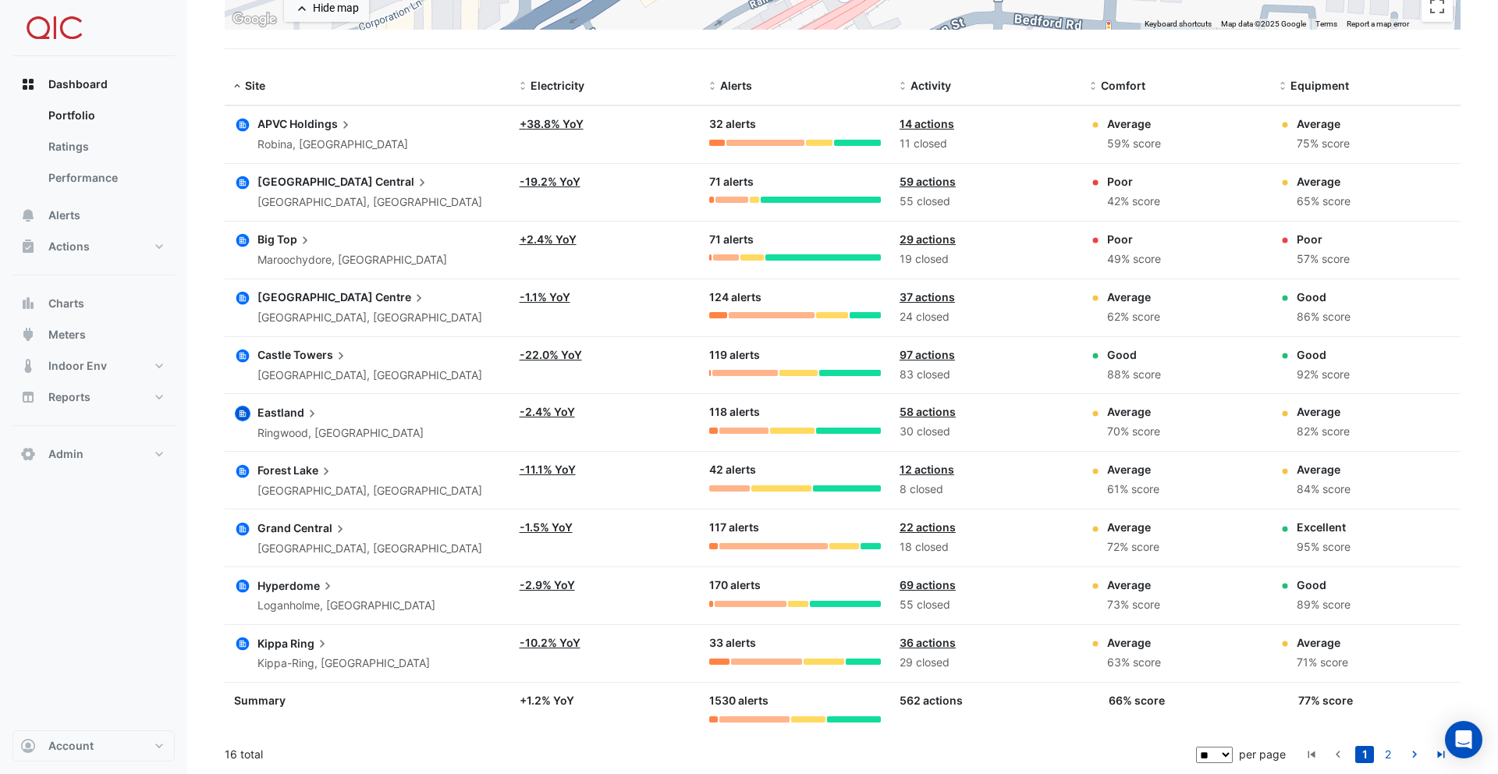
click at [244, 648] on icon "button" at bounding box center [242, 644] width 13 height 13
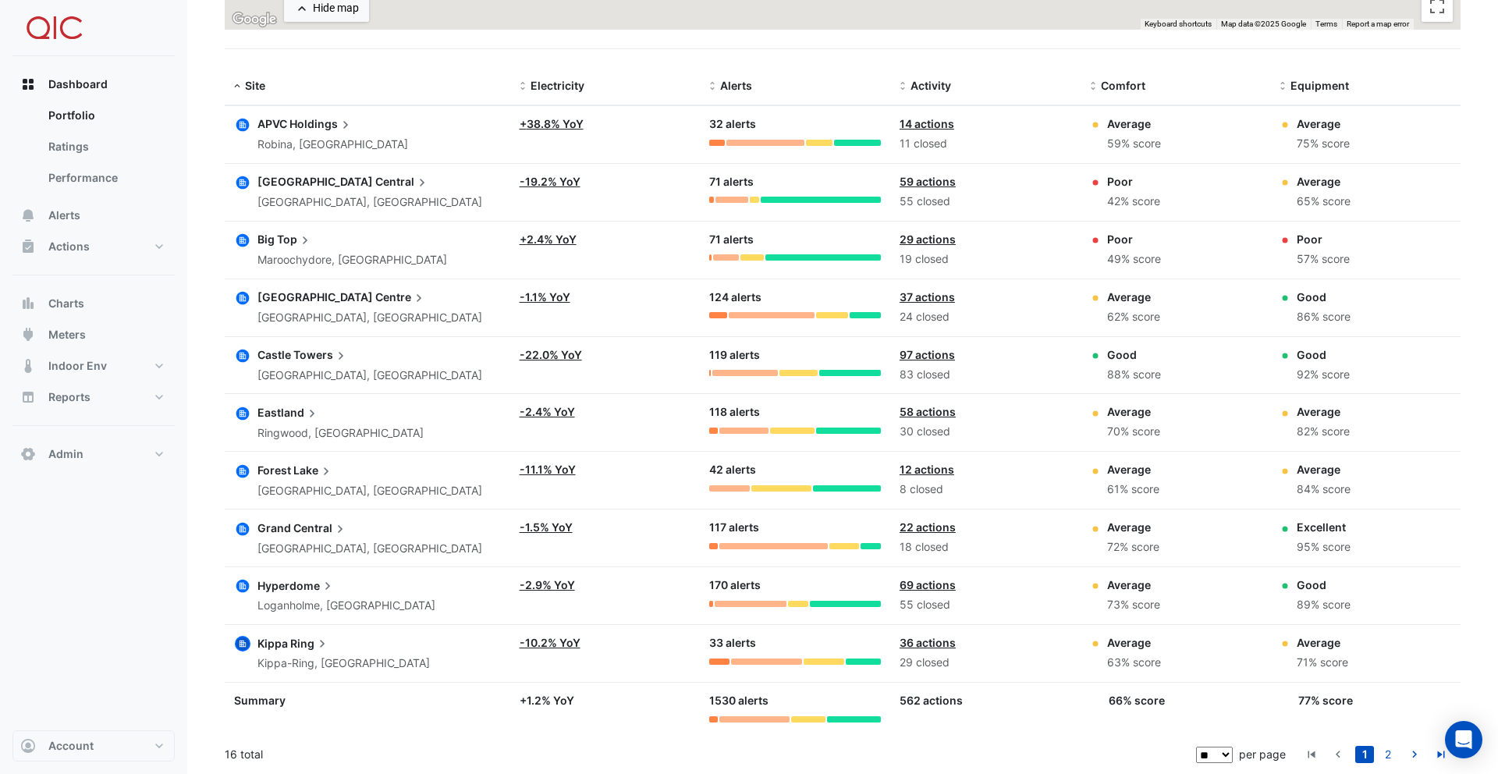
click at [243, 592] on icon "button" at bounding box center [242, 586] width 13 height 13
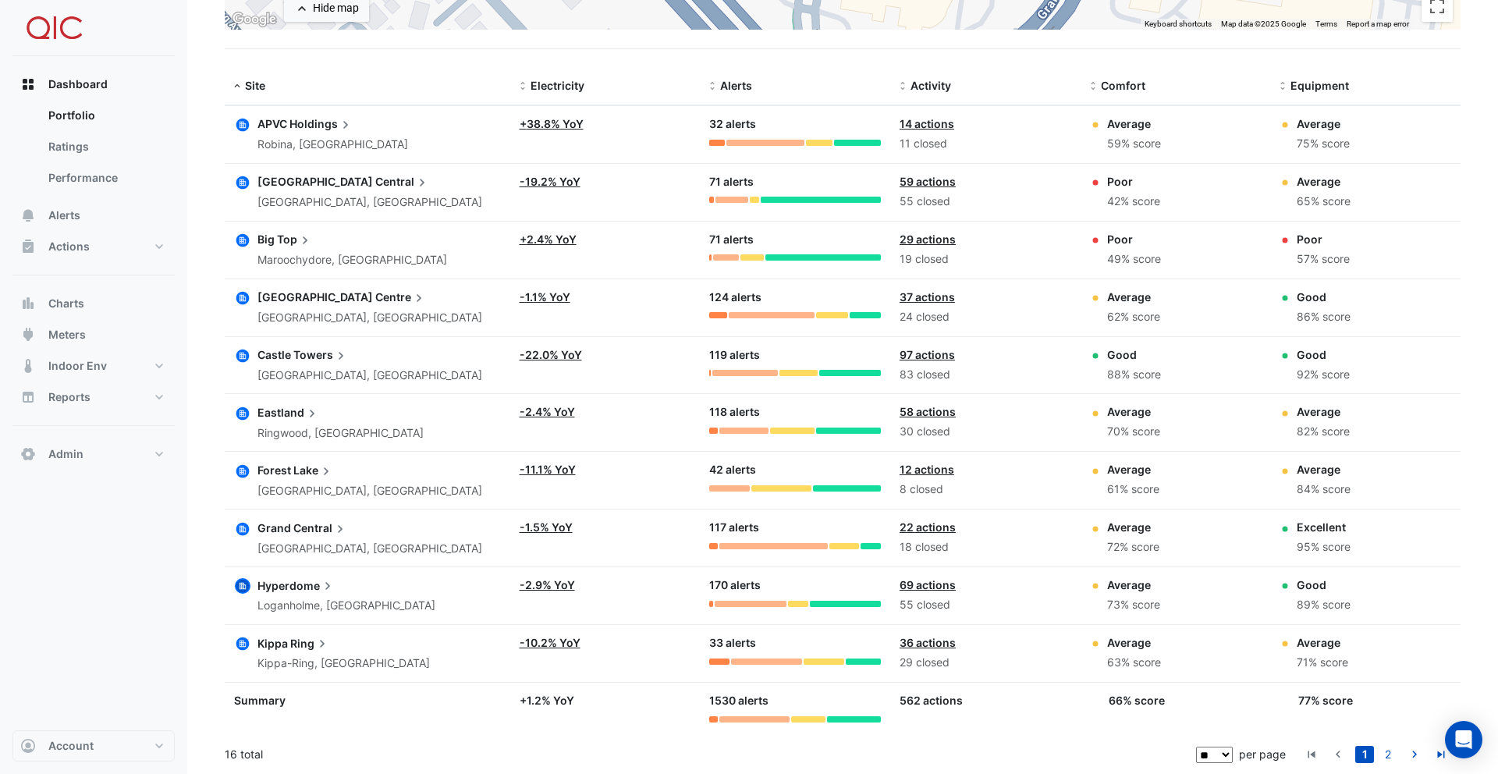
click at [247, 519] on app-button at bounding box center [242, 528] width 17 height 18
click at [246, 529] on icon "button" at bounding box center [242, 528] width 13 height 13
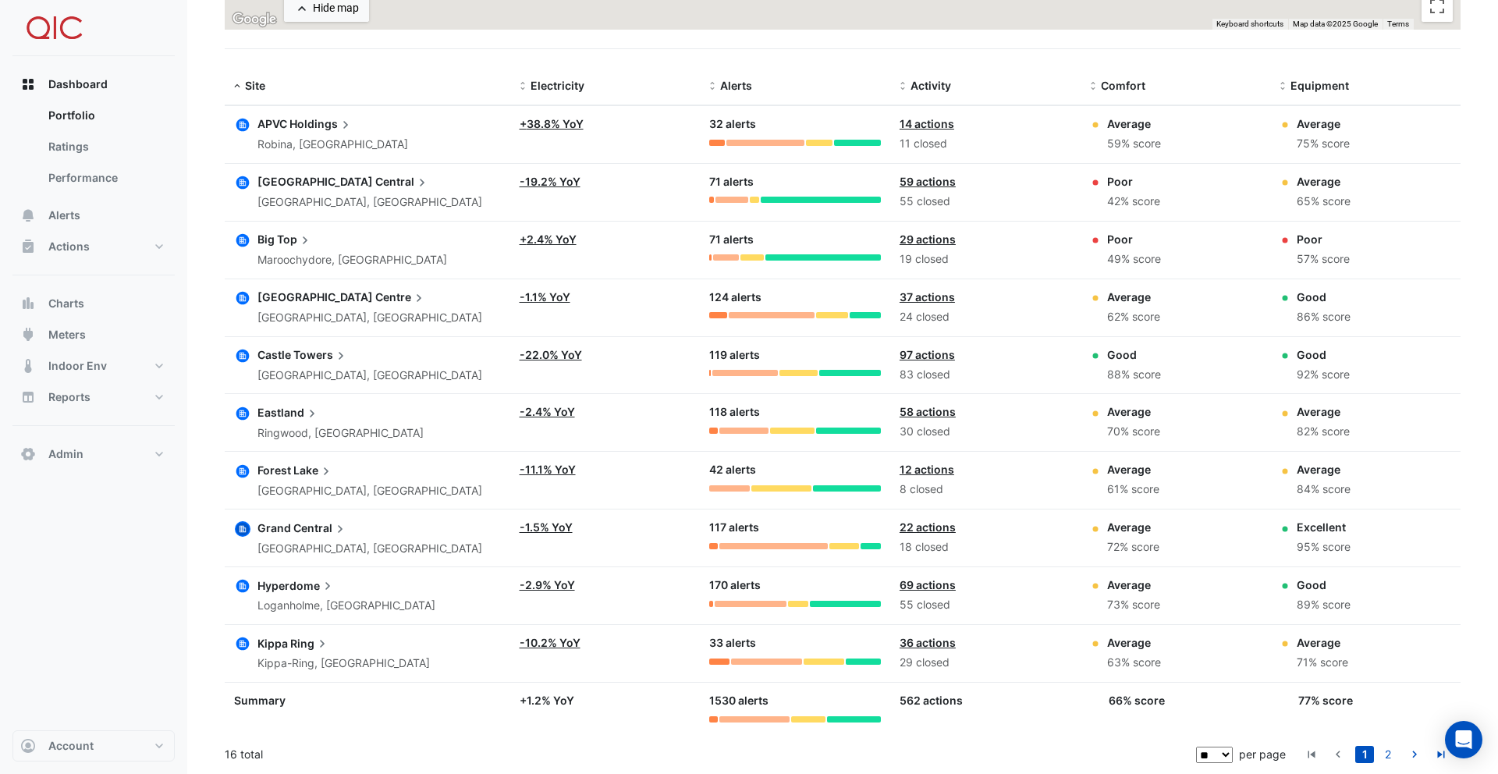
click at [242, 475] on icon "button" at bounding box center [242, 470] width 13 height 13
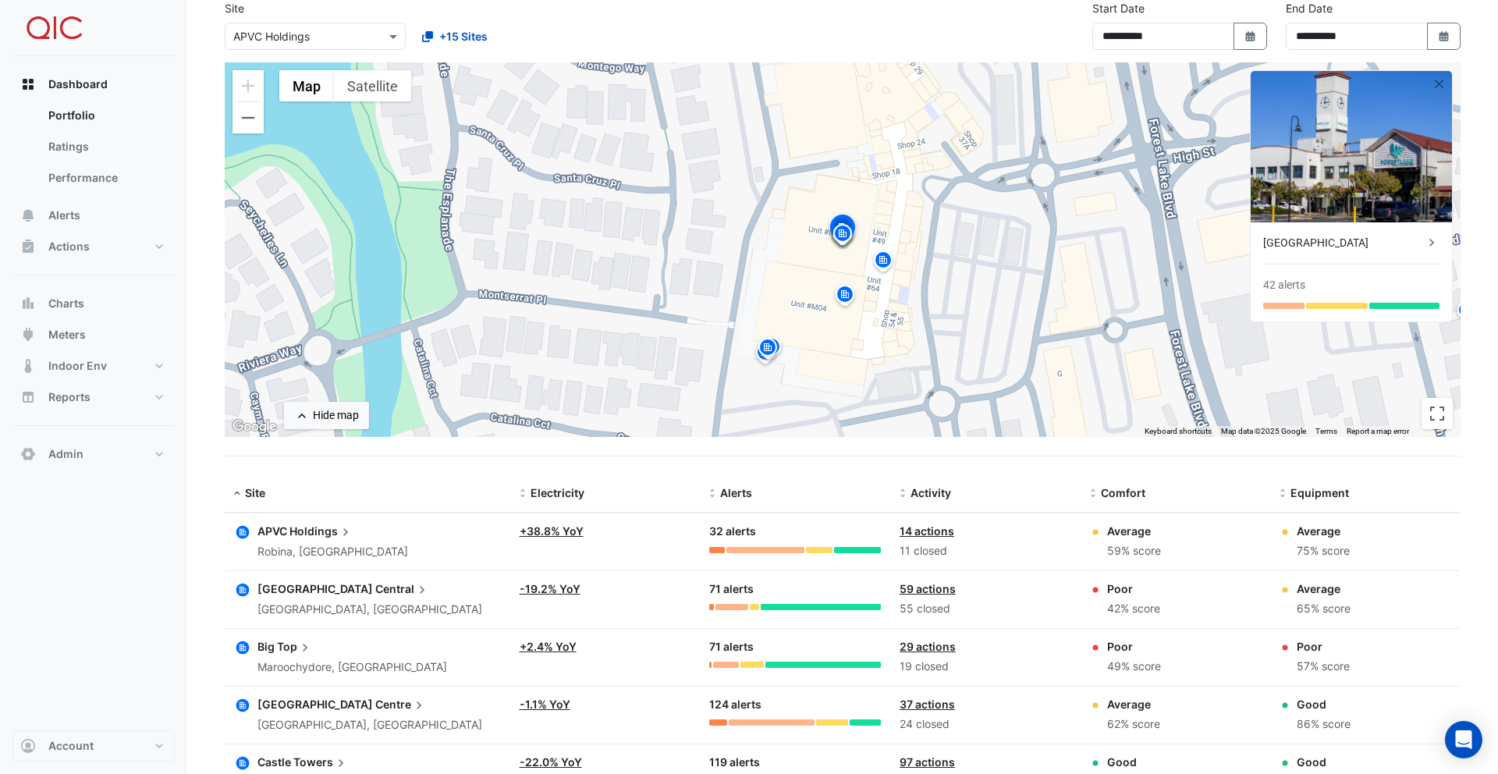
scroll to position [0, 0]
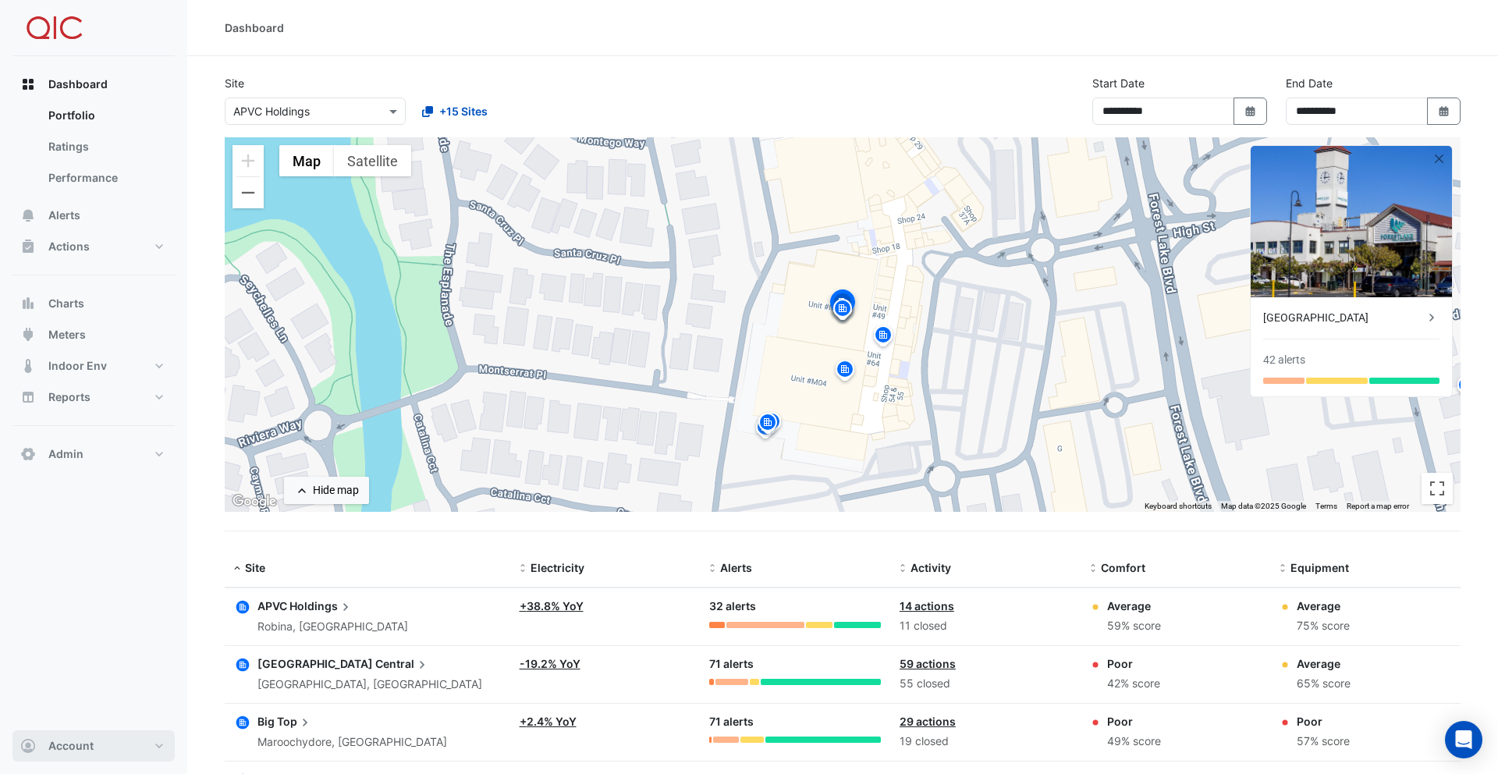
click at [116, 753] on button "Account" at bounding box center [93, 745] width 162 height 31
click at [85, 710] on link "Sign Out" at bounding box center [94, 706] width 148 height 31
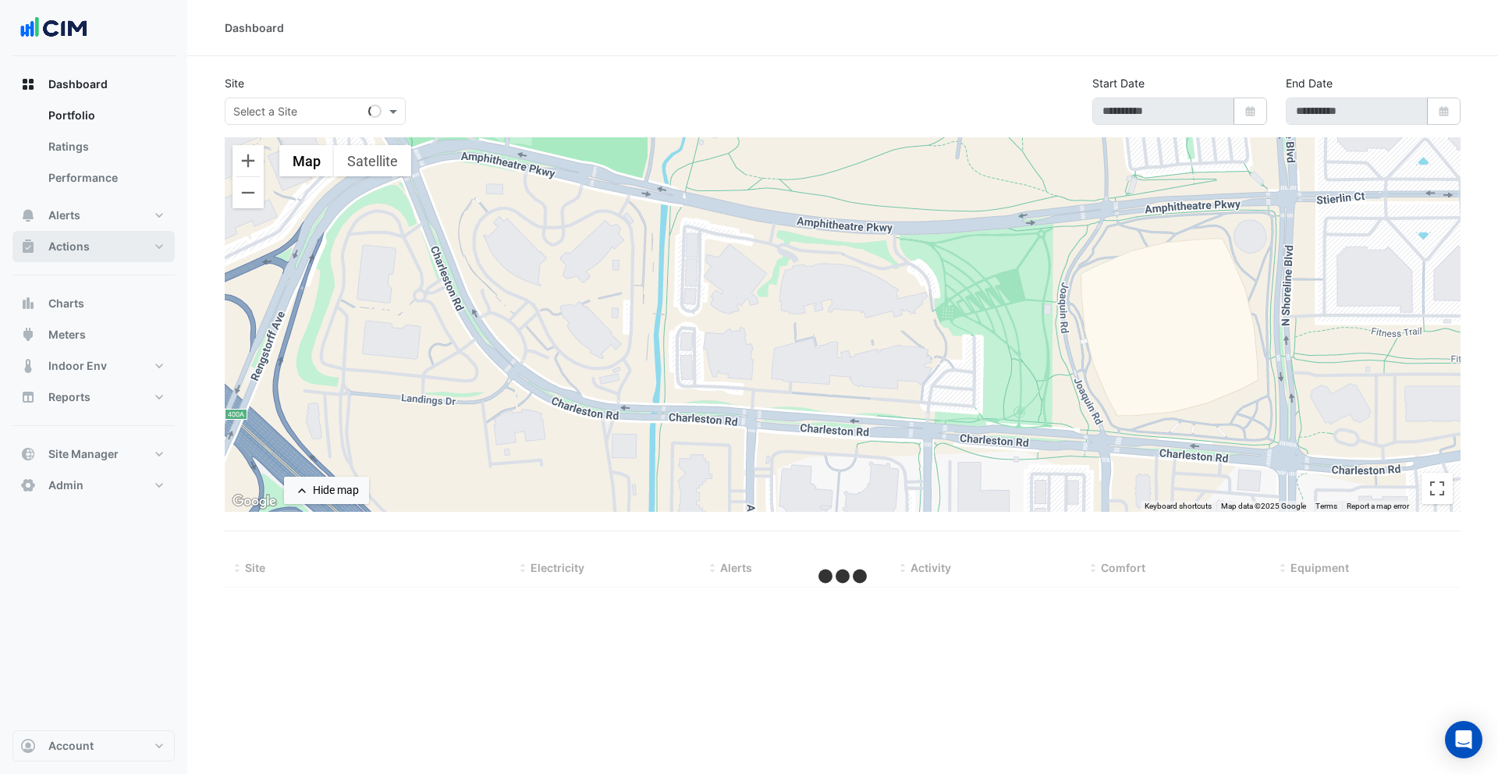
select select "***"
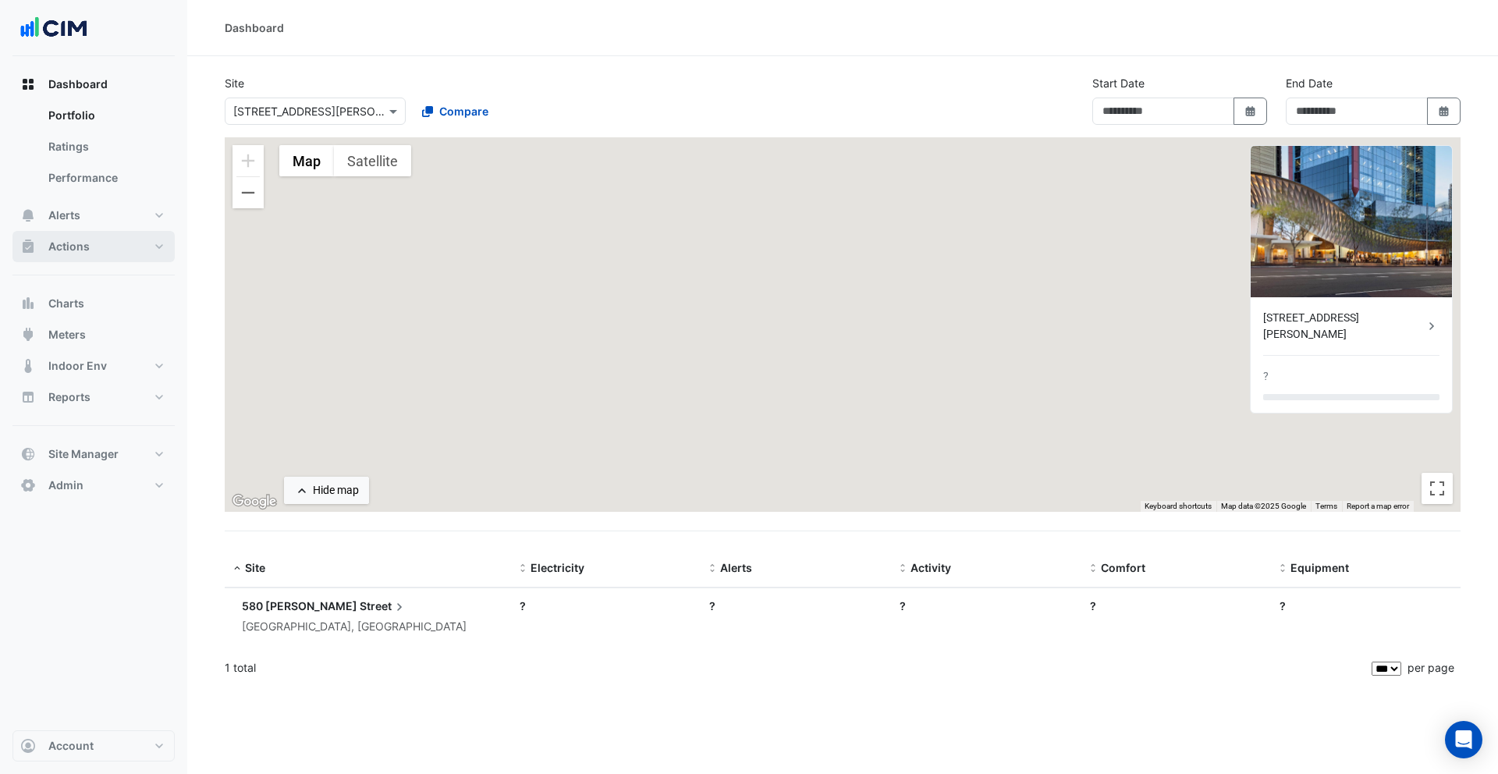
type input "**********"
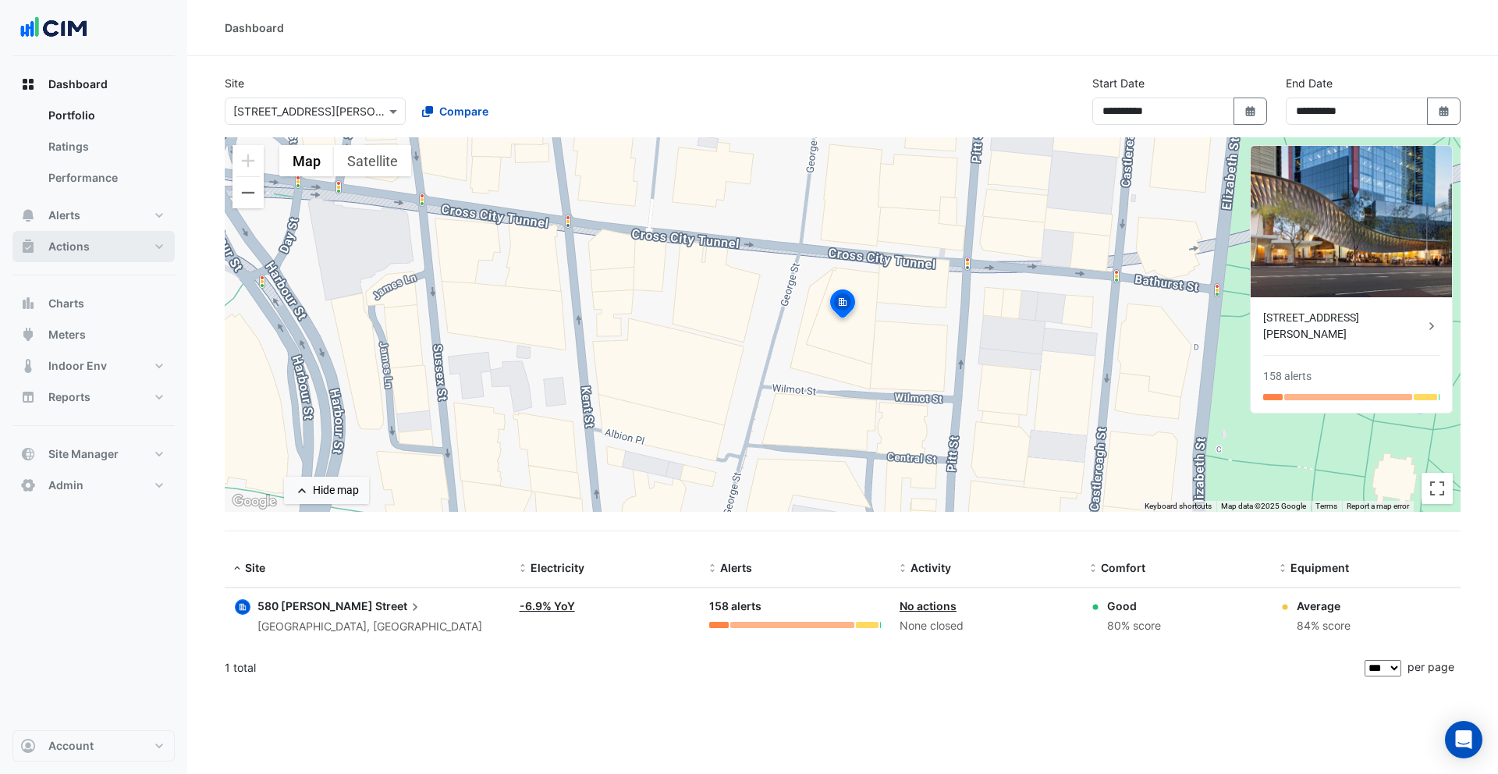
click at [99, 251] on button "Actions" at bounding box center [93, 246] width 162 height 31
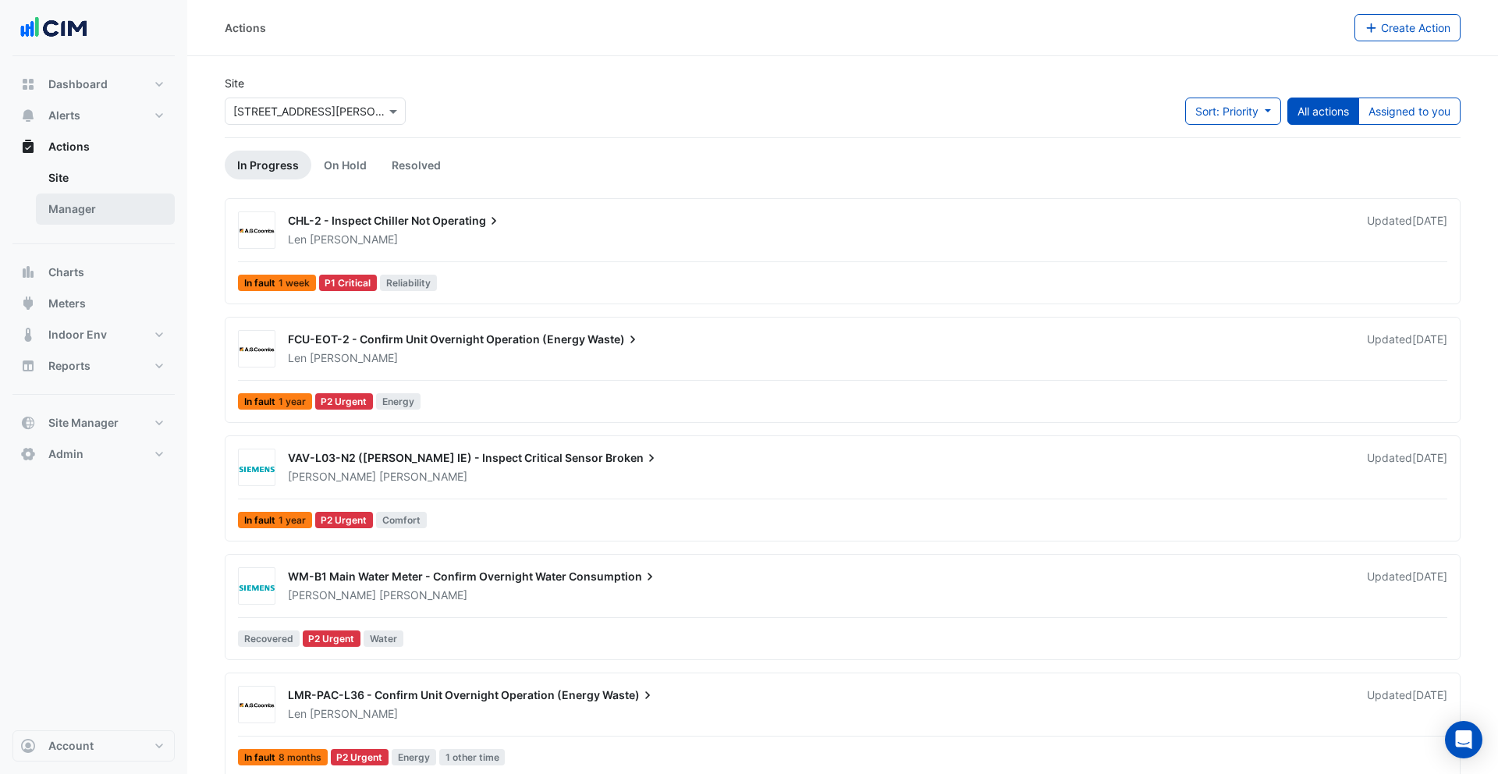
click at [92, 214] on link "Manager" at bounding box center [105, 209] width 139 height 31
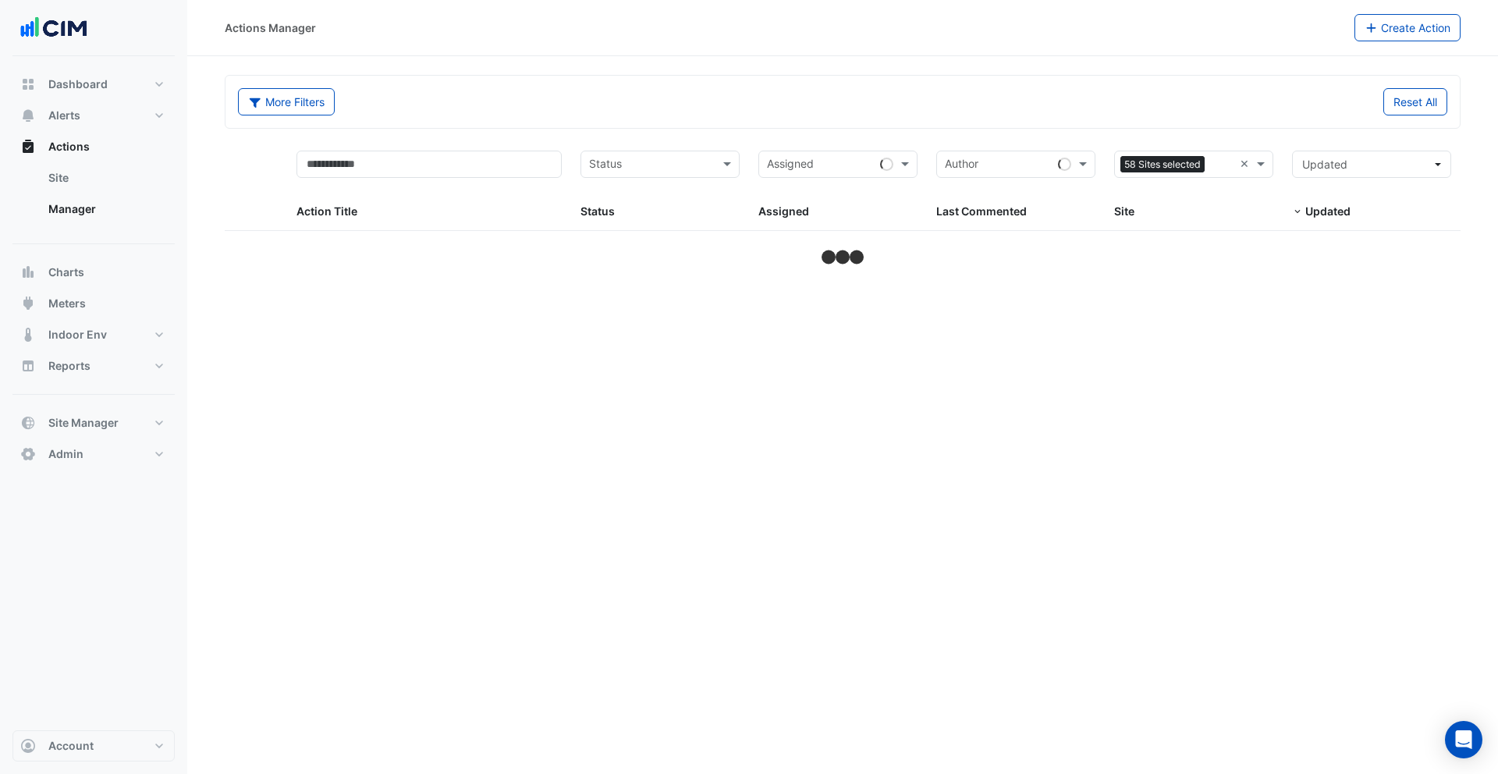
select select "***"
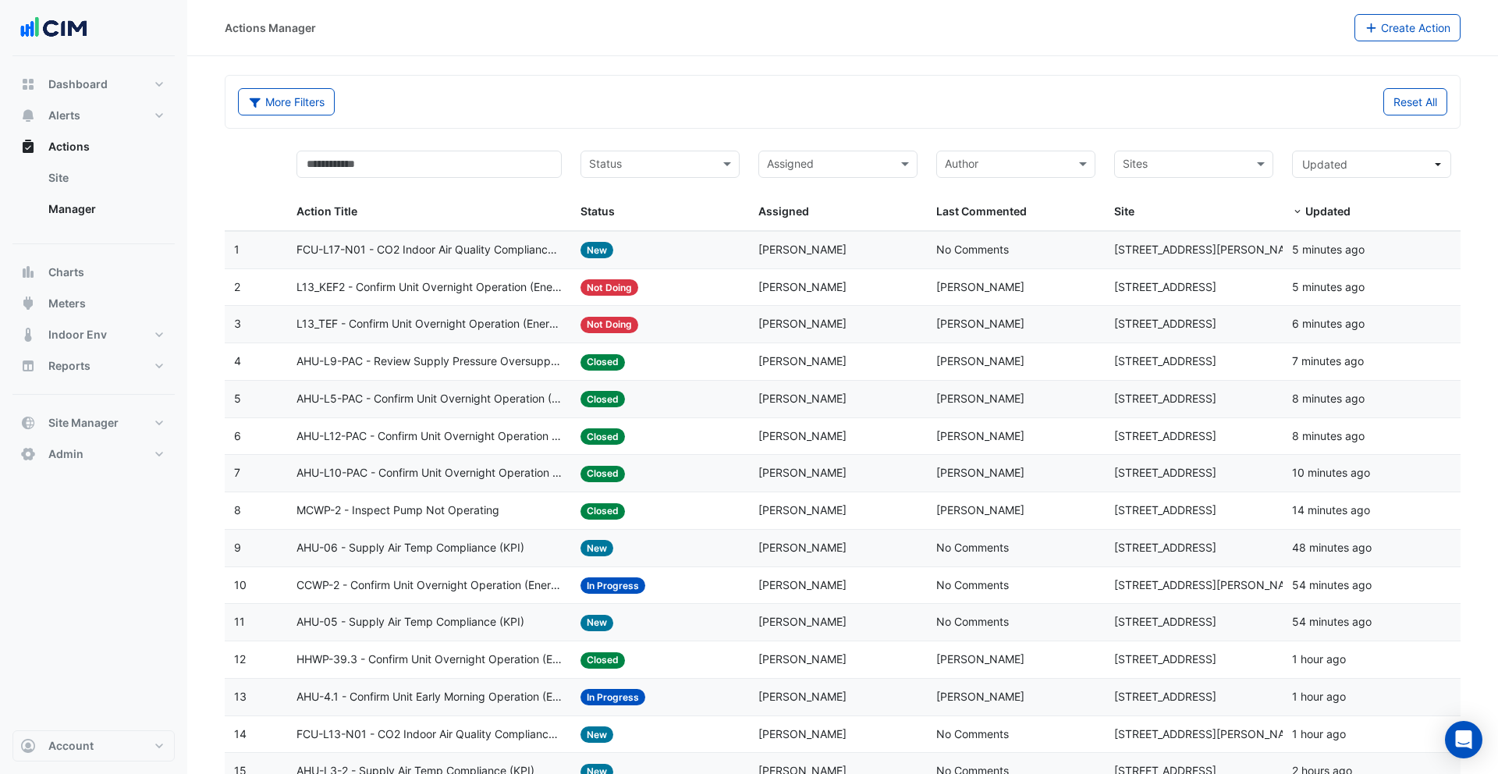
click at [683, 549] on div "Status: New" at bounding box center [660, 548] width 159 height 18
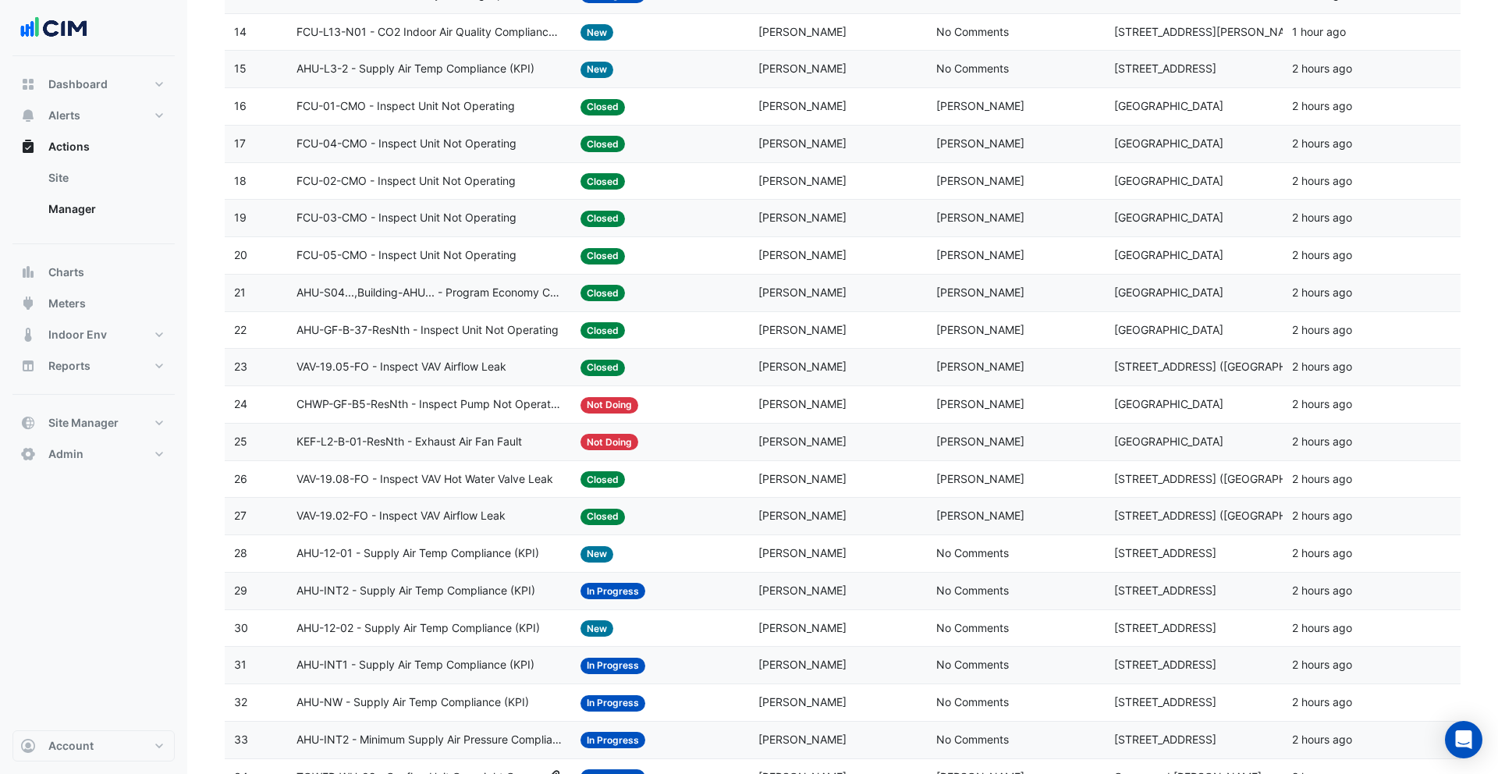
scroll to position [802, 0]
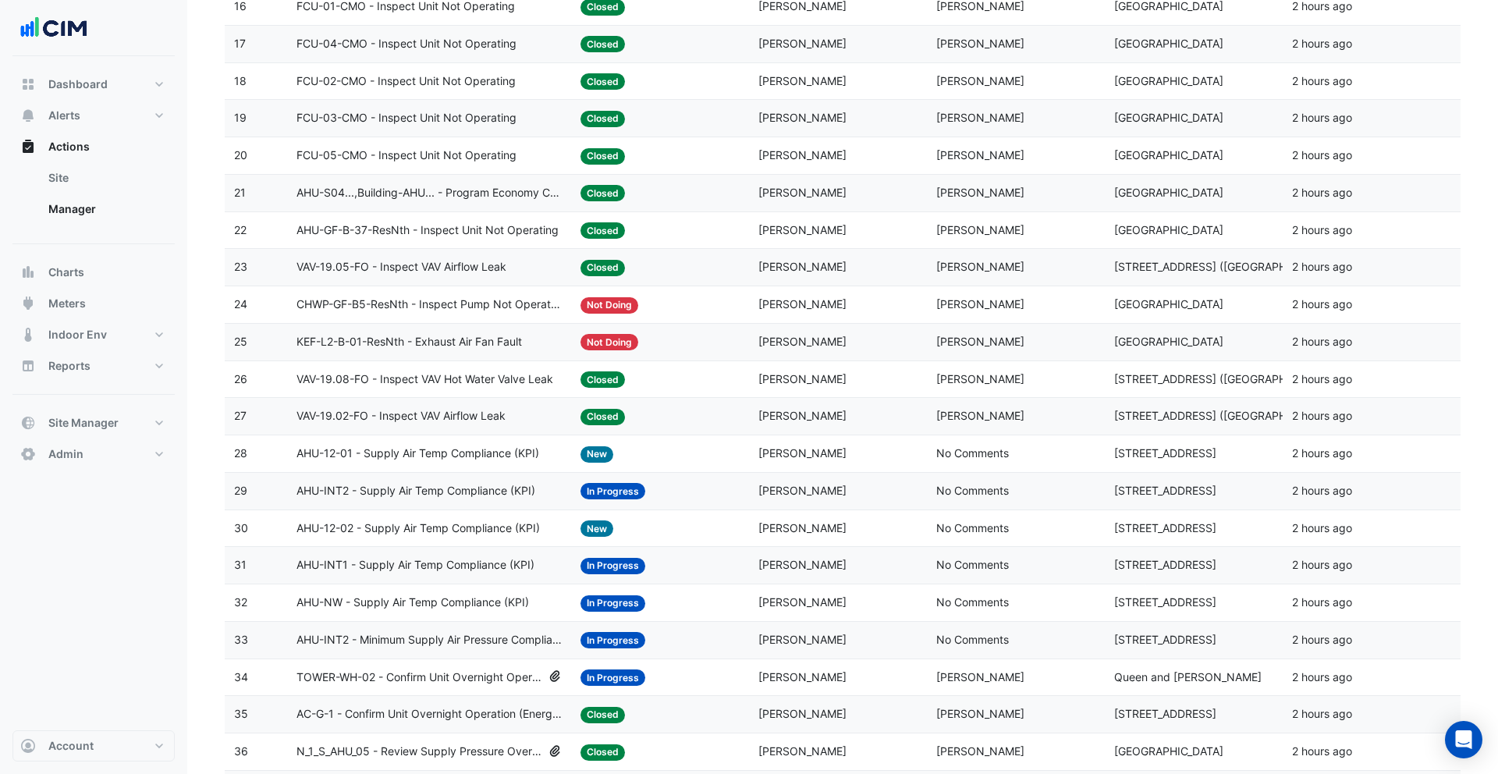
click at [633, 492] on span "In Progress" at bounding box center [613, 491] width 65 height 16
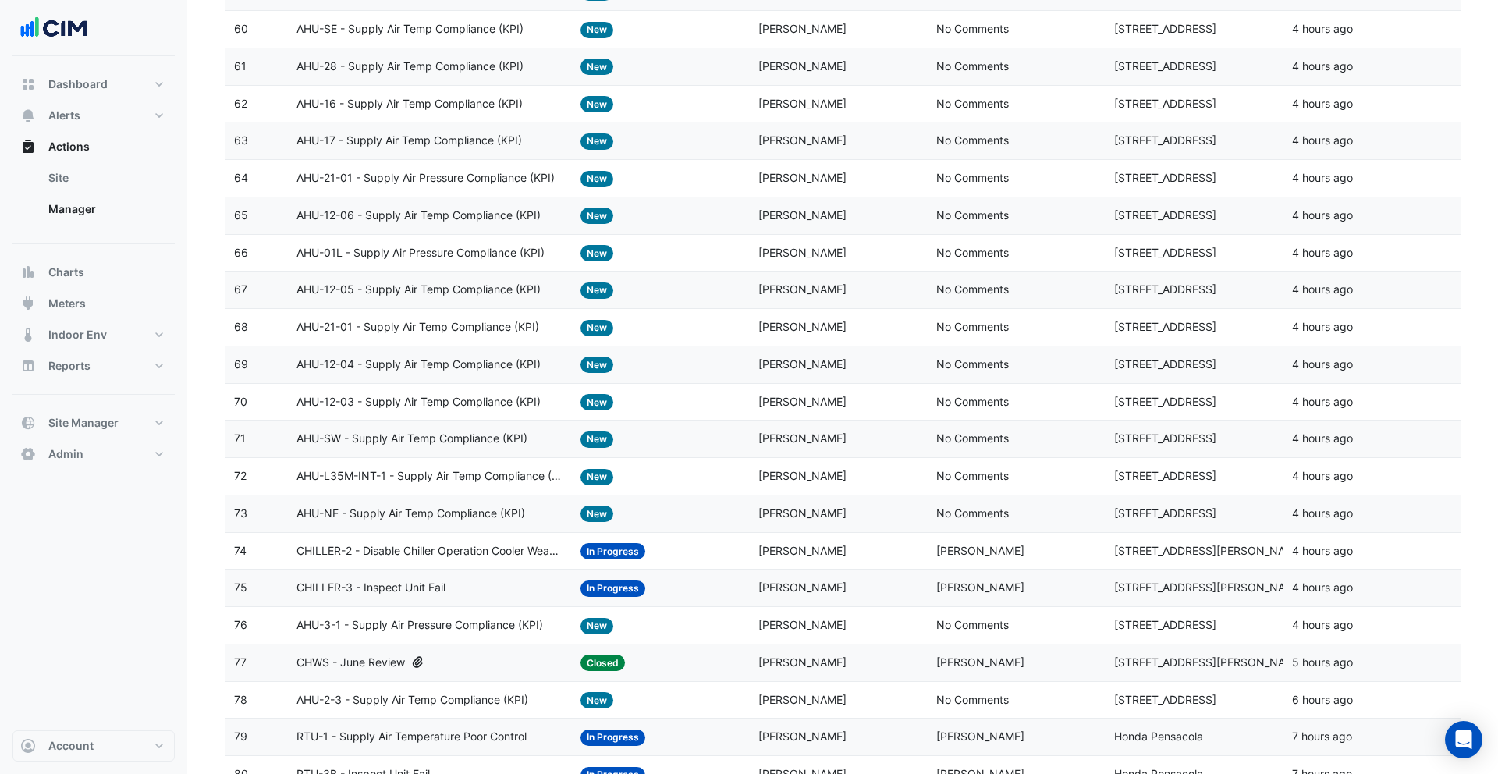
scroll to position [2421, 0]
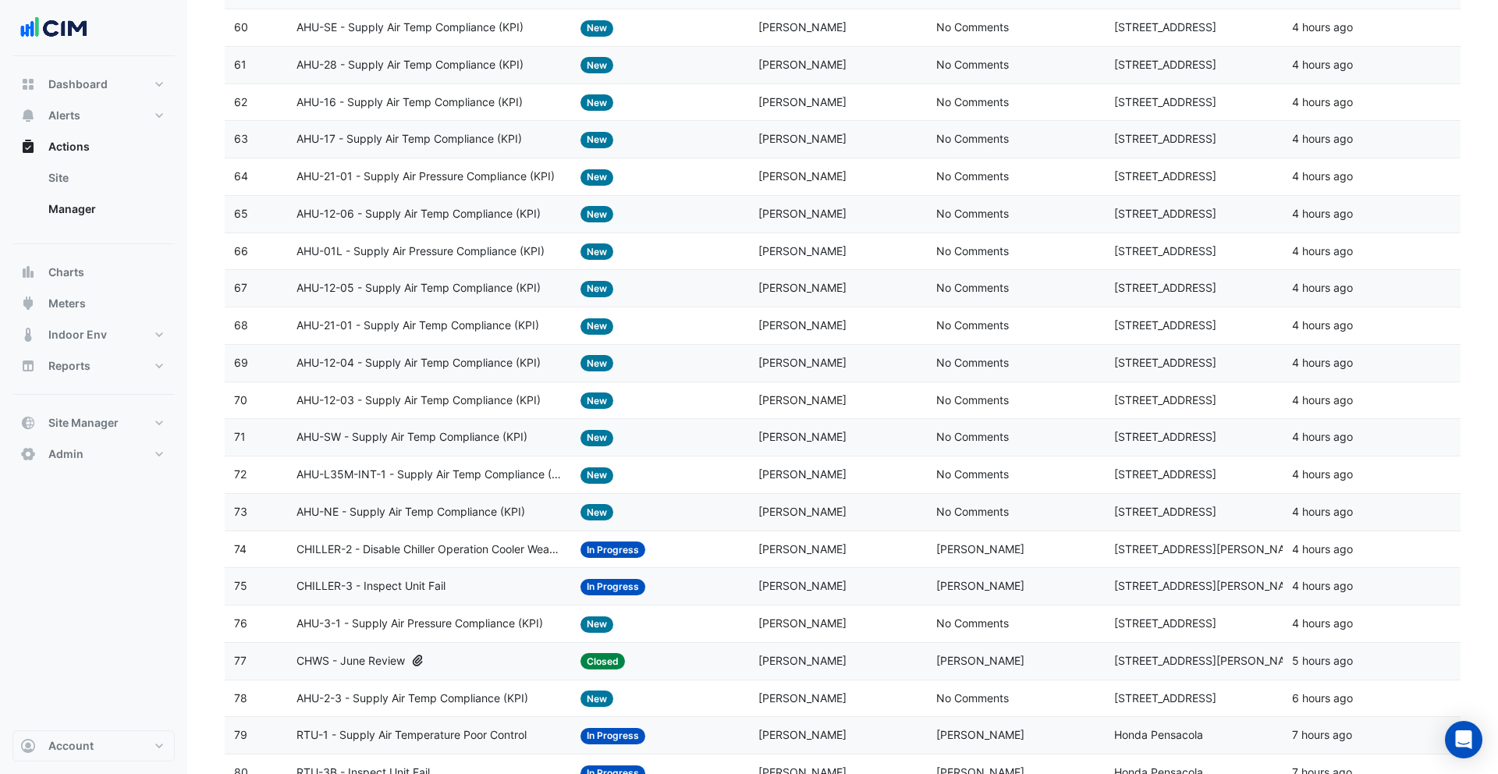
click at [618, 441] on div "Status: New" at bounding box center [660, 437] width 159 height 18
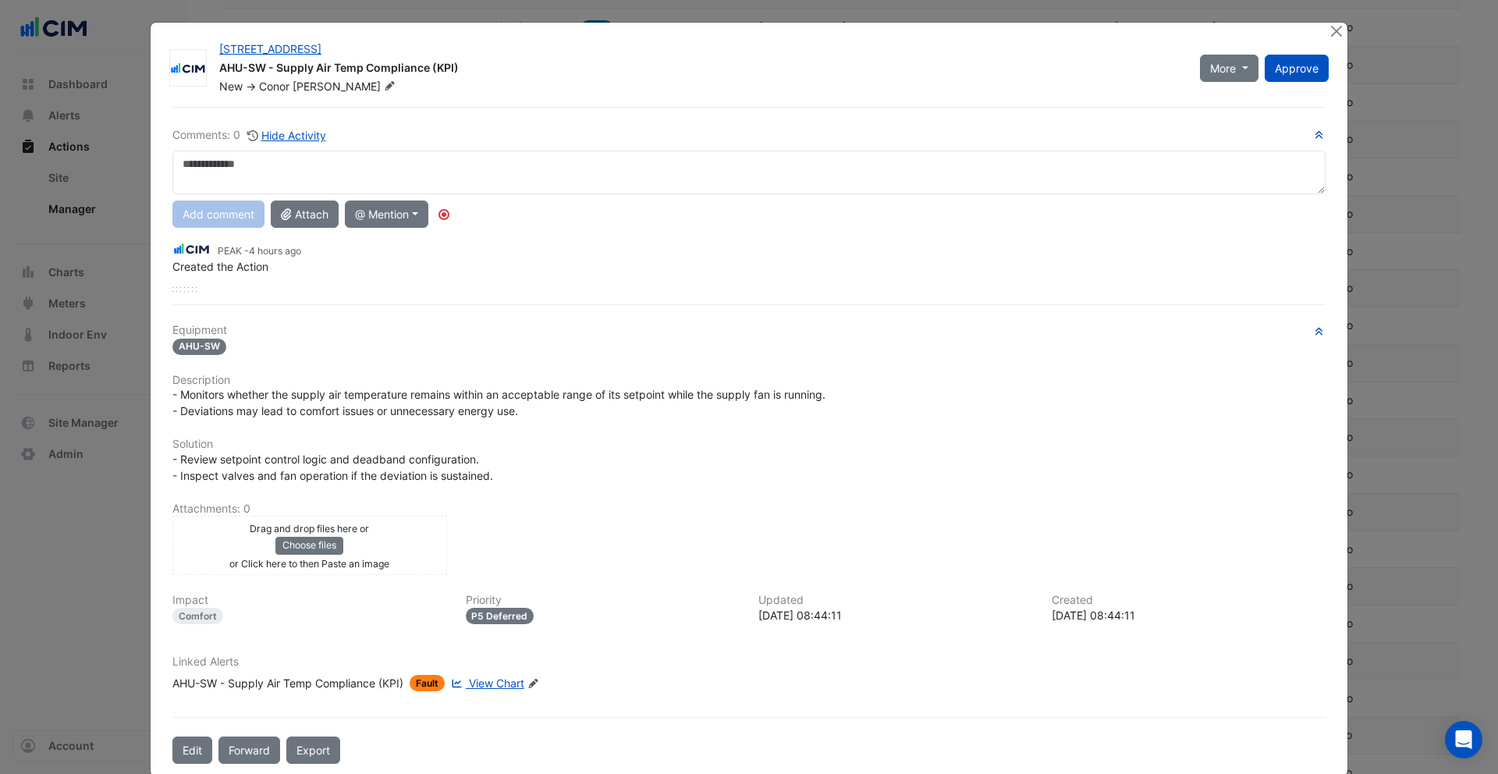
click at [491, 681] on span "View Chart" at bounding box center [496, 683] width 55 height 13
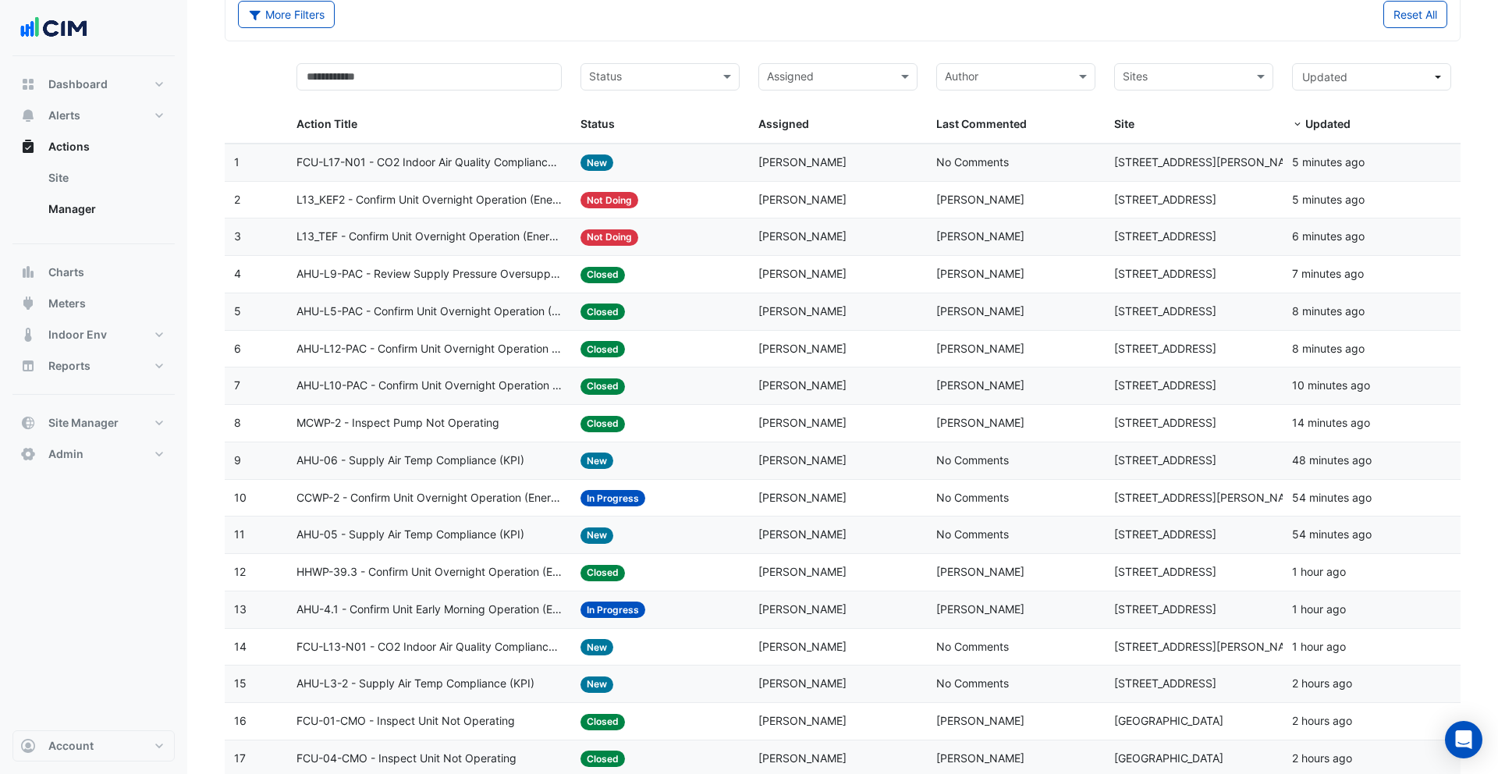
scroll to position [0, 0]
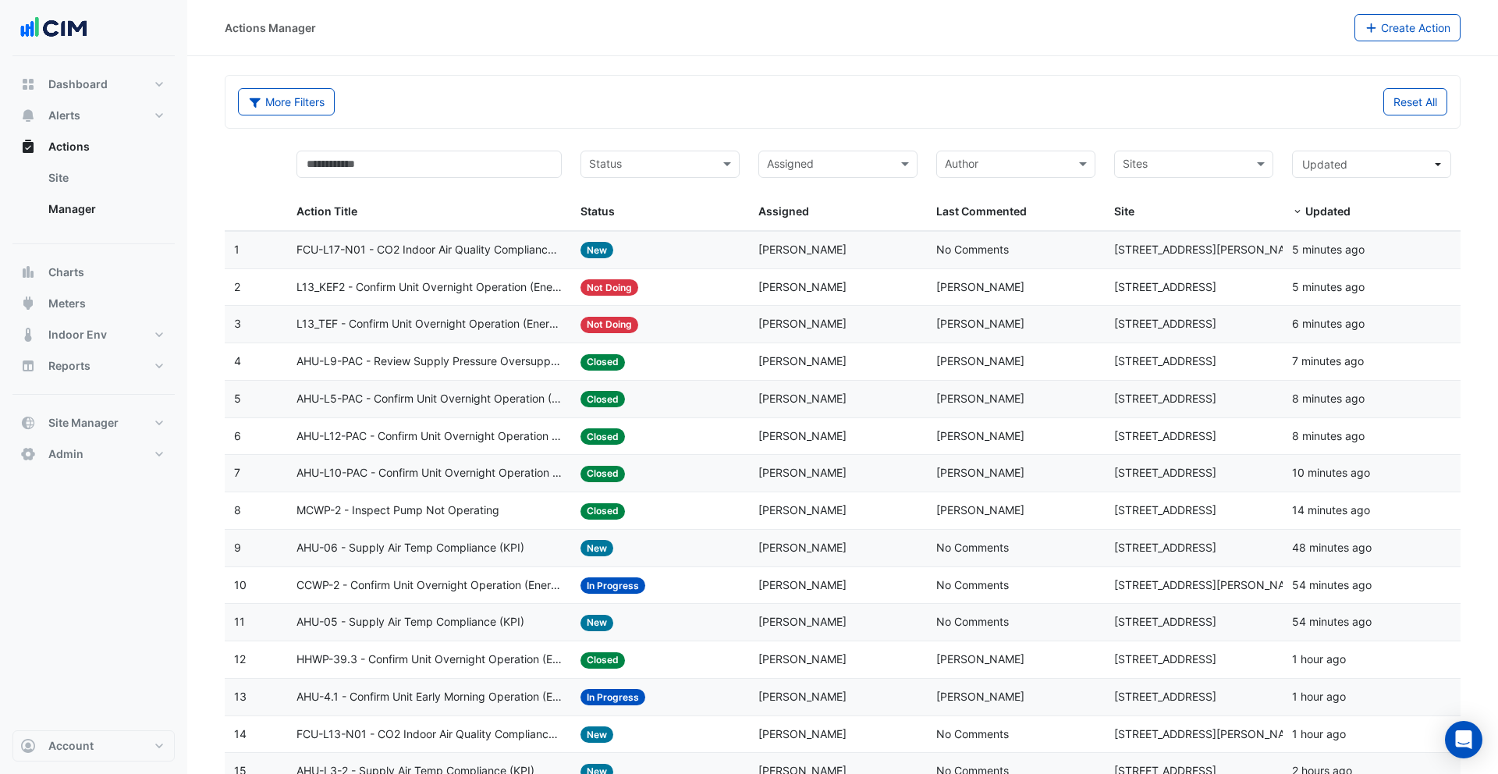
click at [476, 399] on span "AHU-L5-PAC - Confirm Unit Overnight Operation (Energy Waste)" at bounding box center [430, 399] width 266 height 18
click at [513, 252] on span "FCU-L17-N01 - CO2 Indoor Air Quality Compliance (KPI)" at bounding box center [430, 250] width 266 height 18
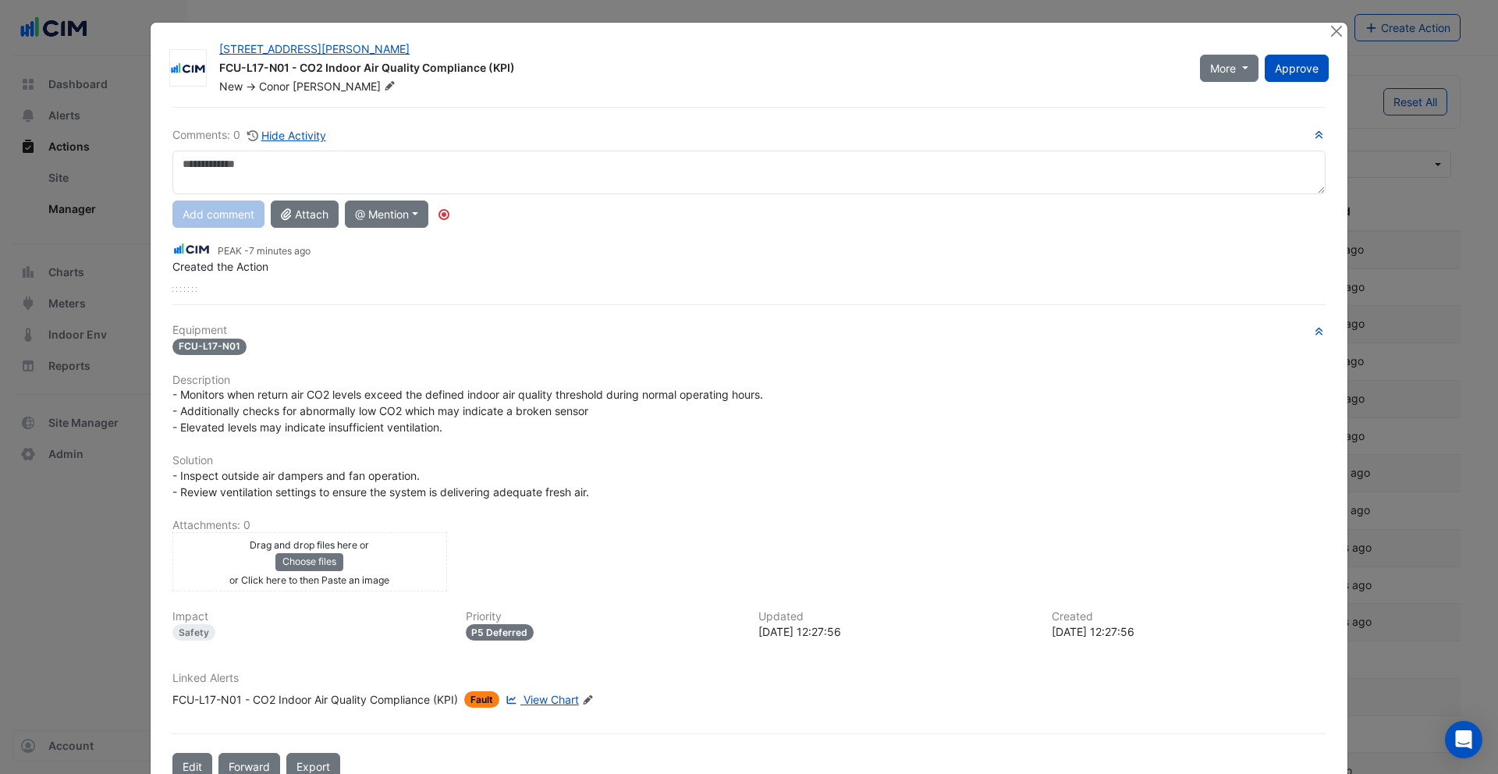
click at [553, 700] on span "View Chart" at bounding box center [551, 699] width 55 height 13
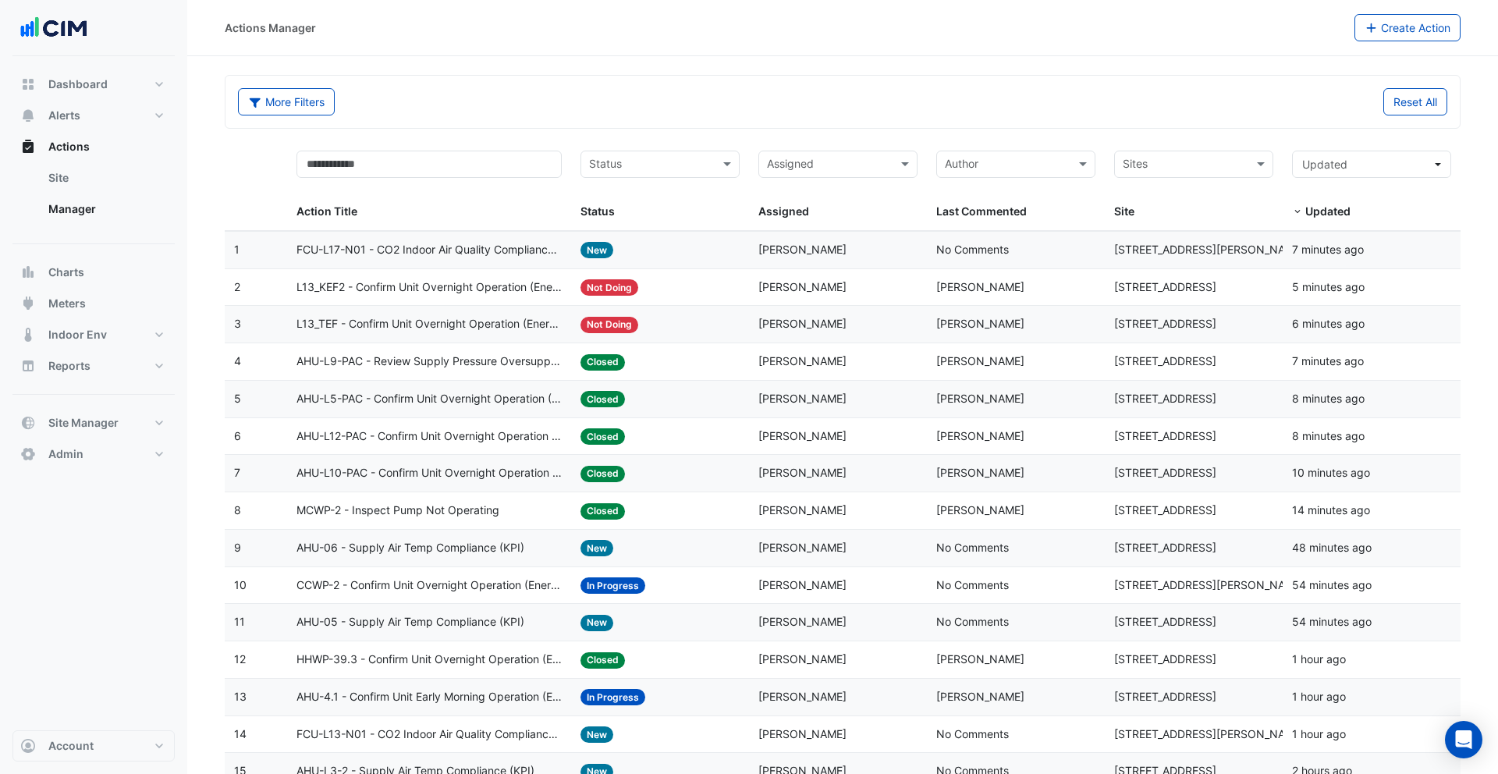
click at [501, 289] on span "L13_KEF2 - Confirm Unit Overnight Operation (Energy Waste)" at bounding box center [430, 288] width 266 height 18
click at [531, 318] on span "L13_TEF - Confirm Unit Overnight Operation (Energy Waste)" at bounding box center [430, 324] width 266 height 18
click at [510, 360] on span "AHU-L9-PAC - Review Supply Pressure Oversupply (Energy Waste)" at bounding box center [430, 362] width 266 height 18
click at [510, 450] on datatable-body-cell "Action Title: AHU-L12-PAC - Confirm Unit Overnight Operation (Energy Waste)" at bounding box center [429, 436] width 285 height 37
click at [511, 478] on span "AHU-L10-PAC - Confirm Unit Overnight Operation (Energy Waste)" at bounding box center [430, 473] width 266 height 18
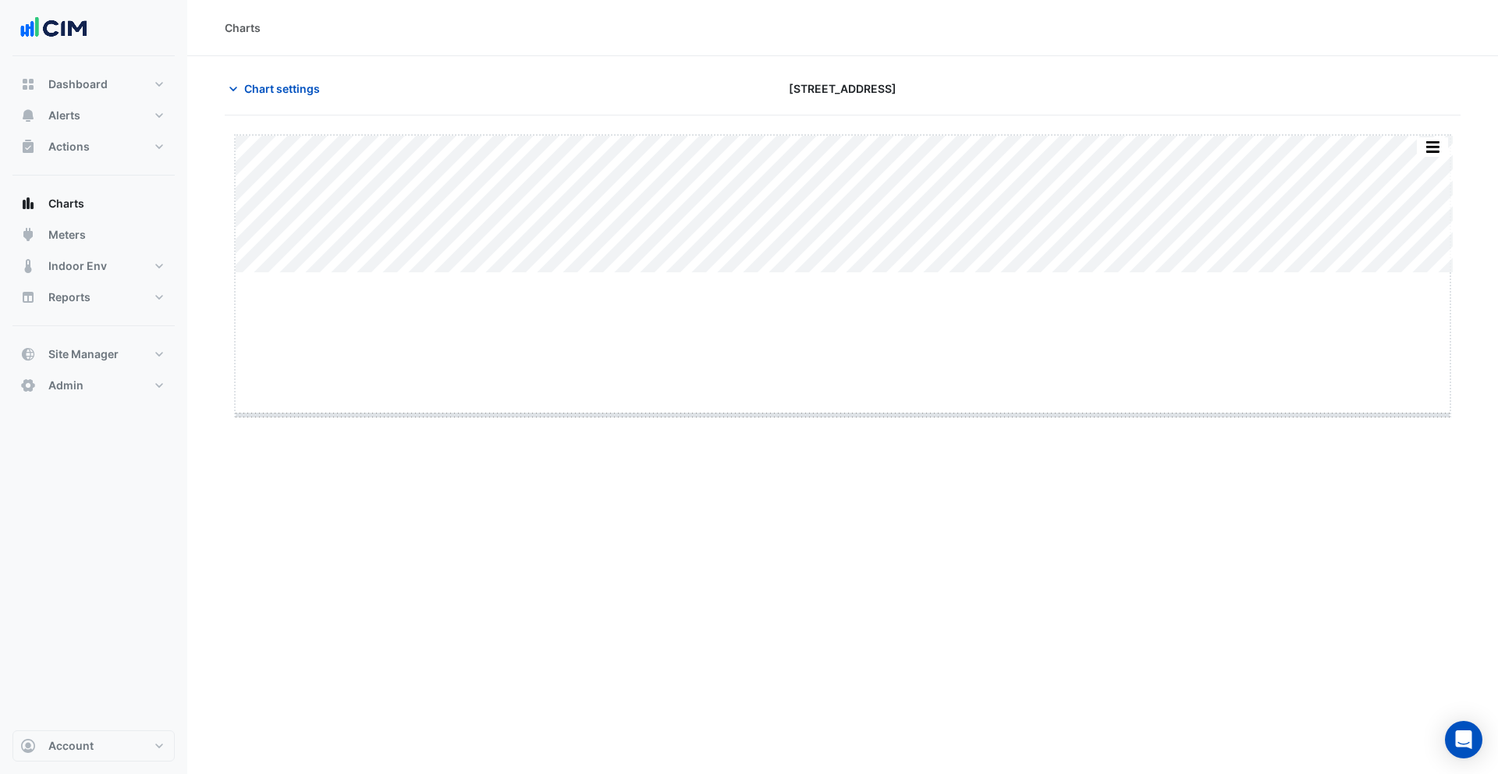
drag, startPoint x: 838, startPoint y: 272, endPoint x: 848, endPoint y: 414, distance: 142.4
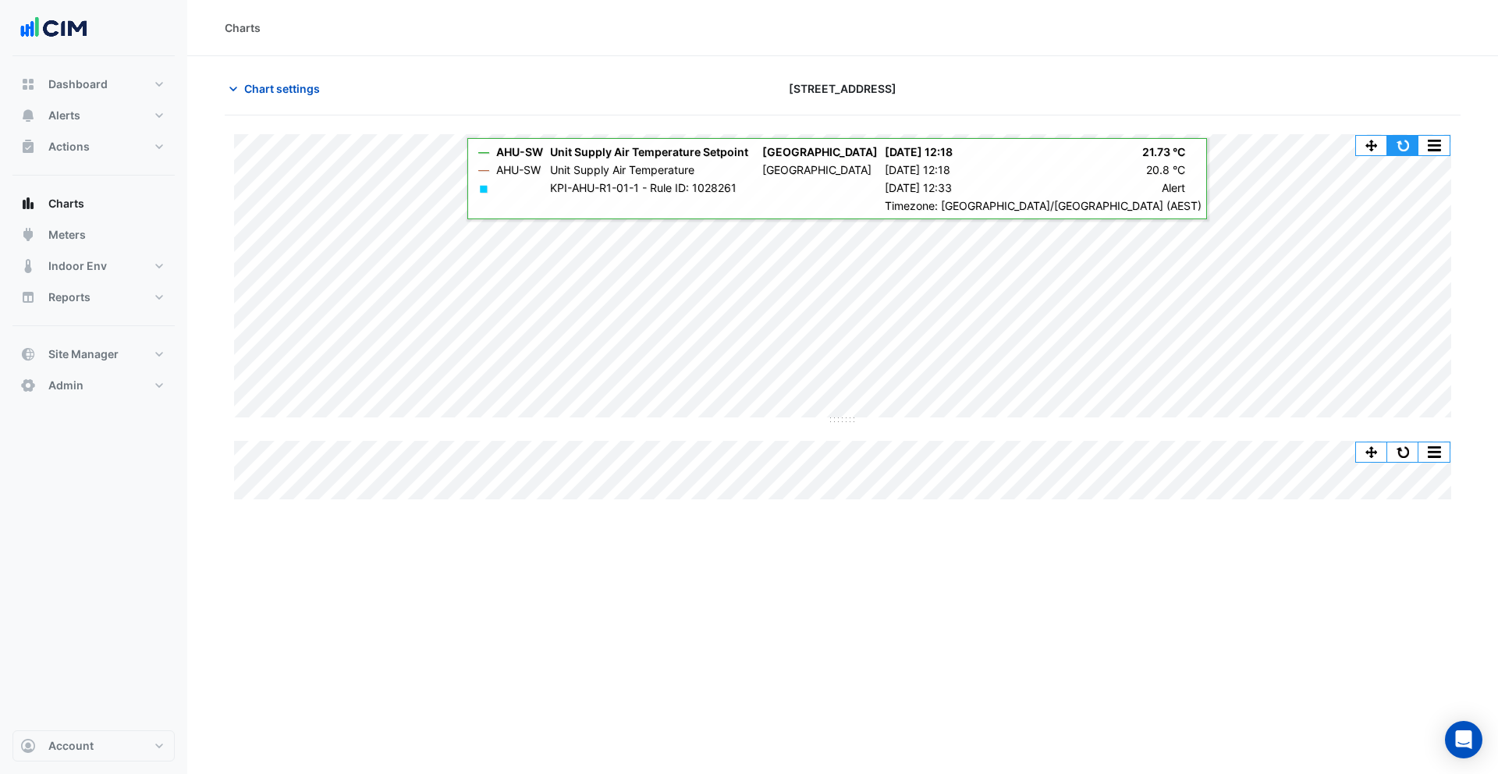
click at [1402, 151] on button "button" at bounding box center [1403, 146] width 31 height 20
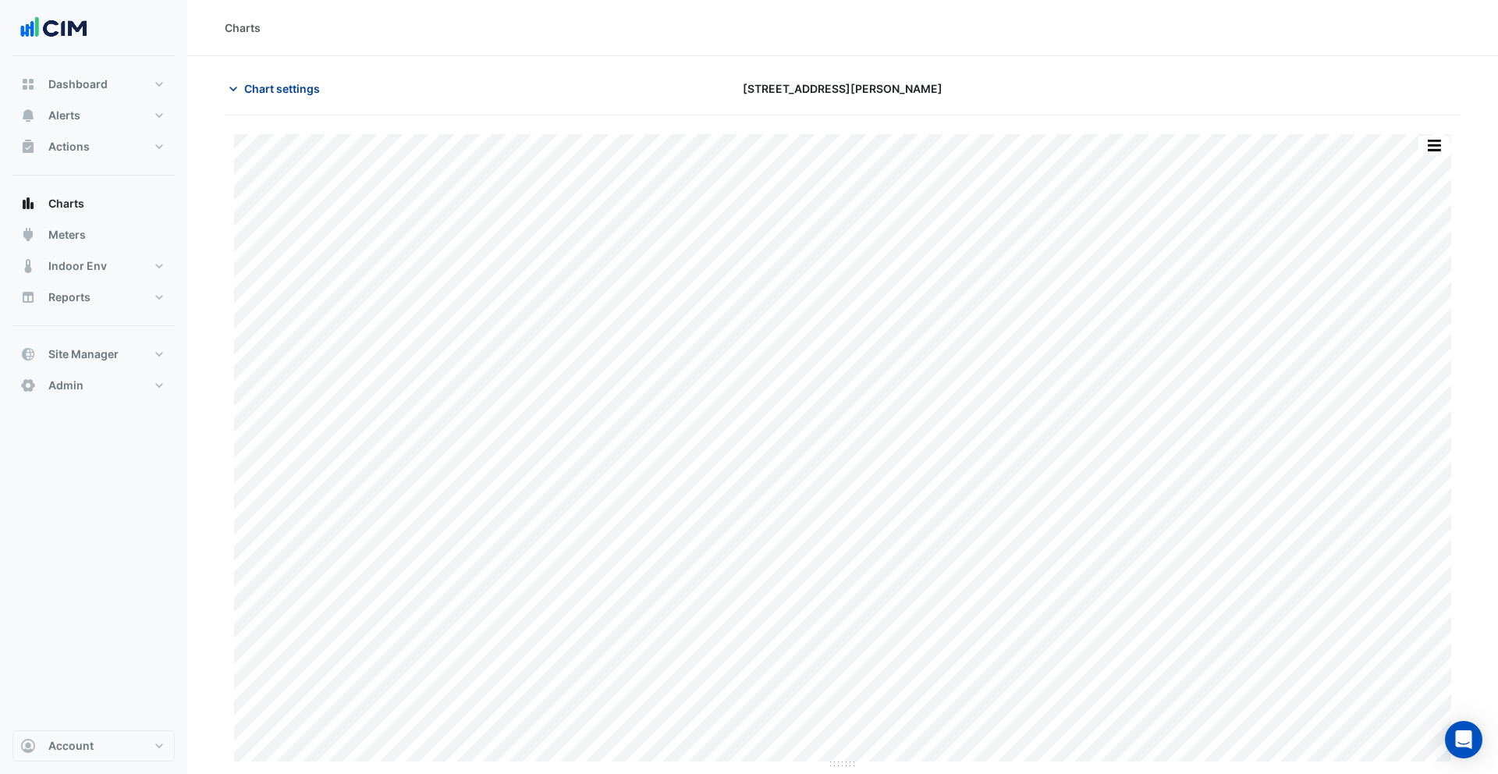
click at [267, 85] on span "Chart settings" at bounding box center [282, 88] width 76 height 16
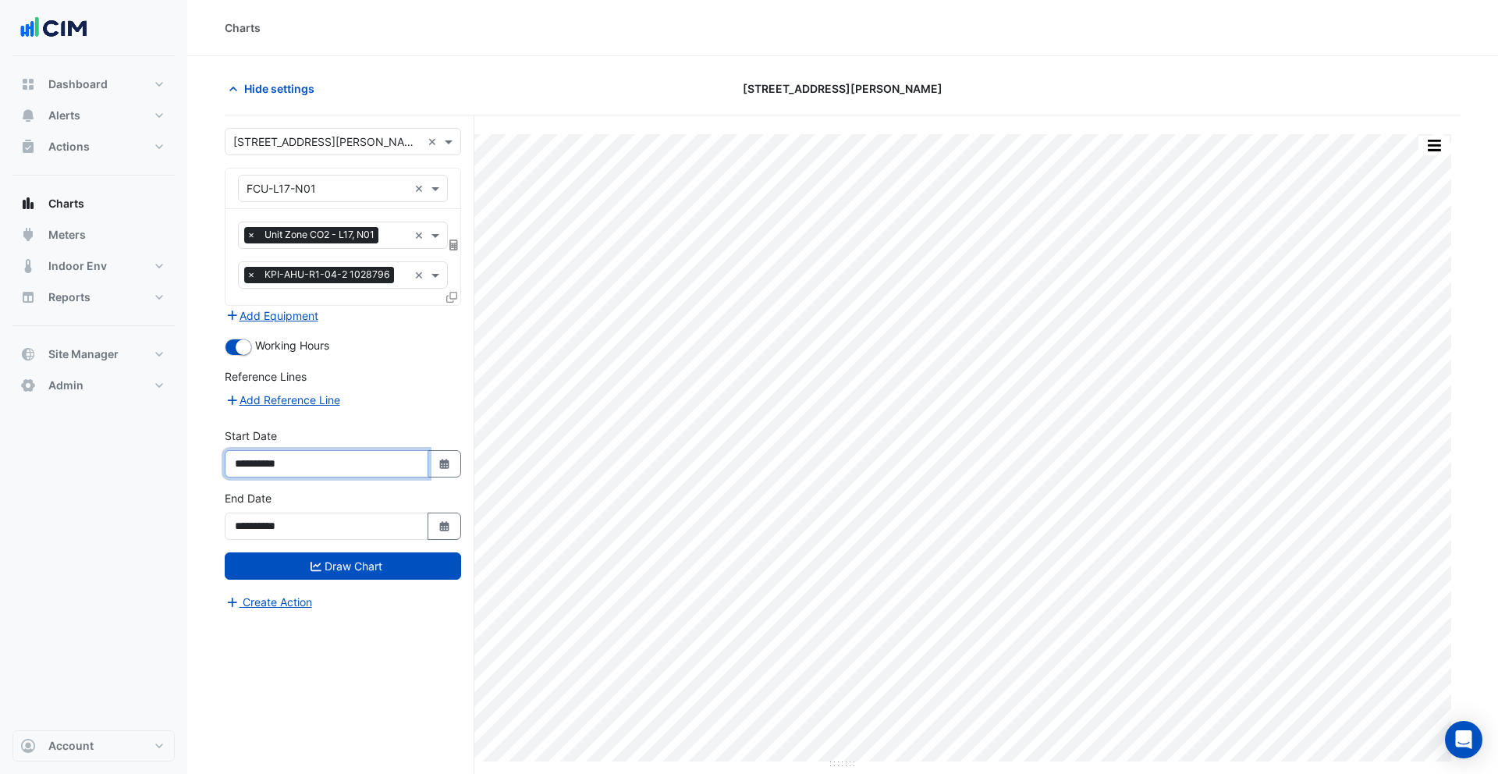
click at [279, 462] on input "**********" at bounding box center [327, 463] width 204 height 27
type input "**********"
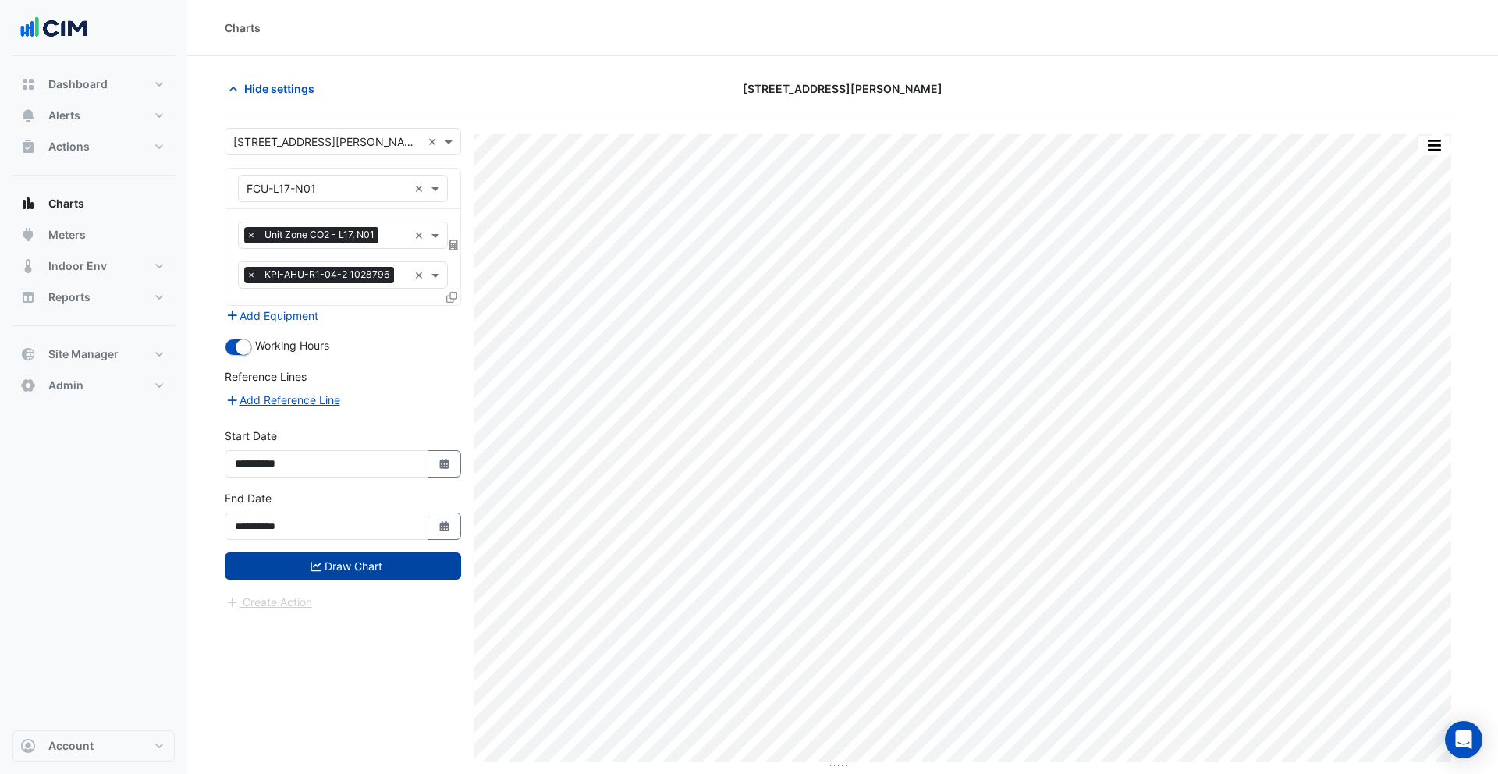
click at [360, 556] on button "Draw Chart" at bounding box center [343, 566] width 236 height 27
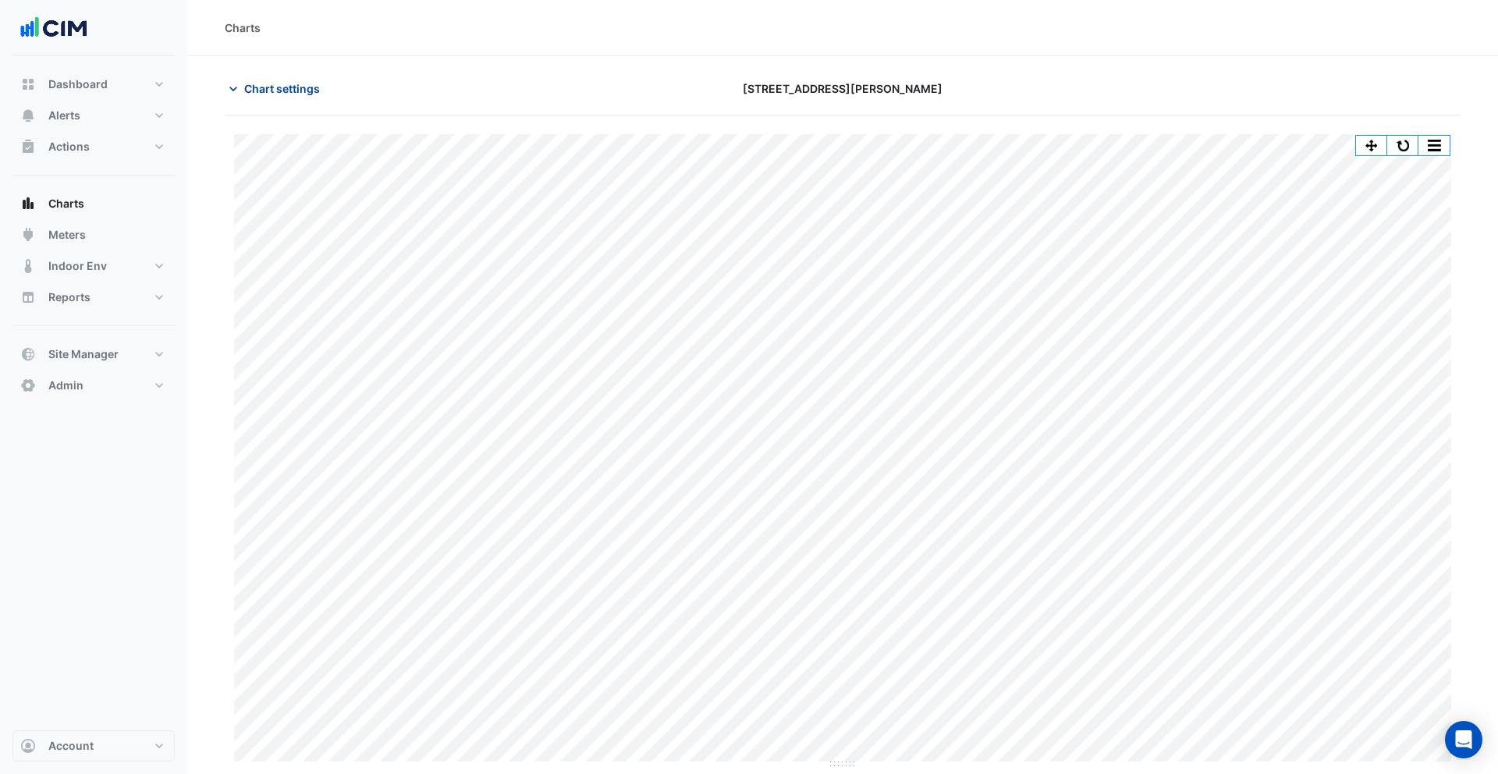
click at [290, 91] on span "Chart settings" at bounding box center [282, 88] width 76 height 16
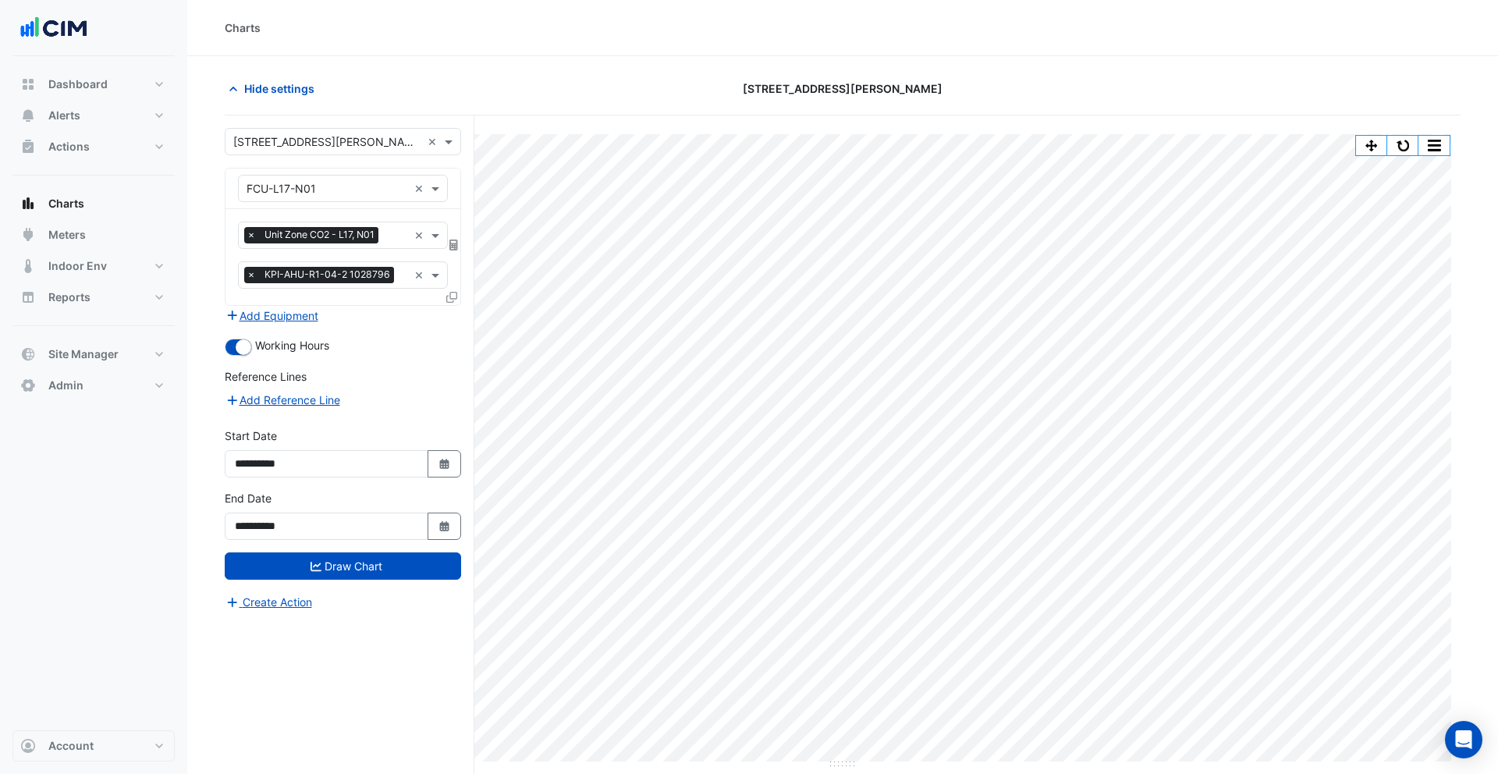
click at [346, 239] on span "Unit Zone CO2 - L17, N01" at bounding box center [320, 235] width 118 height 16
type input "*"
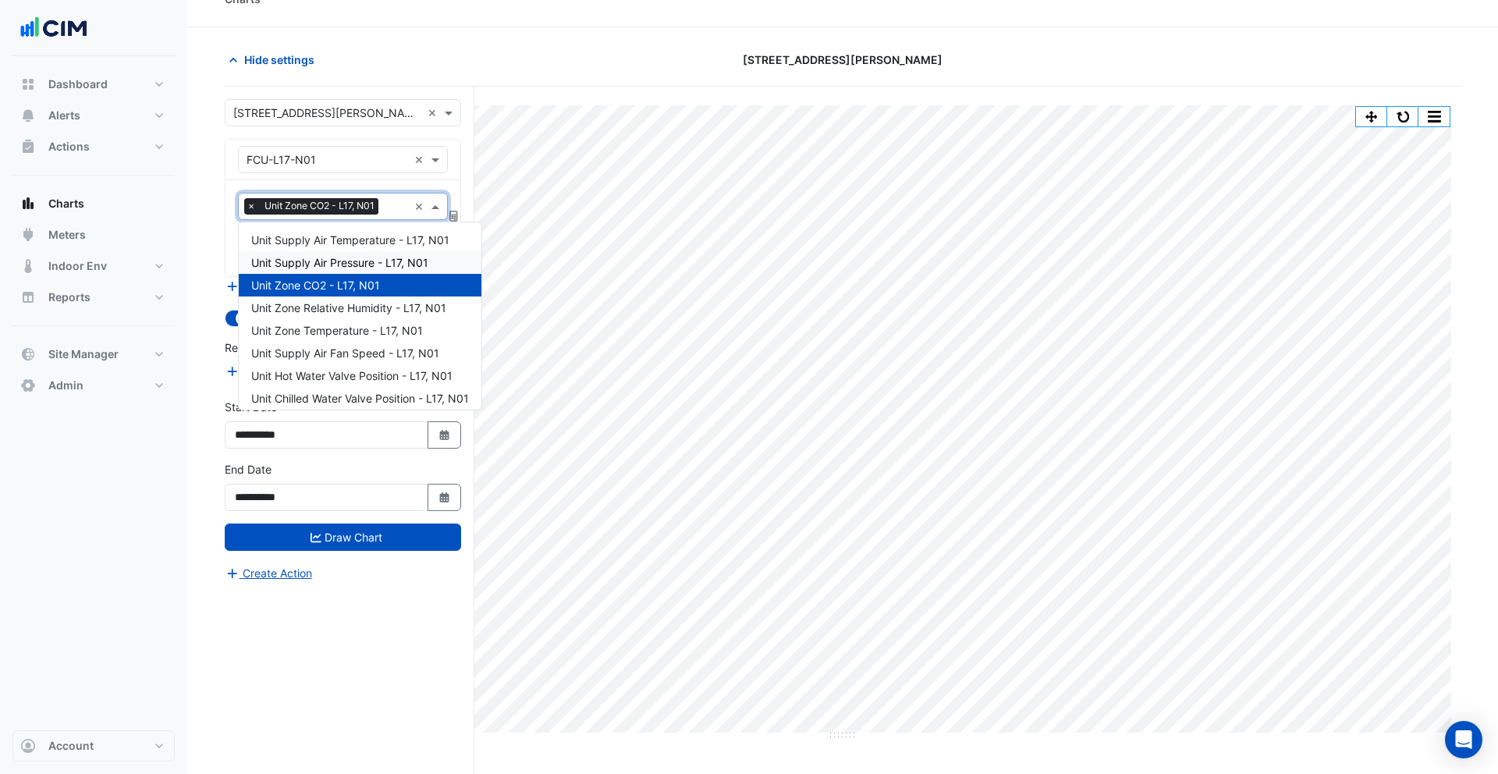
click at [357, 268] on span "Unit Supply Air Pressure - L17, N01" at bounding box center [339, 262] width 177 height 13
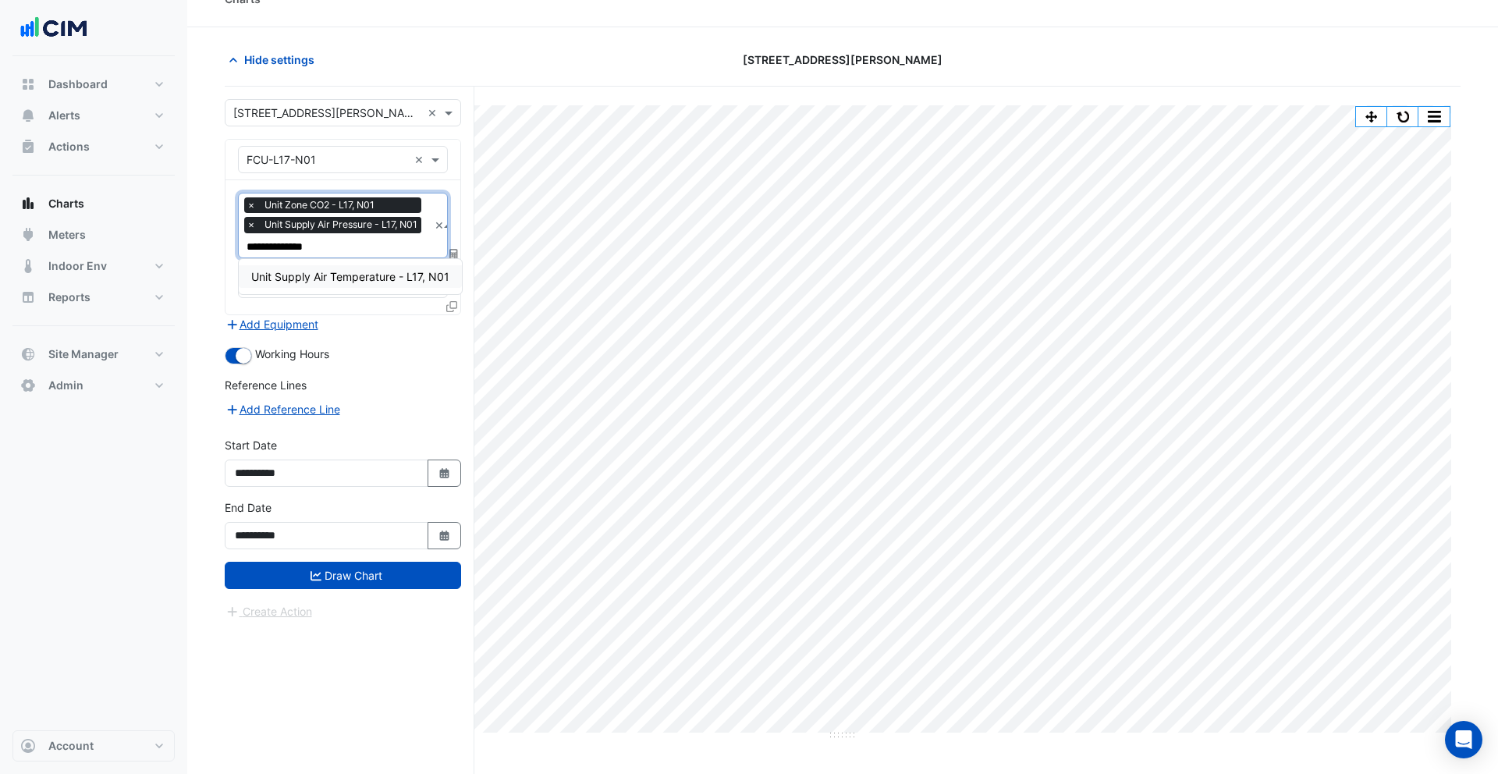
type input "**********"
click at [365, 275] on span "Unit Supply Air Temperature - L17, N01" at bounding box center [350, 276] width 198 height 13
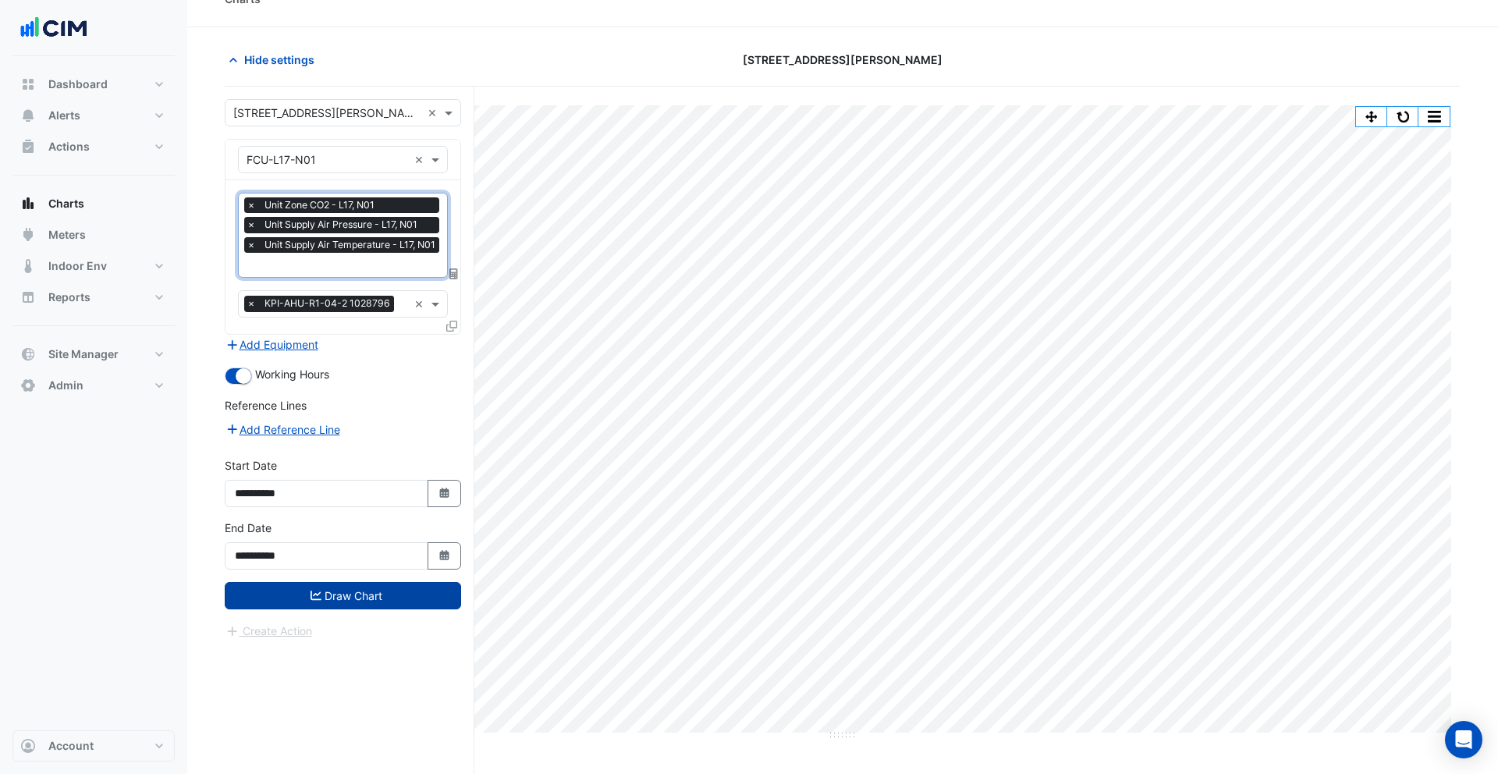
click at [395, 590] on button "Draw Chart" at bounding box center [343, 595] width 236 height 27
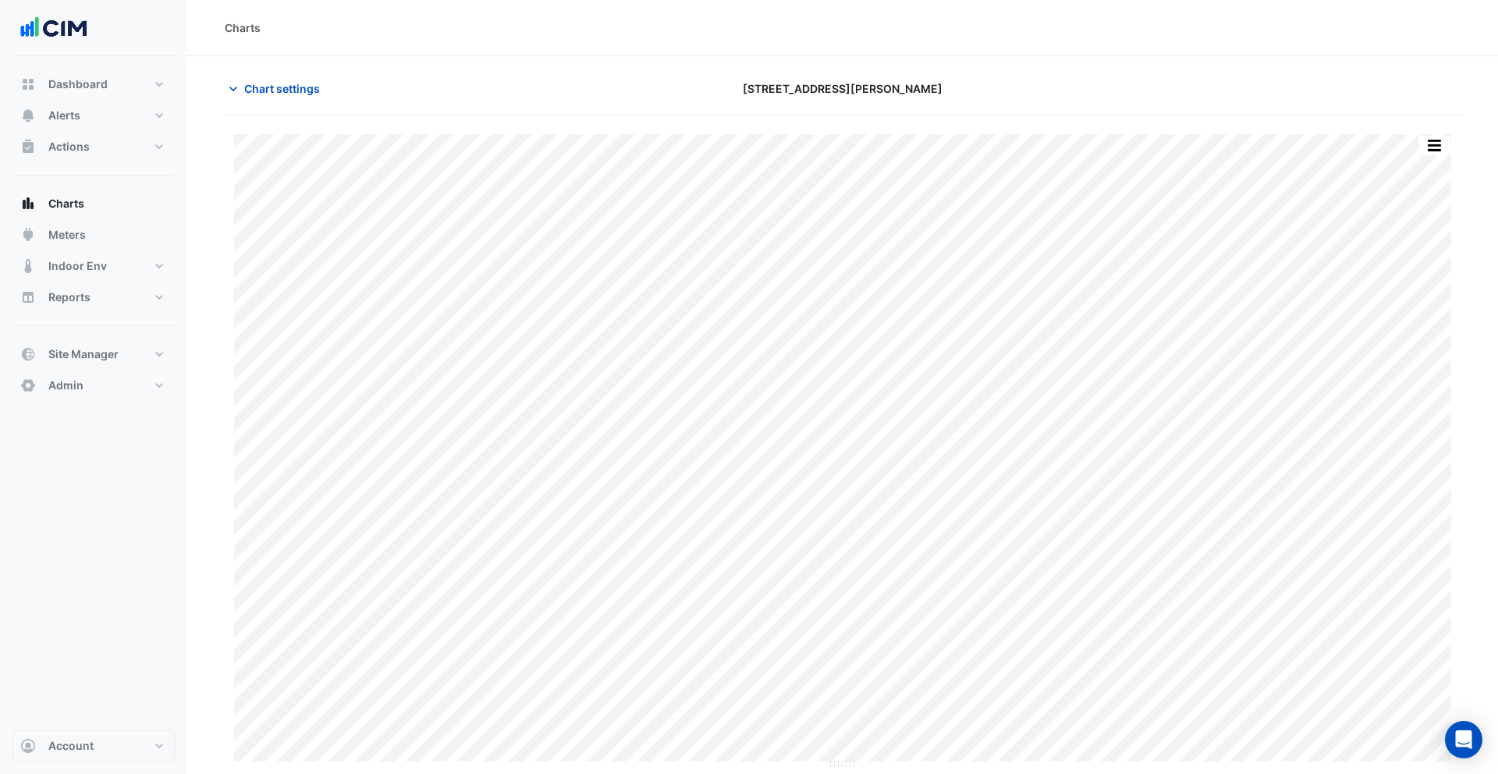
click at [1444, 144] on button "button" at bounding box center [1434, 146] width 31 height 20
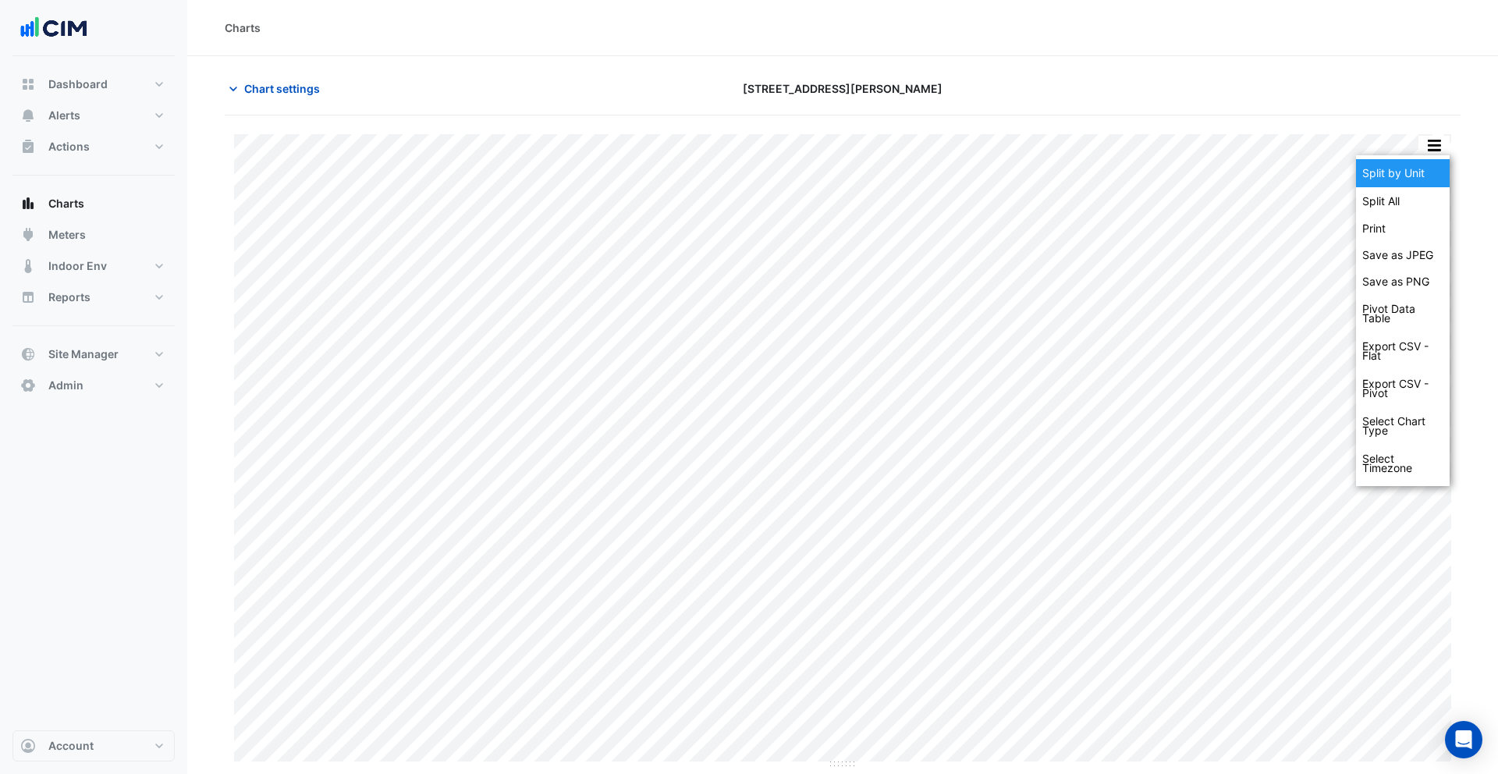
click at [1421, 169] on div "Split by Unit" at bounding box center [1403, 173] width 94 height 28
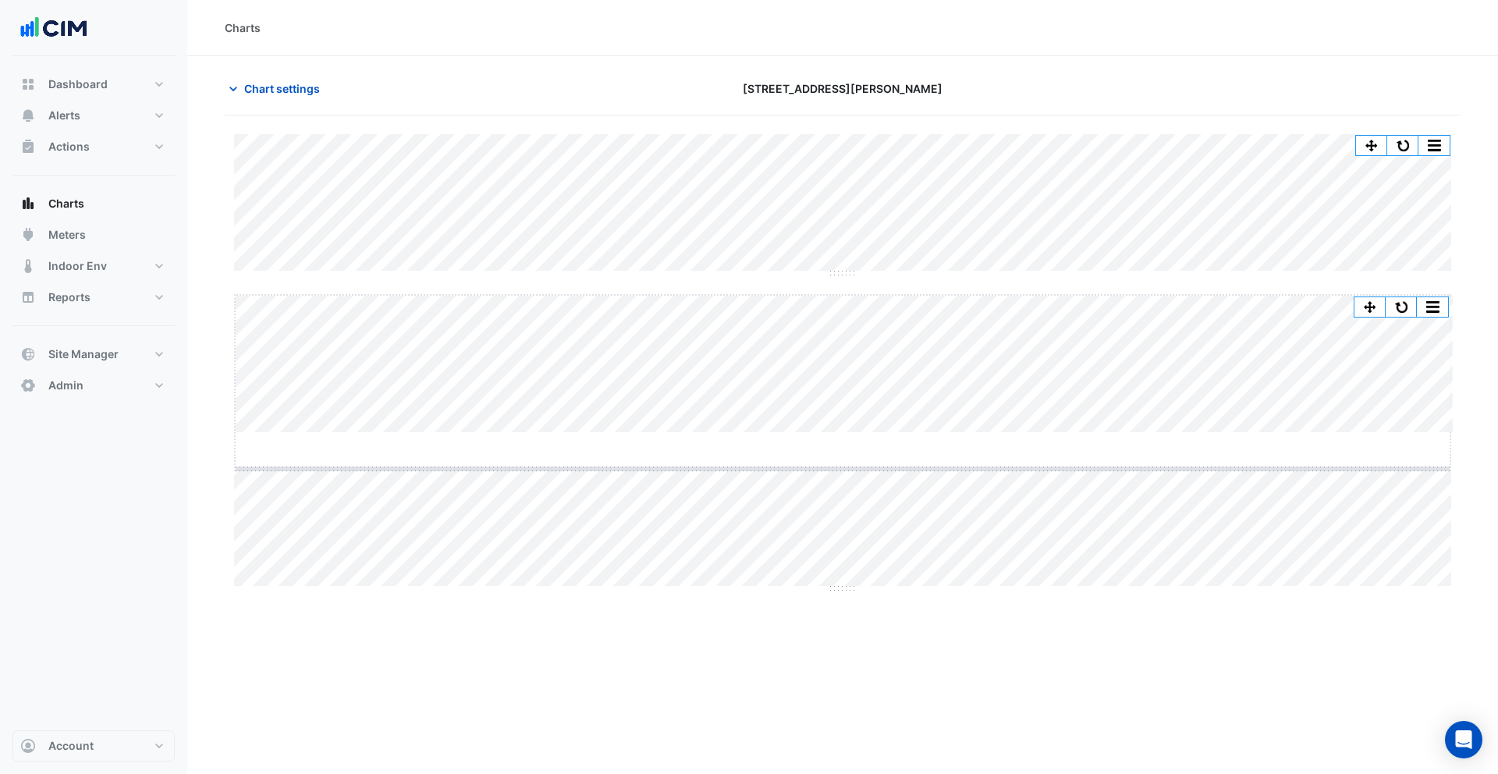
drag, startPoint x: 844, startPoint y: 431, endPoint x: 845, endPoint y: 467, distance: 35.9
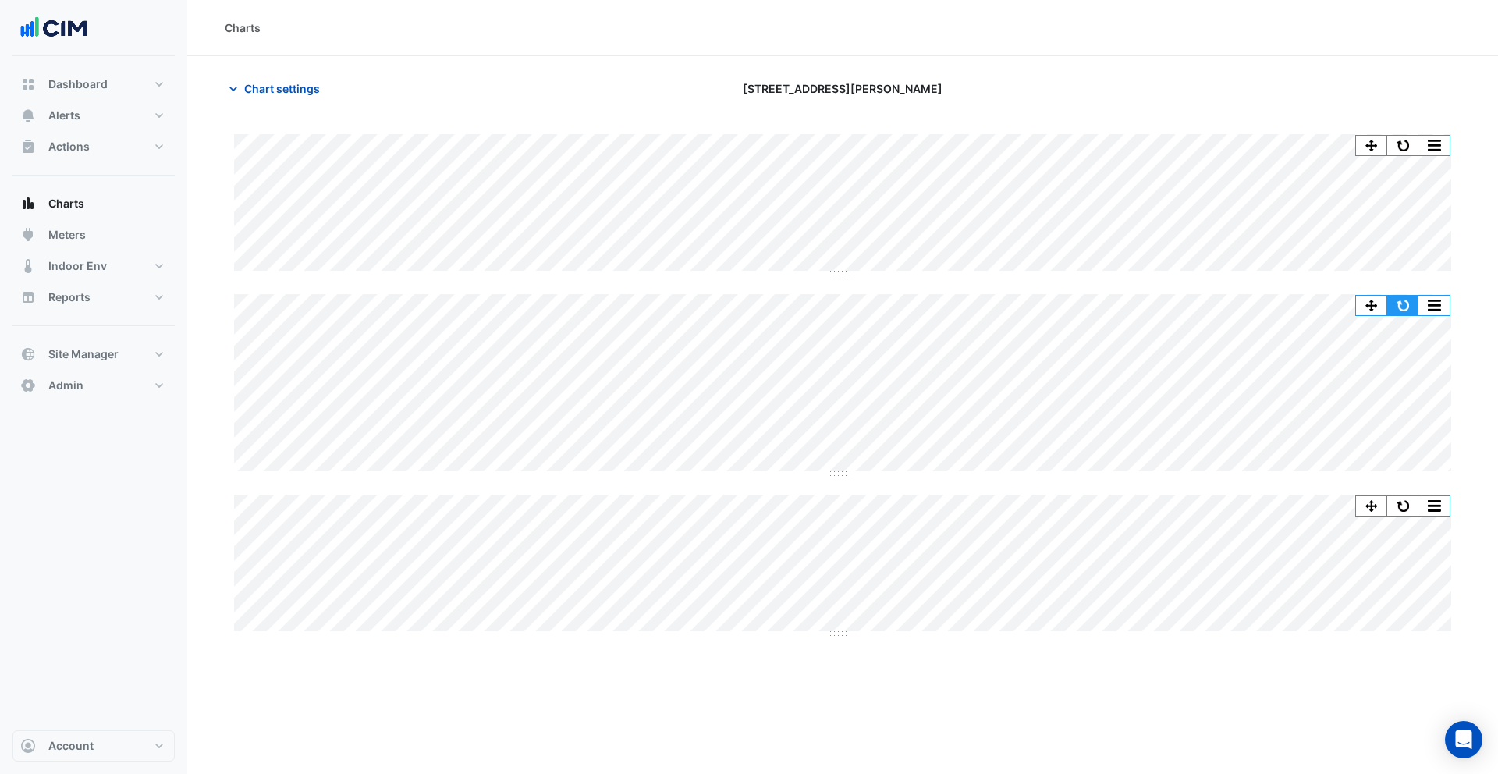
click at [1413, 307] on button "button" at bounding box center [1403, 306] width 31 height 20
click at [99, 150] on button "Actions" at bounding box center [93, 146] width 162 height 31
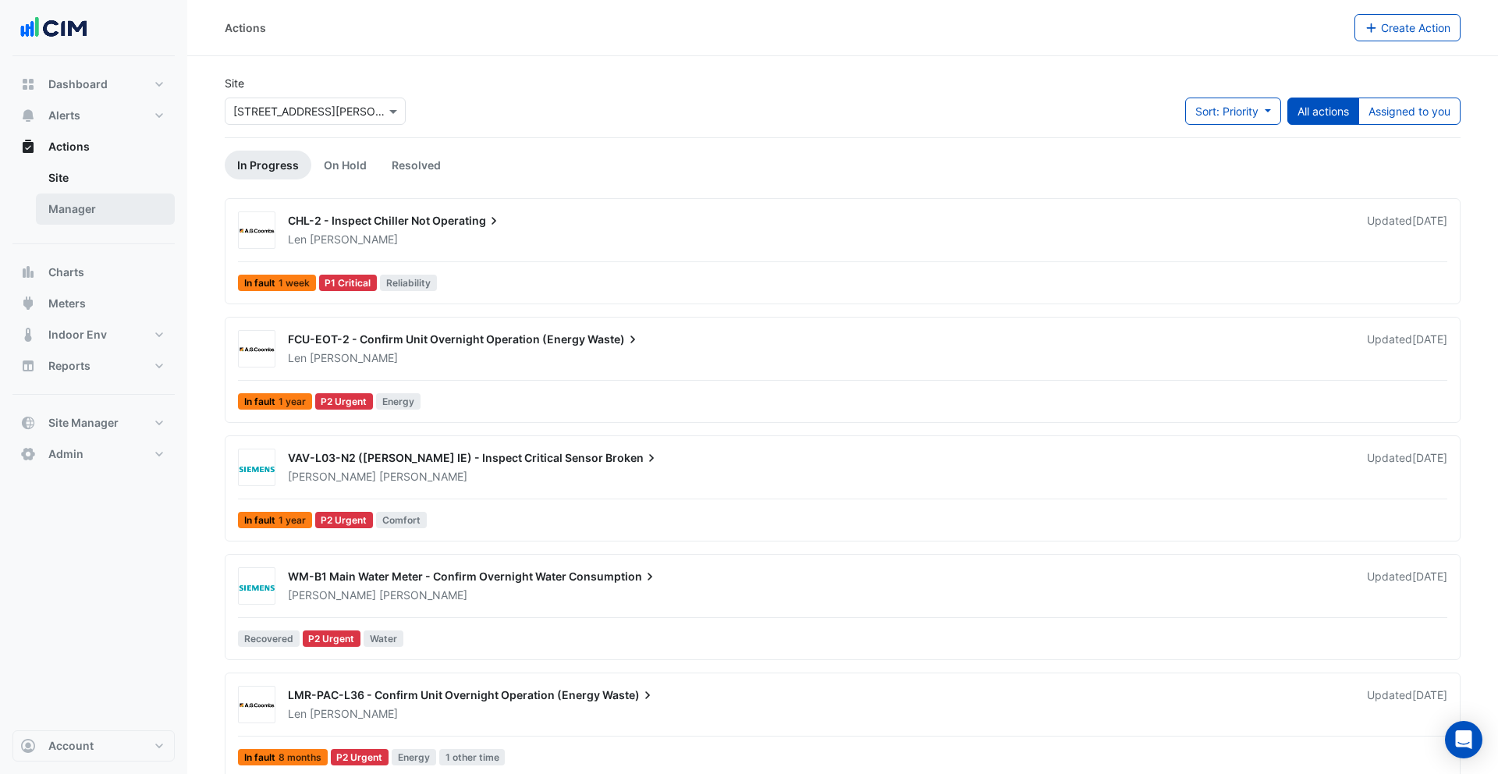
click at [94, 204] on link "Manager" at bounding box center [105, 209] width 139 height 31
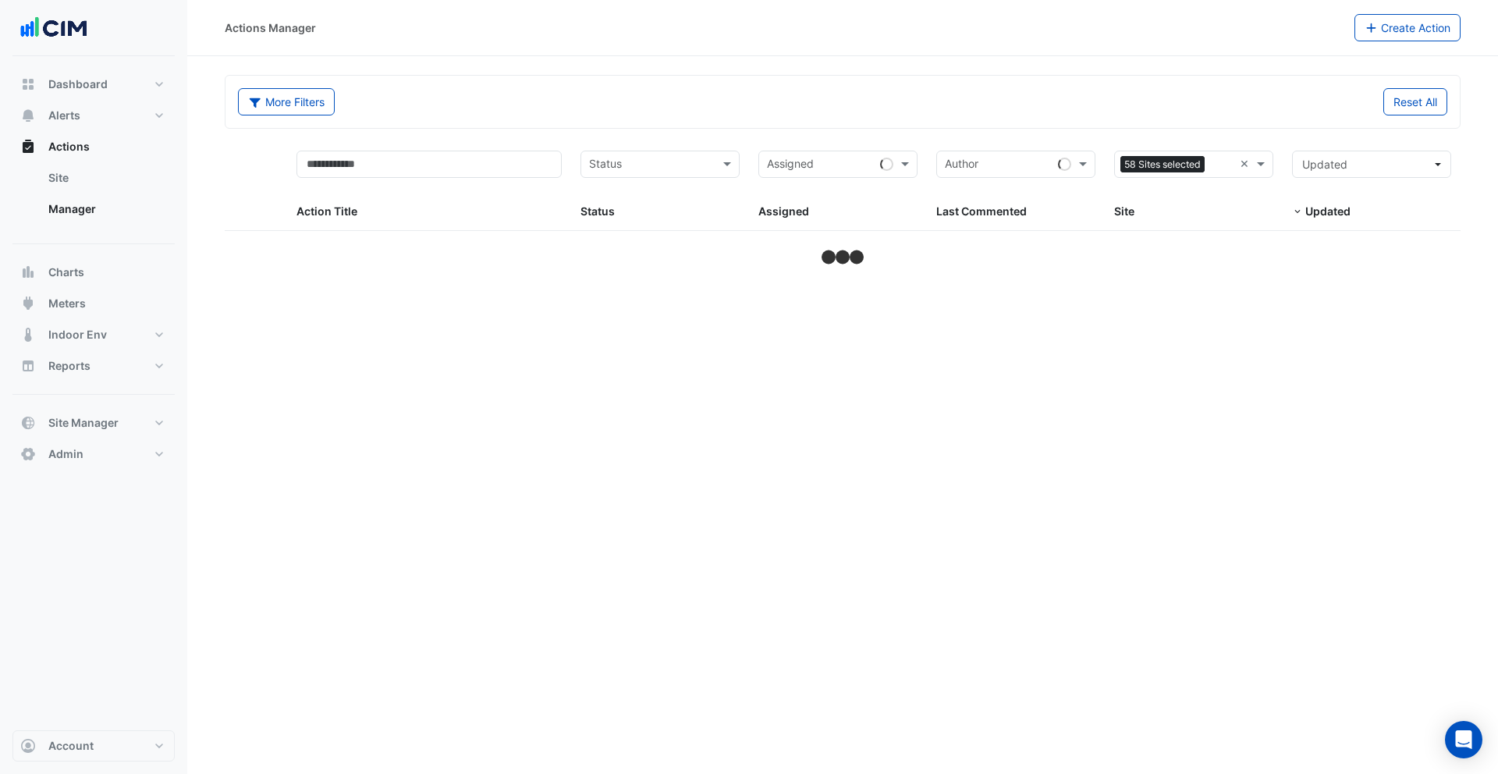
select select "***"
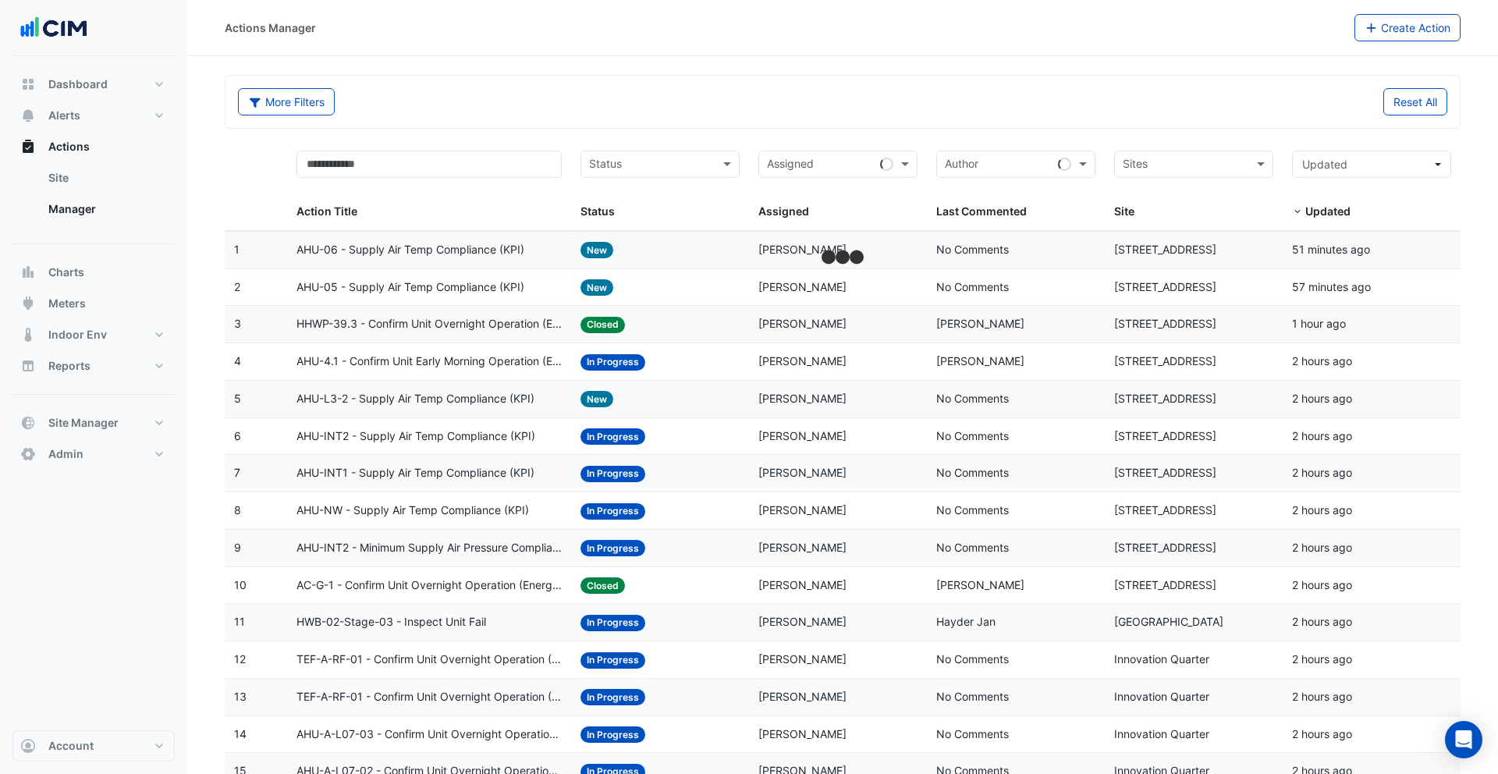
click at [1222, 147] on datatable-header-cell "Sites Site" at bounding box center [1194, 186] width 178 height 90
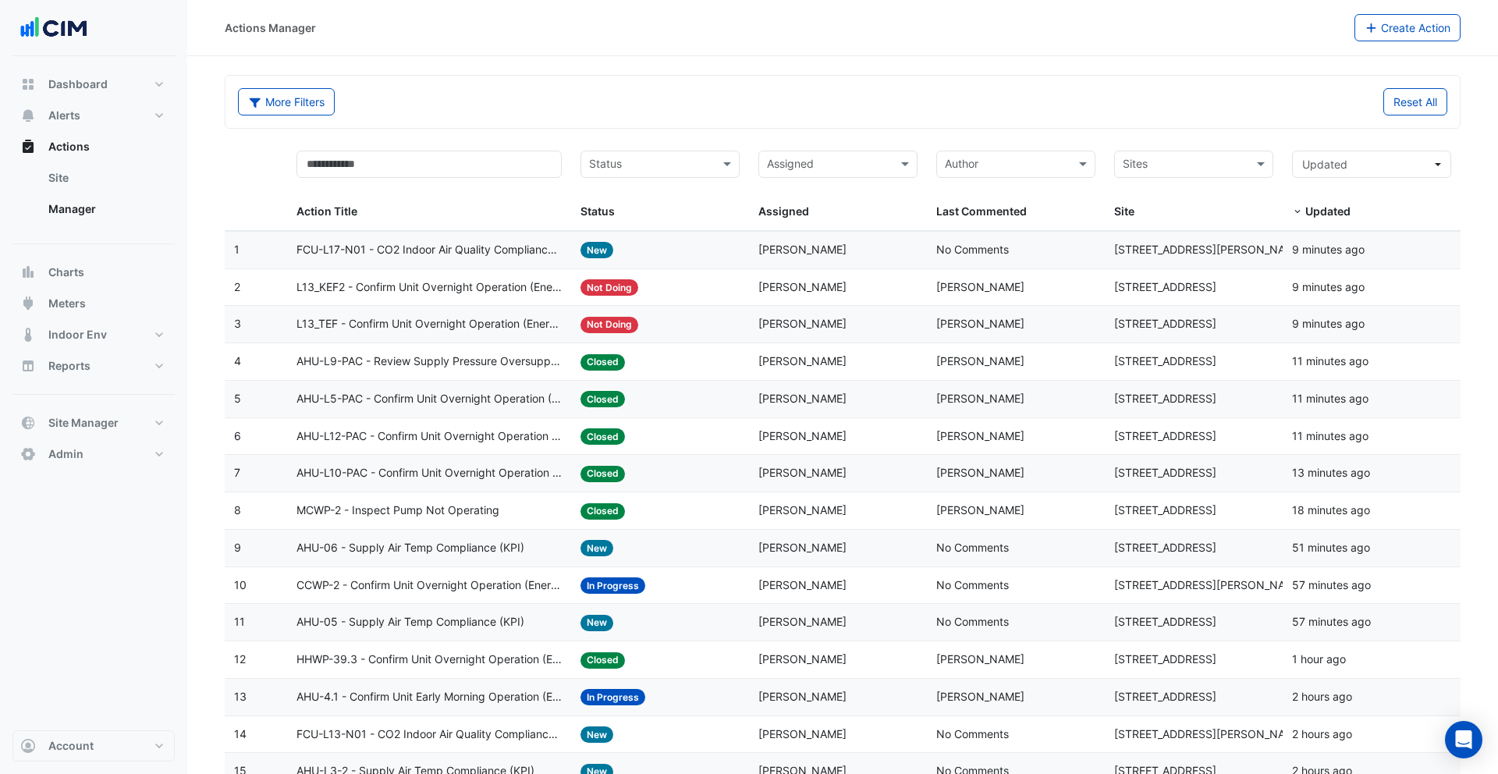
click at [509, 293] on span "L13_KEF2 - Confirm Unit Overnight Operation (Energy Waste)" at bounding box center [430, 288] width 266 height 18
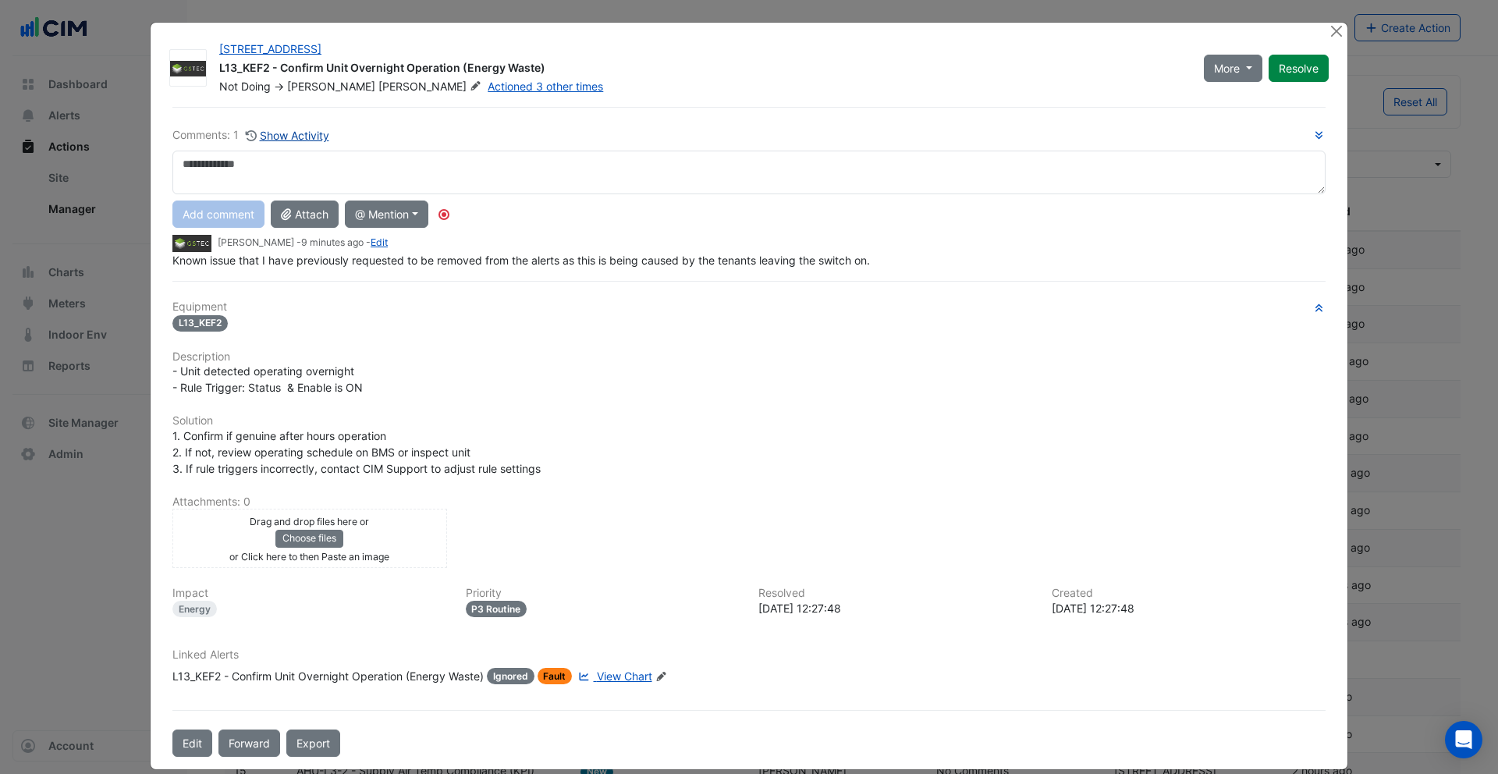
click at [283, 139] on button "Show Activity" at bounding box center [287, 135] width 85 height 18
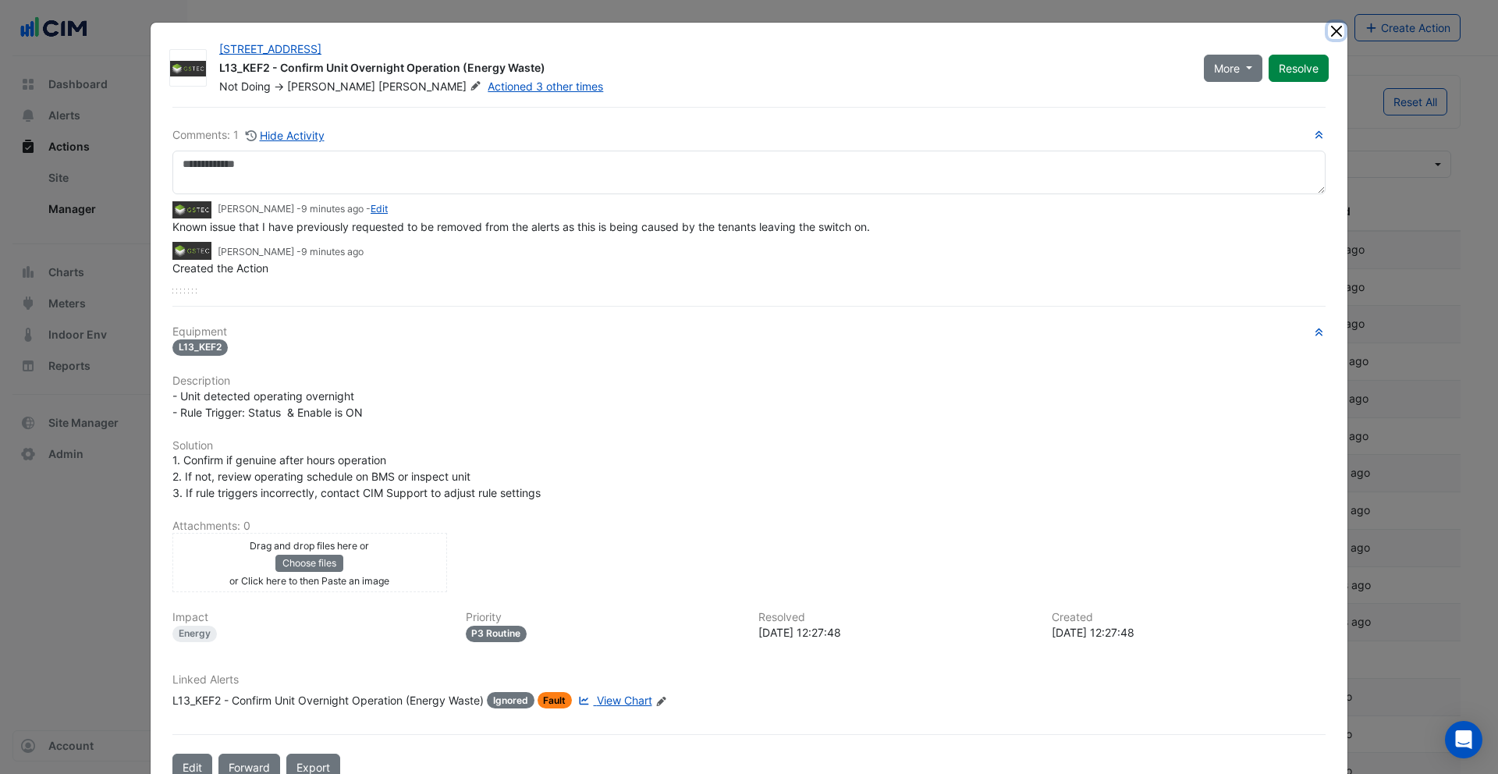
click at [1334, 32] on button "Close" at bounding box center [1336, 31] width 16 height 16
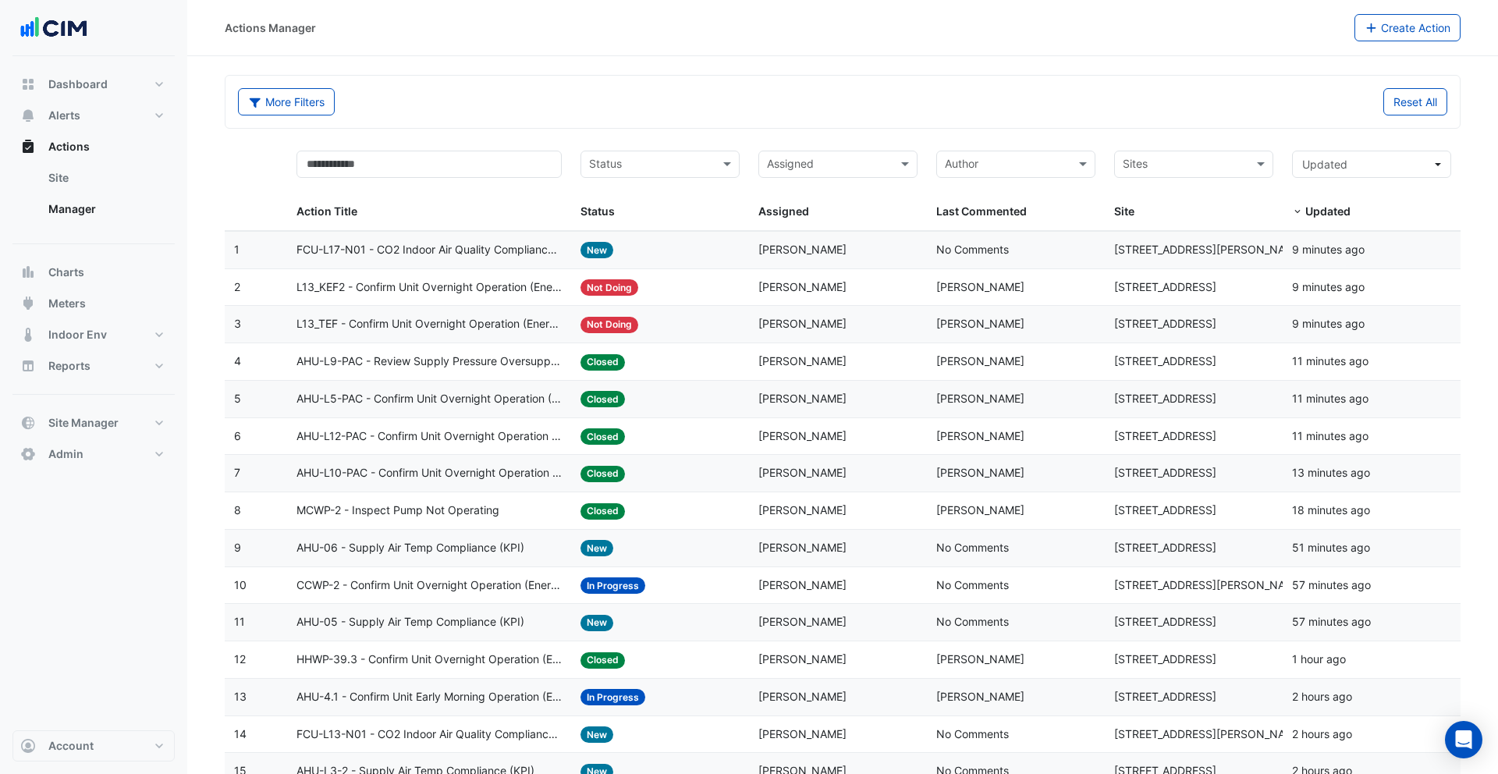
click at [536, 333] on datatable-body-cell "Action Title: L13_TEF - Confirm Unit Overnight Operation (Energy Waste)" at bounding box center [429, 324] width 285 height 37
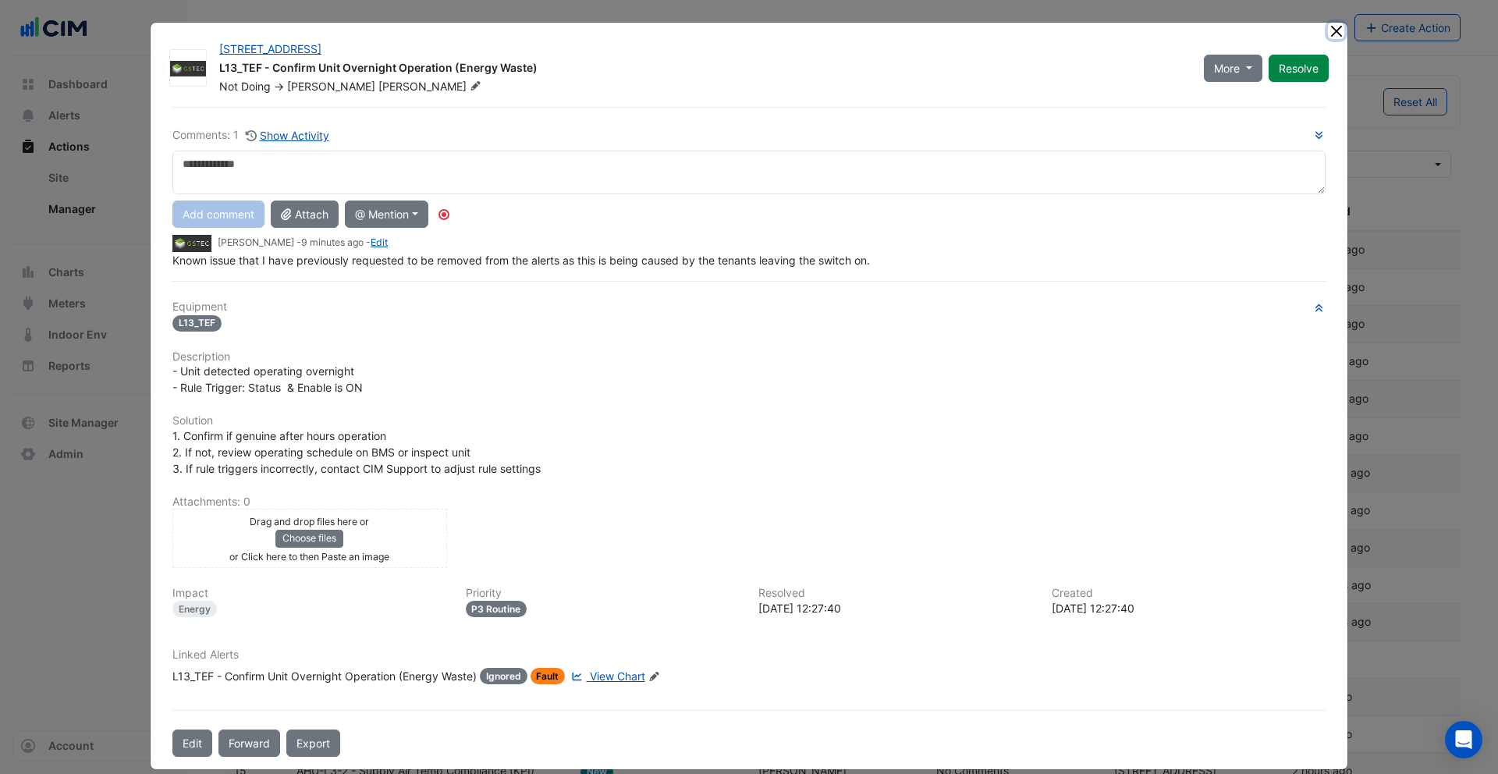
click at [1341, 33] on button "Close" at bounding box center [1336, 31] width 16 height 16
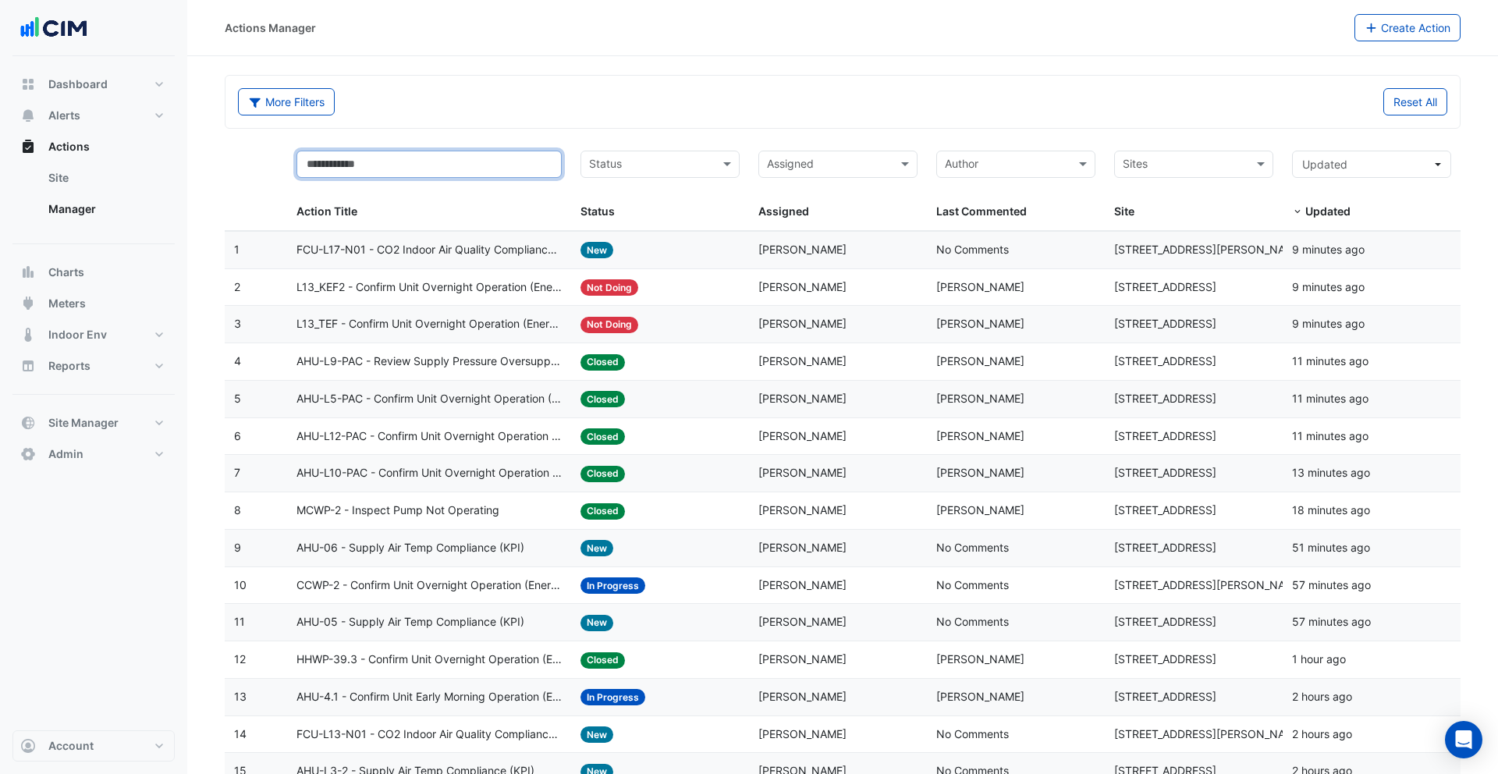
click at [400, 170] on input "text" at bounding box center [430, 164] width 266 height 27
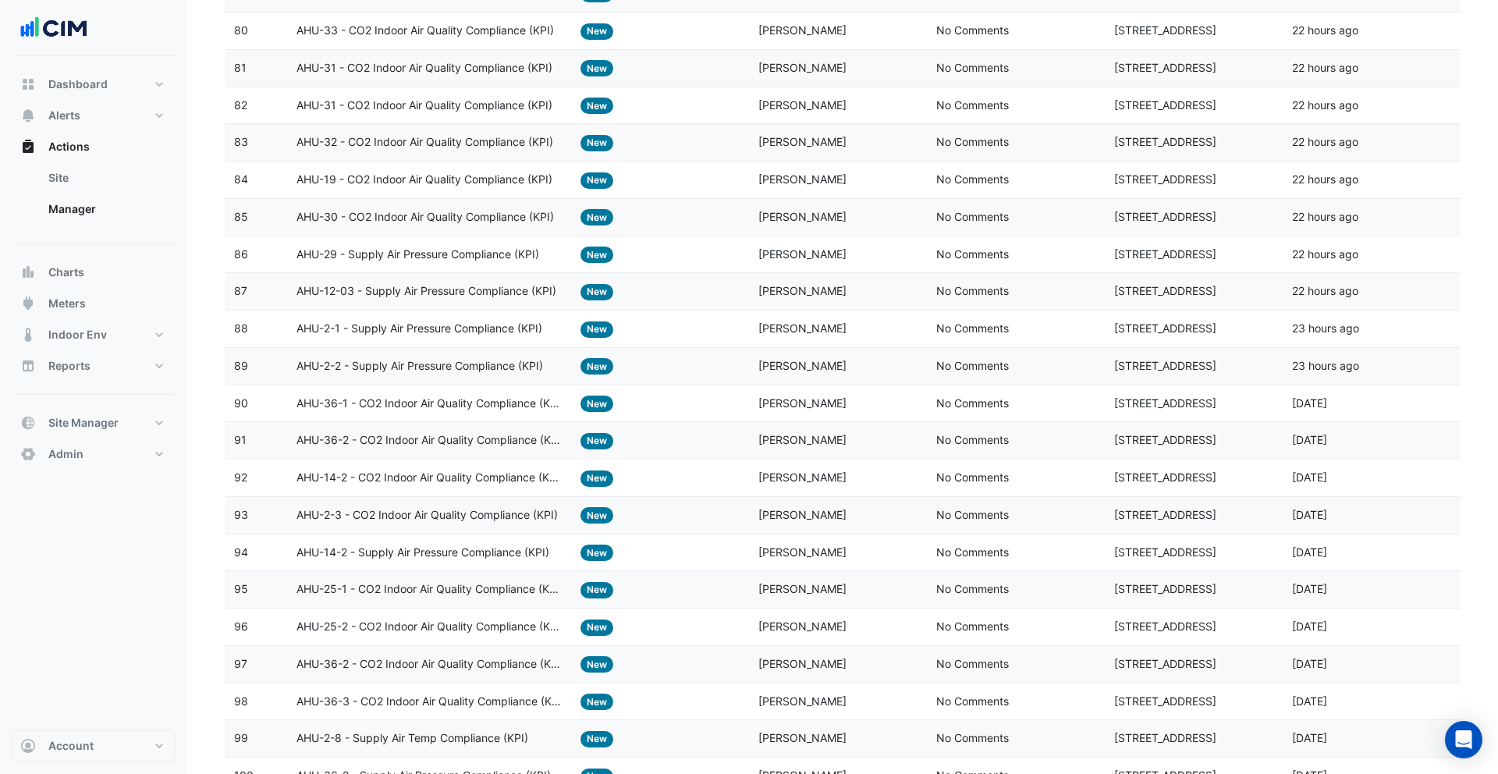
scroll to position [3225, 0]
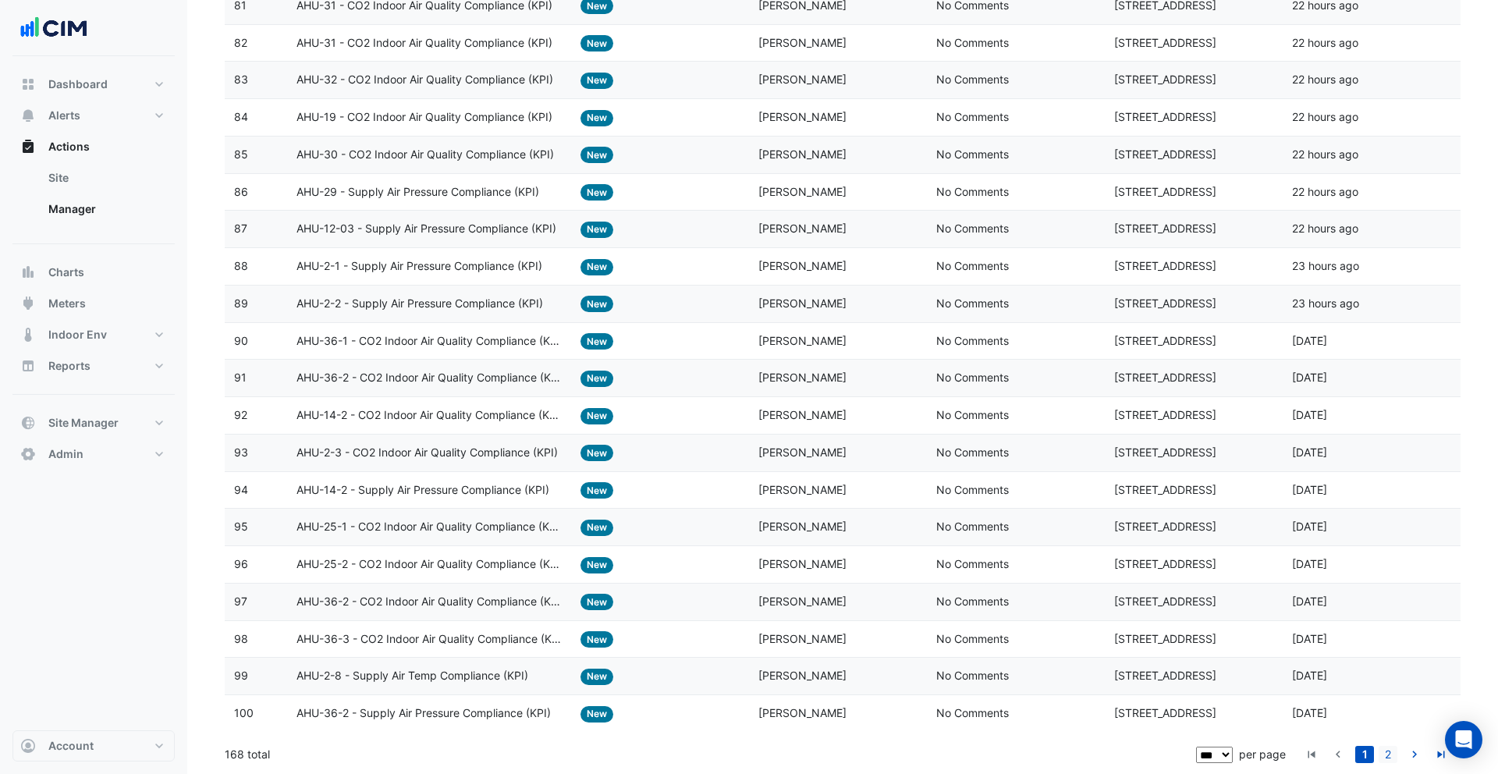
type input "***"
click at [1382, 750] on link "2" at bounding box center [1388, 754] width 19 height 17
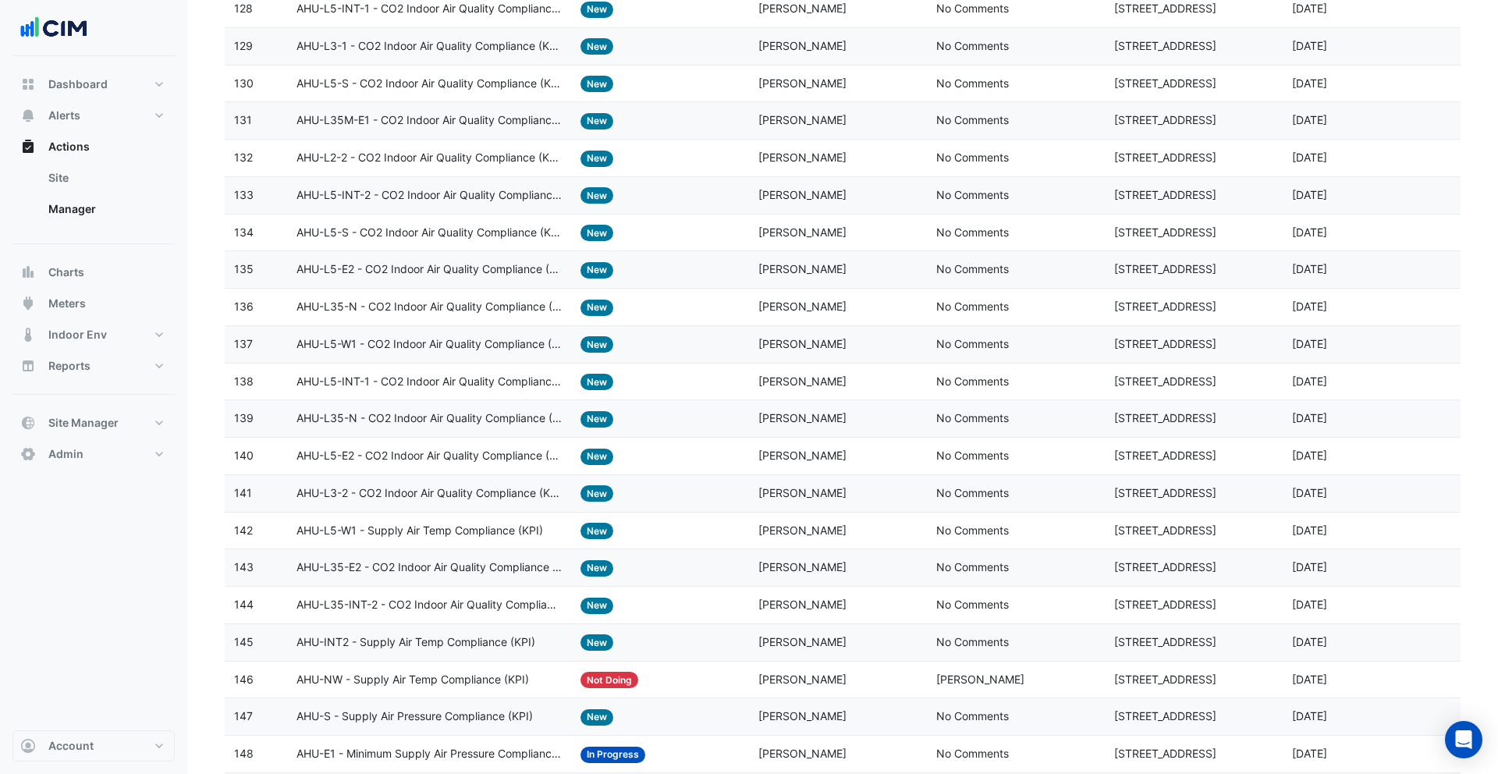
scroll to position [1321, 0]
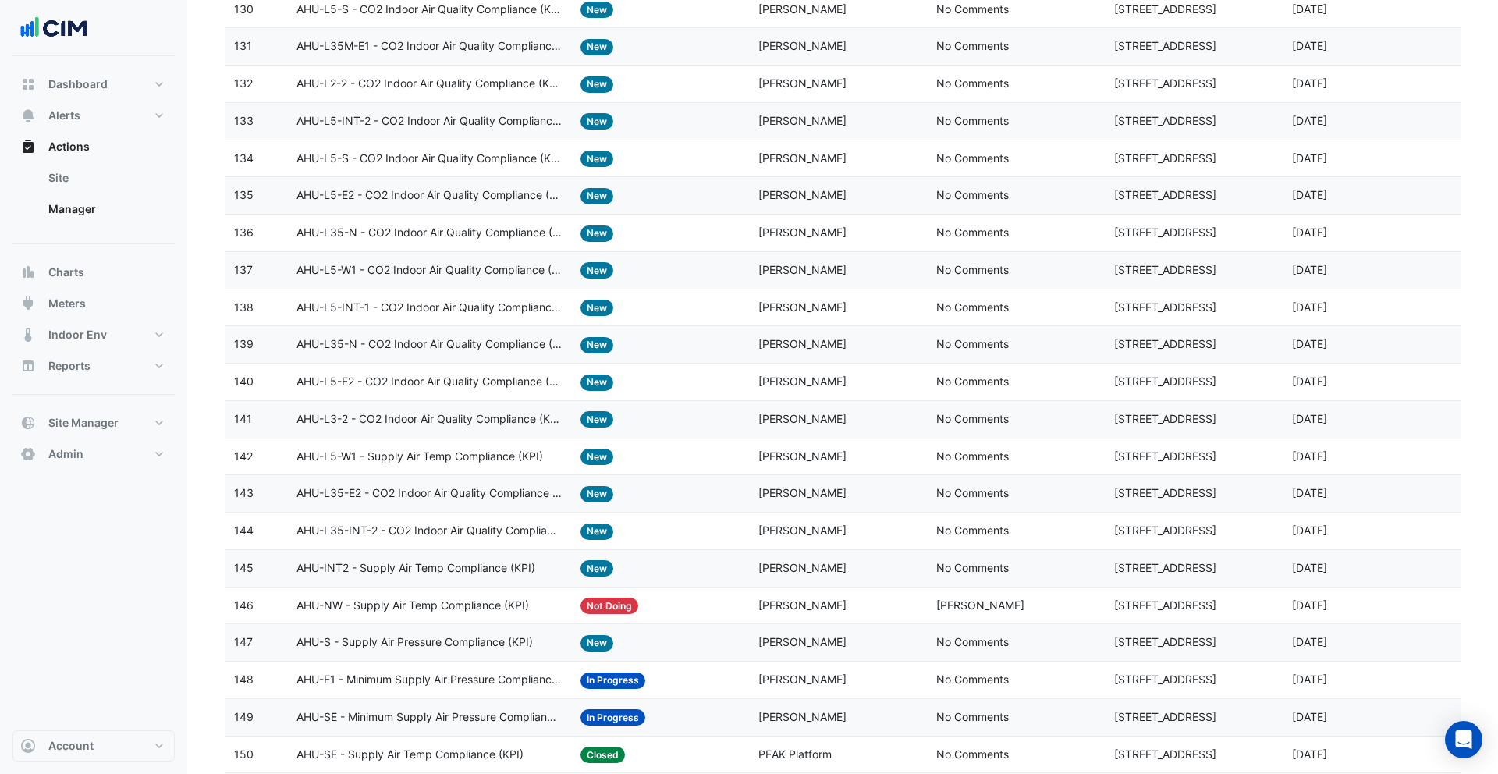
click at [403, 204] on datatable-body-cell "Action Title: AHU-L5-E2 - CO2 Indoor Air Quality Compliance (KPI)" at bounding box center [429, 195] width 285 height 37
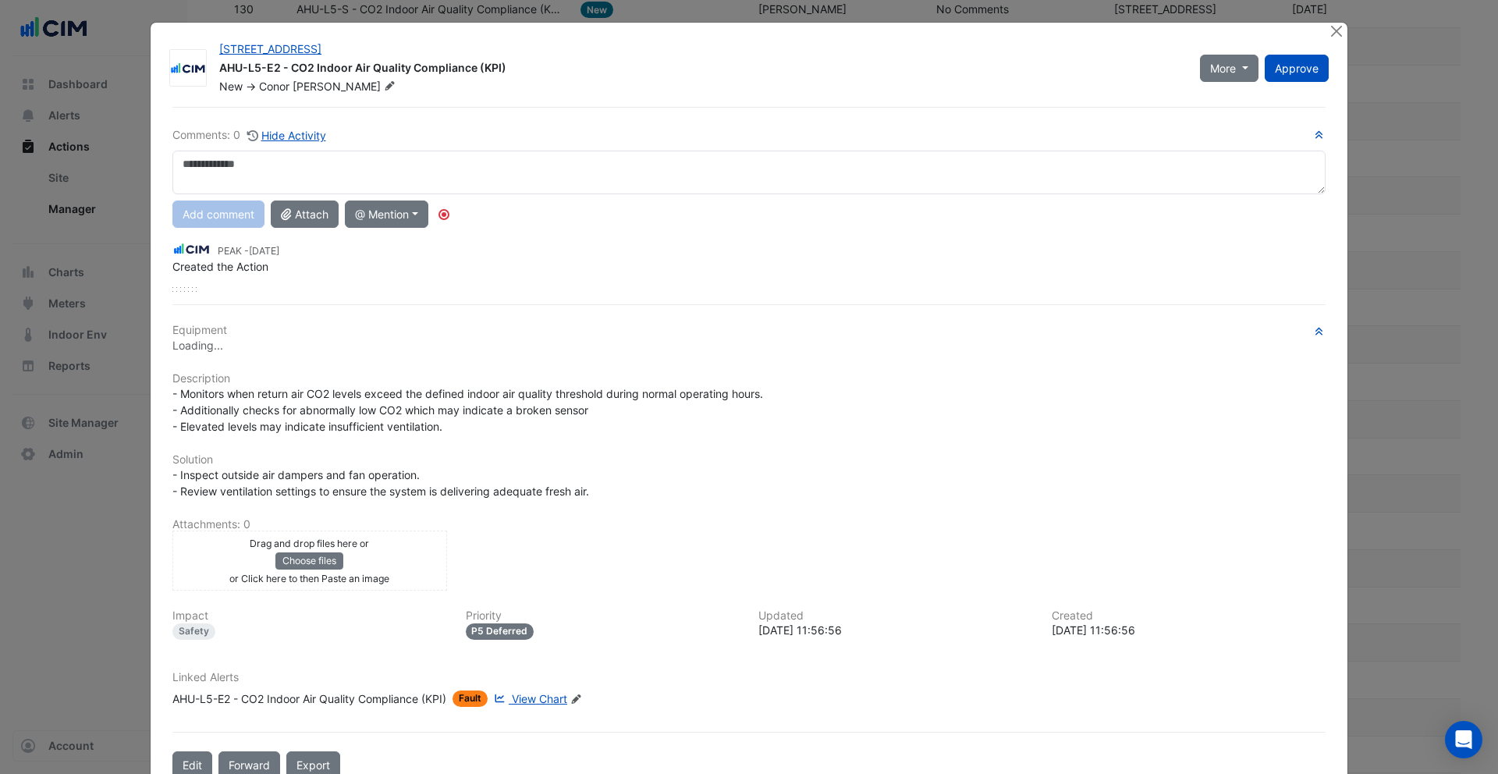
click at [410, 698] on div "AHU-L5-E2 - CO2 Indoor Air Quality Compliance (KPI)" at bounding box center [309, 699] width 274 height 16
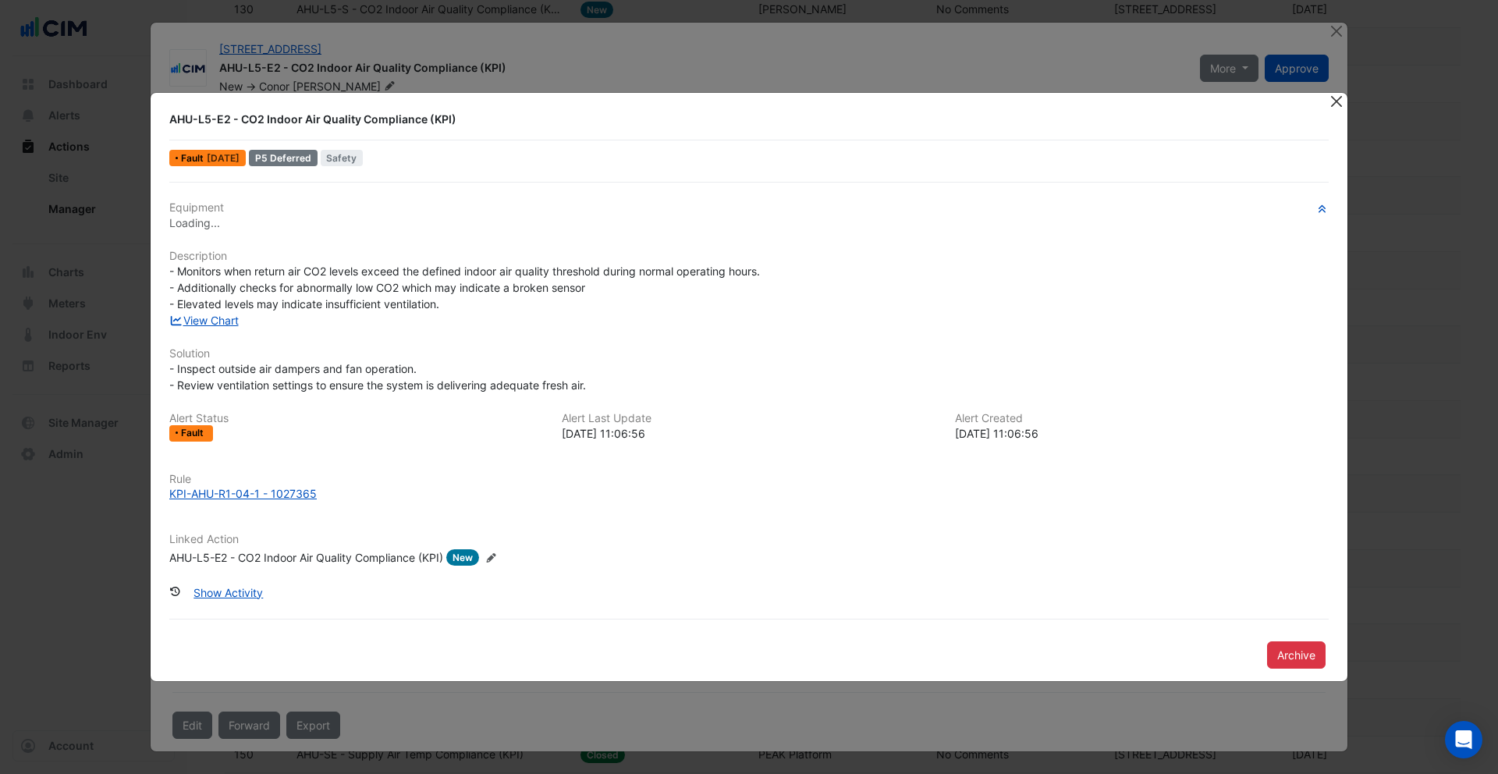
click at [1335, 104] on button "Close" at bounding box center [1336, 101] width 16 height 16
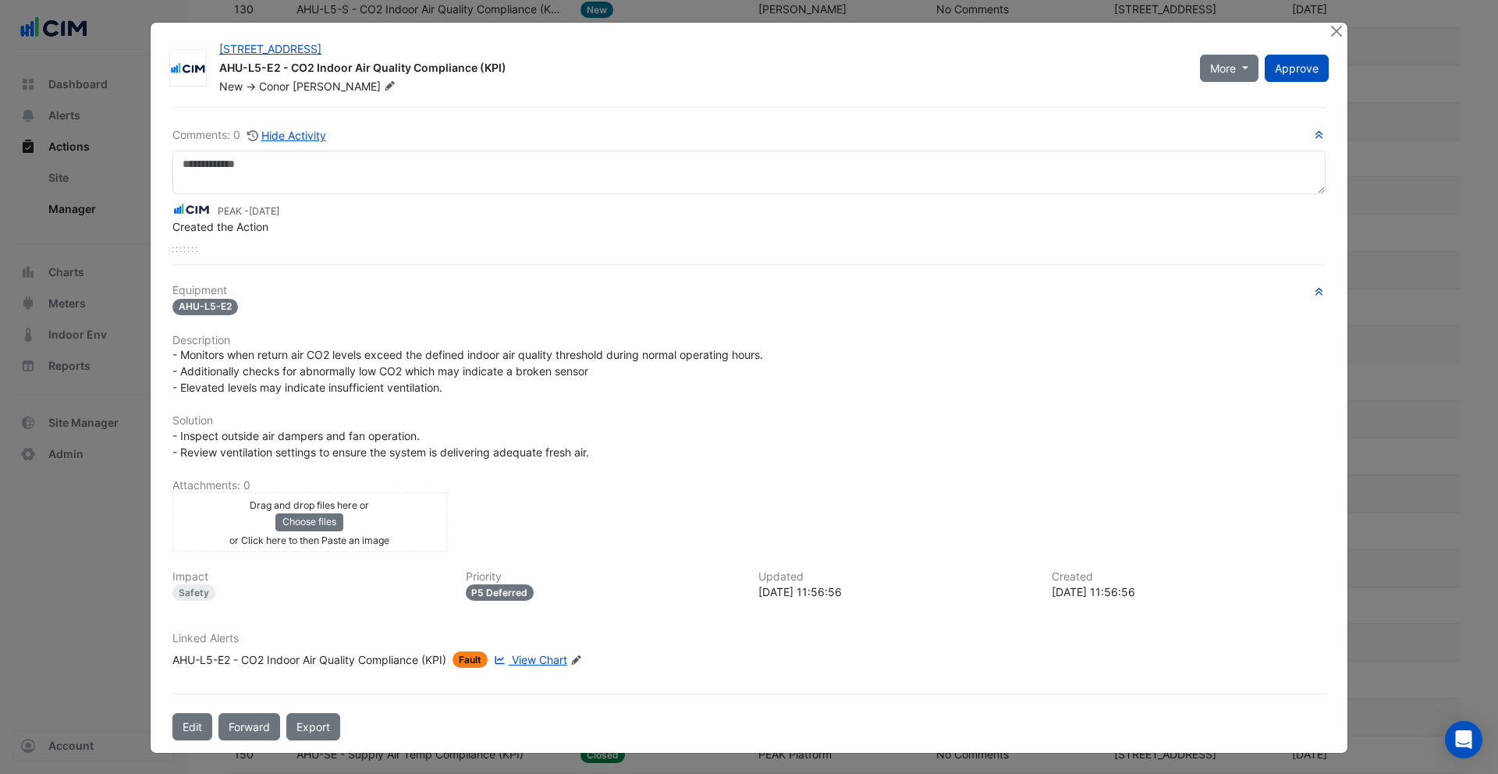
click at [582, 659] on icon "Edit Linked Alerts" at bounding box center [576, 660] width 12 height 9
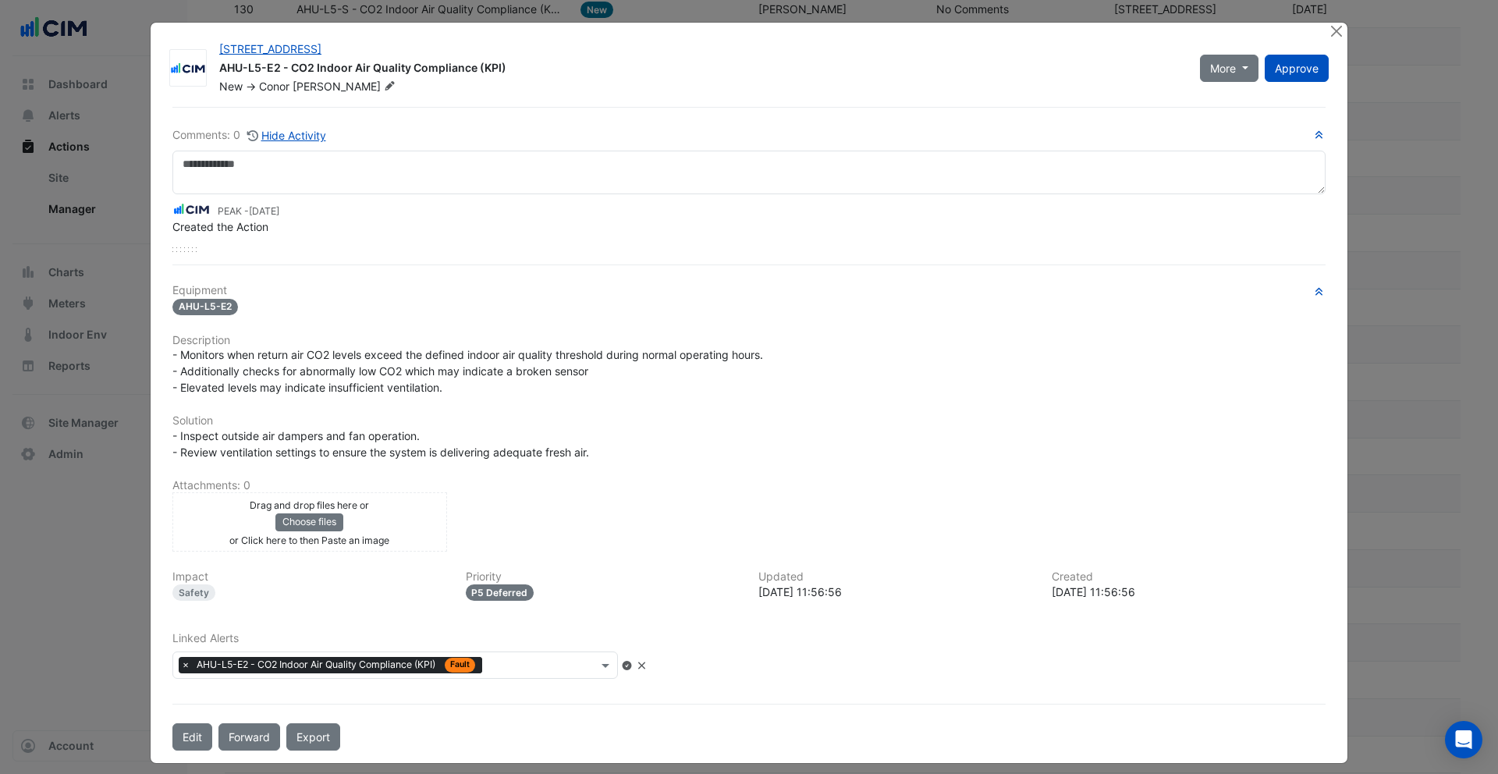
click at [556, 663] on input "text" at bounding box center [543, 667] width 109 height 16
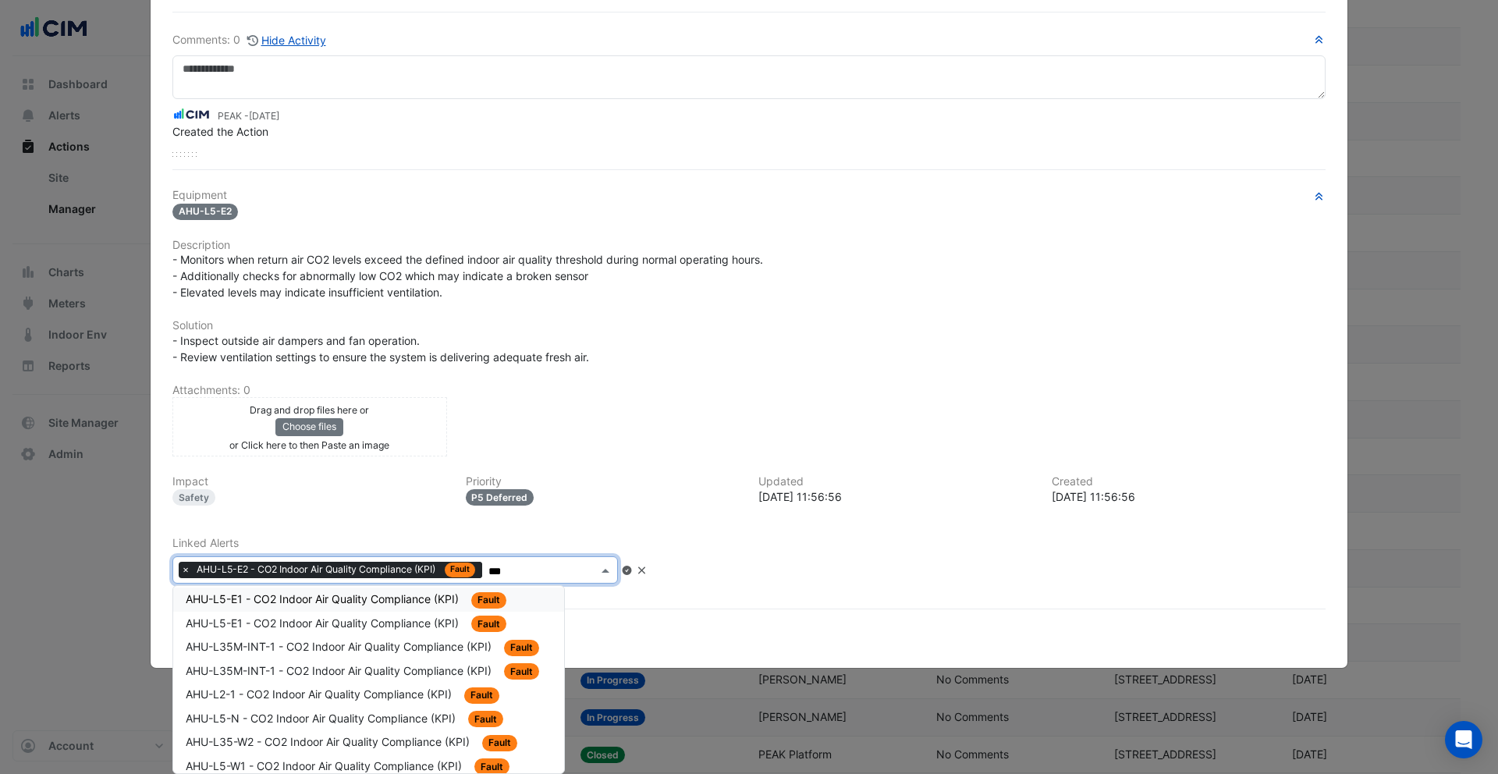
scroll to position [0, 0]
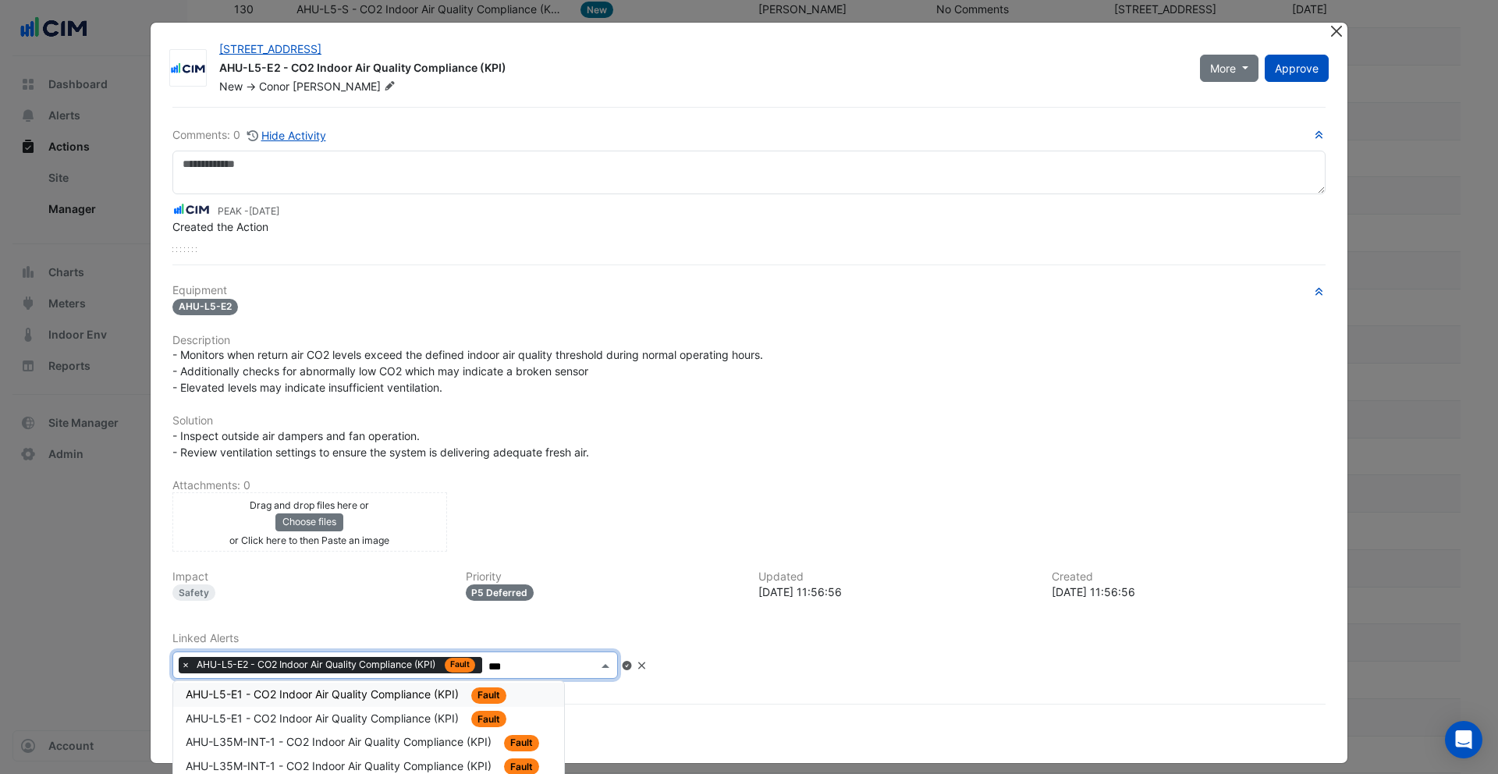
type input "***"
click at [1334, 30] on button "Close" at bounding box center [1336, 31] width 16 height 16
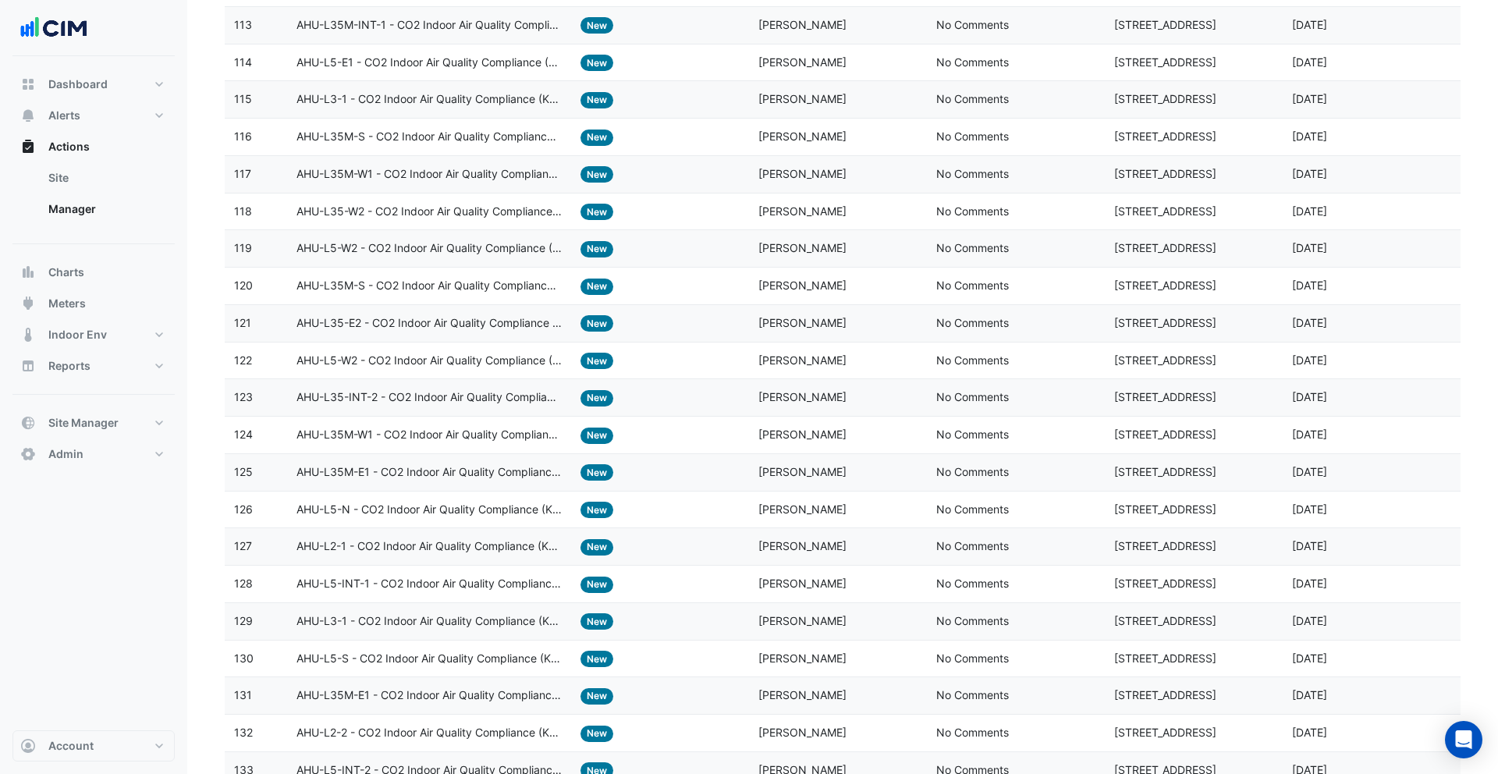
scroll to position [1048, 0]
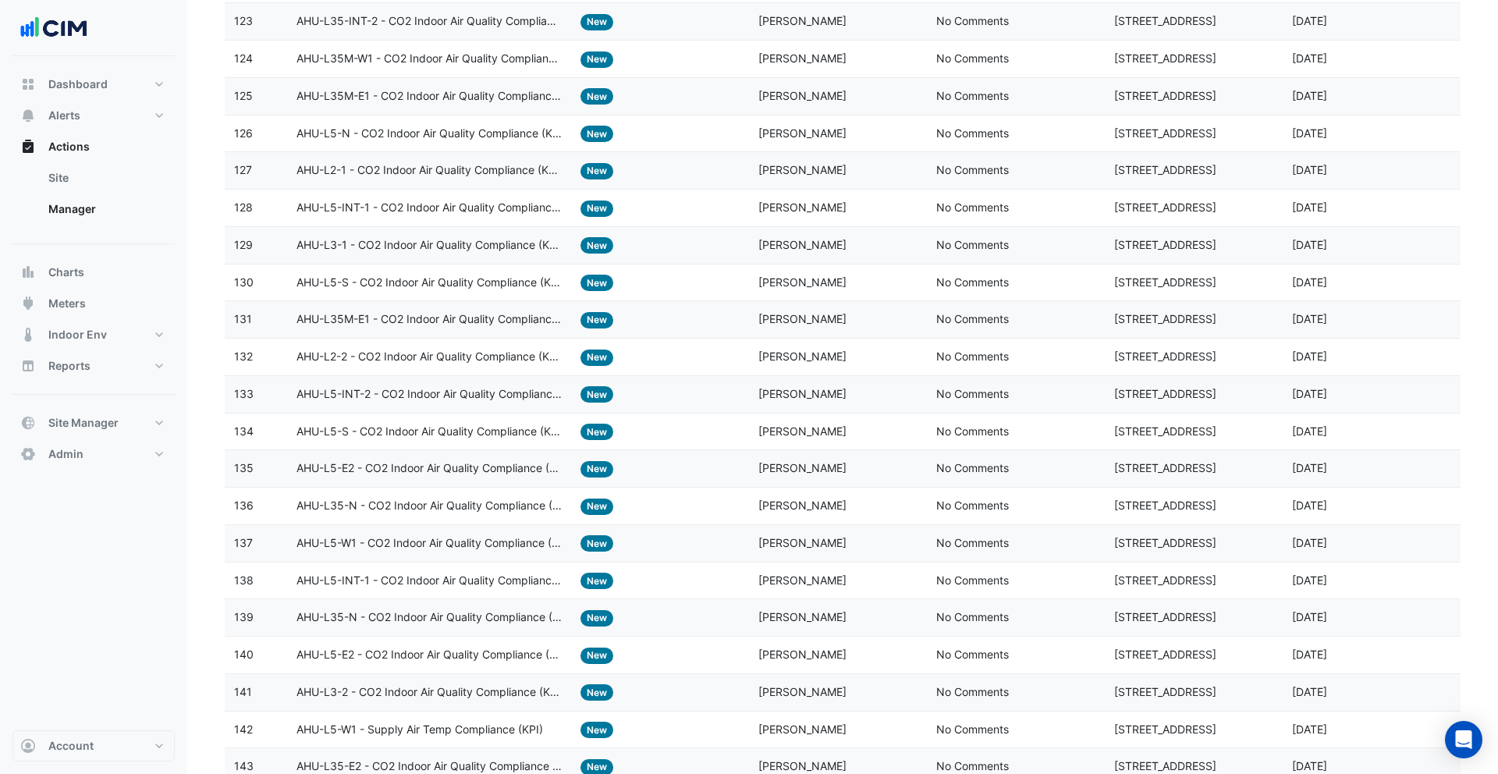
click at [518, 287] on span "AHU-L5-S - CO2 Indoor Air Quality Compliance (KPI)" at bounding box center [430, 283] width 266 height 18
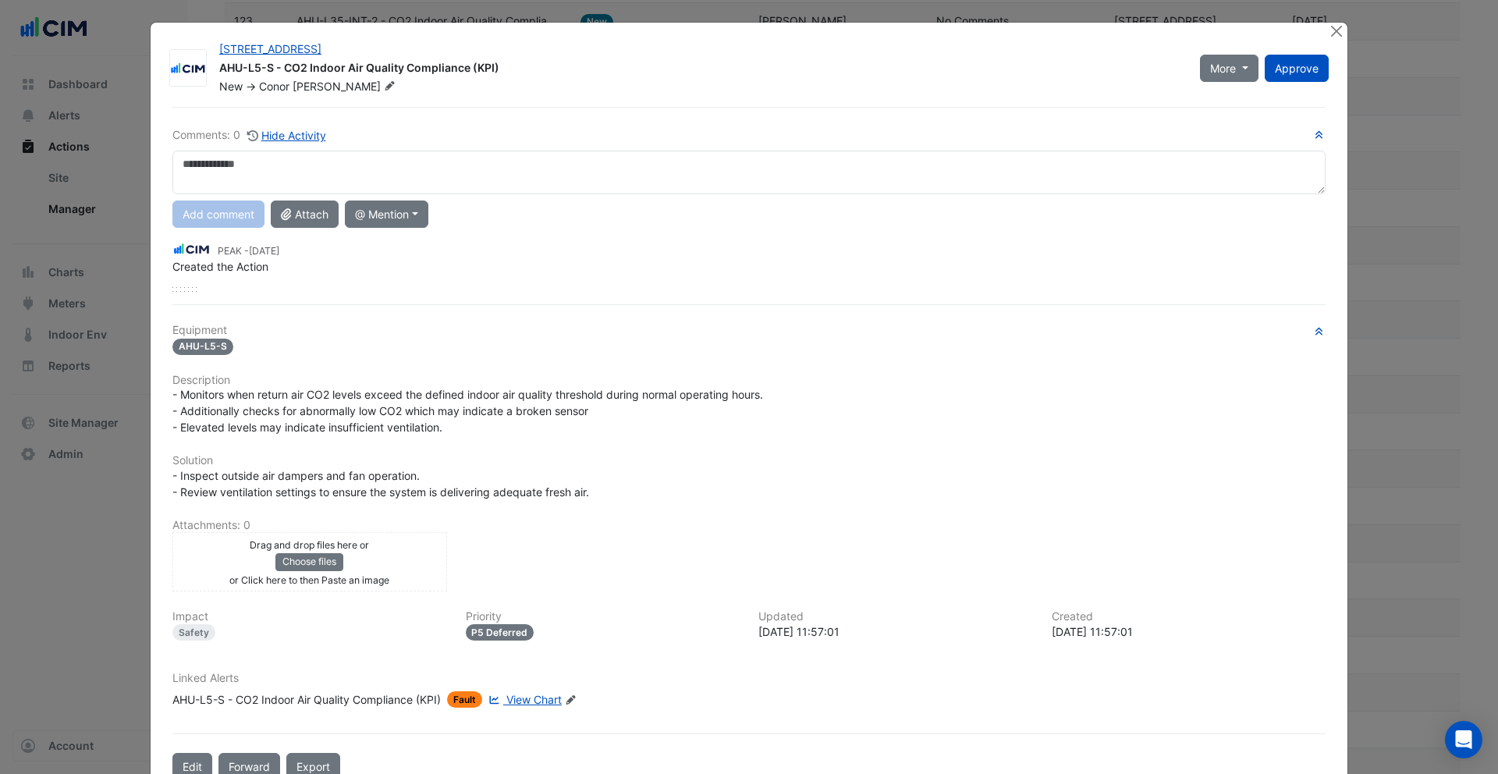
click at [519, 697] on span "View Chart" at bounding box center [533, 699] width 55 height 13
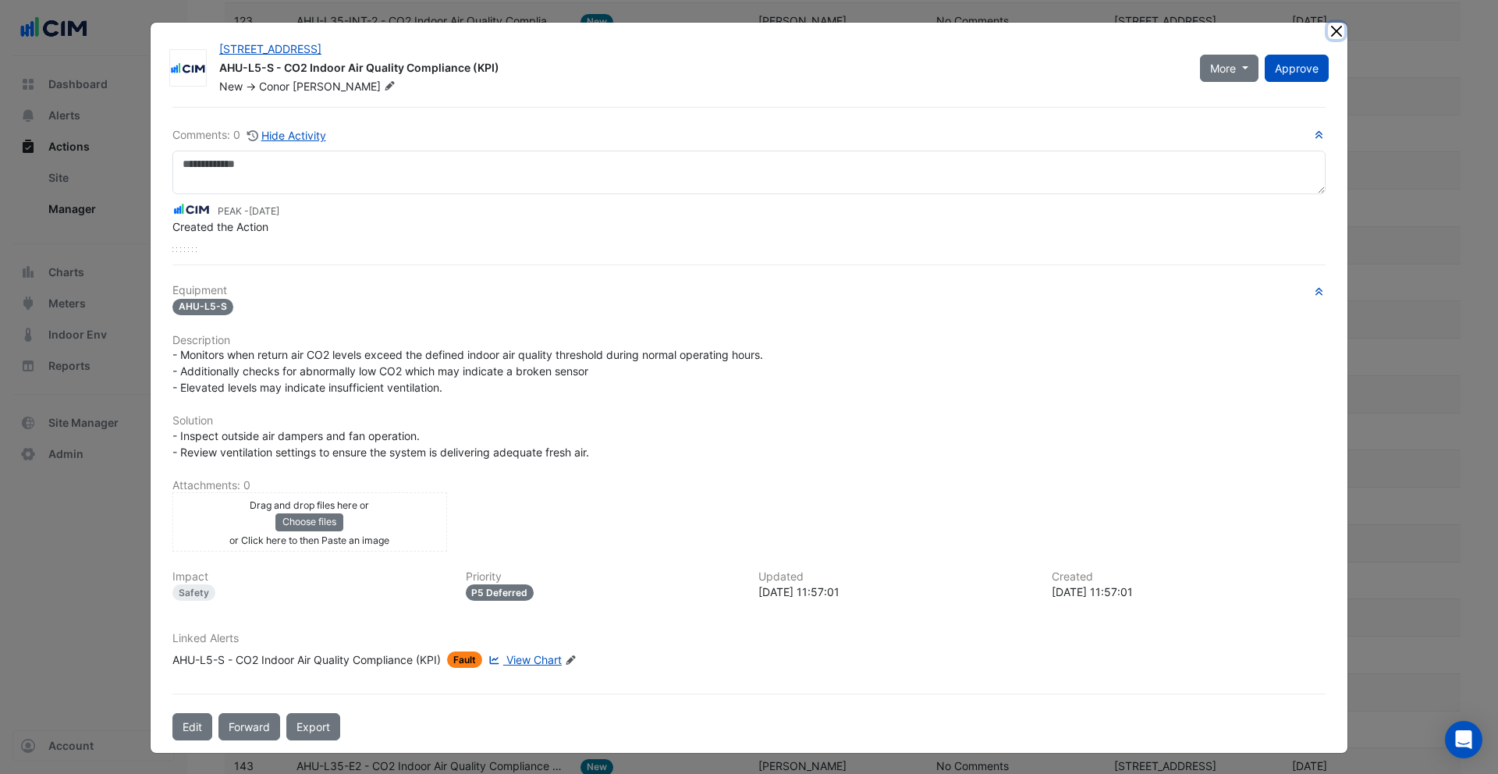
click at [1338, 29] on button "Close" at bounding box center [1336, 31] width 16 height 16
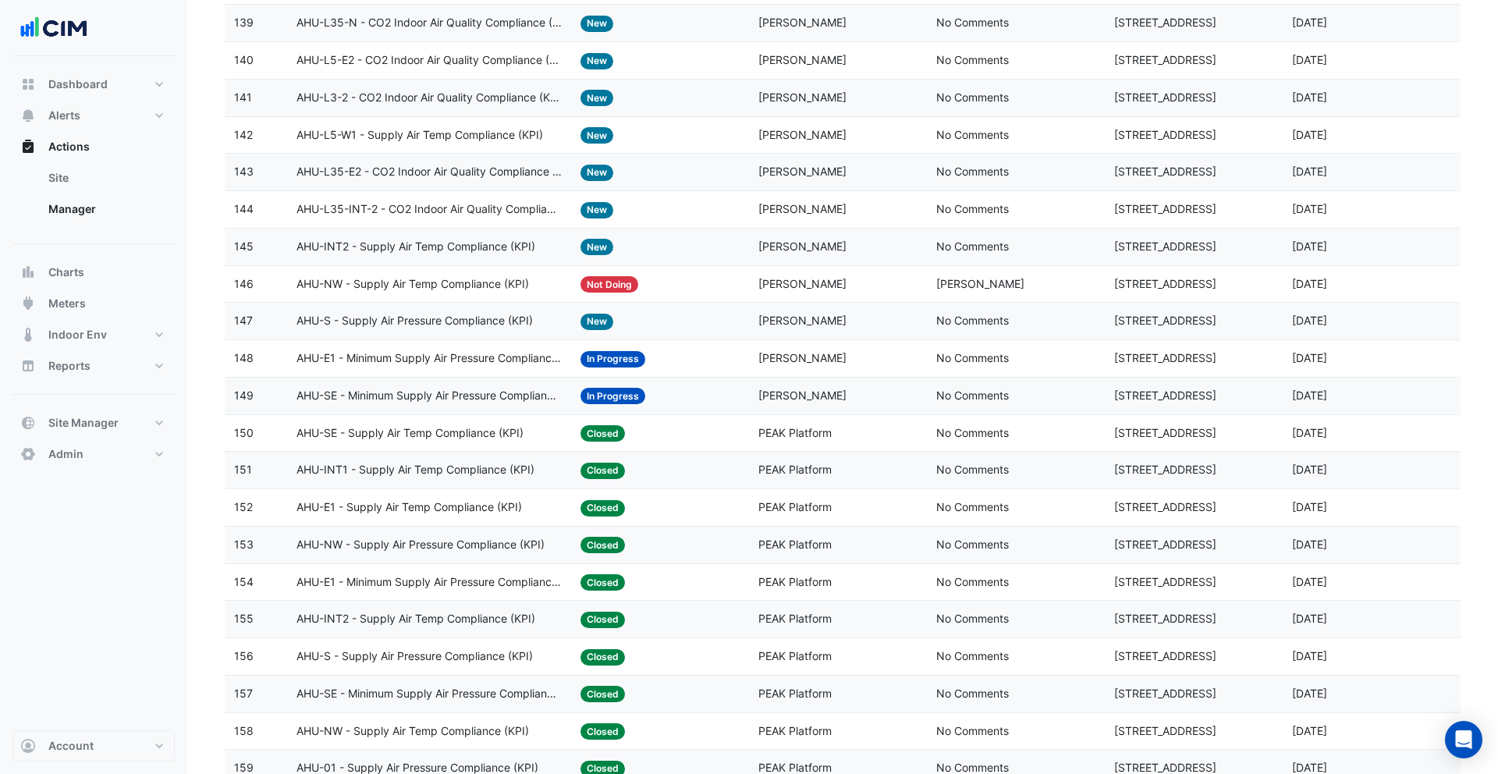
scroll to position [2033, 0]
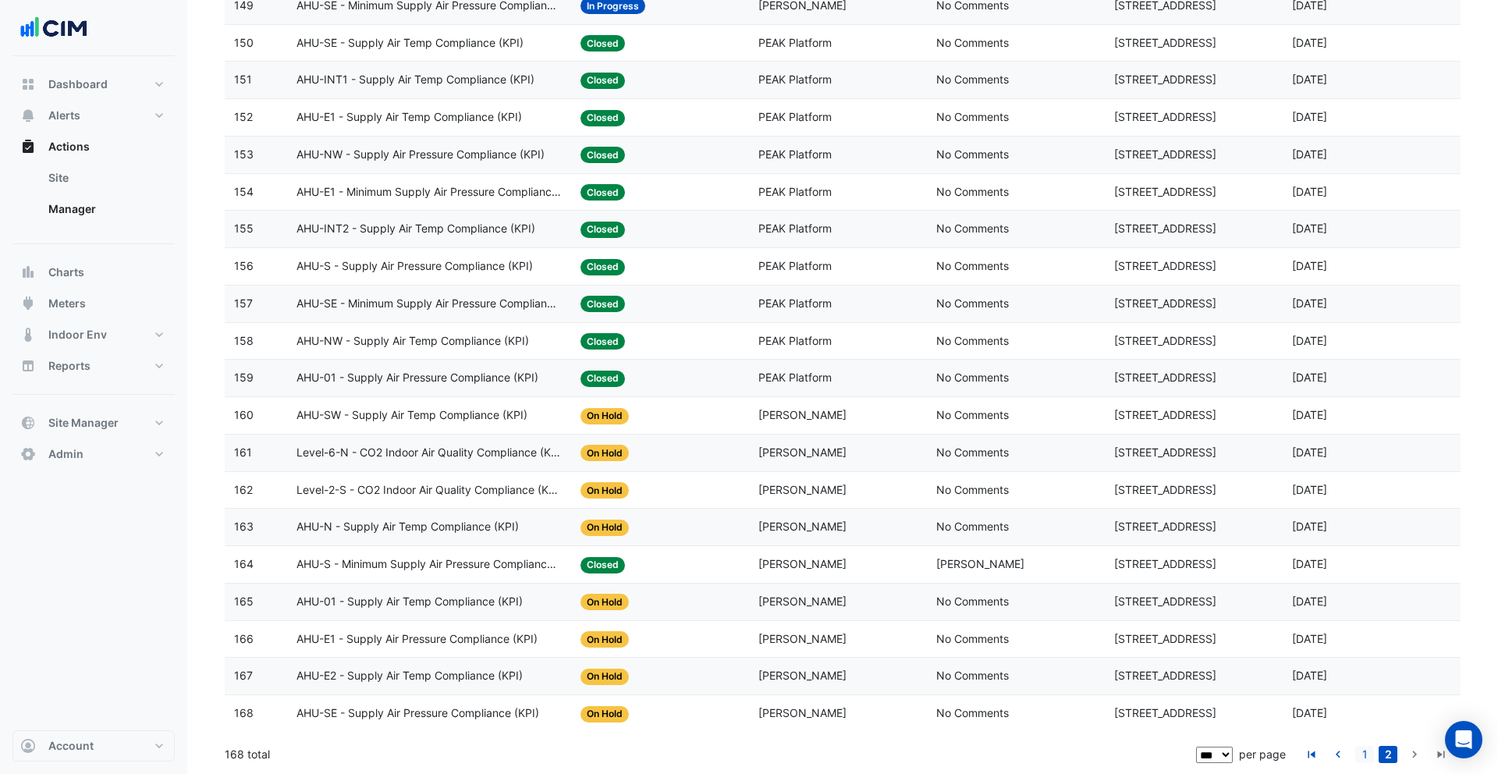
click at [1362, 759] on link "1" at bounding box center [1365, 754] width 19 height 17
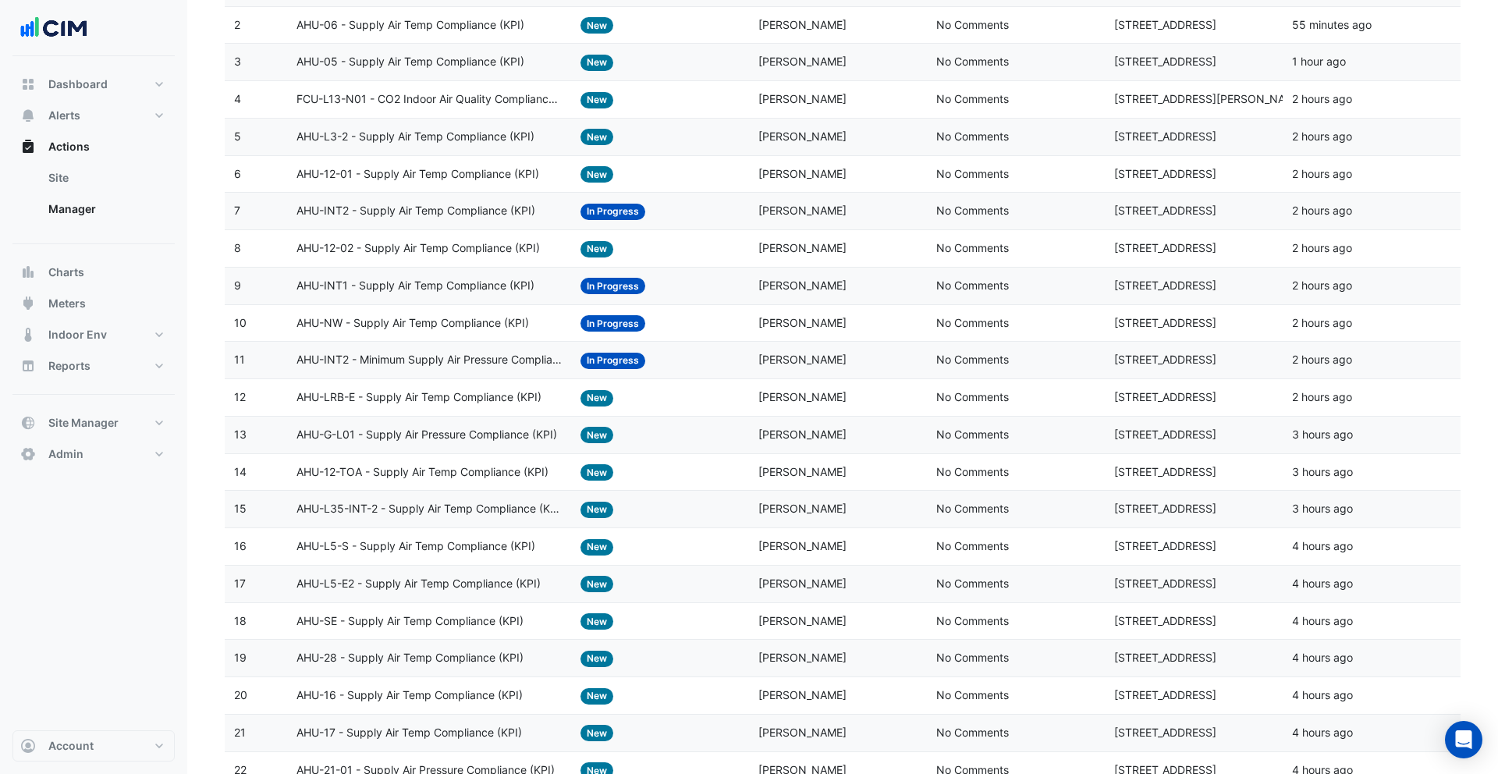
scroll to position [0, 0]
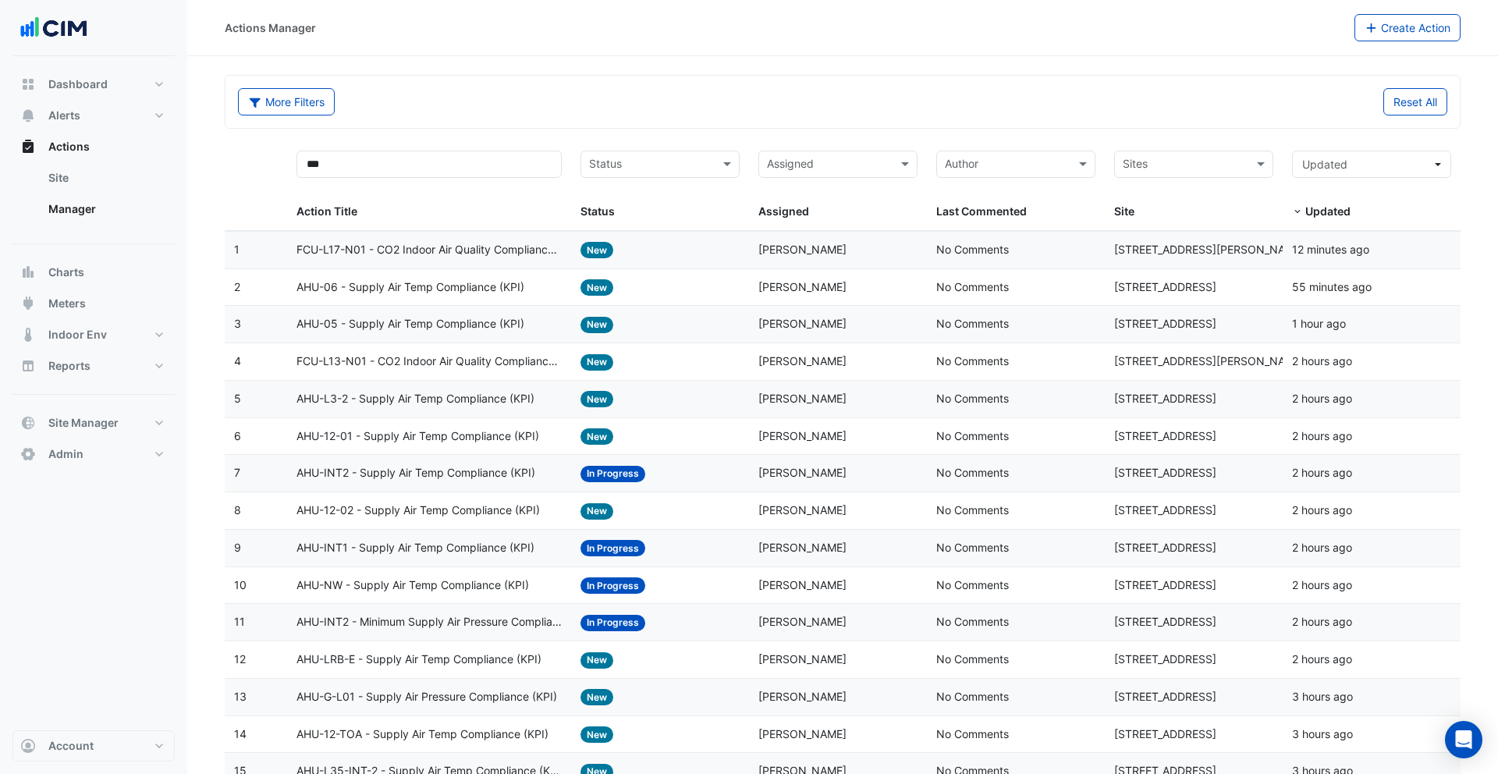
click at [482, 293] on span "AHU-06 - Supply Air Temp Compliance (KPI)" at bounding box center [411, 288] width 228 height 18
click at [478, 332] on span "AHU-05 - Supply Air Temp Compliance (KPI)" at bounding box center [411, 324] width 228 height 18
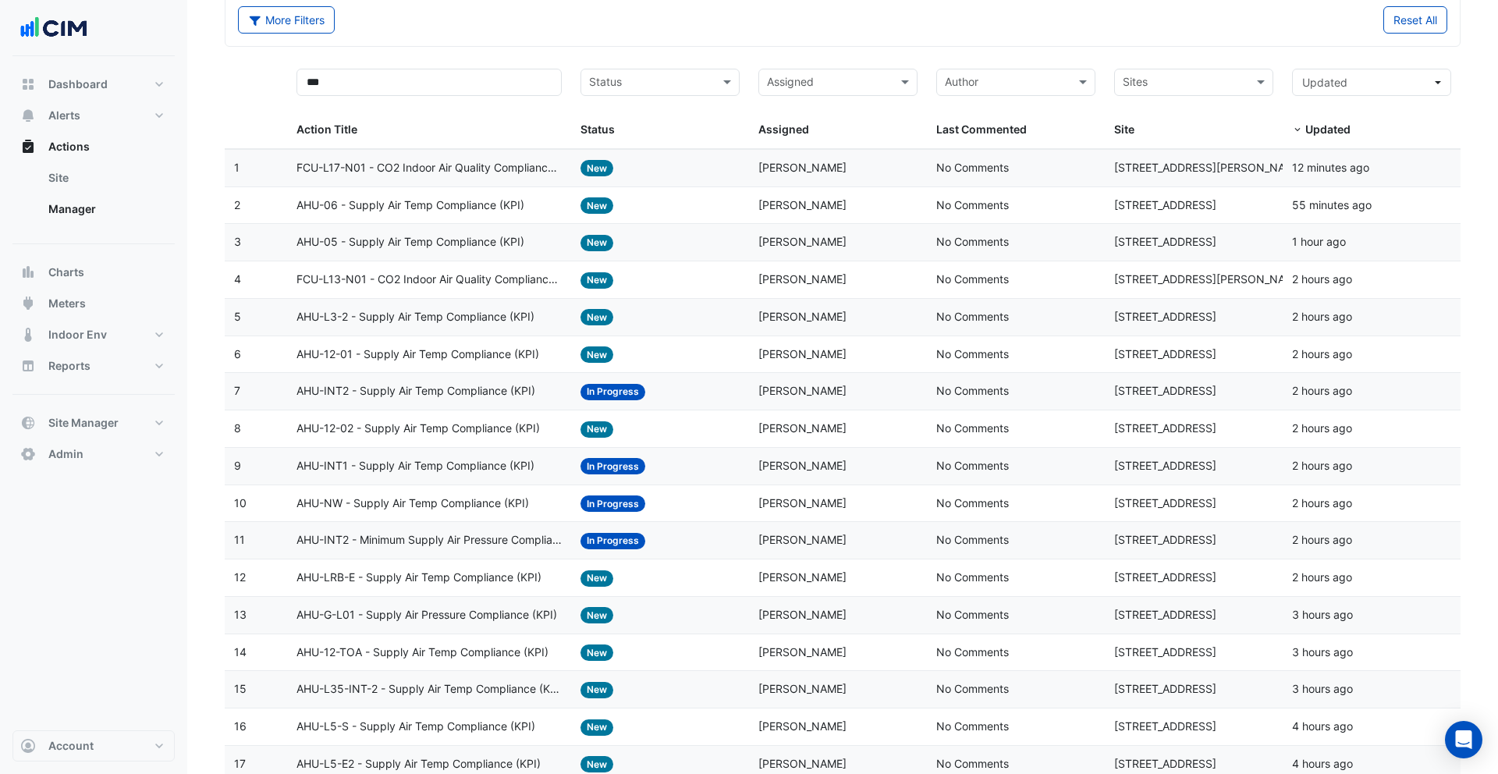
scroll to position [87, 0]
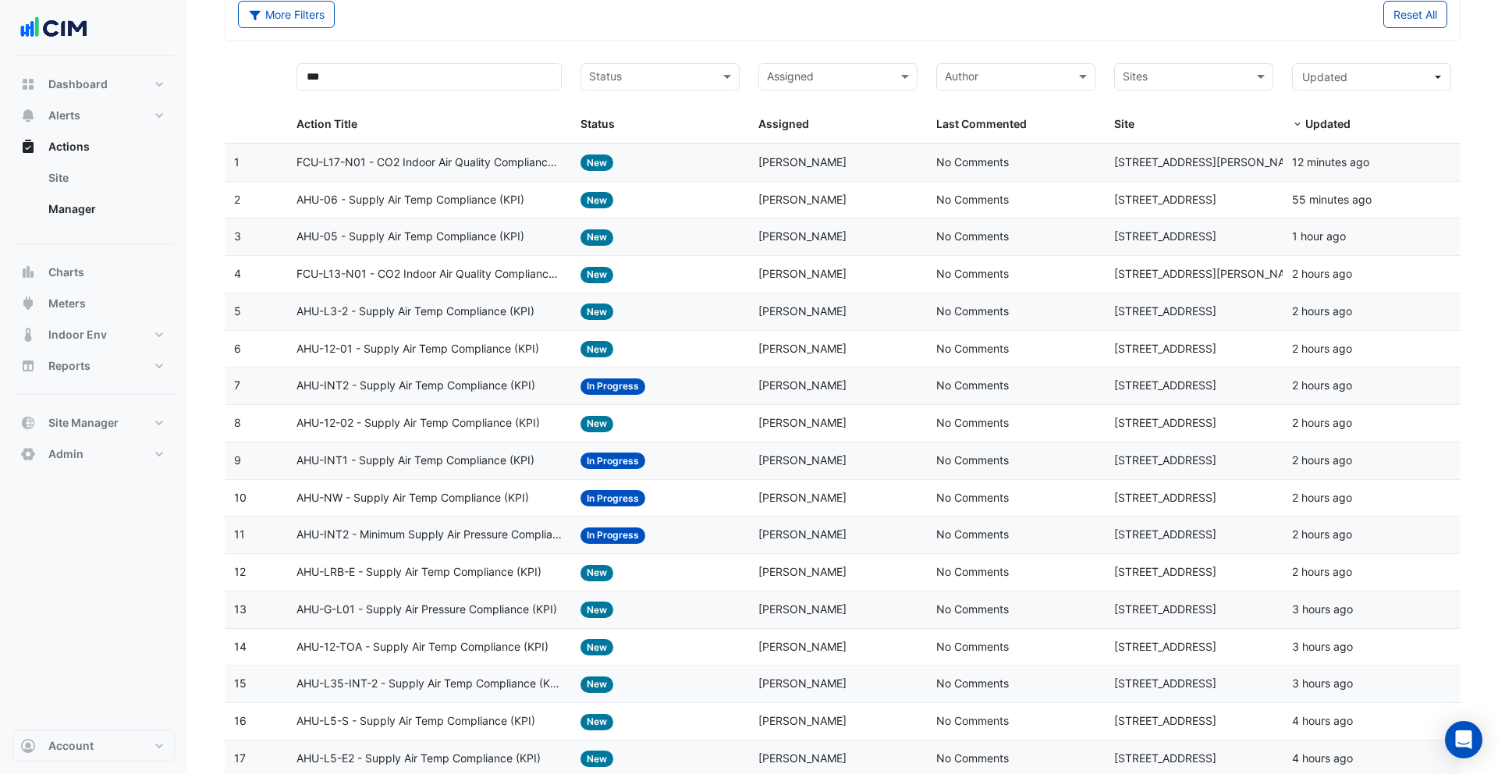
click at [552, 388] on div "AHU-INT2 - Supply Air Temp Compliance (KPI)" at bounding box center [430, 386] width 266 height 18
click at [572, 464] on datatable-body-cell "Status: In Progress" at bounding box center [660, 460] width 178 height 37
click at [575, 528] on datatable-body-cell "Status: In Progress" at bounding box center [660, 535] width 178 height 37
click at [79, 122] on span "Alerts" at bounding box center [64, 116] width 32 height 16
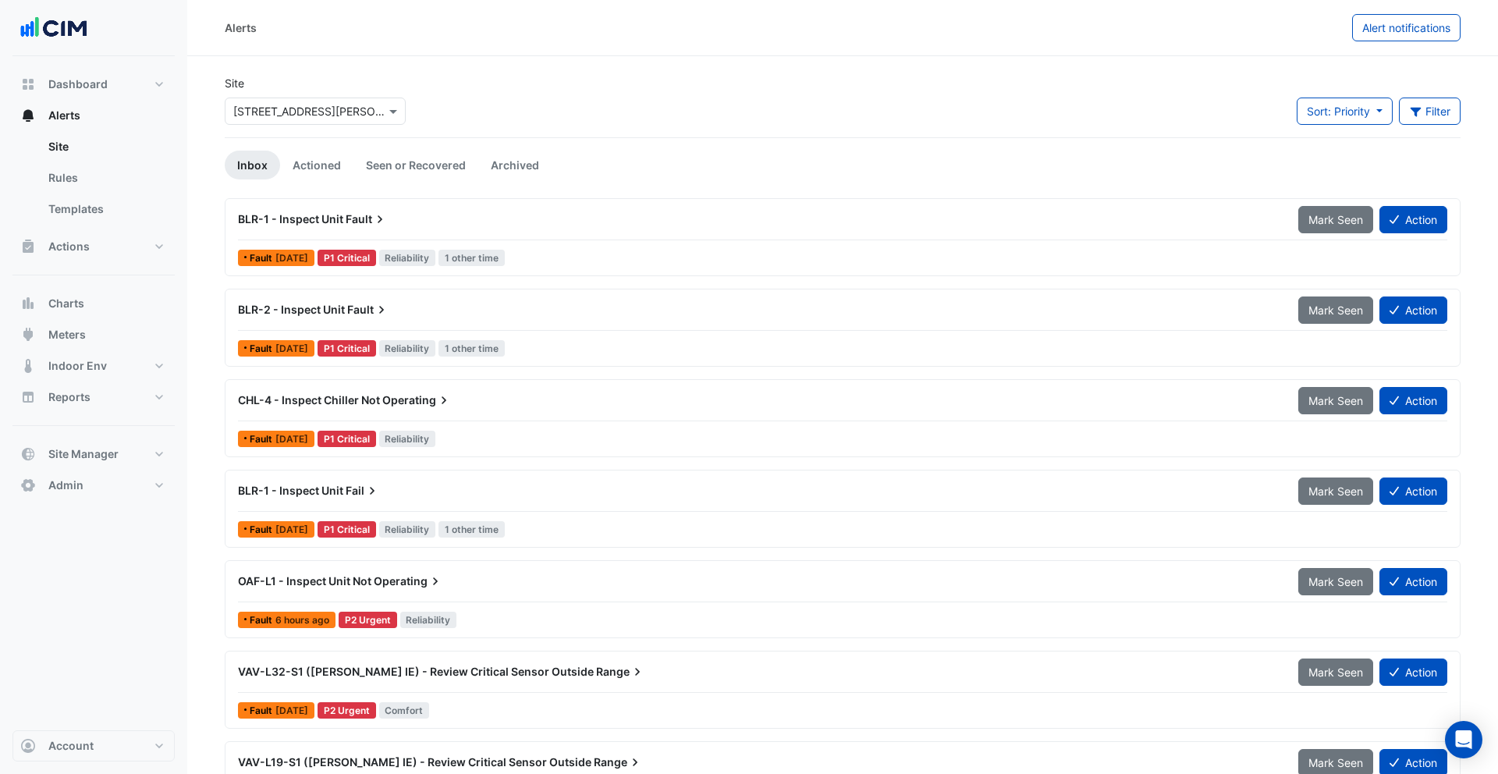
click at [332, 119] on div "× 580 George Street" at bounding box center [315, 111] width 181 height 27
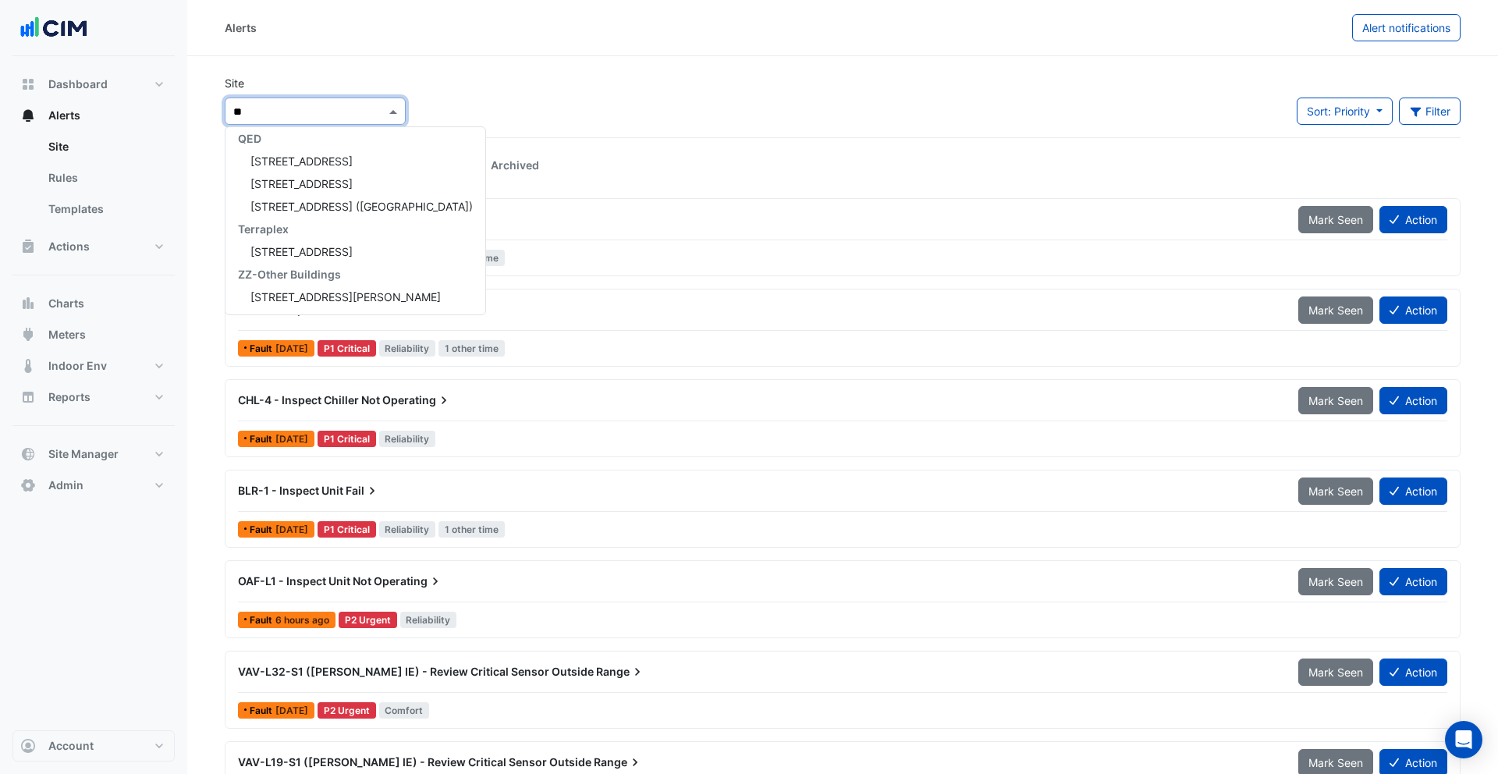
type input "***"
drag, startPoint x: 322, startPoint y: 164, endPoint x: 358, endPoint y: 156, distance: 37.5
click at [322, 164] on span "[STREET_ADDRESS]" at bounding box center [302, 161] width 102 height 13
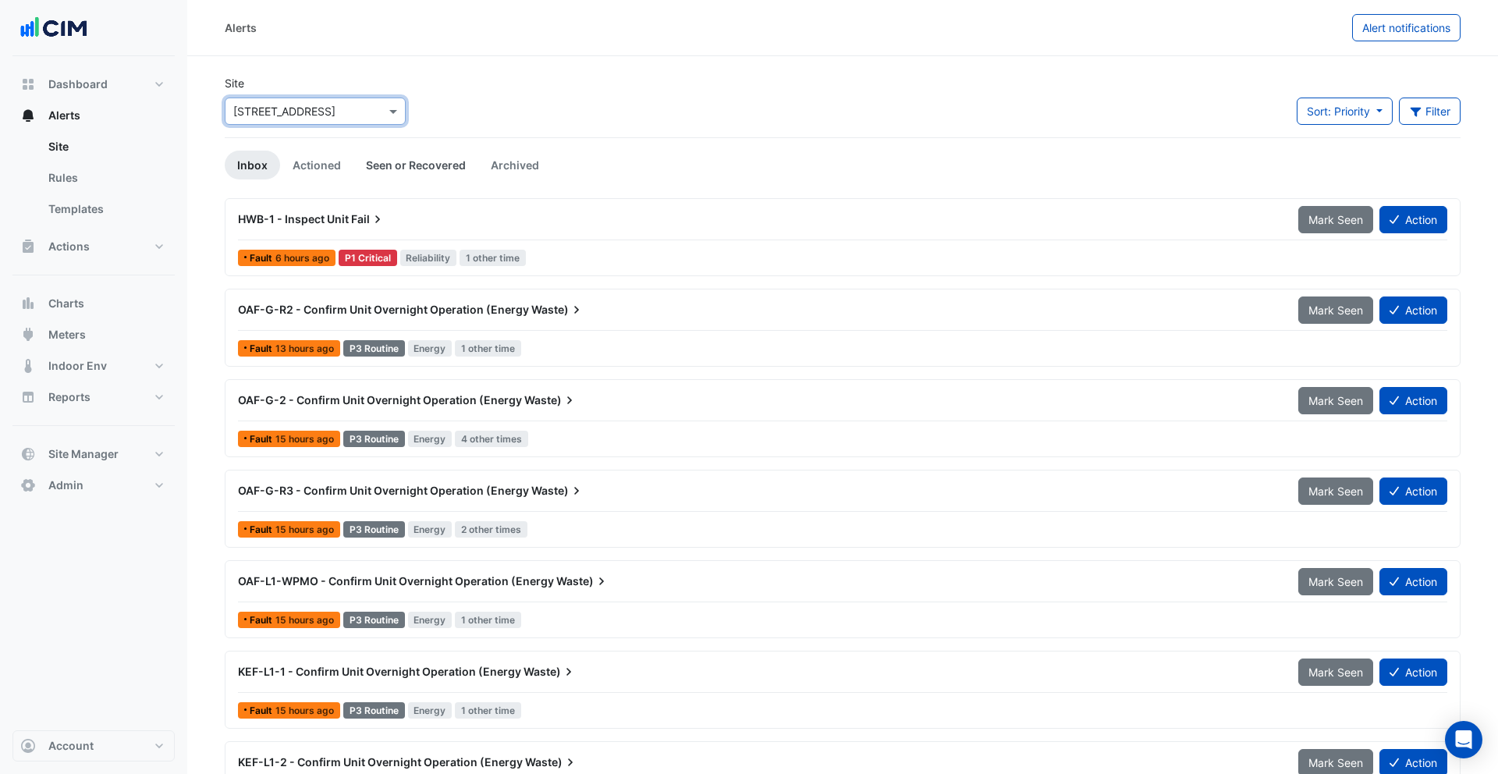
click at [407, 169] on link "Seen or Recovered" at bounding box center [416, 165] width 125 height 29
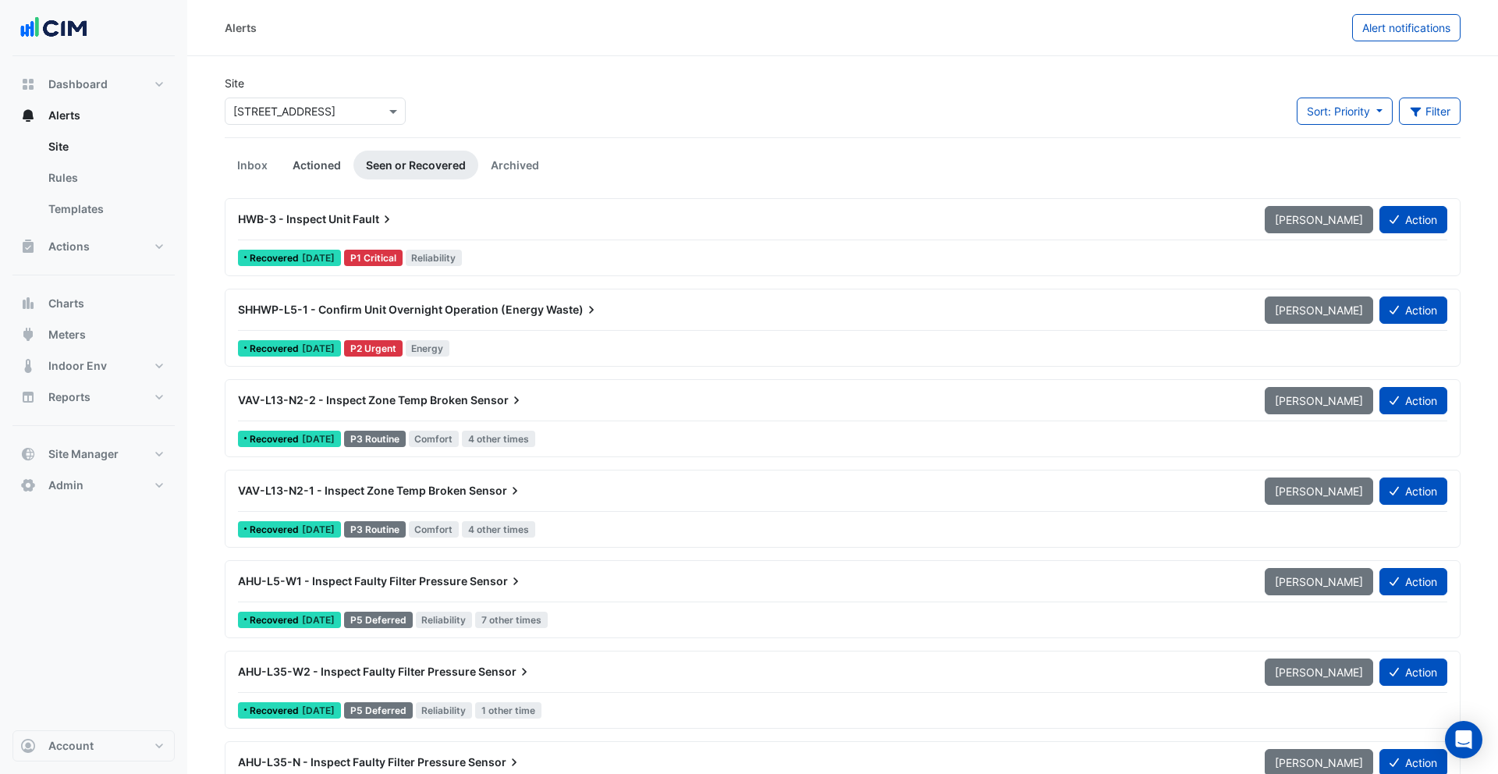
click at [332, 166] on link "Actioned" at bounding box center [316, 165] width 73 height 29
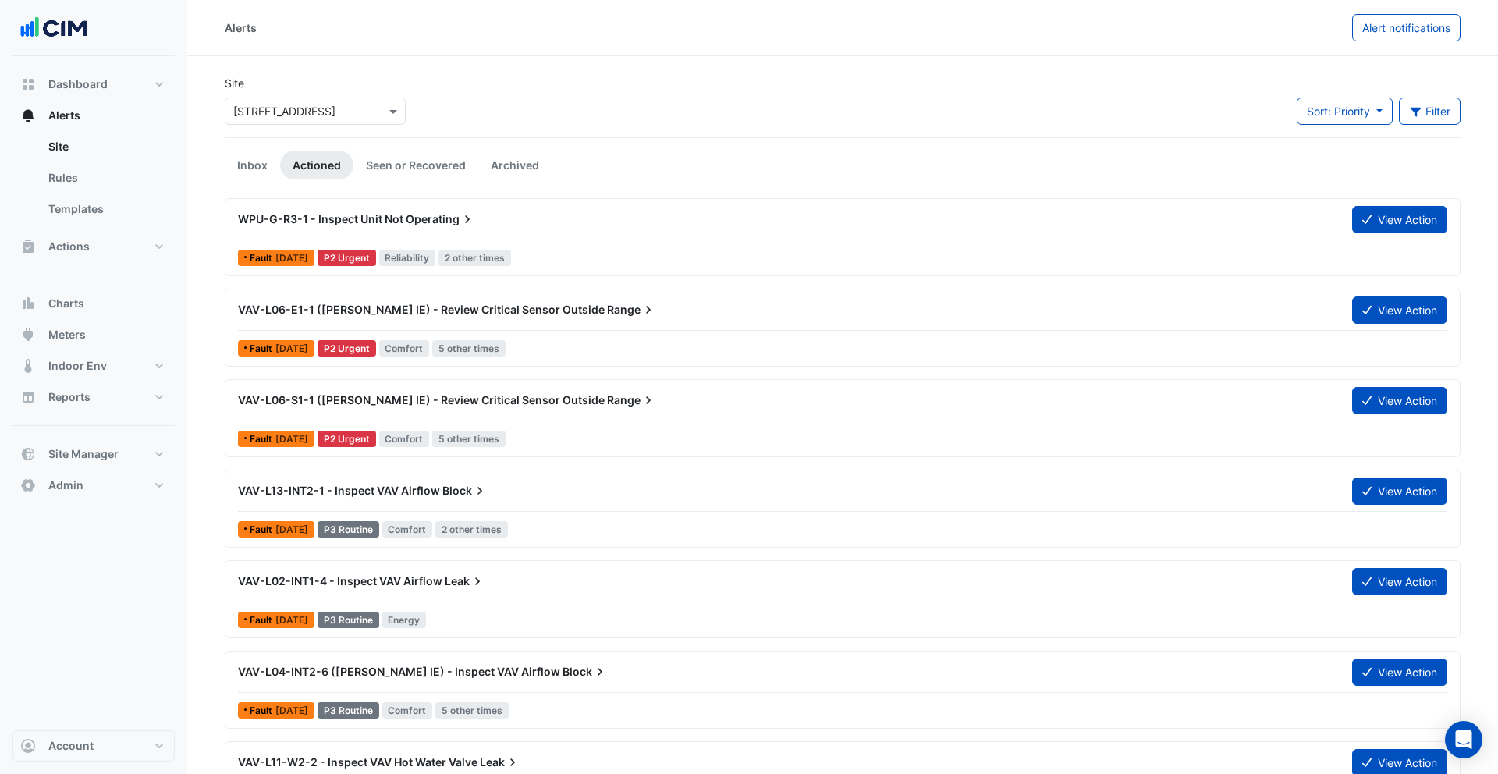
click at [462, 116] on div "Site × 130 Lonsdale Street Sort: Priority Priority Updated Filter Title Priorit…" at bounding box center [842, 106] width 1255 height 62
click at [372, 116] on div at bounding box center [315, 111] width 179 height 18
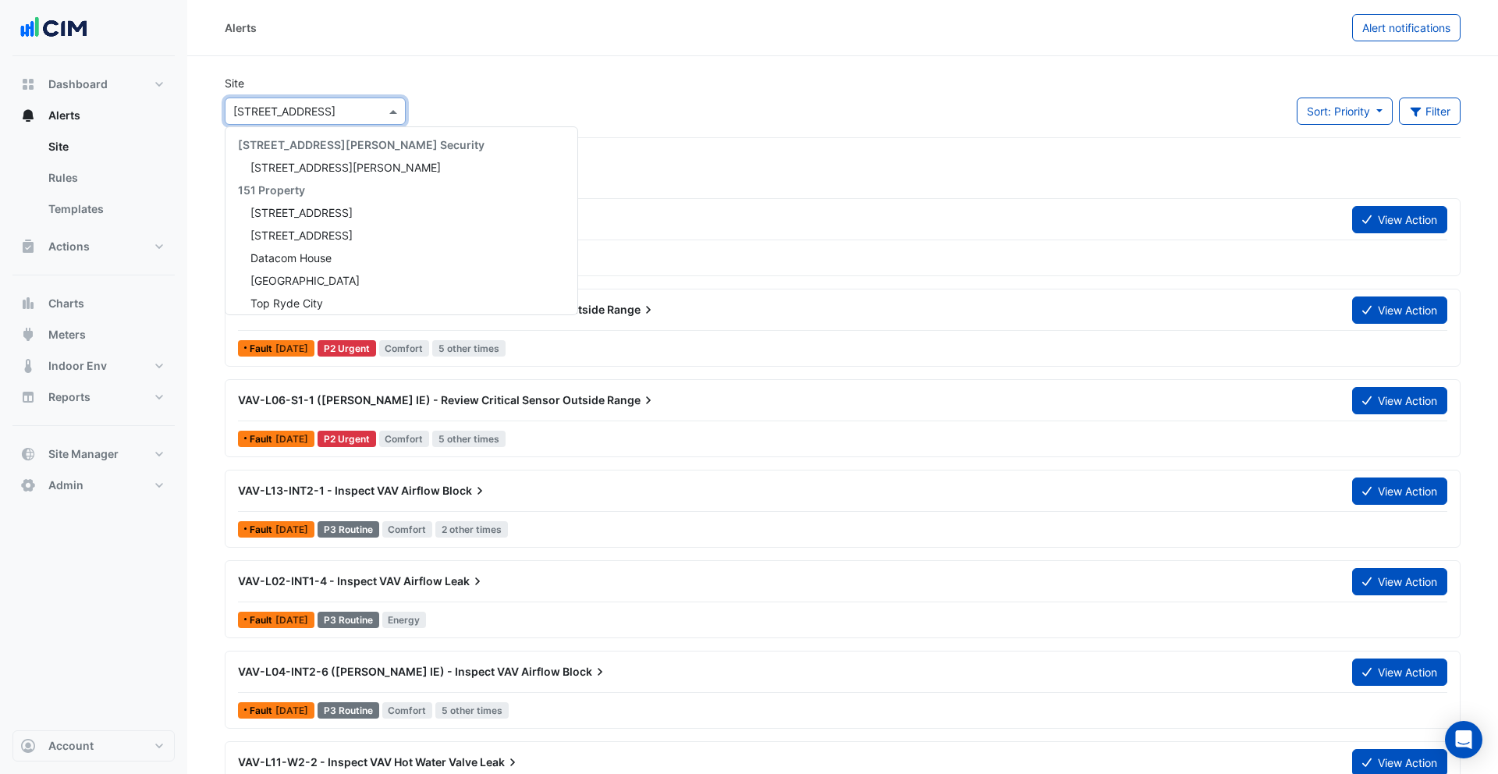
scroll to position [5528, 0]
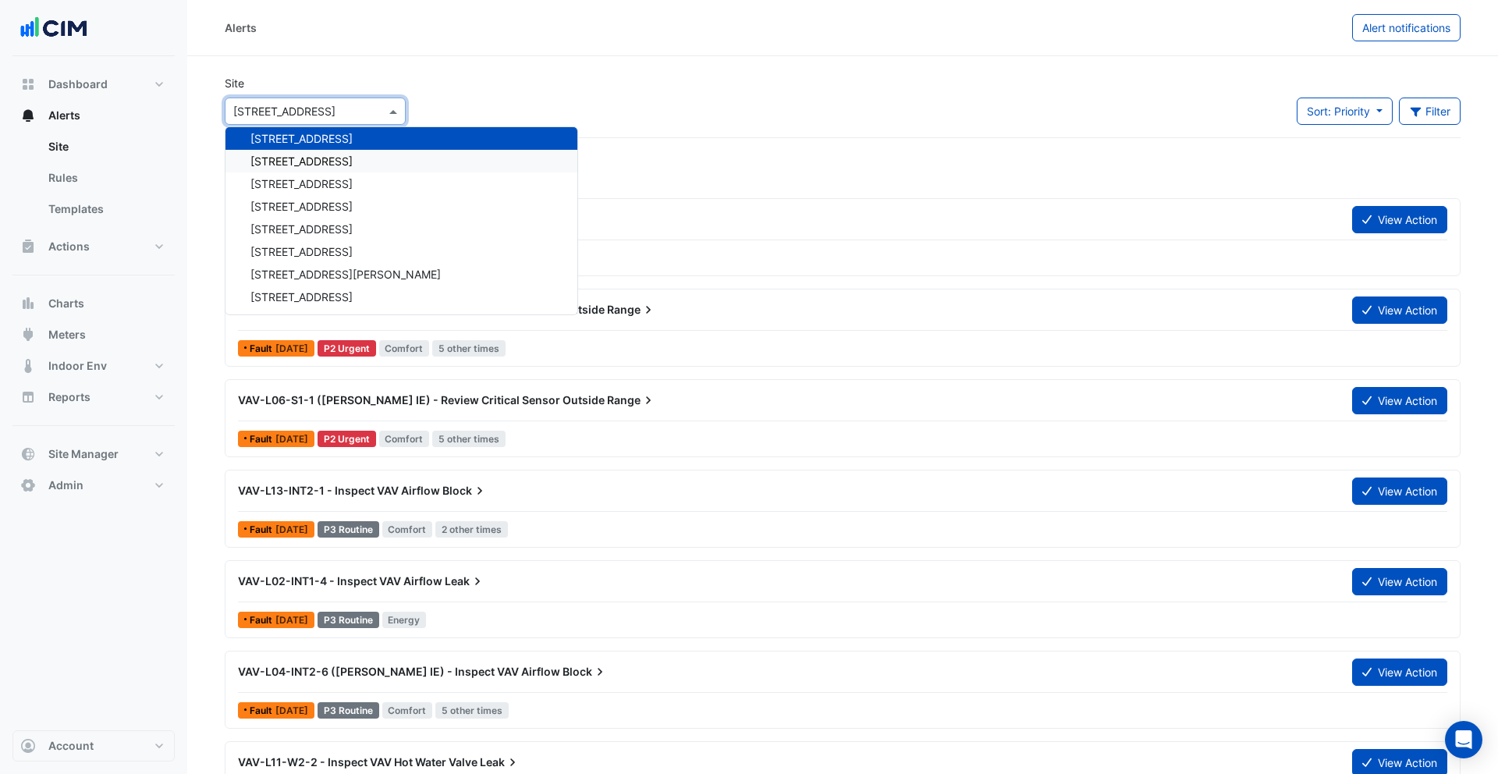
click at [354, 155] on div "150 Lonsdale Street" at bounding box center [402, 161] width 352 height 23
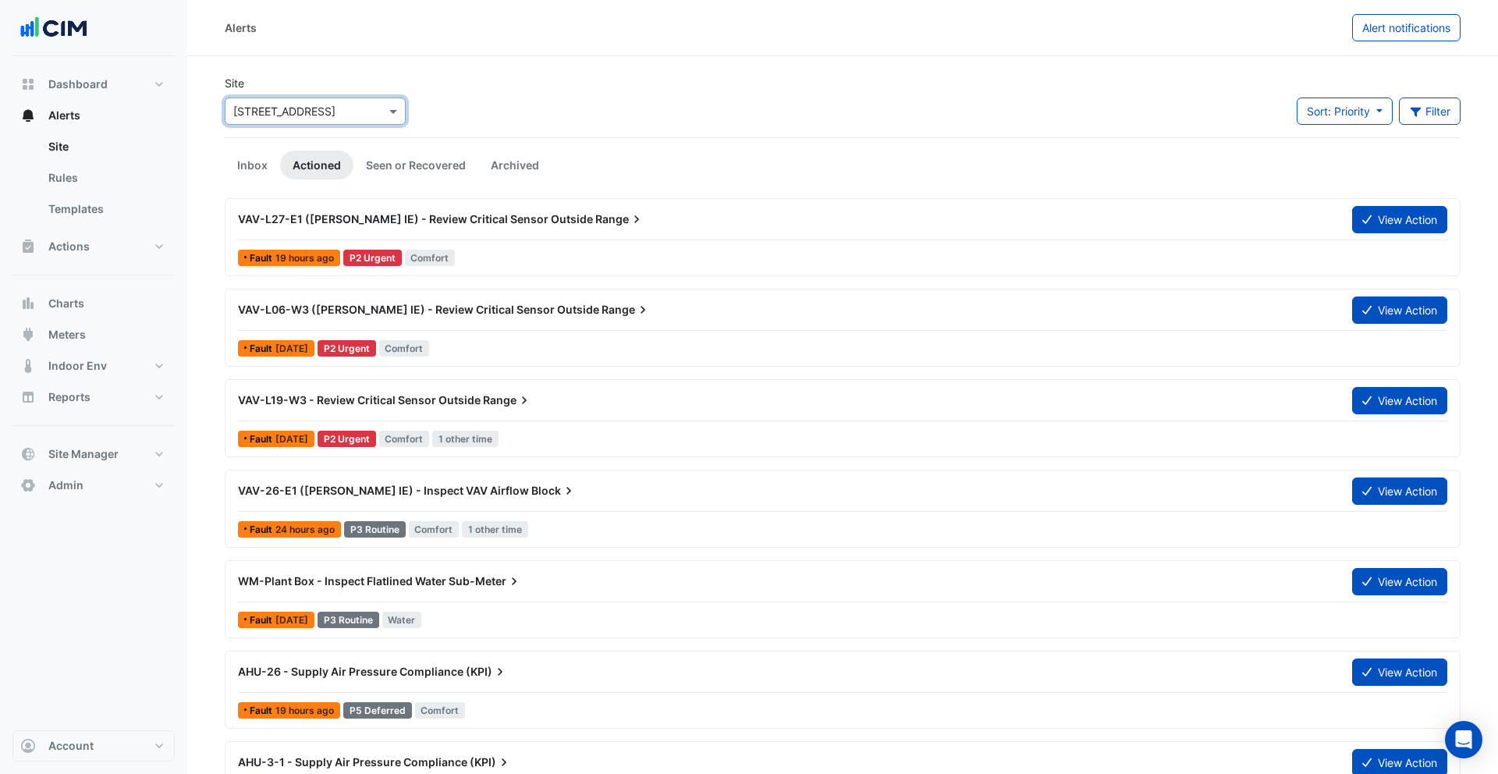
click at [359, 118] on input "text" at bounding box center [299, 112] width 133 height 16
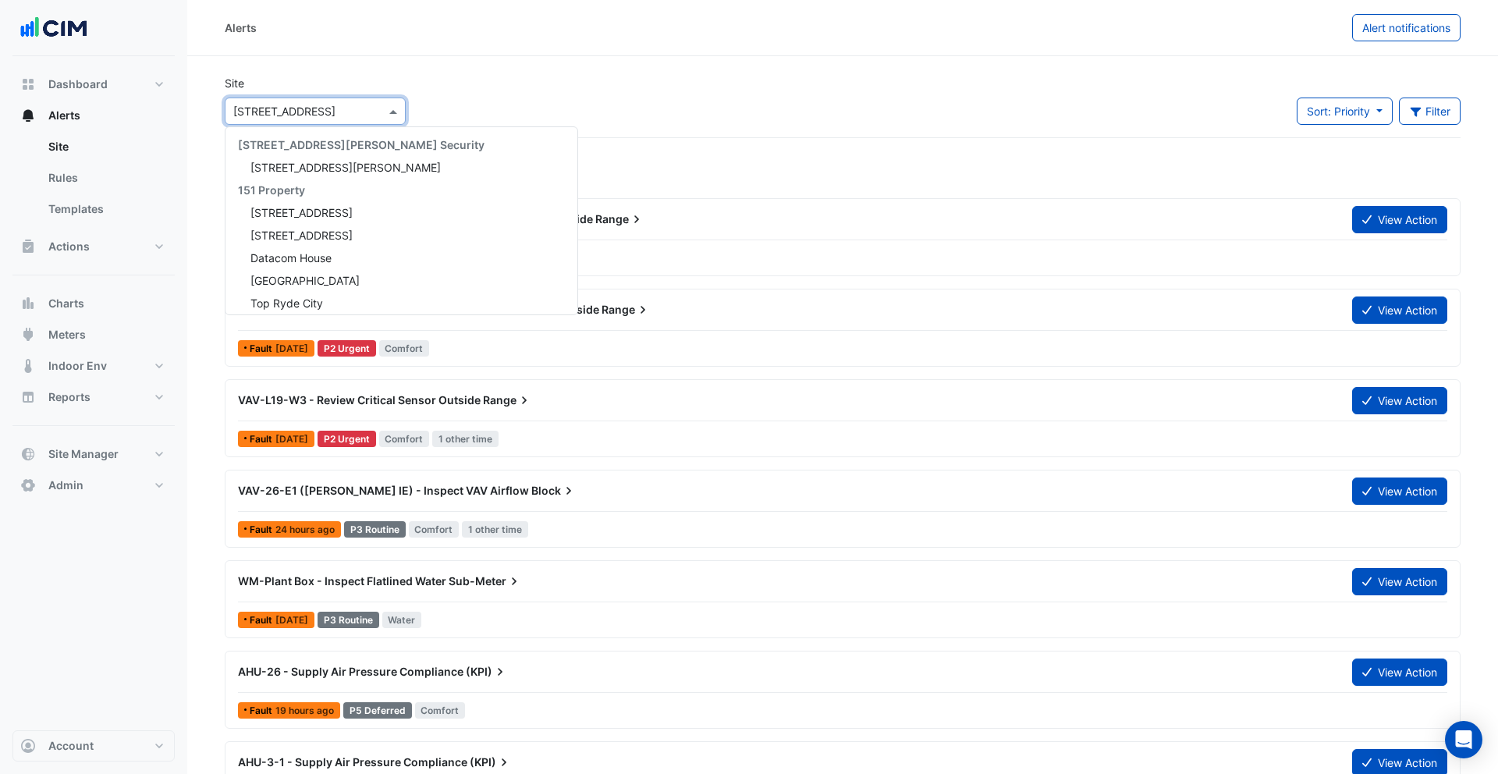
scroll to position [5551, 0]
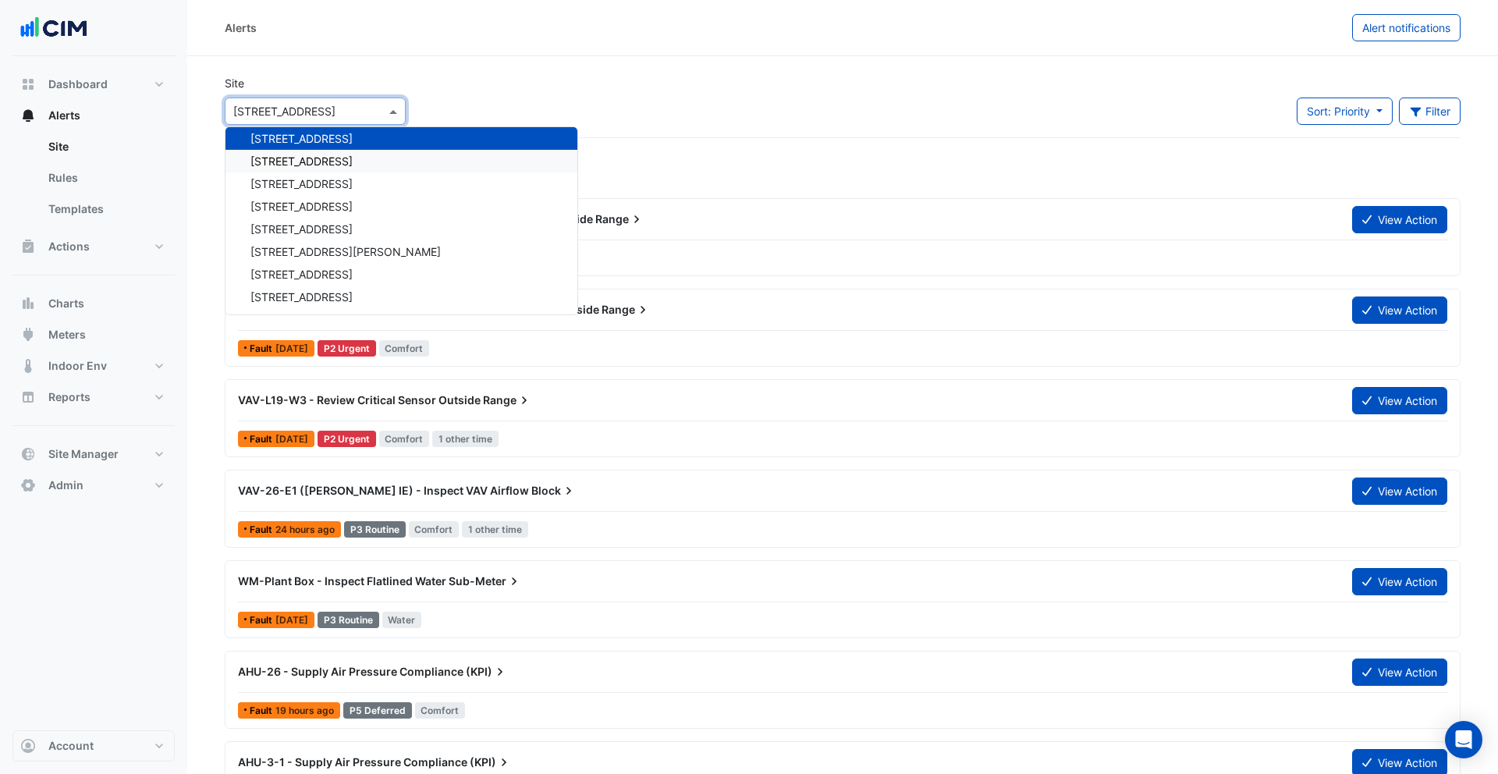
click at [359, 154] on div "[STREET_ADDRESS]" at bounding box center [402, 161] width 352 height 23
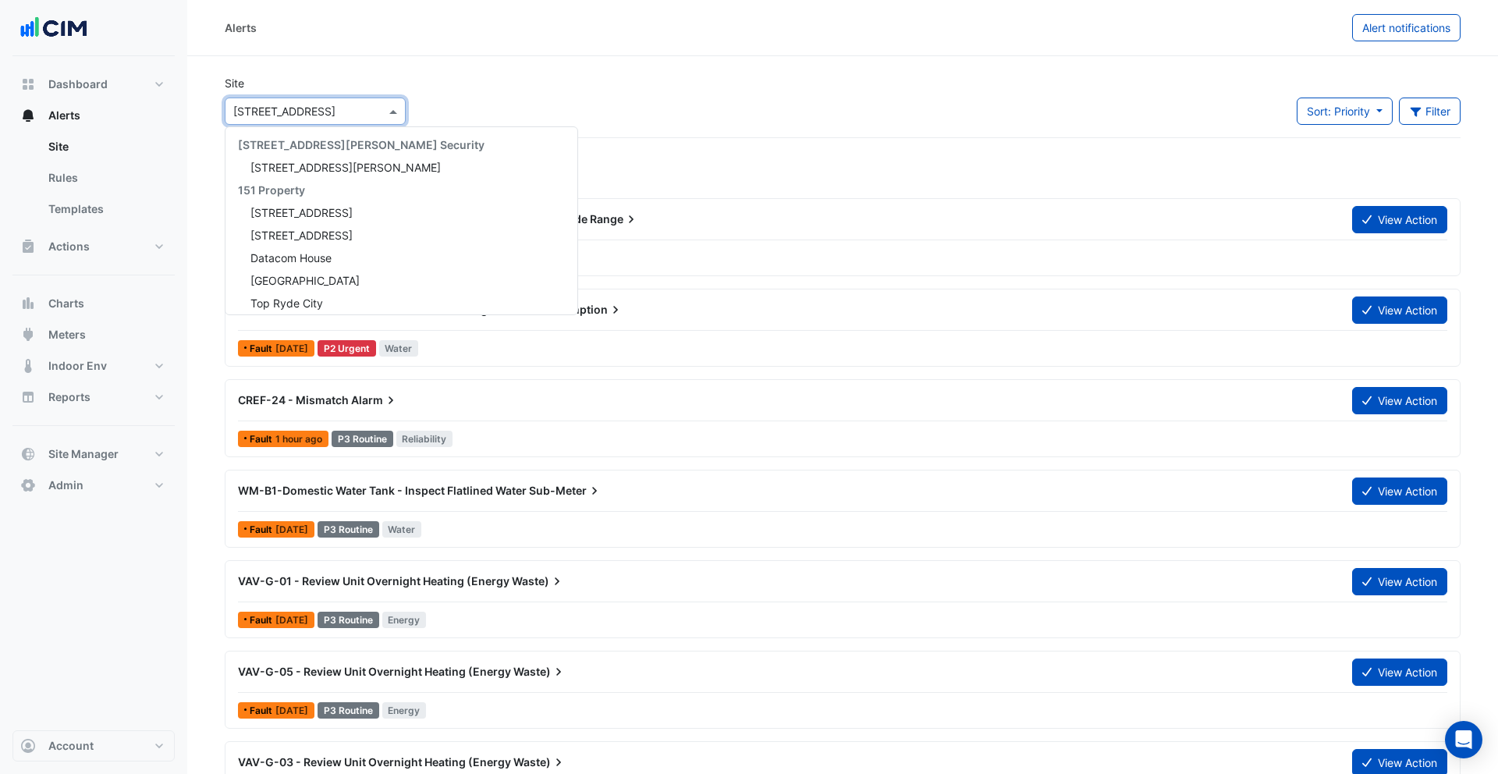
click at [358, 120] on div "× 242 Exhibition Street" at bounding box center [315, 111] width 181 height 27
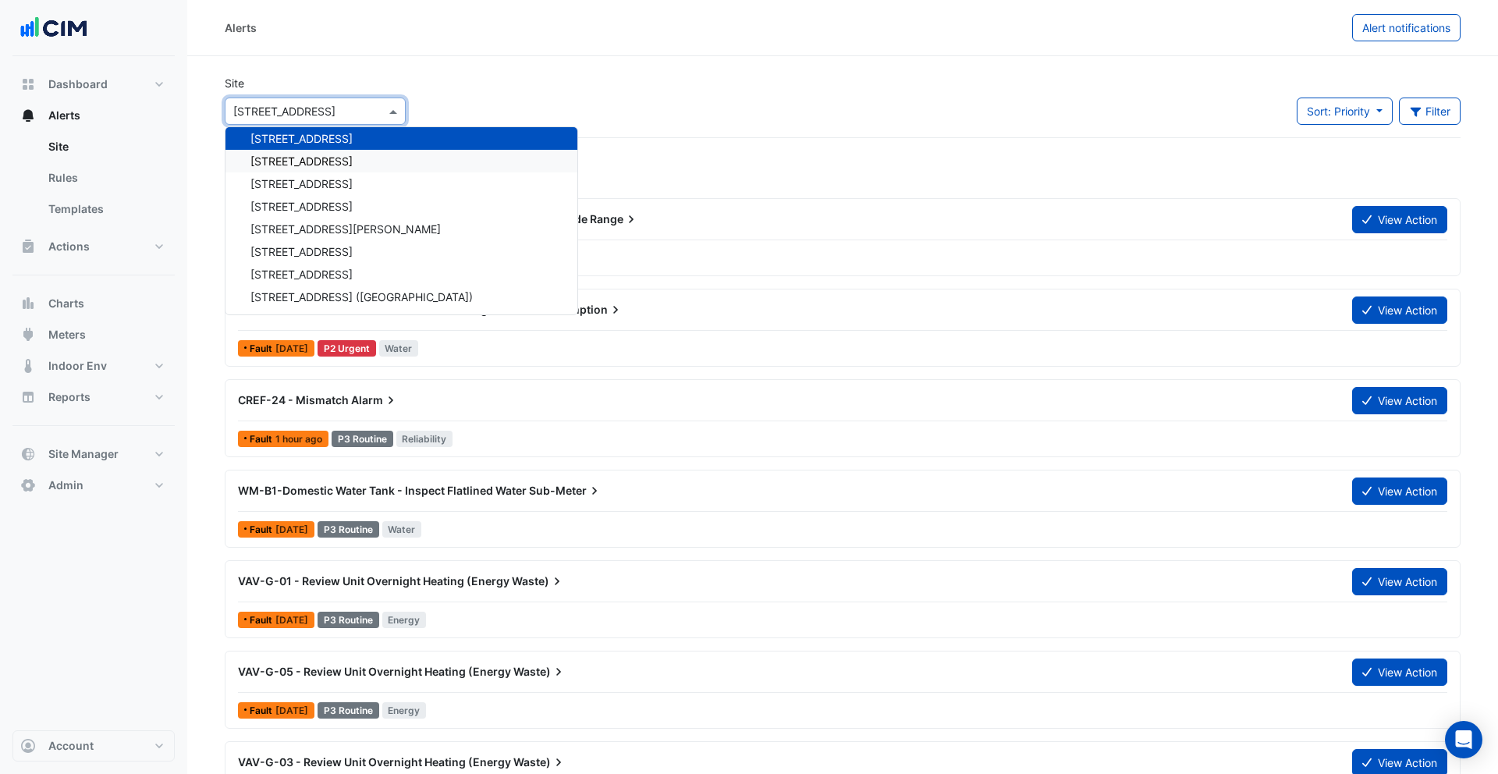
click at [357, 164] on div "[STREET_ADDRESS]" at bounding box center [402, 161] width 352 height 23
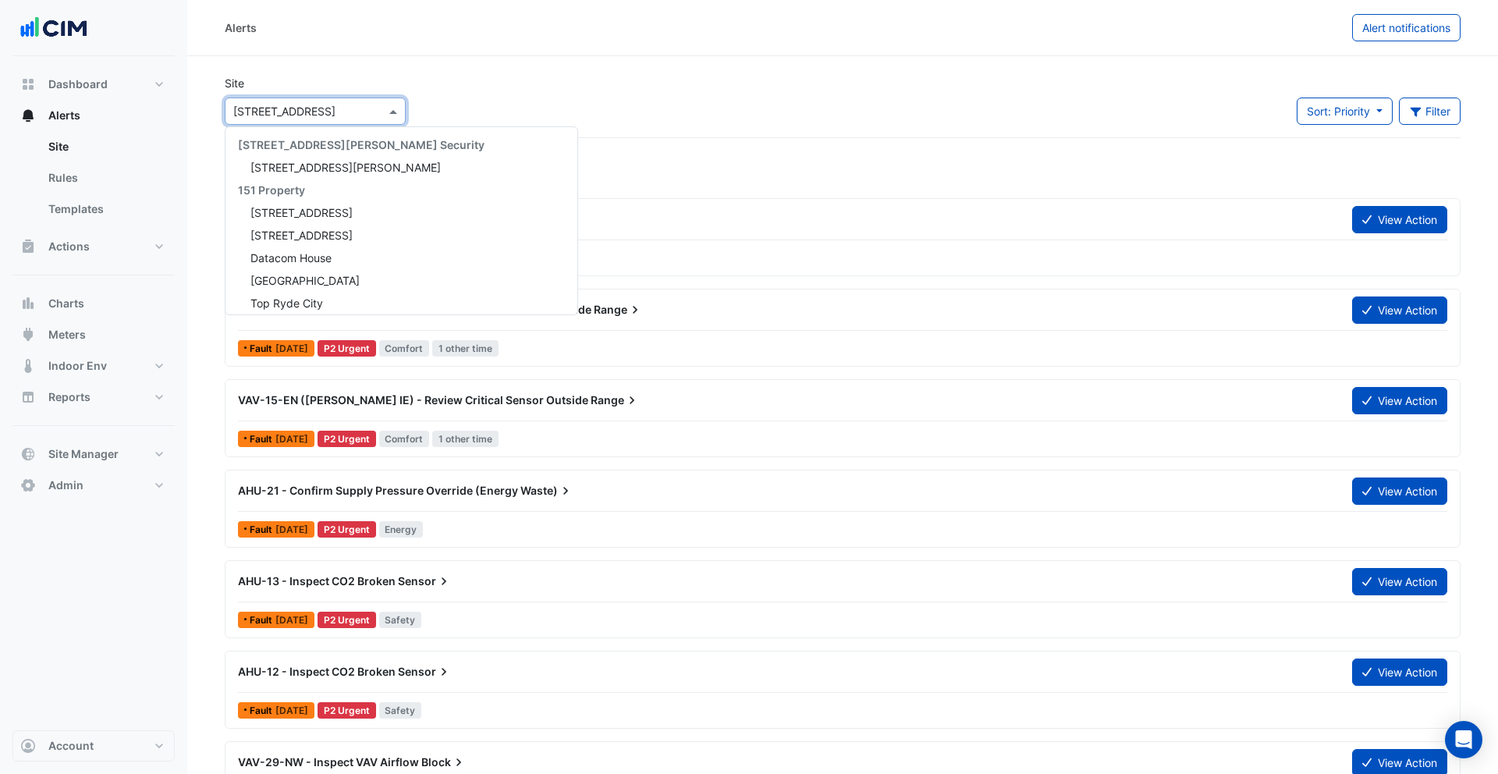
click at [354, 114] on input "text" at bounding box center [299, 112] width 133 height 16
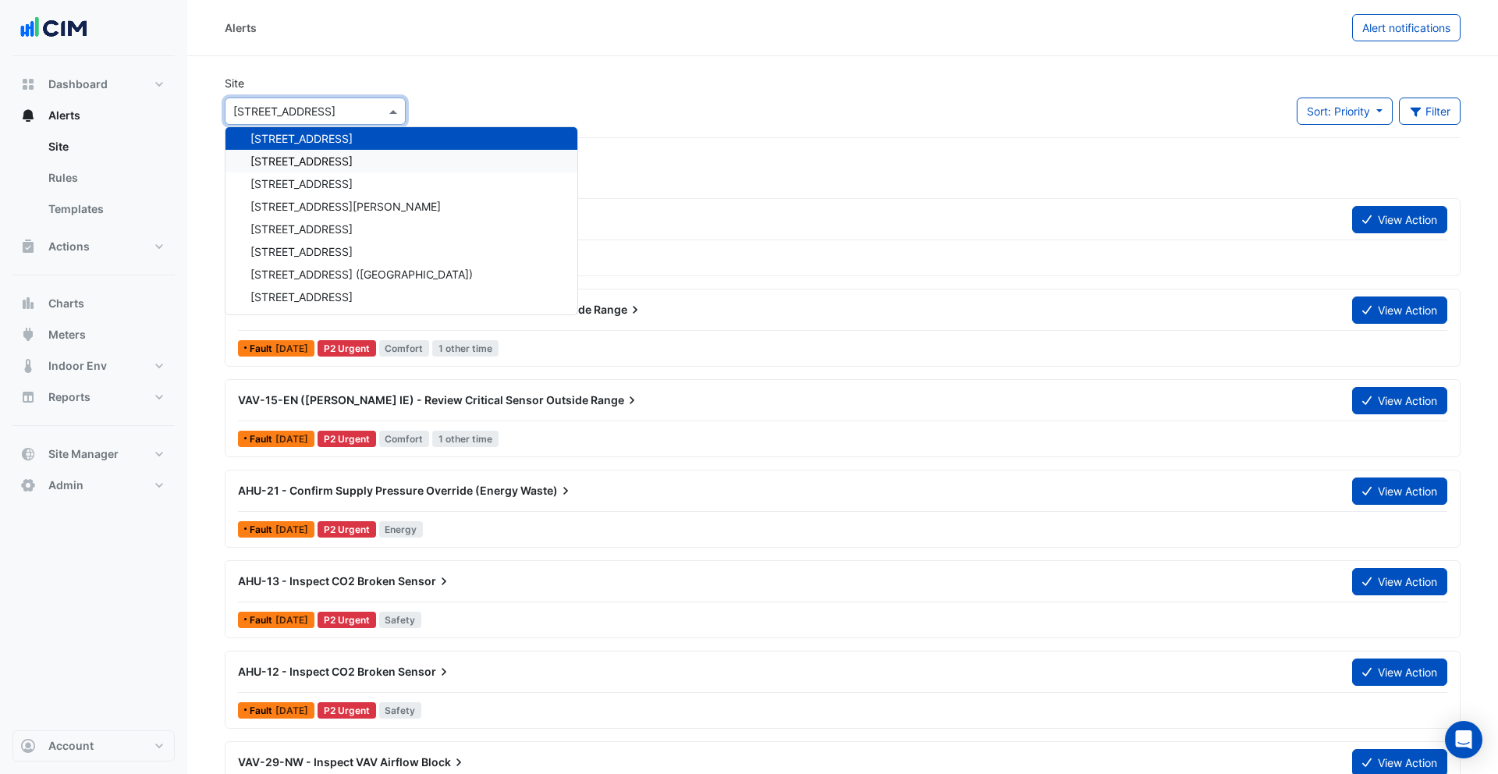
click at [357, 165] on div "[STREET_ADDRESS]" at bounding box center [402, 161] width 352 height 23
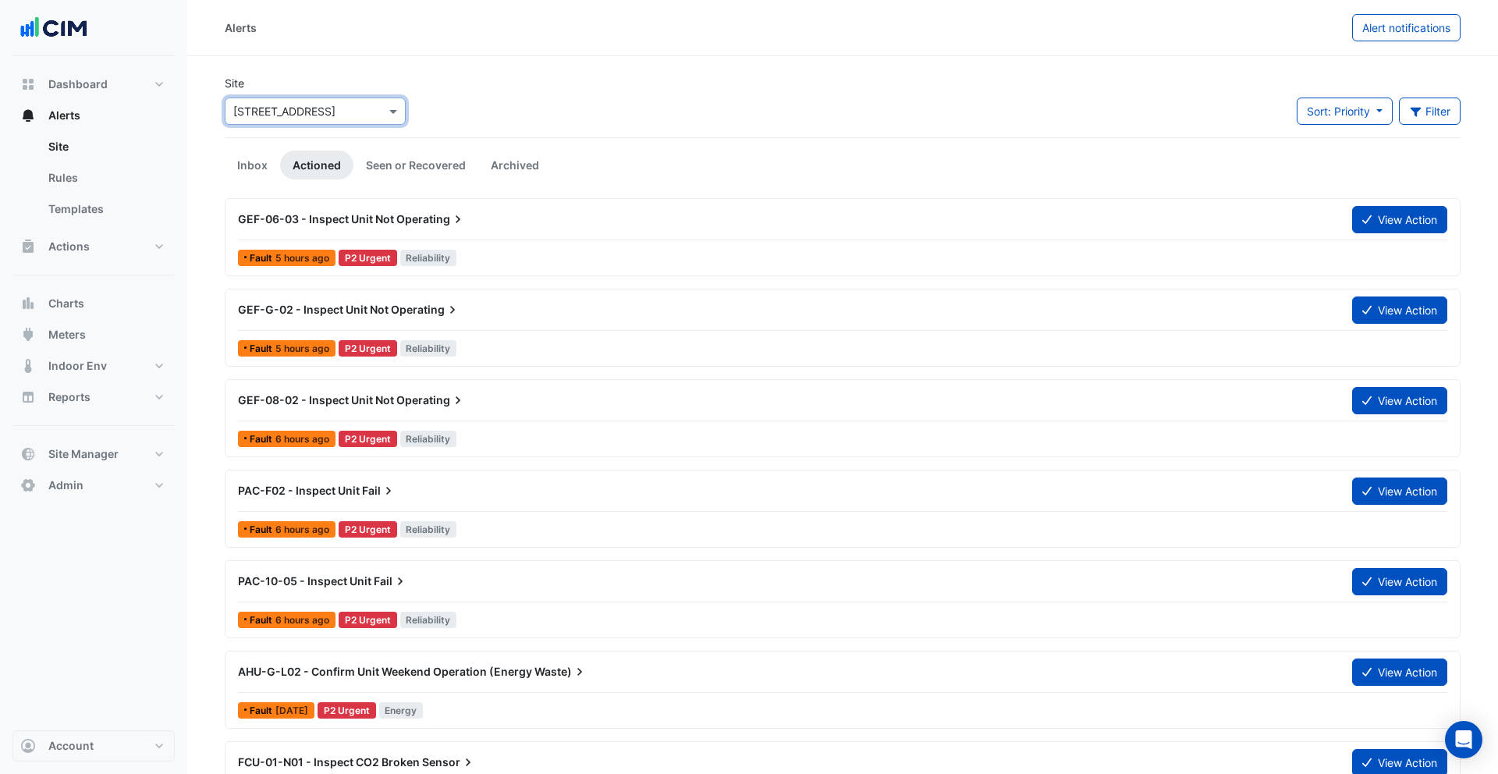
click at [350, 121] on div "× 480 Swan St" at bounding box center [315, 111] width 181 height 27
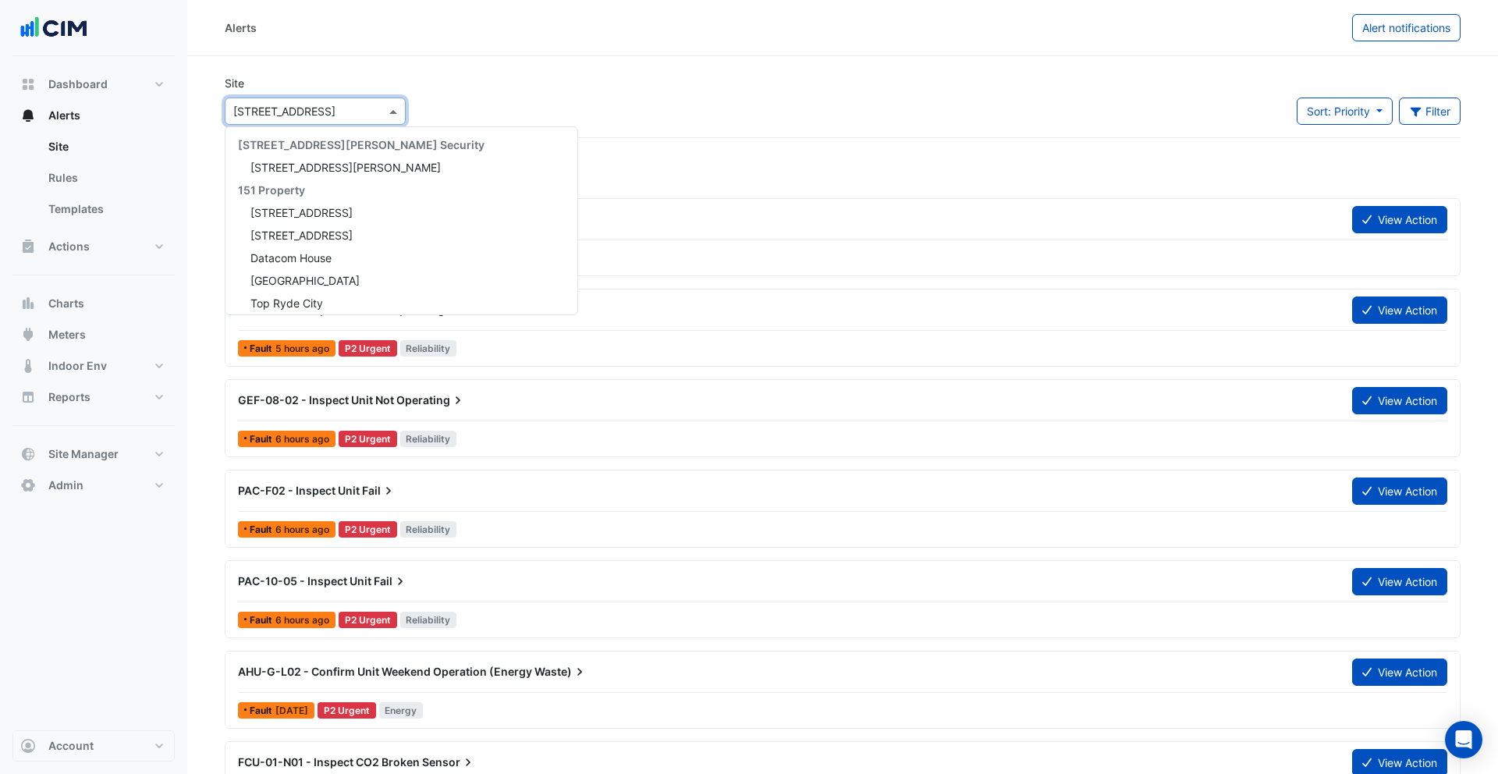
scroll to position [5619, 0]
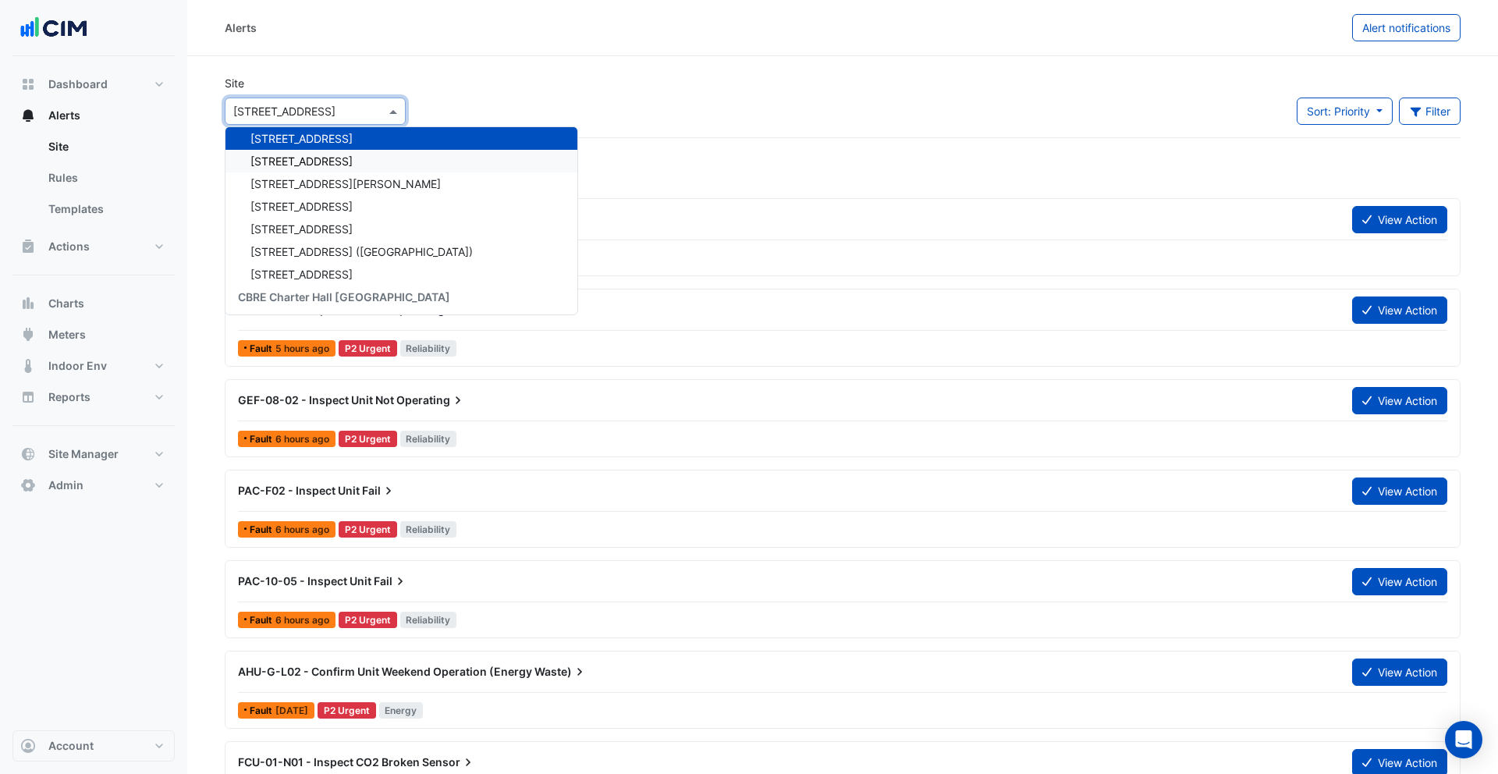
click at [351, 158] on div "[STREET_ADDRESS]" at bounding box center [402, 161] width 352 height 23
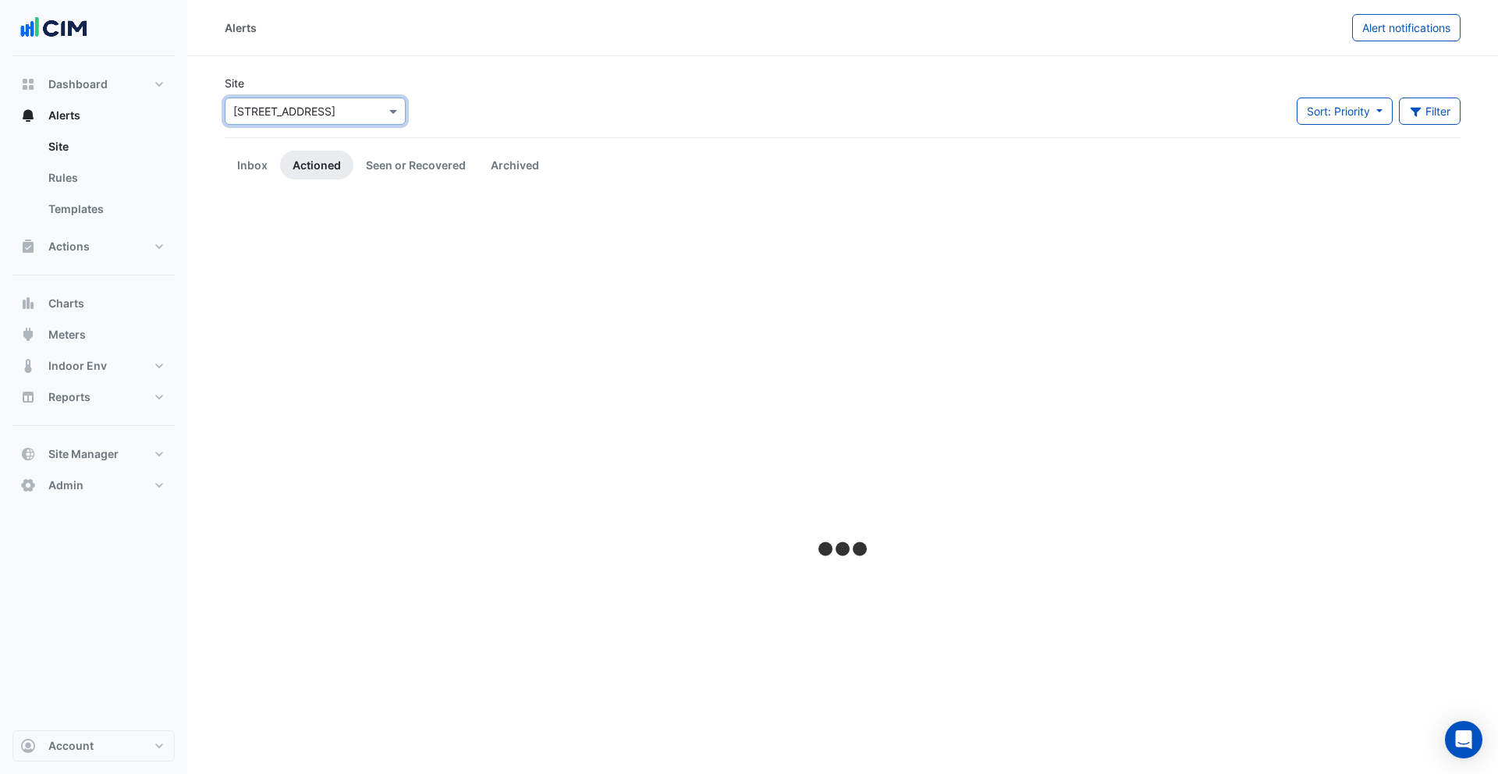
click at [349, 123] on div "× 55 King Street" at bounding box center [315, 111] width 181 height 27
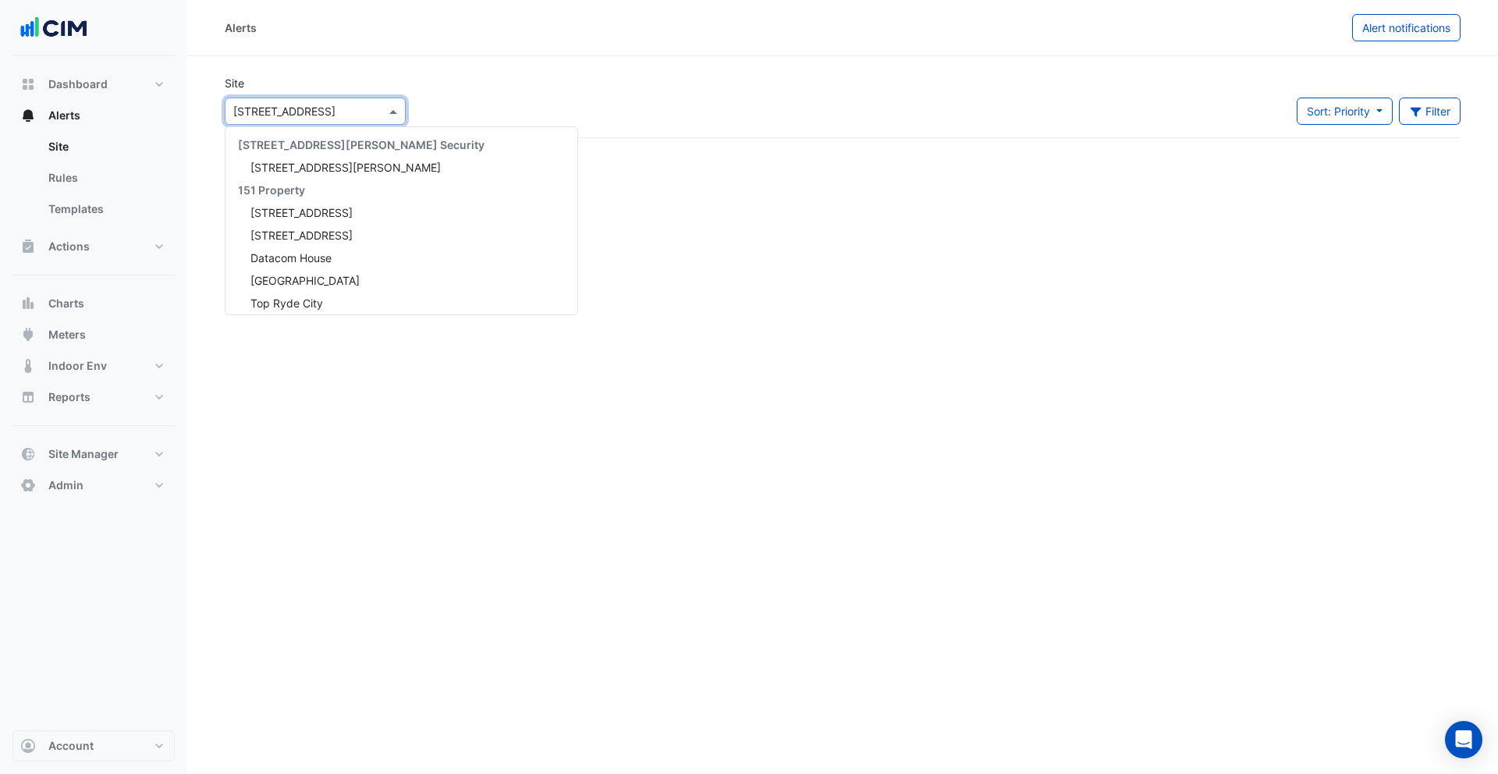
scroll to position [5641, 0]
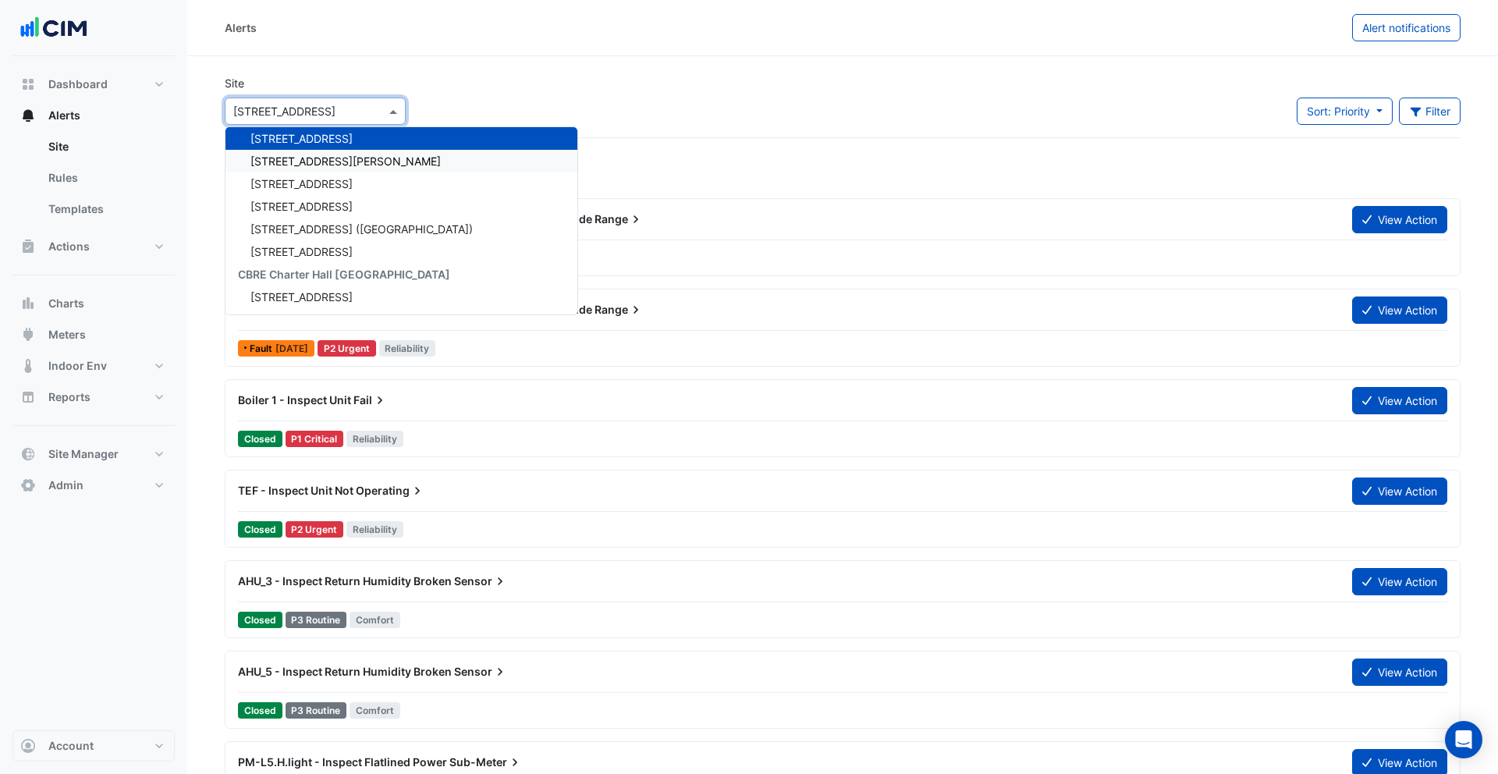
click at [350, 158] on div "[STREET_ADDRESS][PERSON_NAME]" at bounding box center [402, 161] width 352 height 23
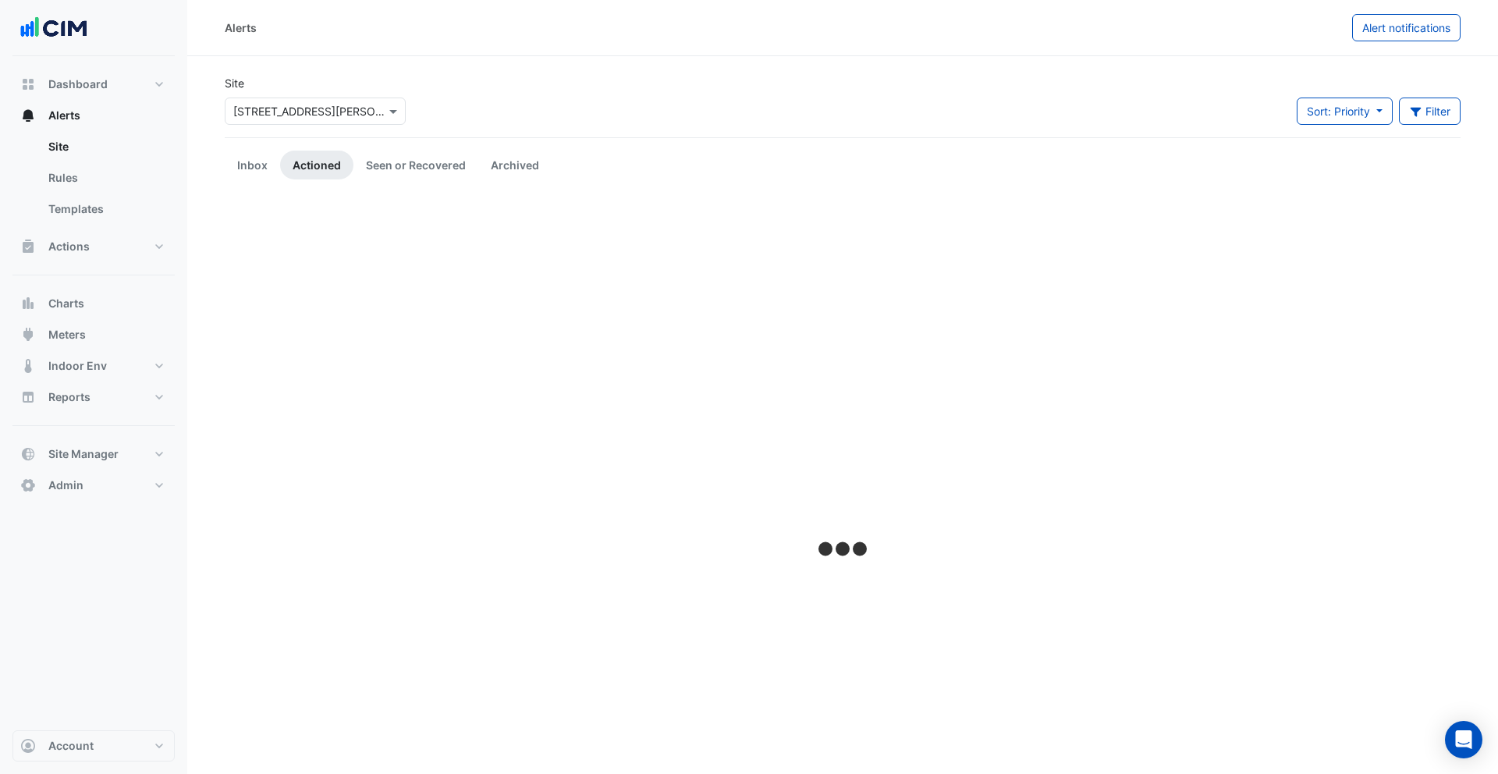
click at [348, 126] on div "Site × 555 Collins Street" at bounding box center [315, 106] width 200 height 62
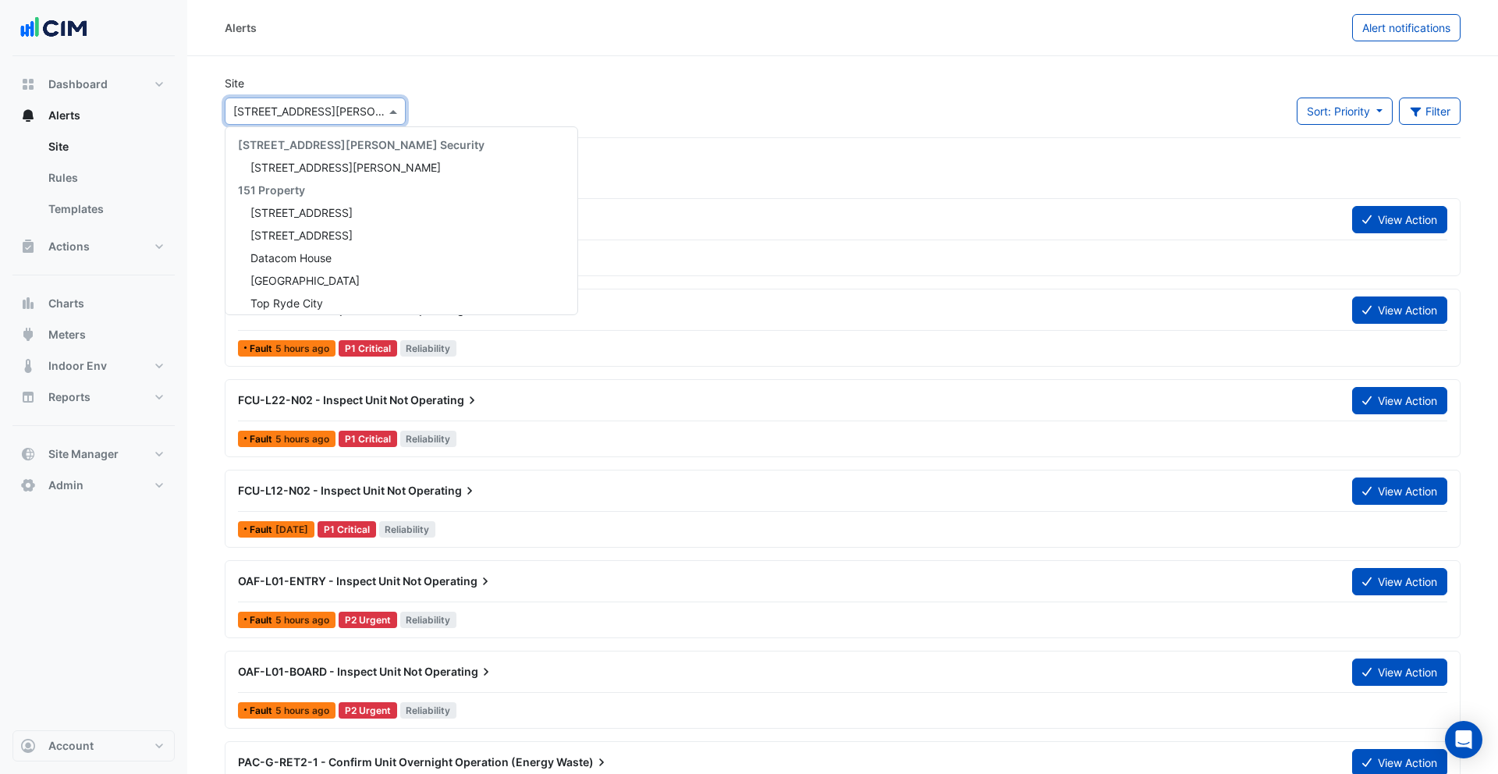
click at [349, 122] on div "× 555 Collins Street" at bounding box center [315, 111] width 181 height 27
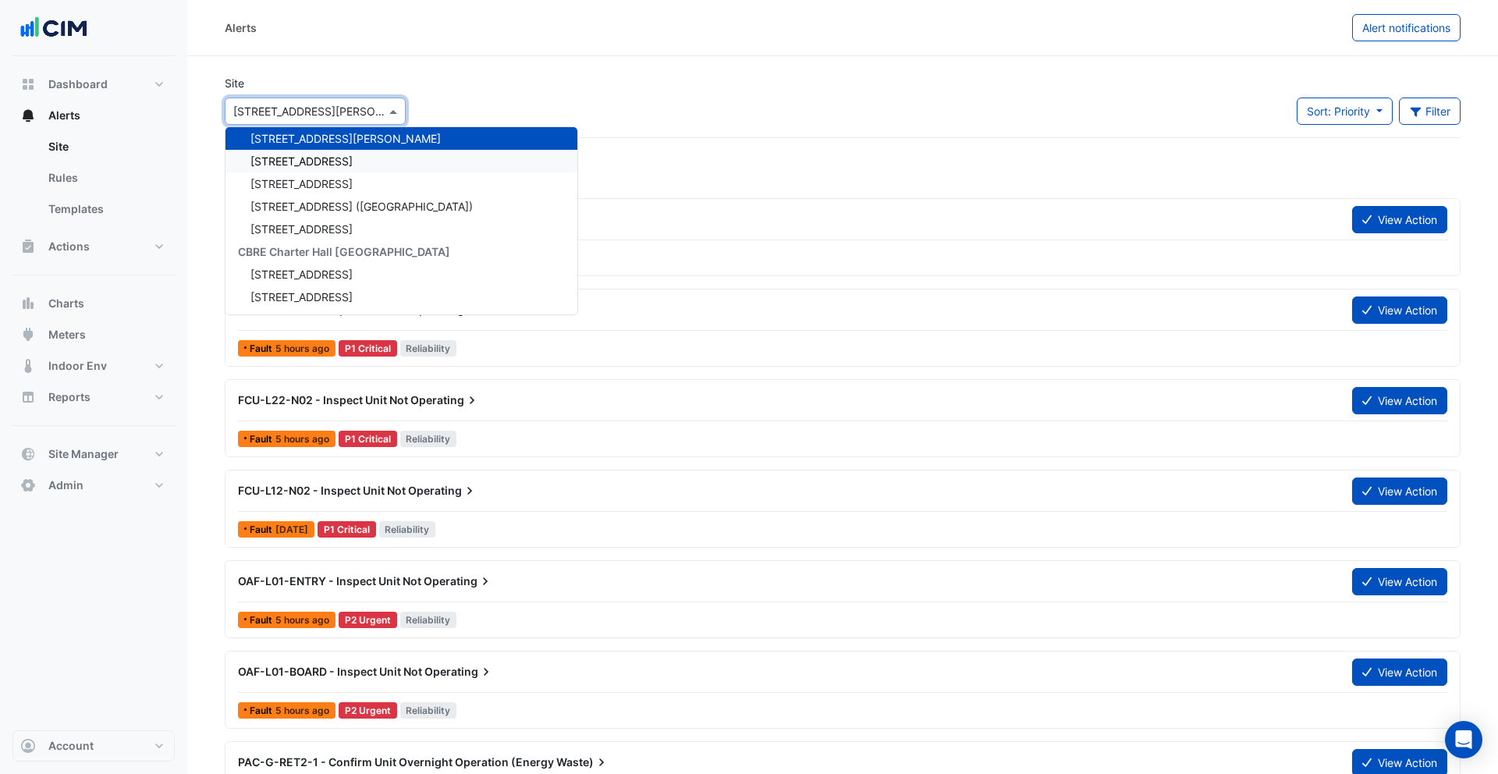
click at [354, 158] on div "[STREET_ADDRESS]" at bounding box center [402, 161] width 352 height 23
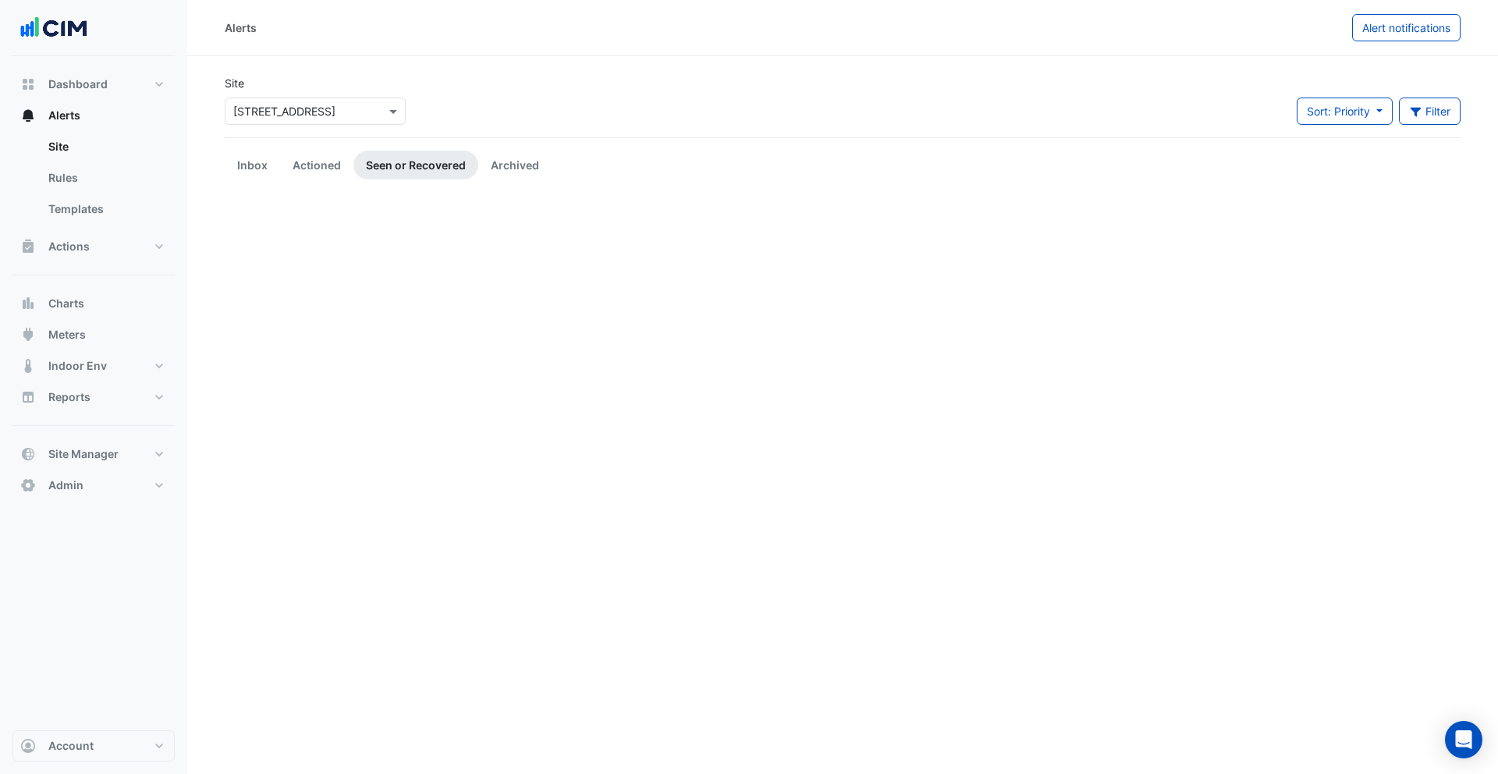
scroll to position [2611, 0]
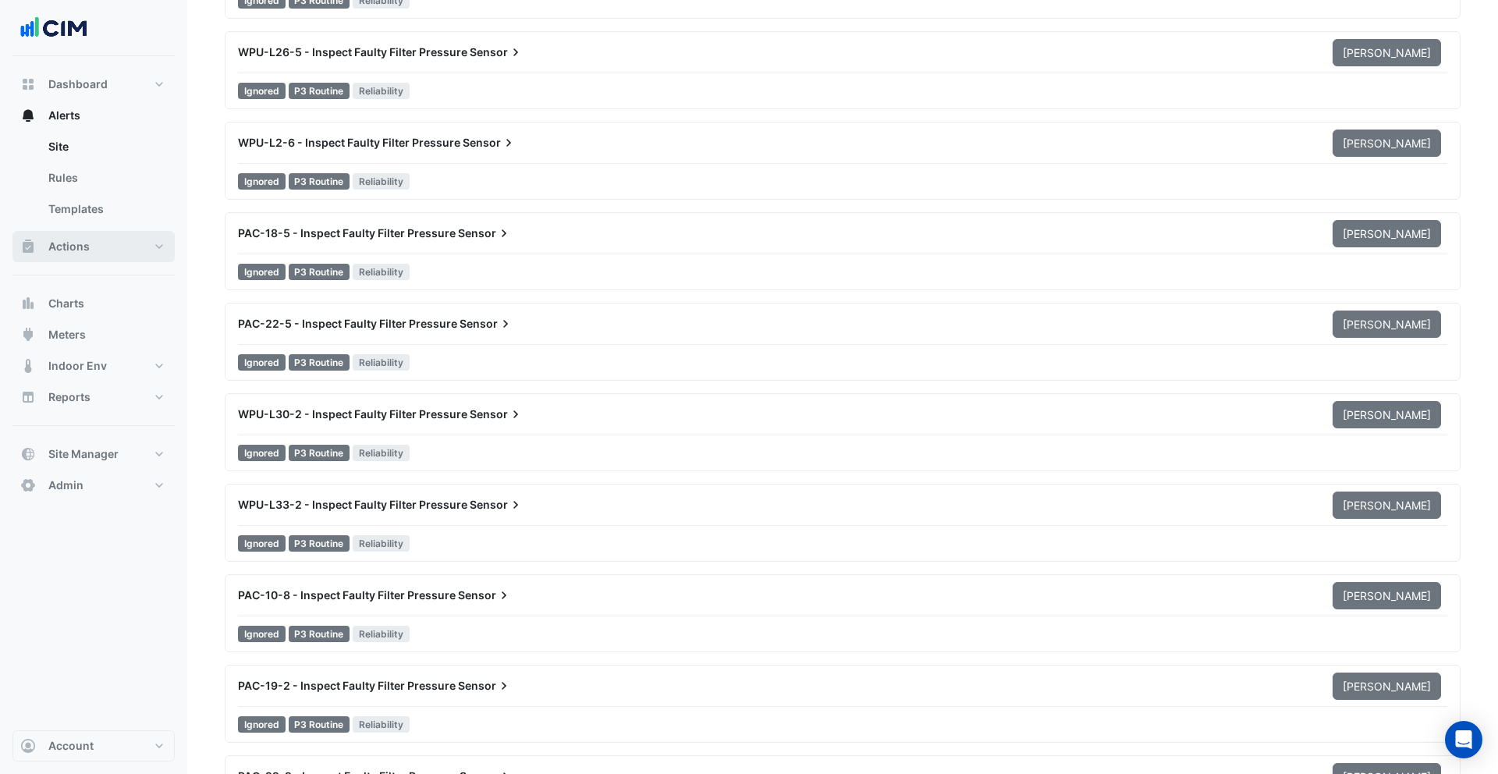
click at [136, 247] on button "Actions" at bounding box center [93, 246] width 162 height 31
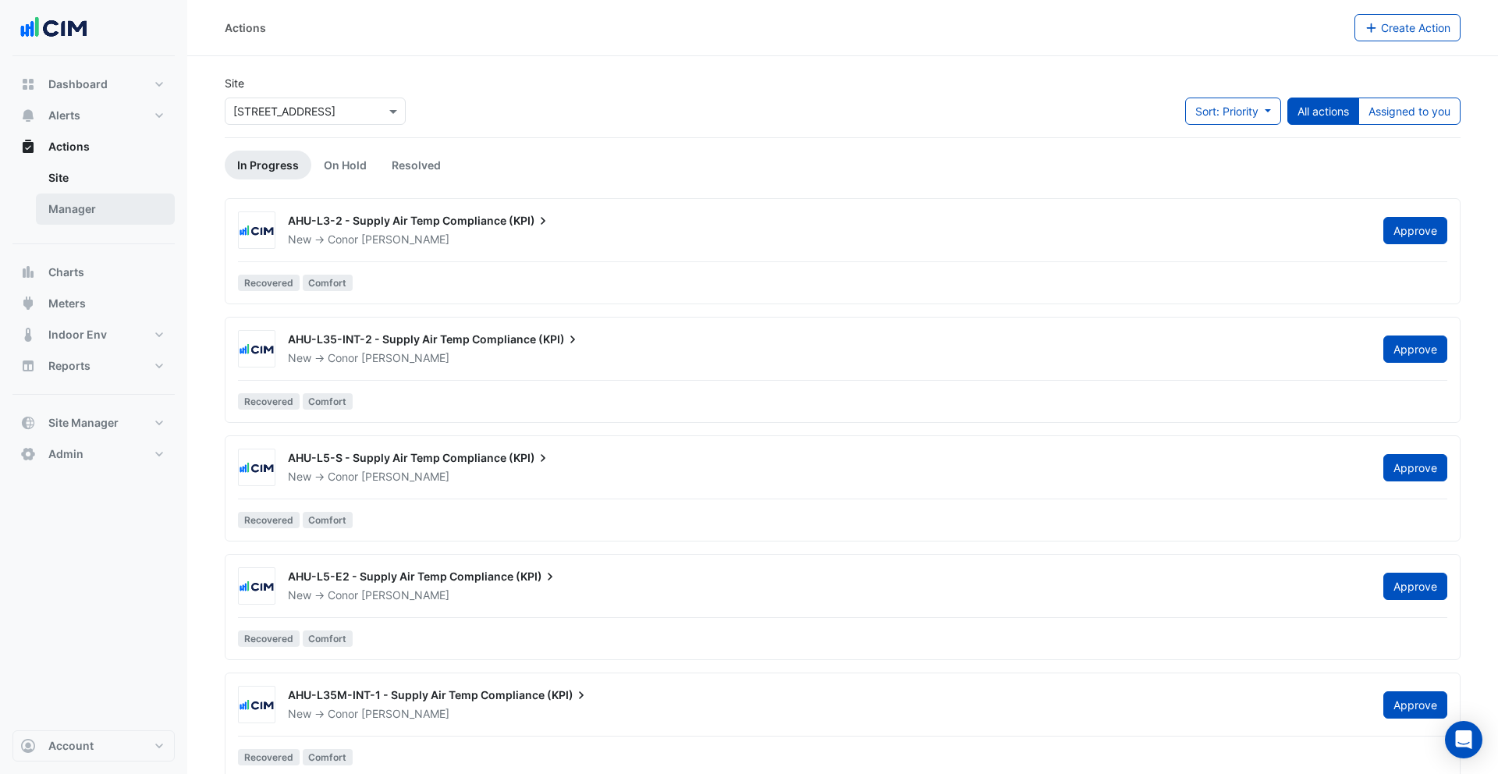
click at [100, 211] on link "Manager" at bounding box center [105, 209] width 139 height 31
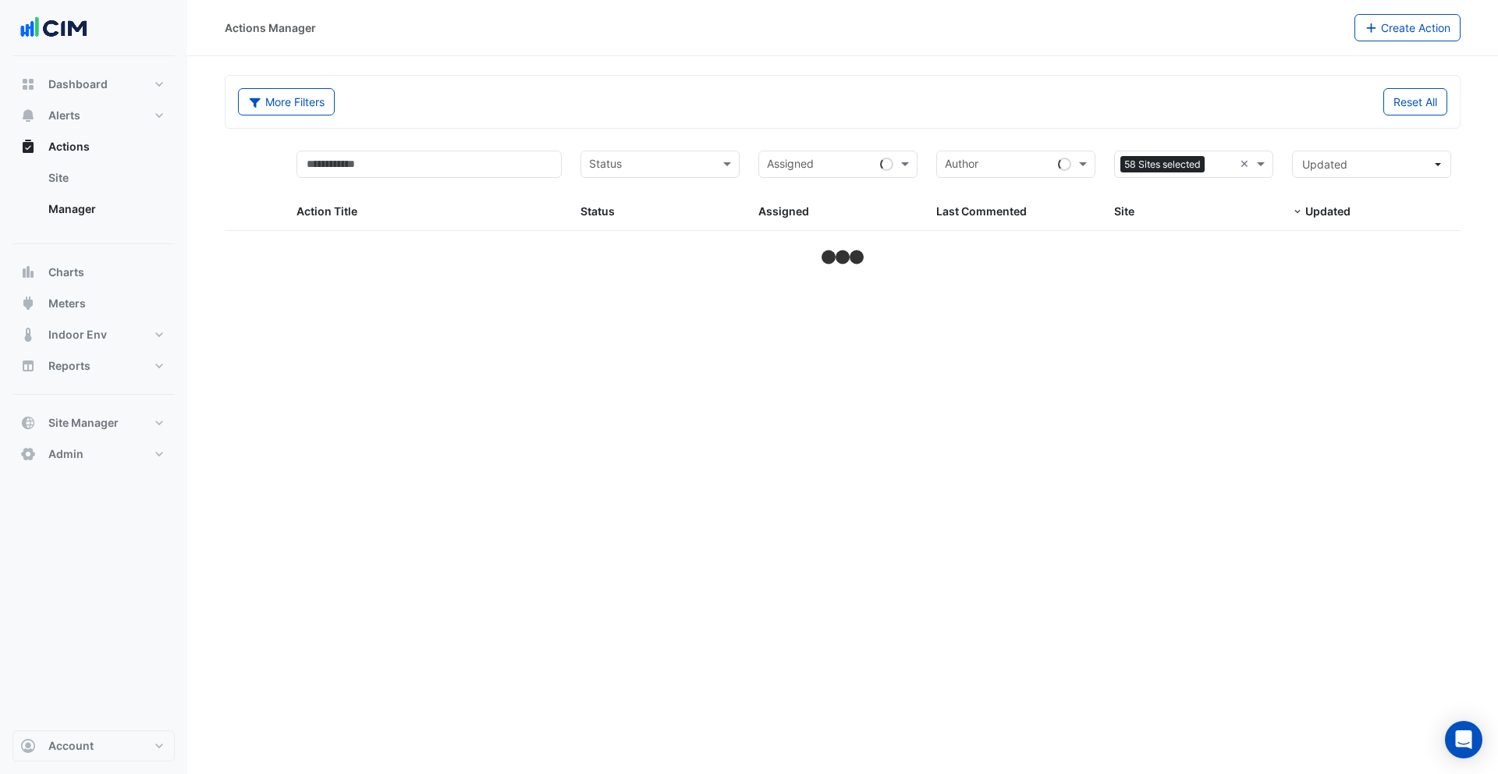
select select "***"
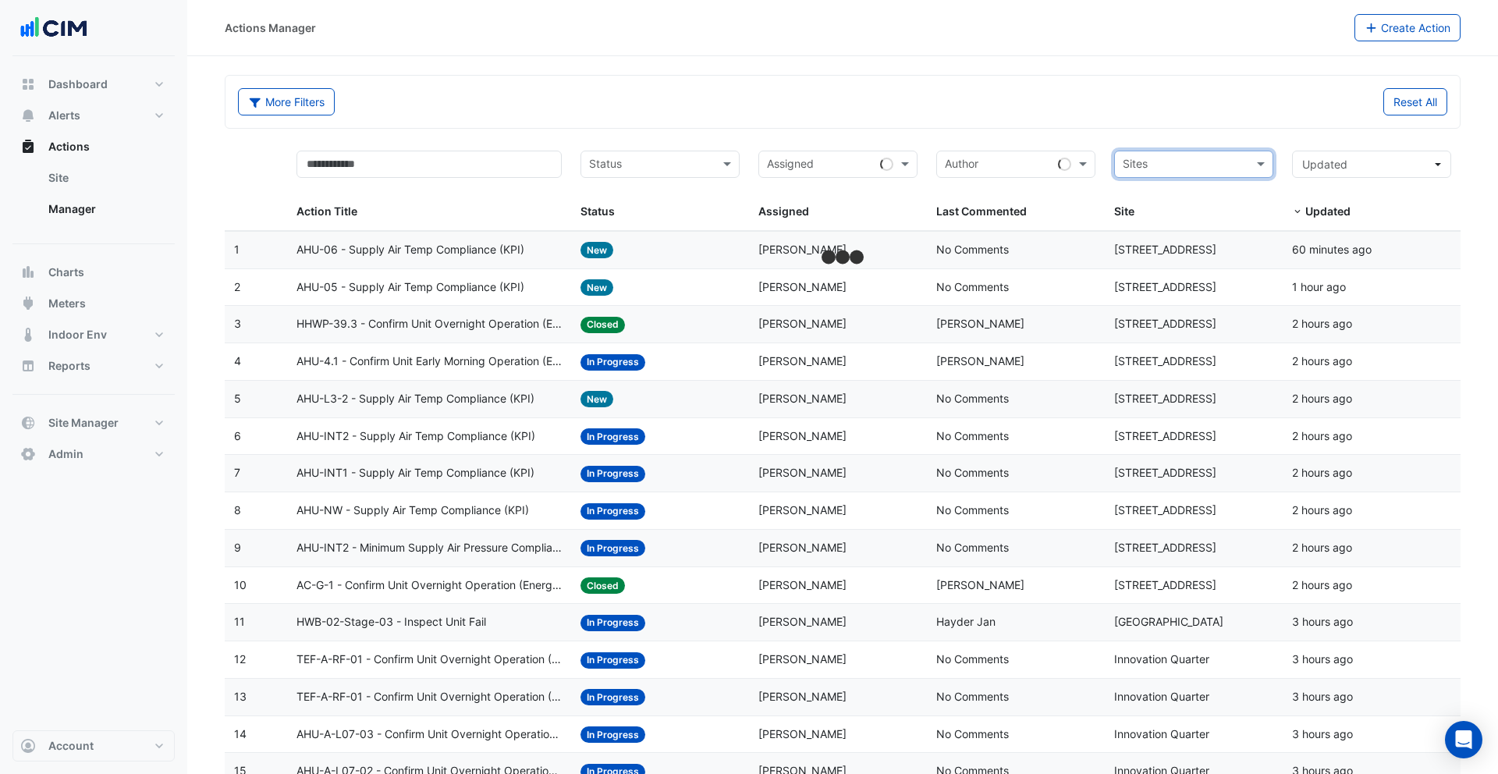
click at [1204, 158] on input "text" at bounding box center [1185, 166] width 124 height 18
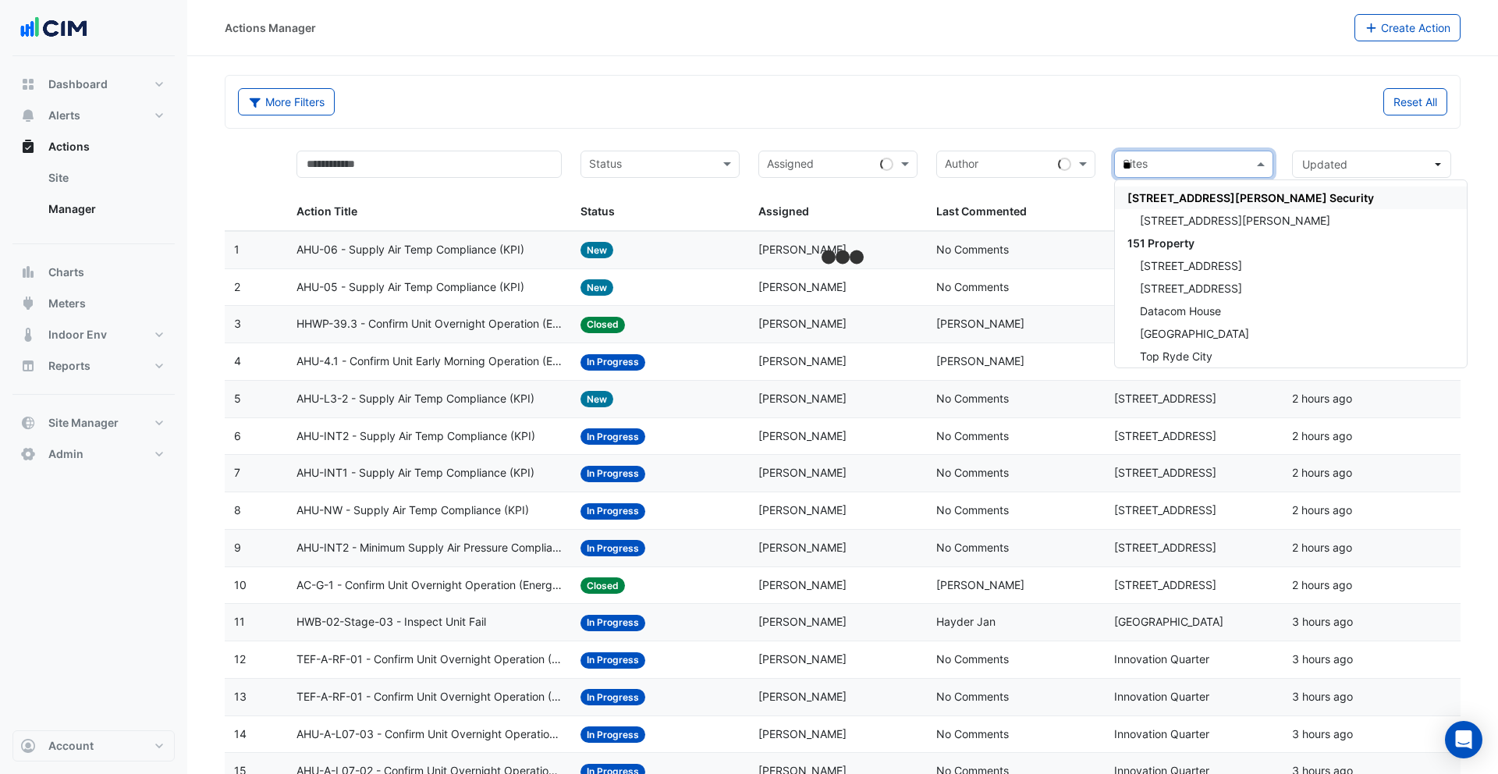
type input "***"
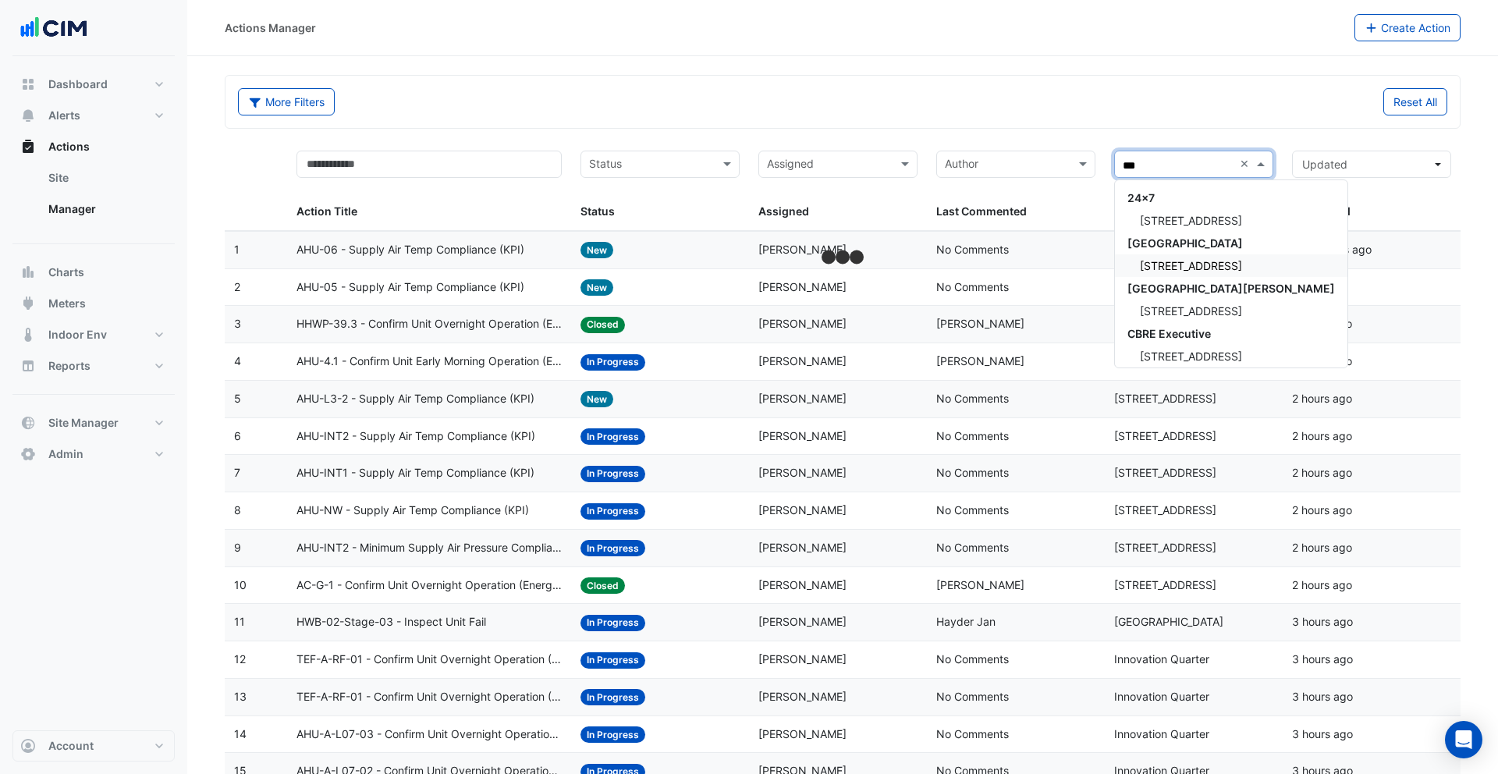
click at [1167, 270] on span "130 Lonsdale Street" at bounding box center [1191, 265] width 102 height 13
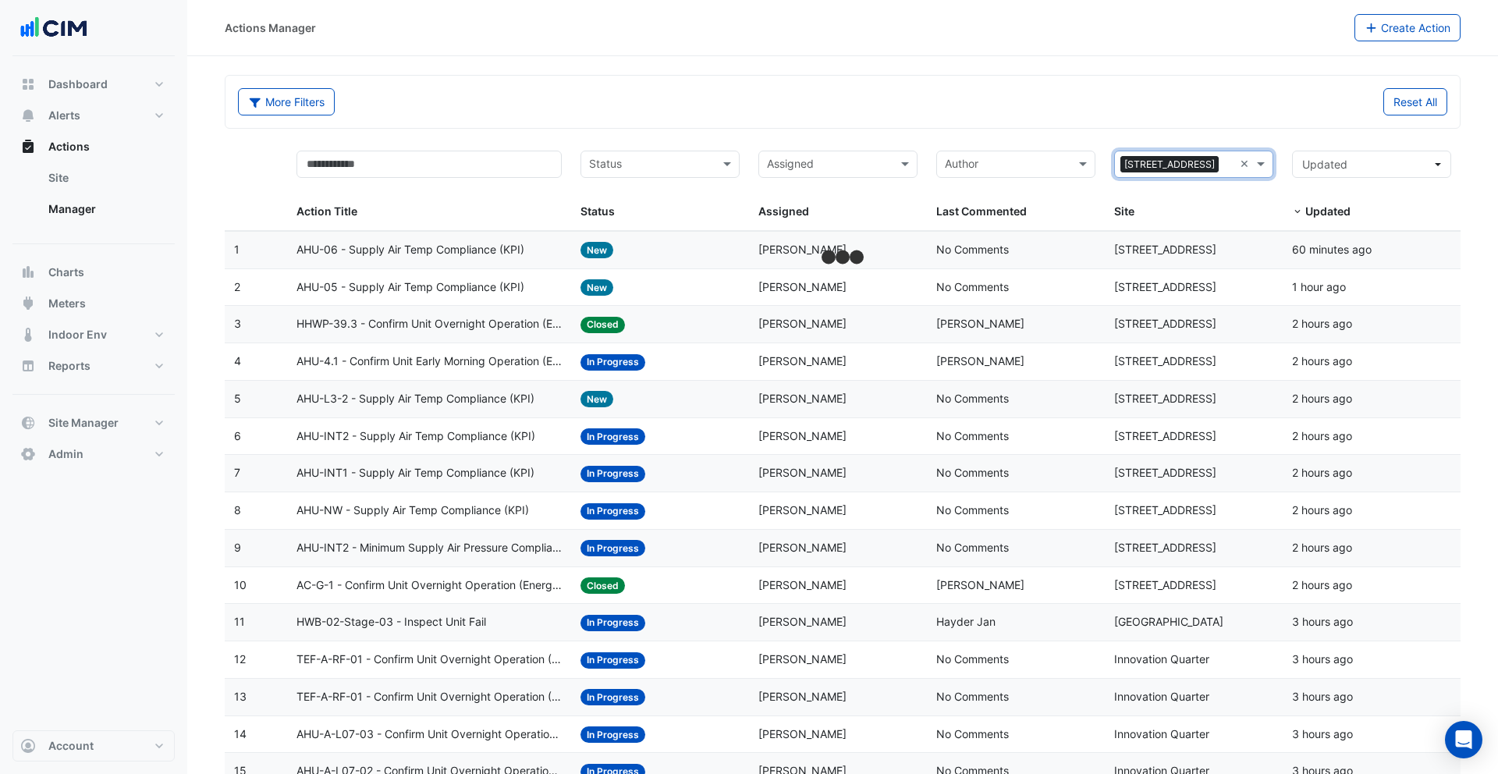
click at [546, 119] on div "More Filters Reset All" at bounding box center [843, 105] width 1228 height 34
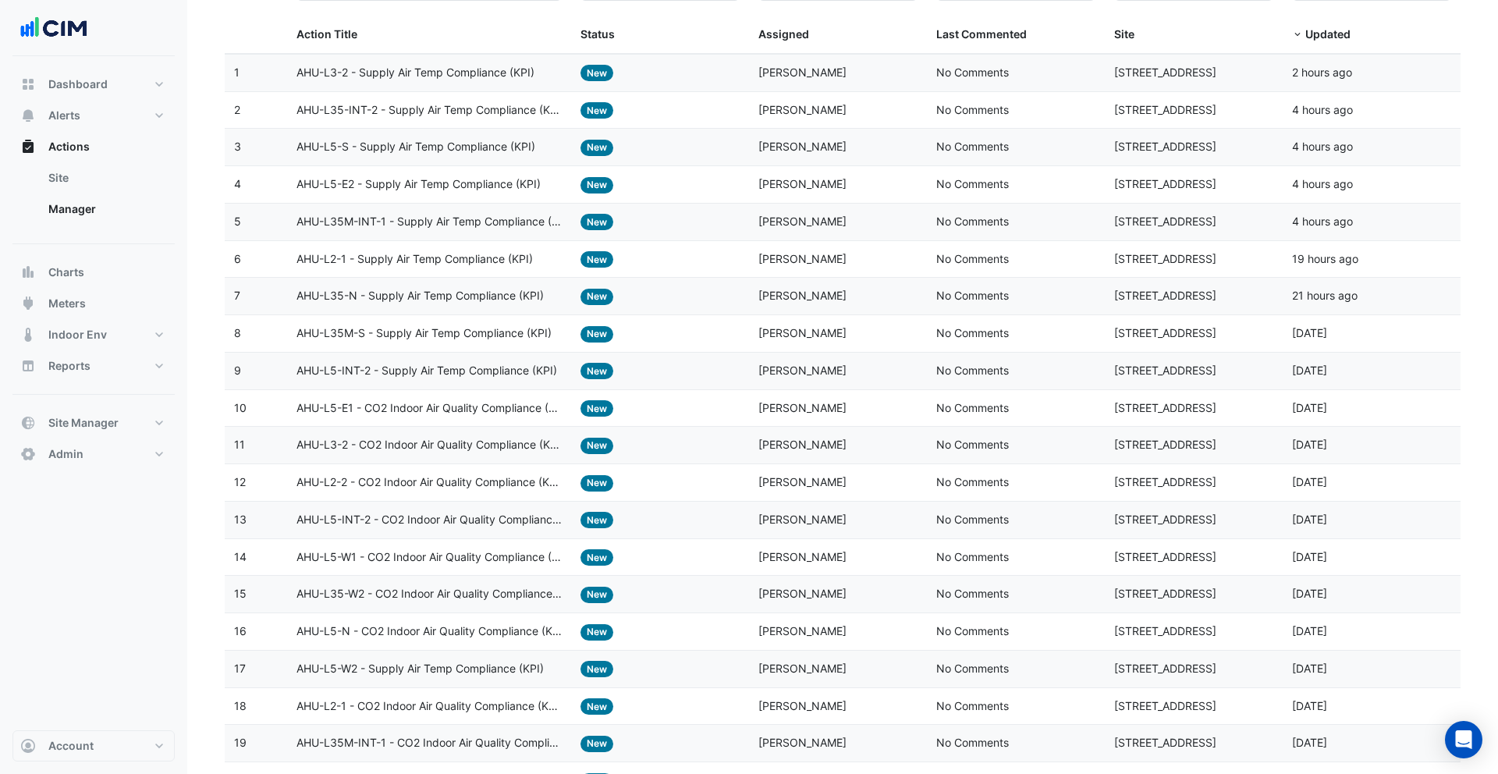
scroll to position [108, 0]
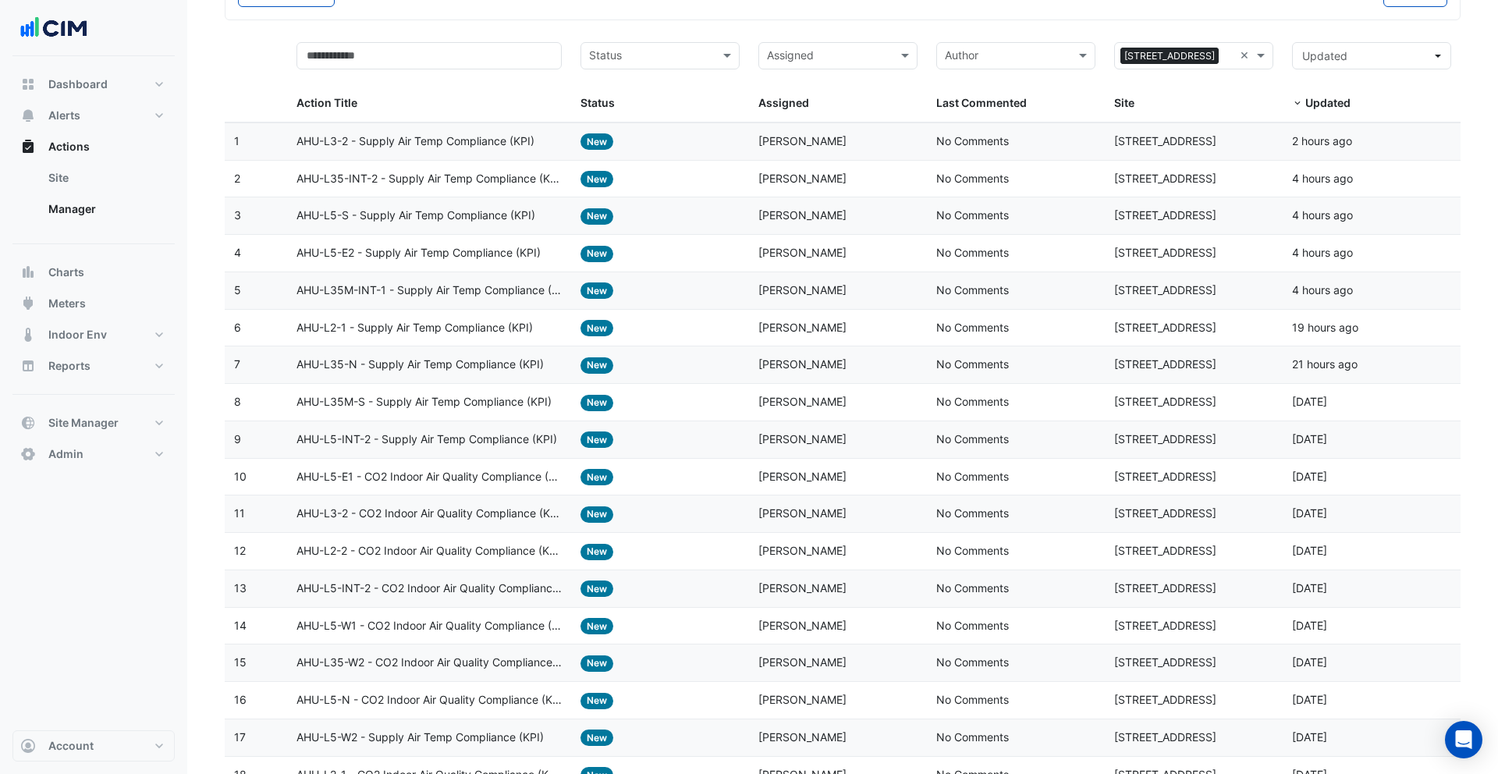
click at [483, 224] on span "AHU-L5-S - Supply Air Temp Compliance (KPI)" at bounding box center [416, 216] width 239 height 18
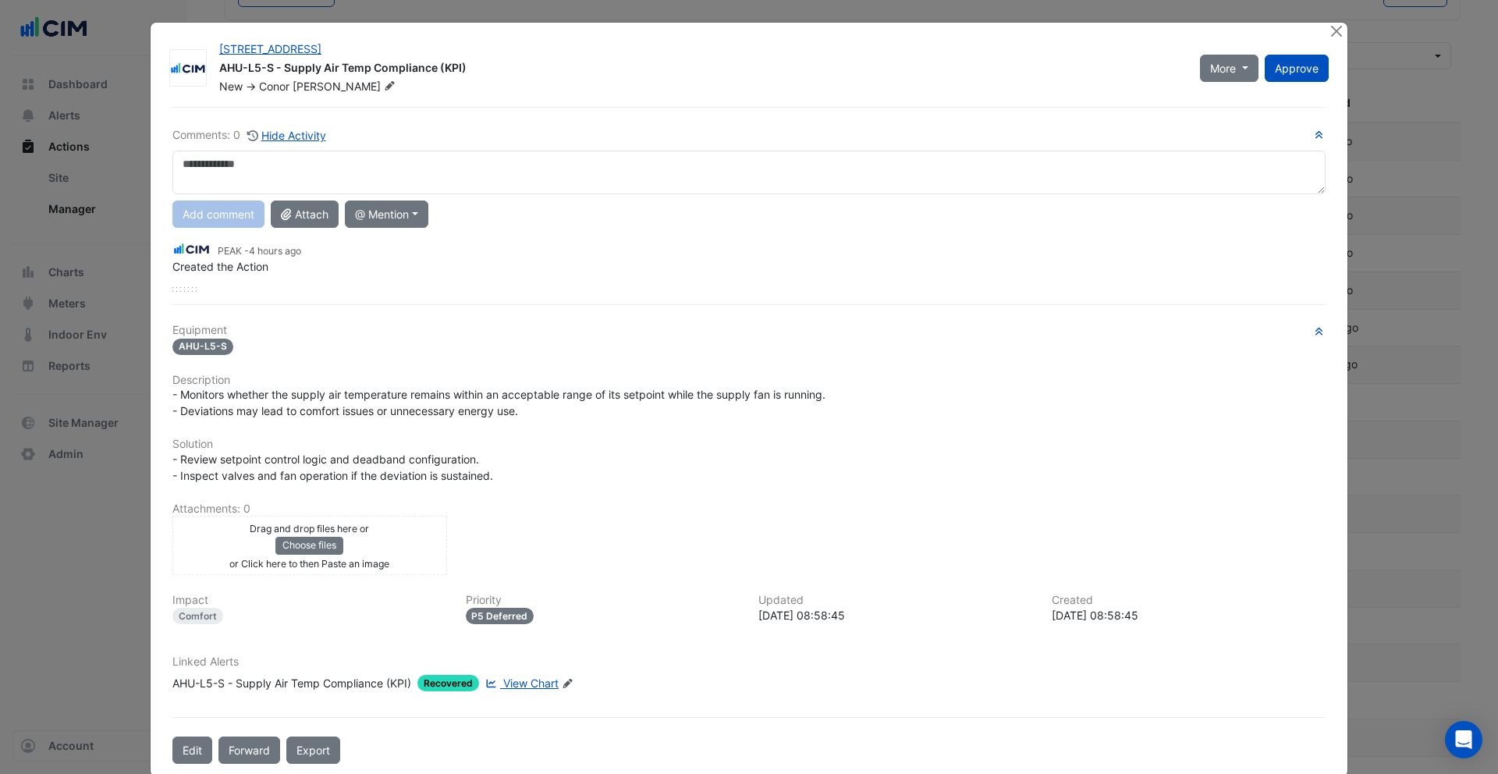
drag, startPoint x: 1342, startPoint y: 38, endPoint x: 981, endPoint y: 119, distance: 370.3
click at [1342, 39] on div at bounding box center [1338, 32] width 20 height 18
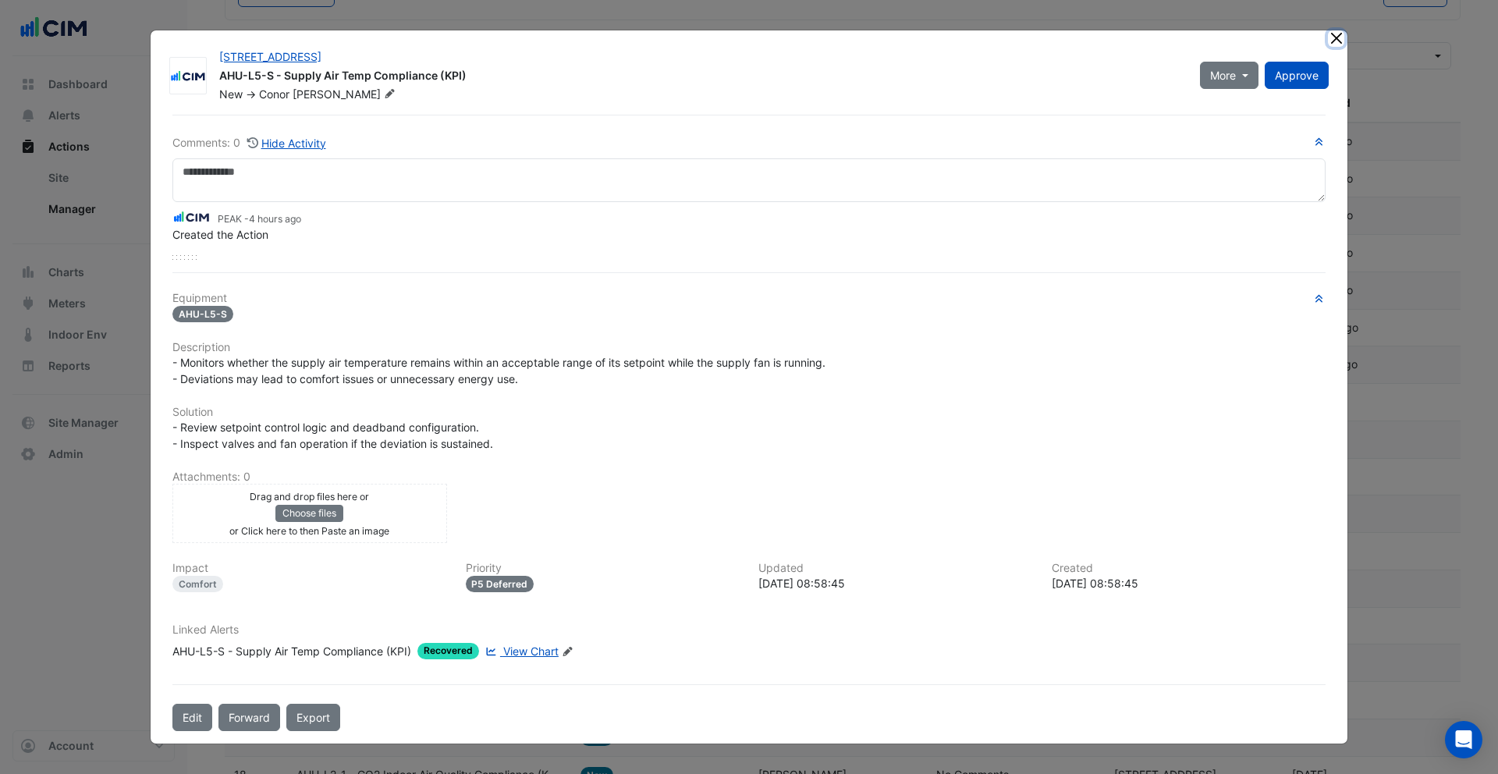
click at [1340, 37] on button "Close" at bounding box center [1336, 38] width 16 height 16
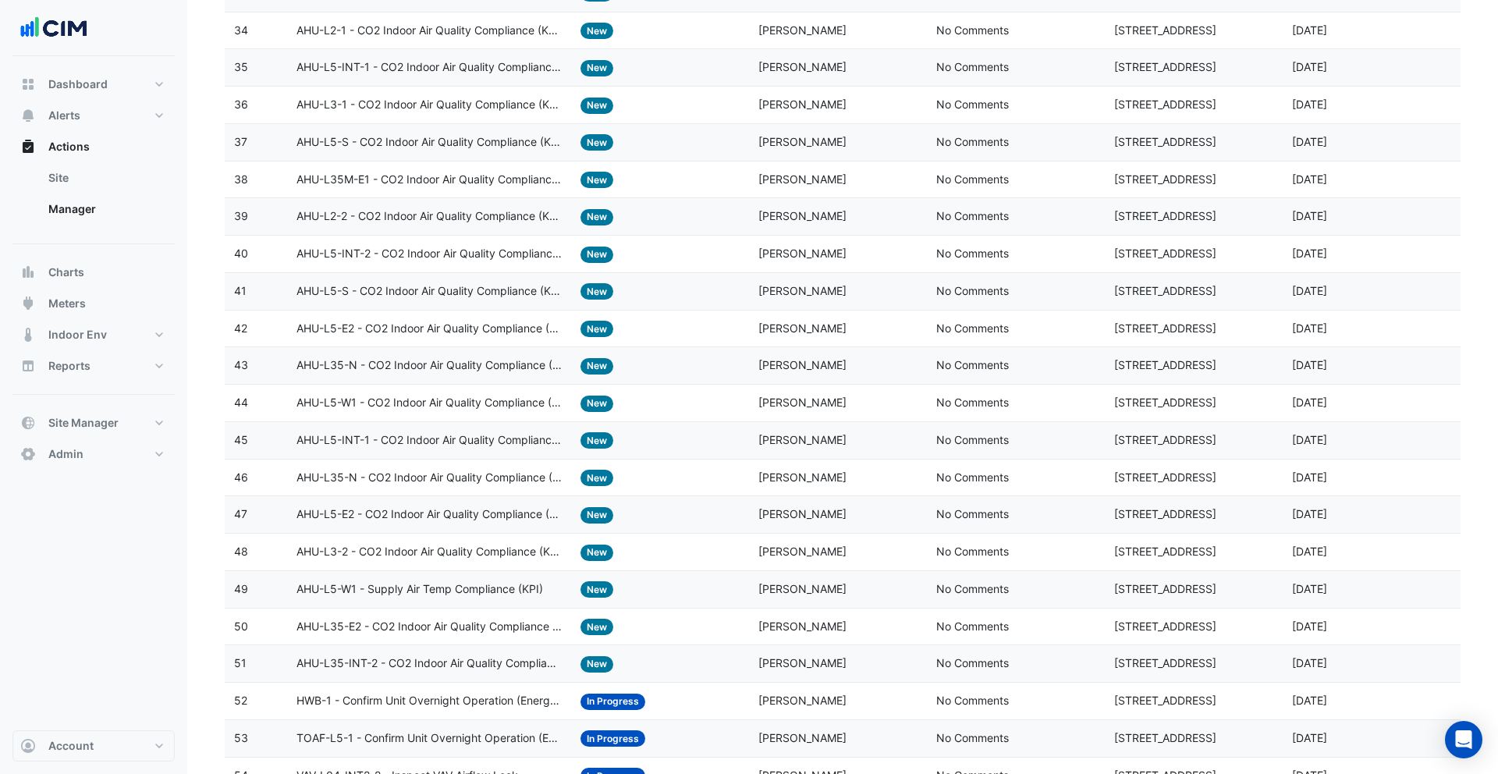
scroll to position [1248, 0]
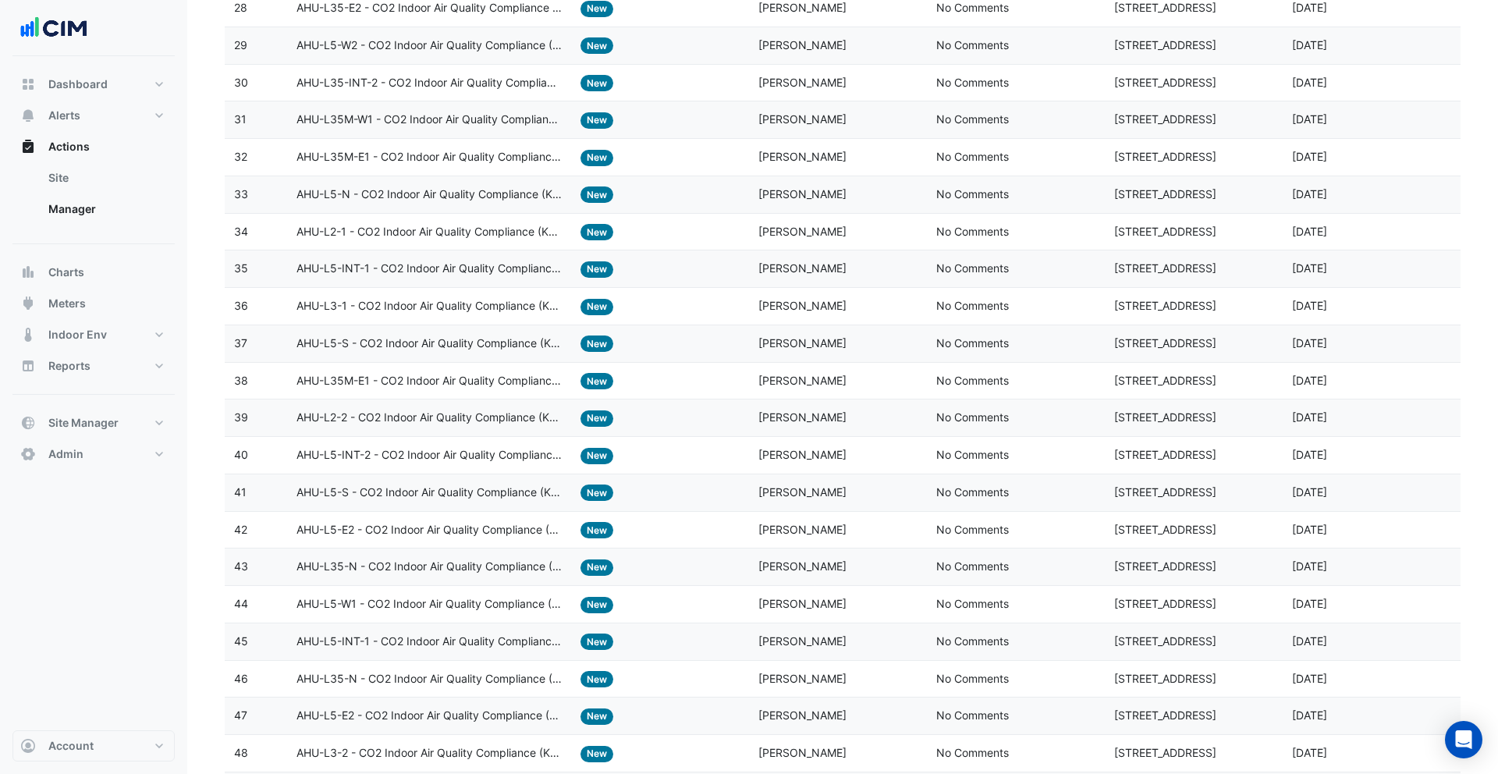
click at [478, 330] on datatable-body-cell "Action Title: AHU-L5-S - CO2 Indoor Air Quality Compliance (KPI)" at bounding box center [429, 343] width 285 height 37
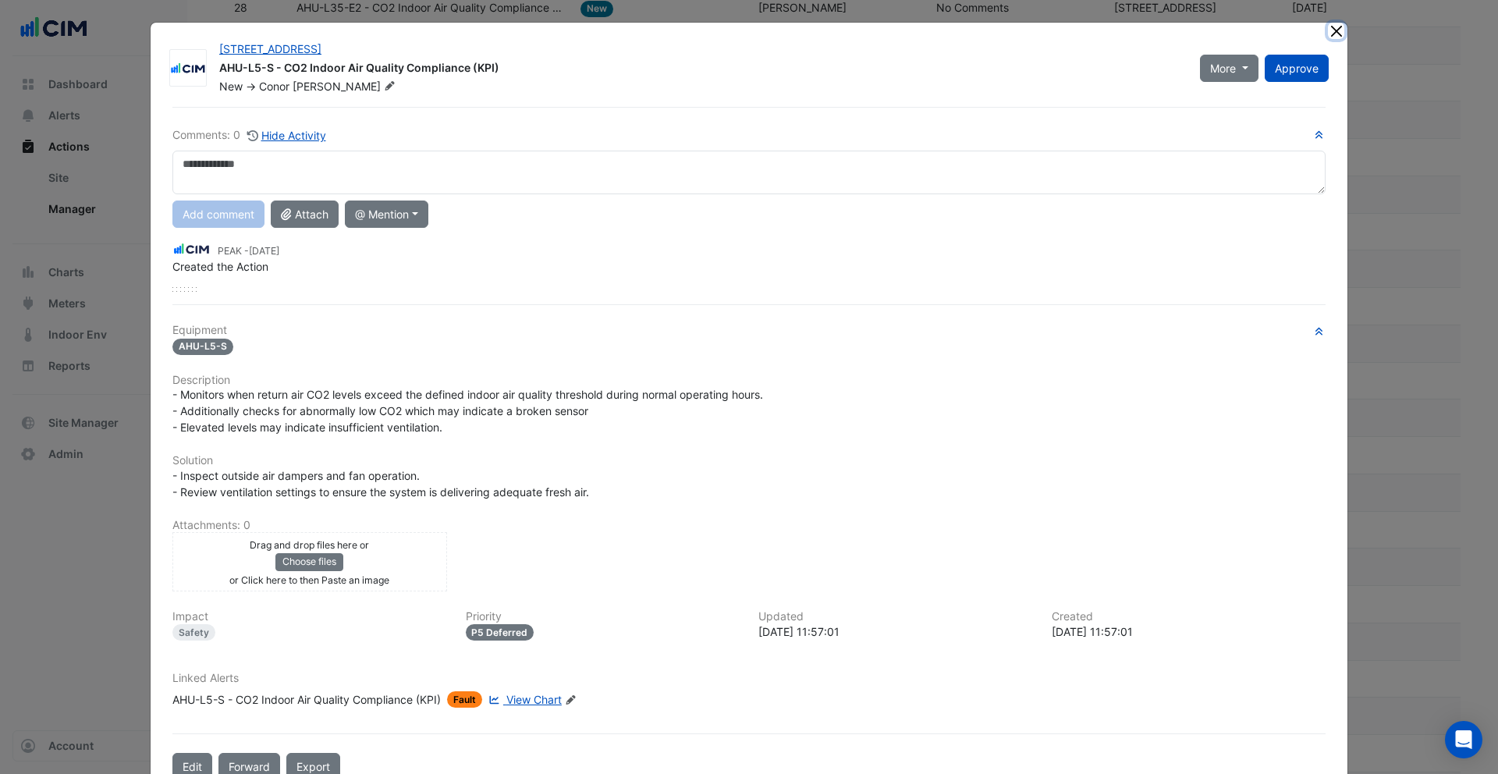
click at [1333, 30] on button "Close" at bounding box center [1336, 31] width 16 height 16
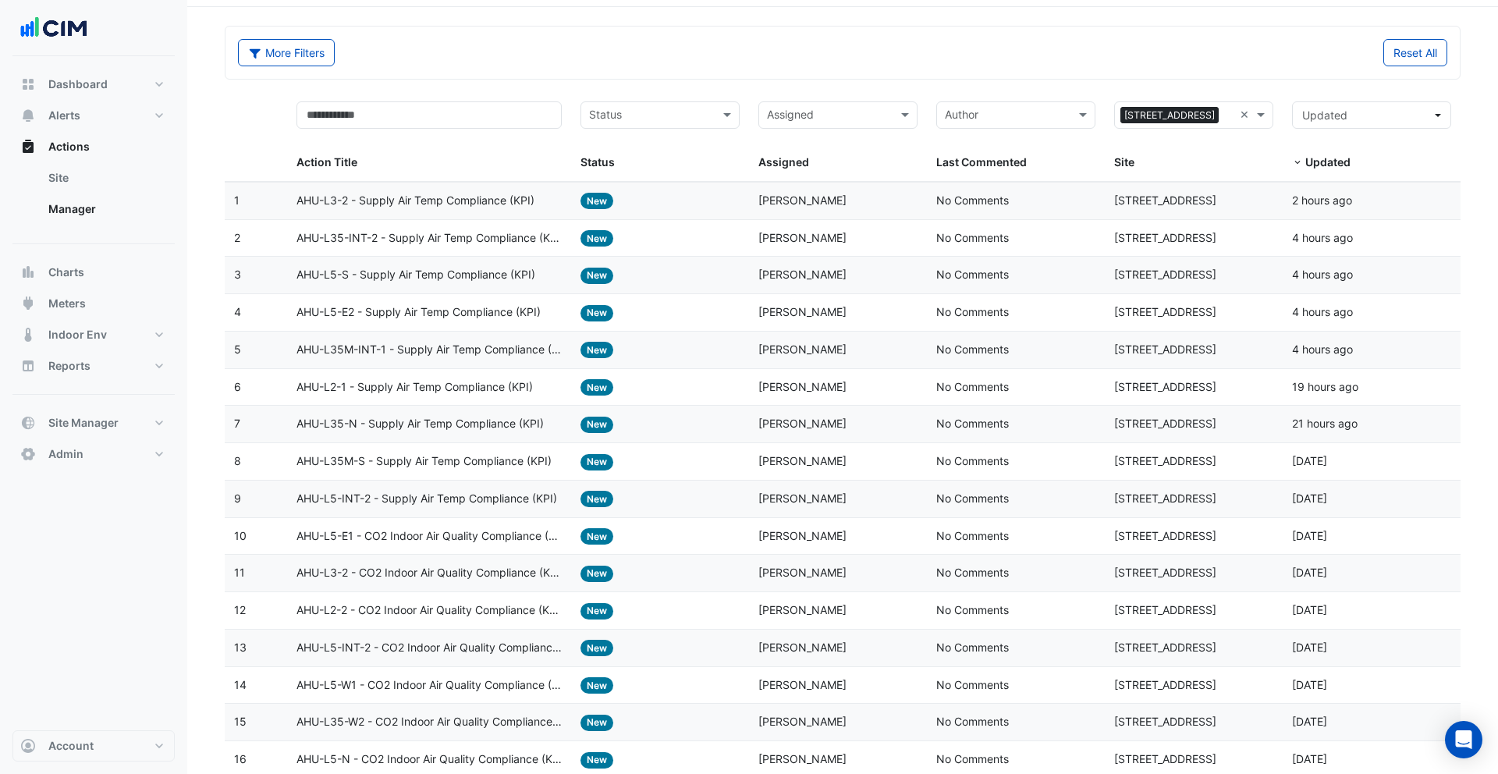
scroll to position [0, 0]
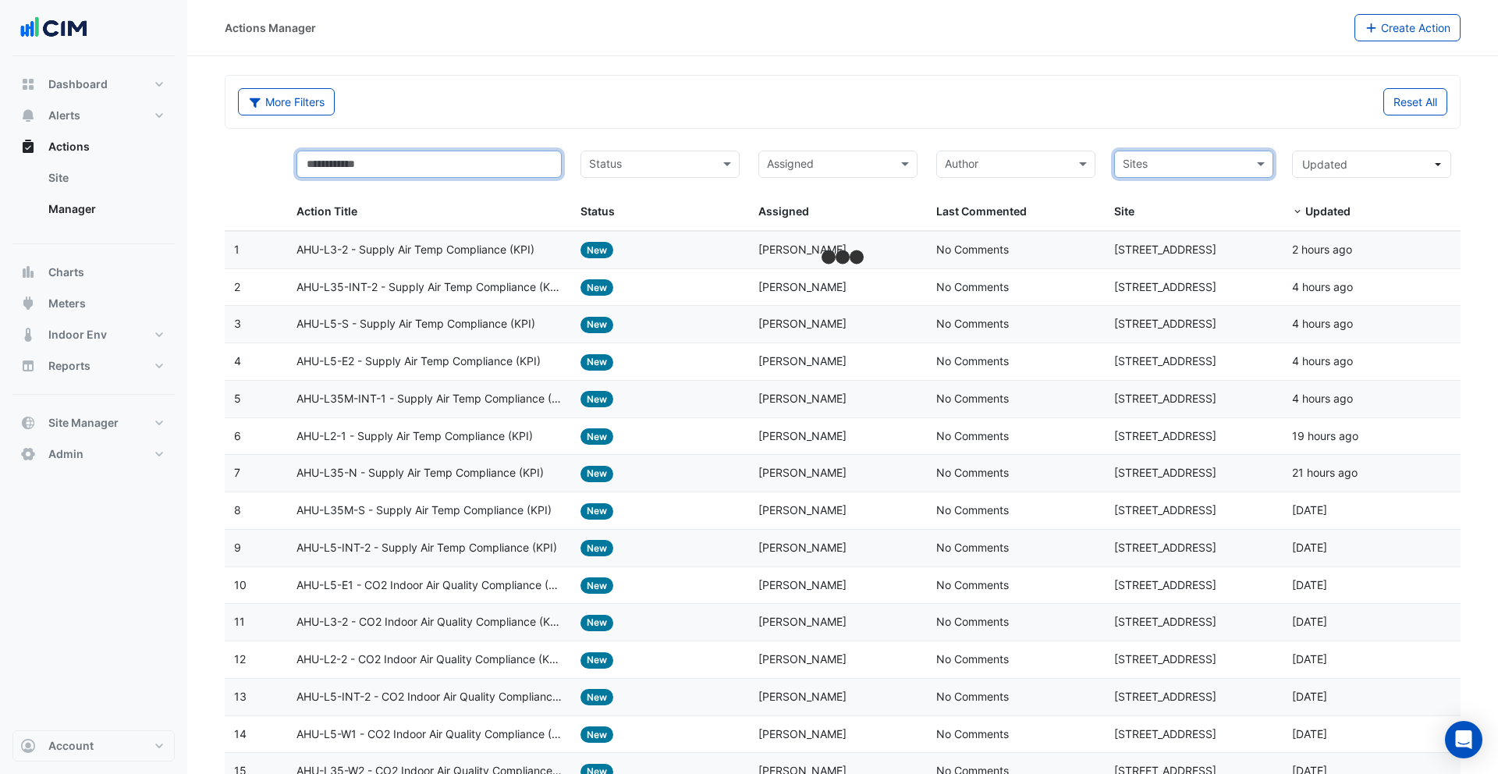
click at [502, 169] on input "text" at bounding box center [430, 164] width 266 height 27
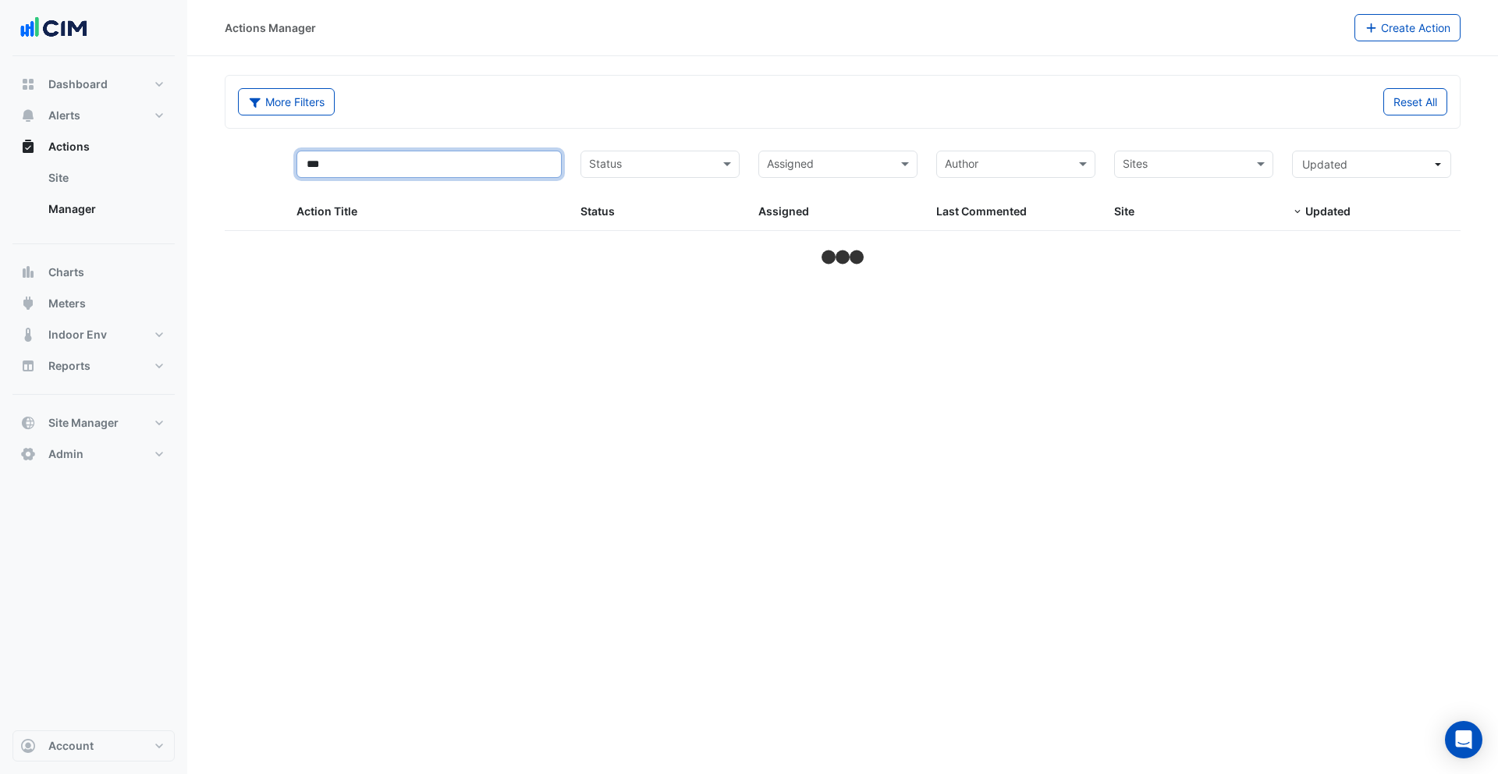
type input "***"
click at [615, 116] on div "More Filters Reset All" at bounding box center [843, 105] width 1228 height 34
select select "***"
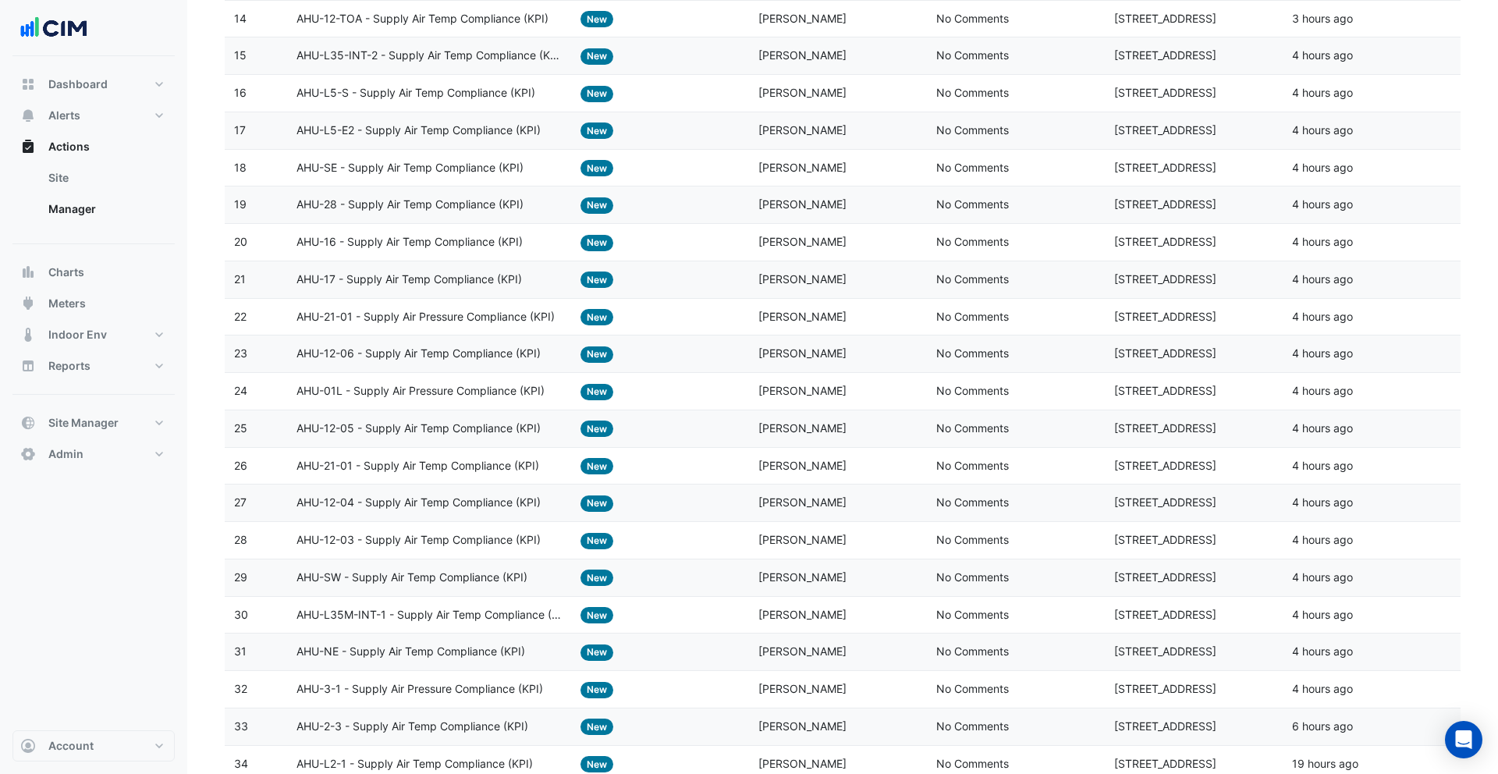
scroll to position [602, 0]
